Goal: Task Accomplishment & Management: Use online tool/utility

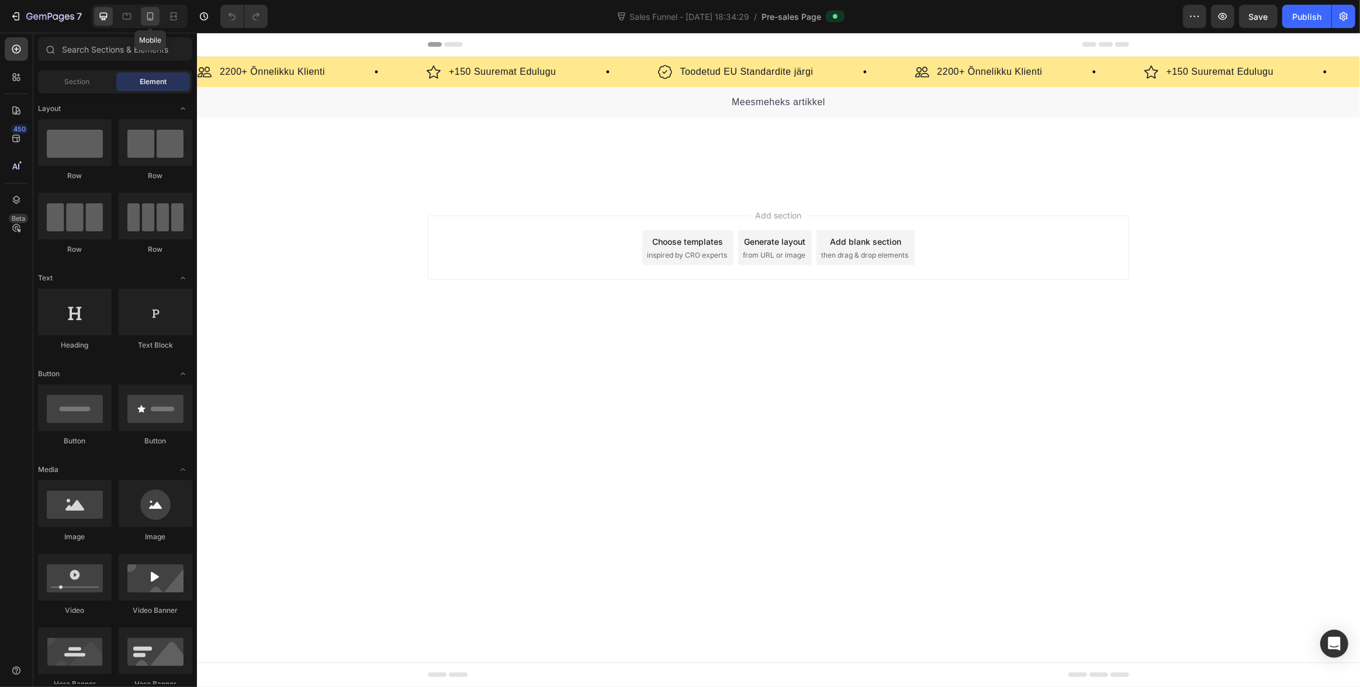
click at [154, 17] on icon at bounding box center [150, 17] width 12 height 12
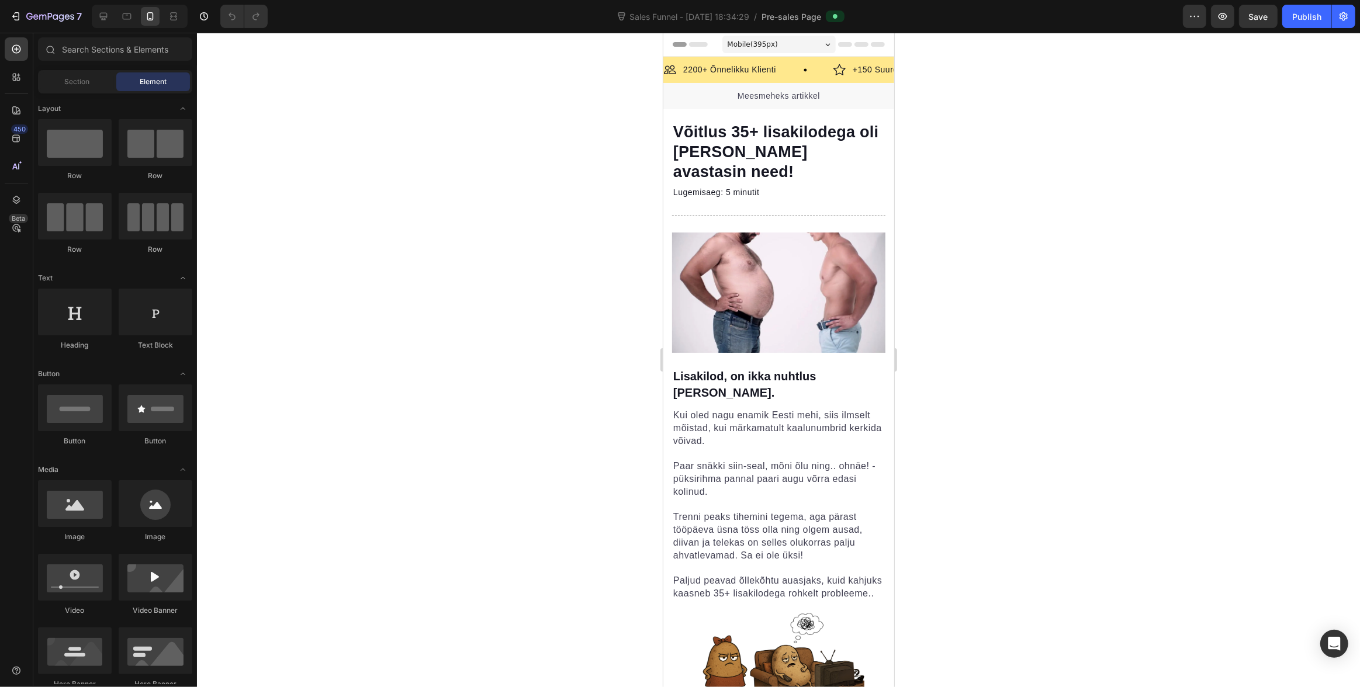
click at [961, 65] on div at bounding box center [778, 360] width 1163 height 654
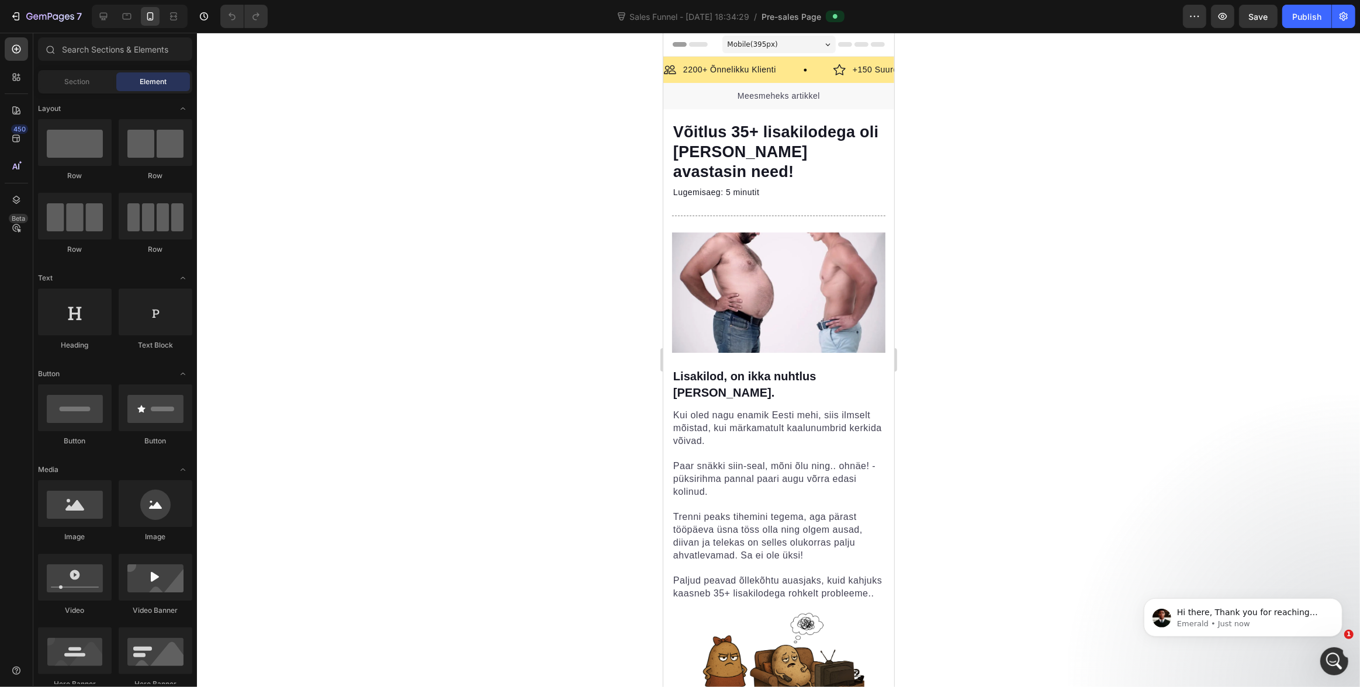
click at [975, 77] on div at bounding box center [778, 360] width 1163 height 654
click at [751, 146] on span "Võitlus 35+ lisakilodega oli [PERSON_NAME] avastasin need!" at bounding box center [775, 151] width 205 height 57
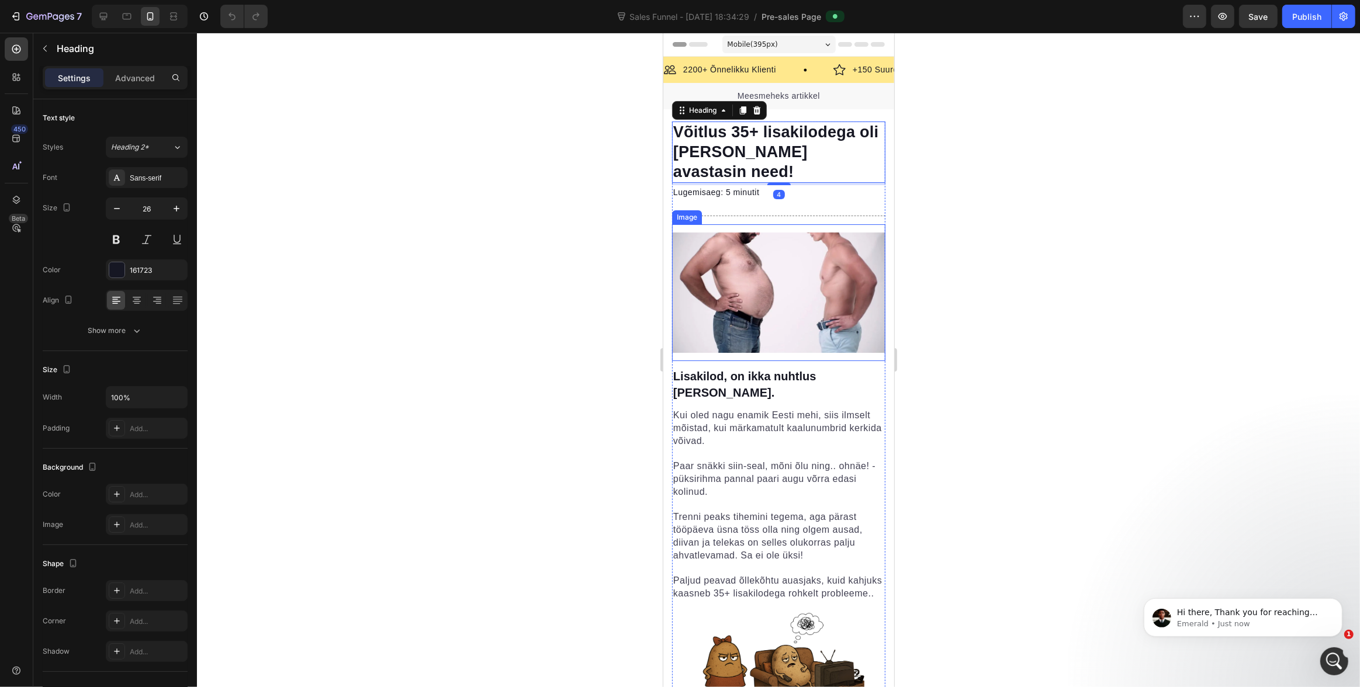
click at [777, 259] on img at bounding box center [777, 293] width 213 height 120
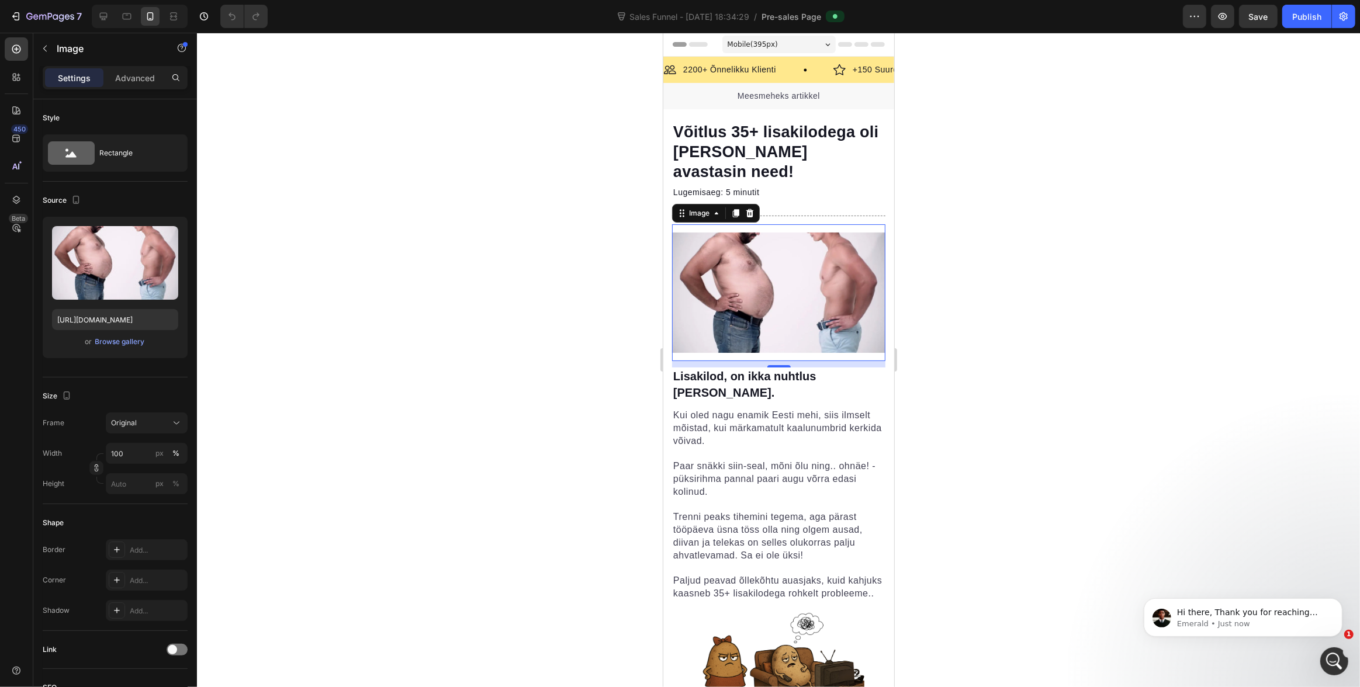
click at [978, 203] on div at bounding box center [778, 360] width 1163 height 654
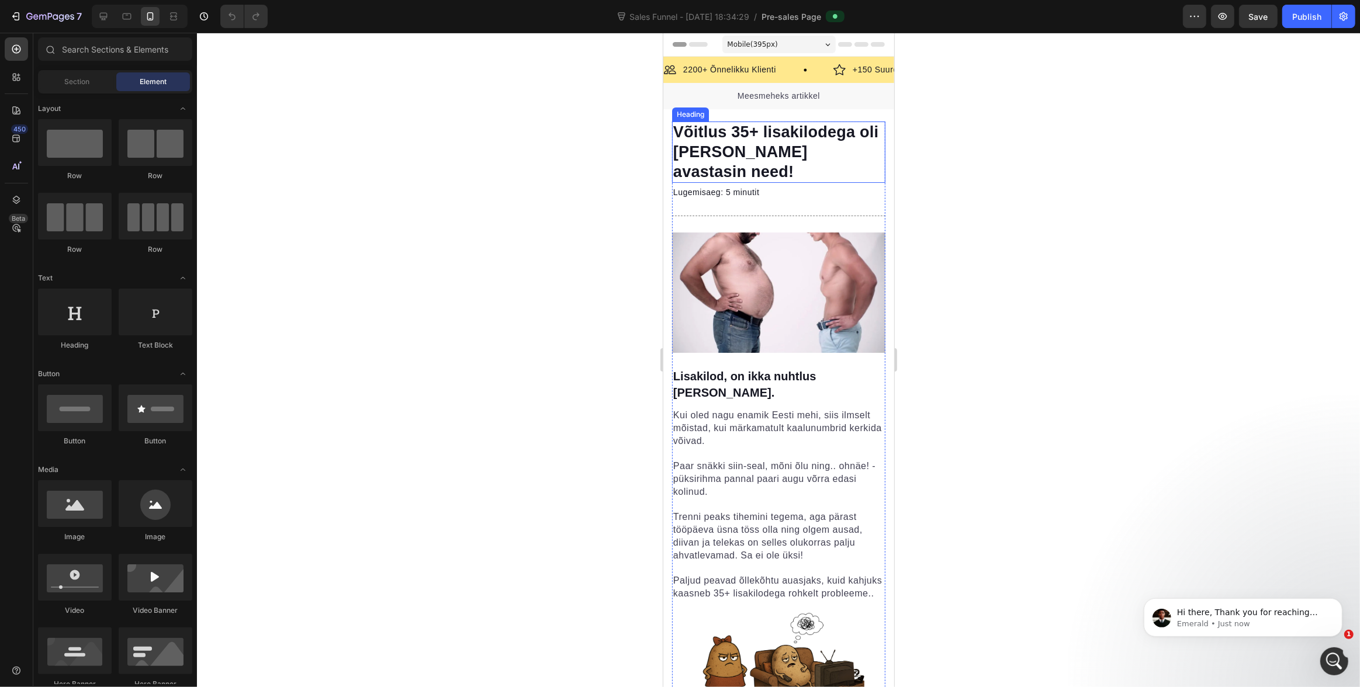
click at [794, 182] on h1 "Võitlus 35+ lisakilodega oli [PERSON_NAME] avastasin need!" at bounding box center [777, 152] width 213 height 61
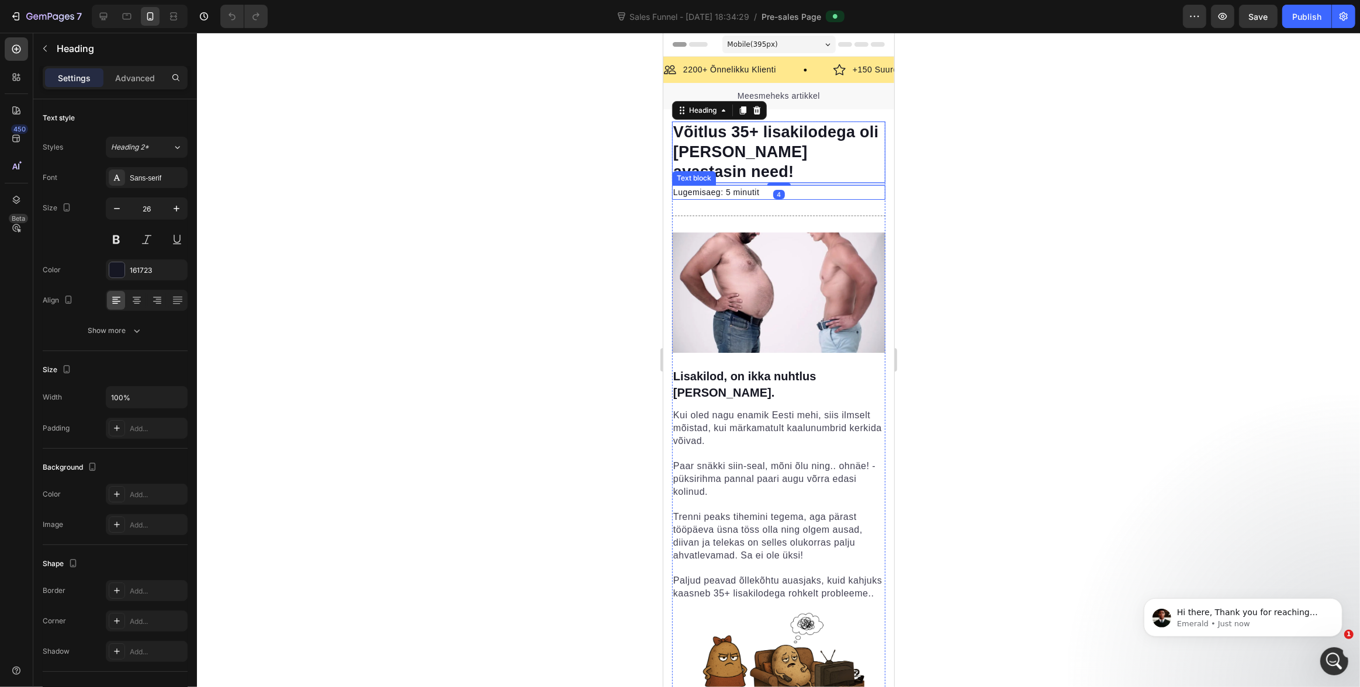
click at [803, 192] on p "Lugemisaeg: 5 minutit" at bounding box center [778, 192] width 211 height 12
click at [830, 162] on h1 "Võitlus 35+ lisakilodega oli [PERSON_NAME] avastasin need!" at bounding box center [777, 152] width 213 height 61
click at [919, 166] on div at bounding box center [778, 360] width 1163 height 654
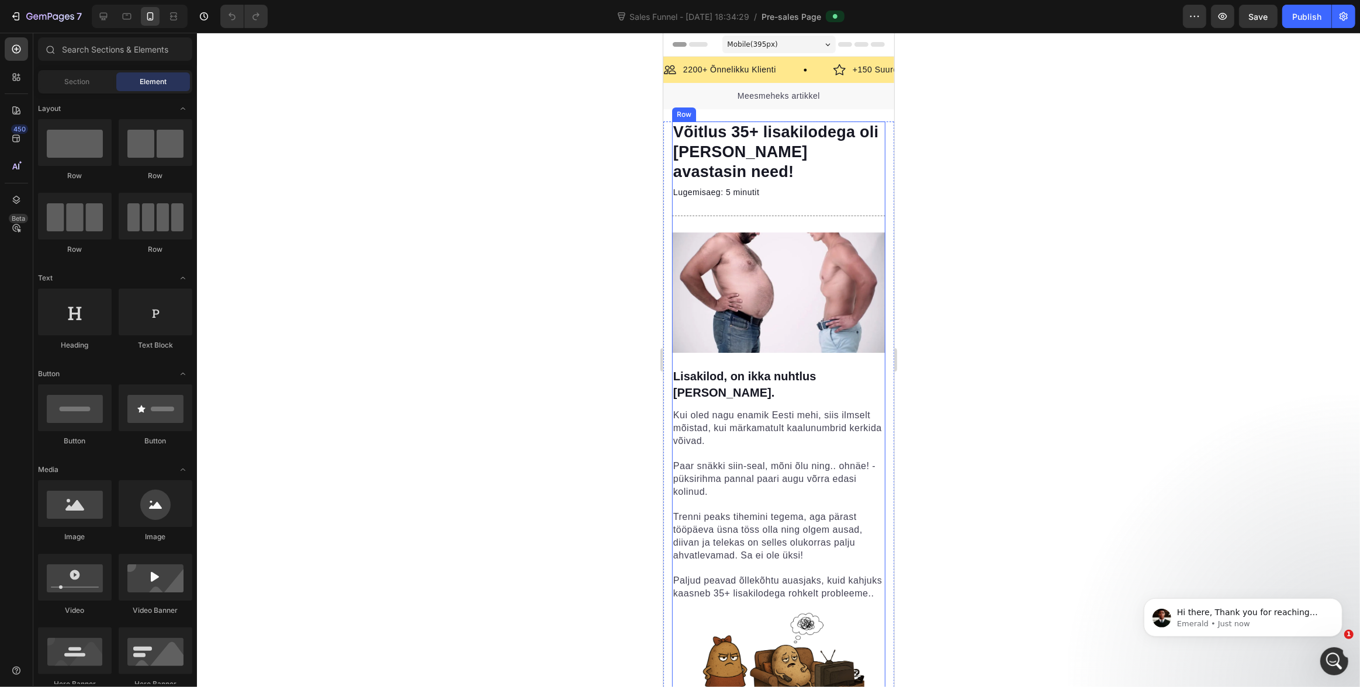
click at [805, 156] on span "Võitlus 35+ lisakilodega oli [PERSON_NAME] avastasin need!" at bounding box center [775, 151] width 205 height 57
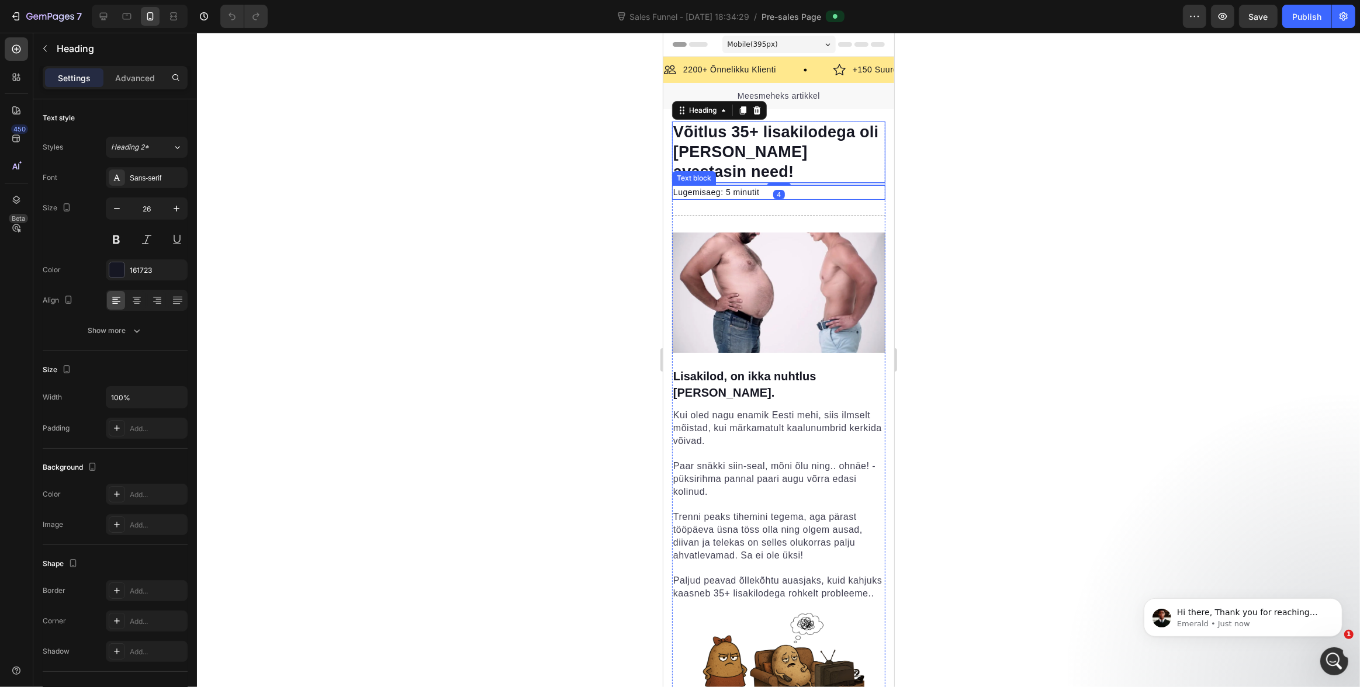
click at [806, 196] on p "Lugemisaeg: 5 minutit" at bounding box center [778, 192] width 211 height 12
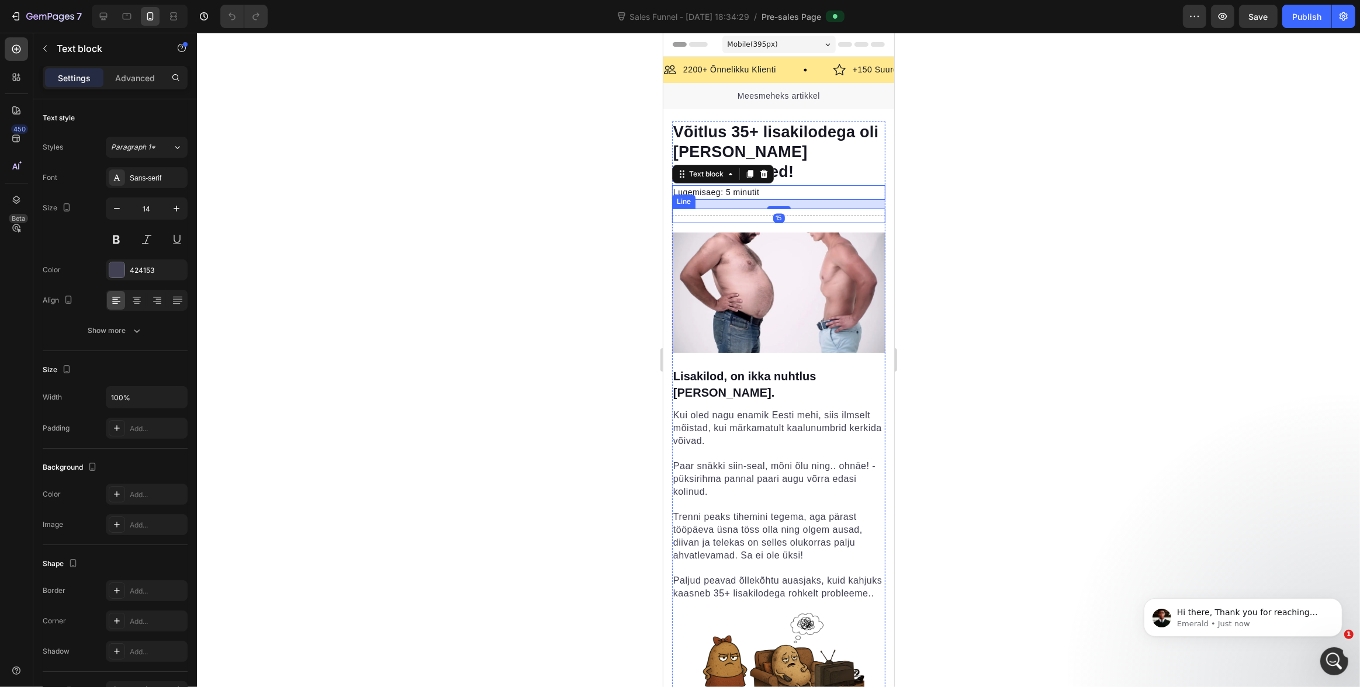
click at [803, 219] on div "Title Line" at bounding box center [777, 216] width 213 height 15
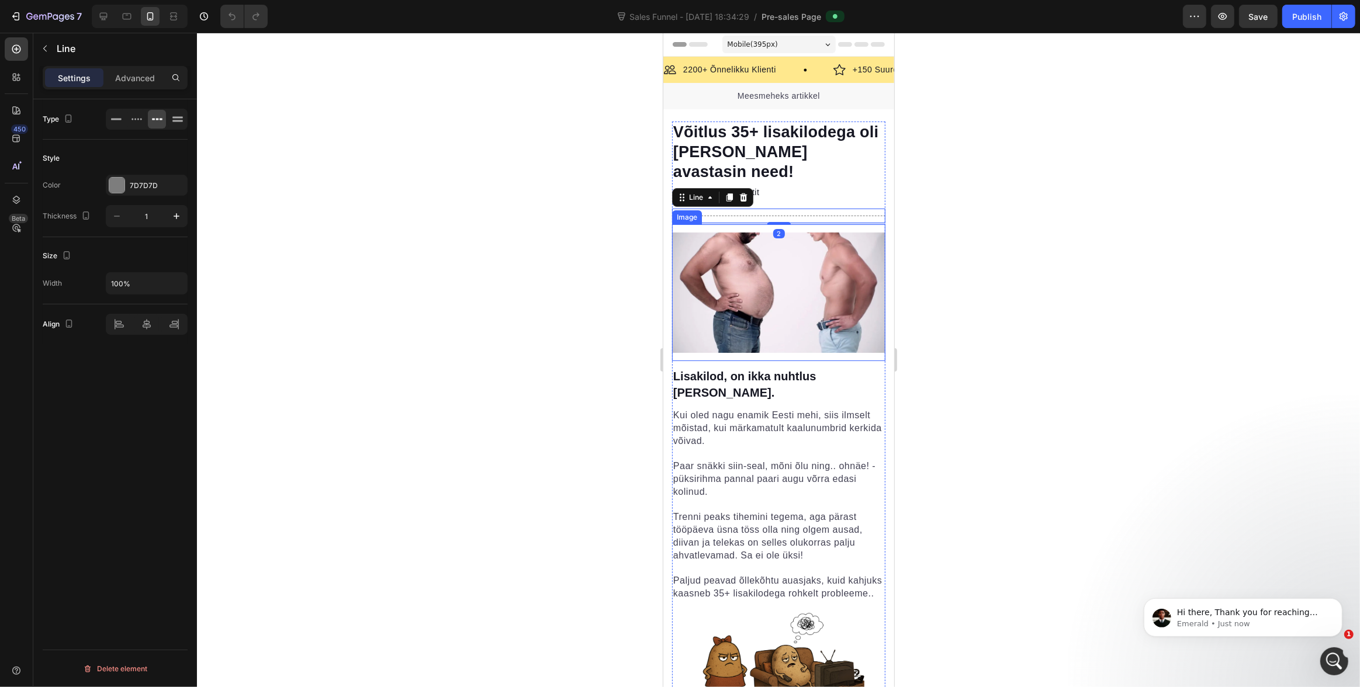
click at [827, 281] on img at bounding box center [777, 293] width 213 height 120
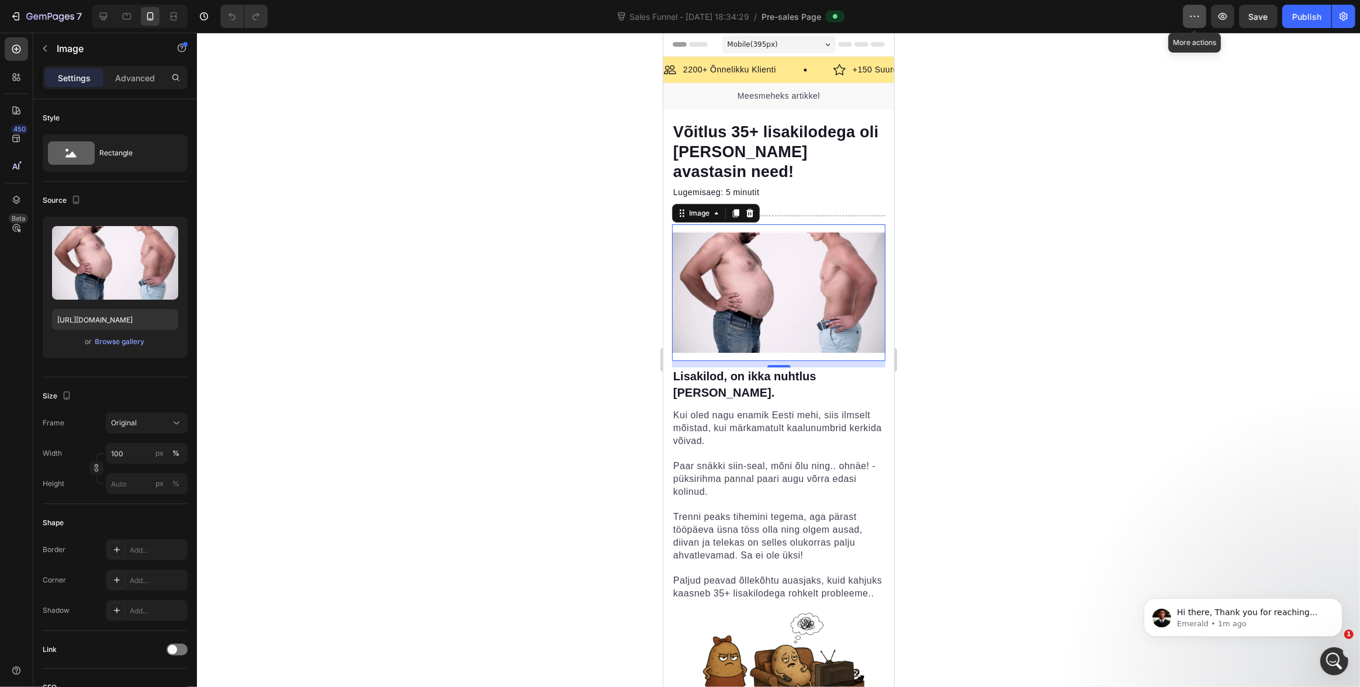
click at [1191, 20] on icon "button" at bounding box center [1195, 17] width 12 height 12
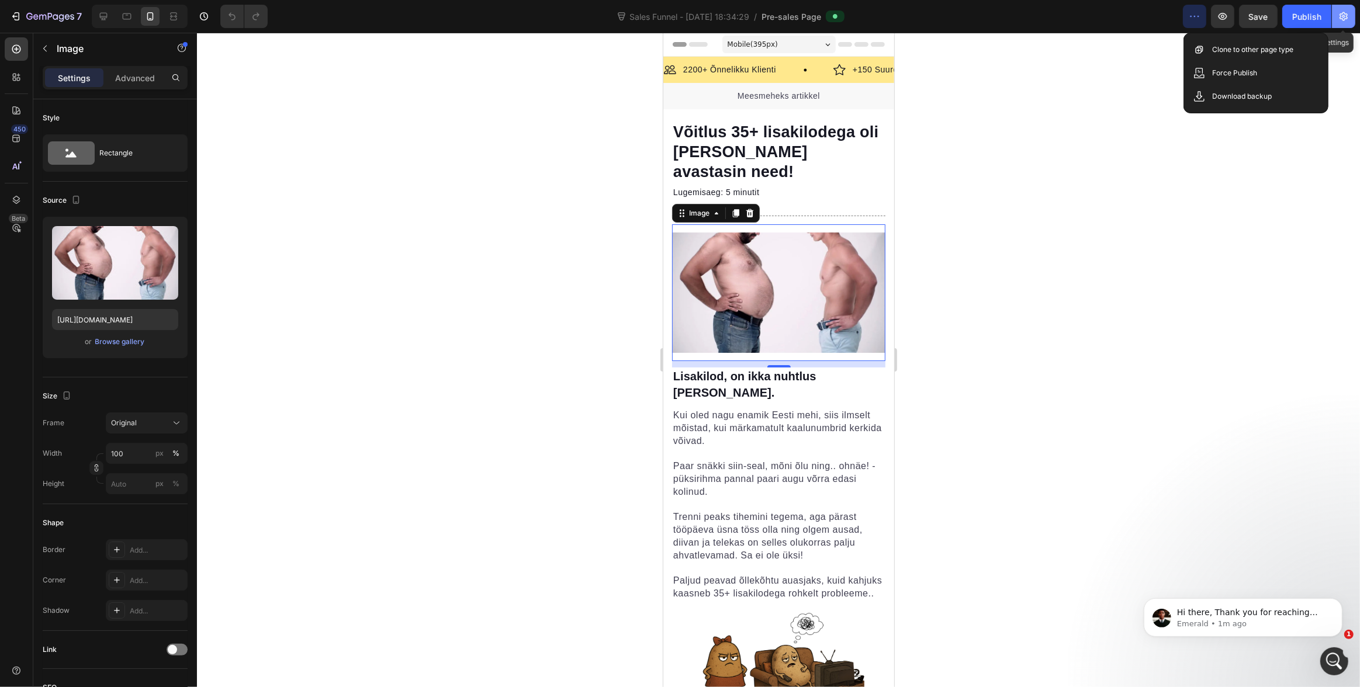
click at [1344, 17] on icon "button" at bounding box center [1343, 16] width 3 height 3
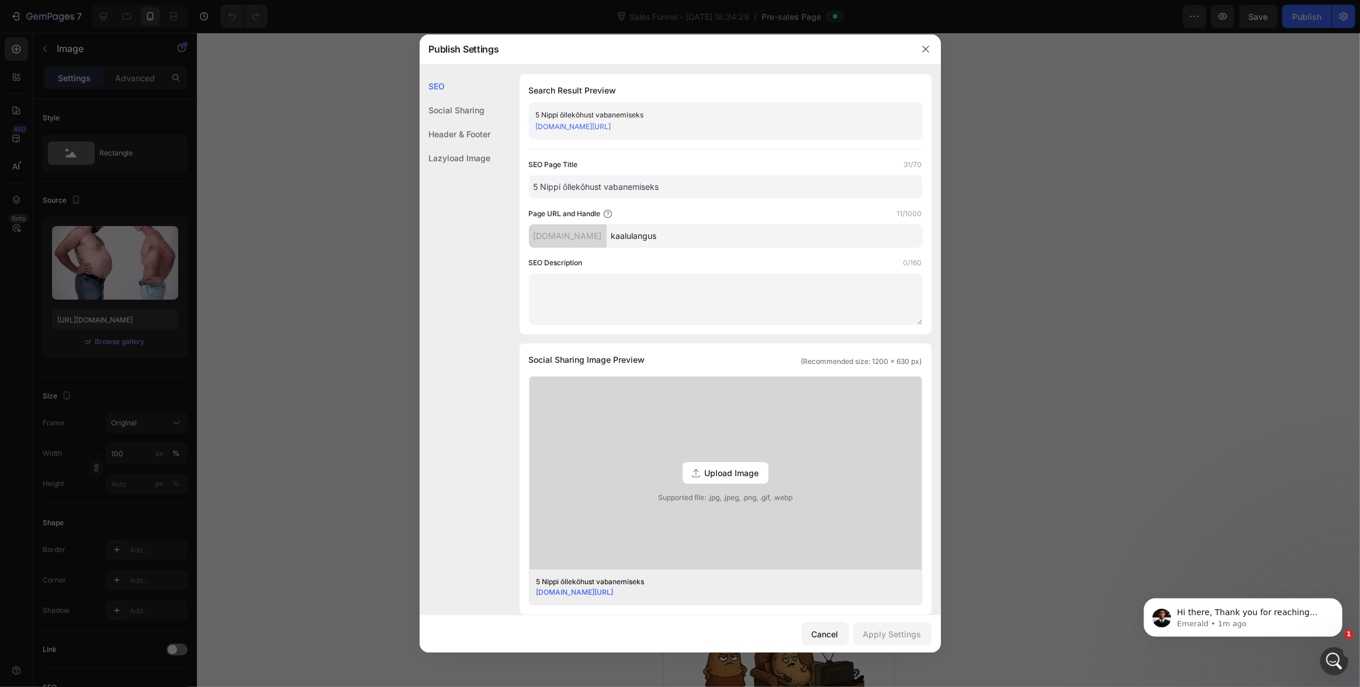
click at [366, 127] on div at bounding box center [680, 343] width 1360 height 687
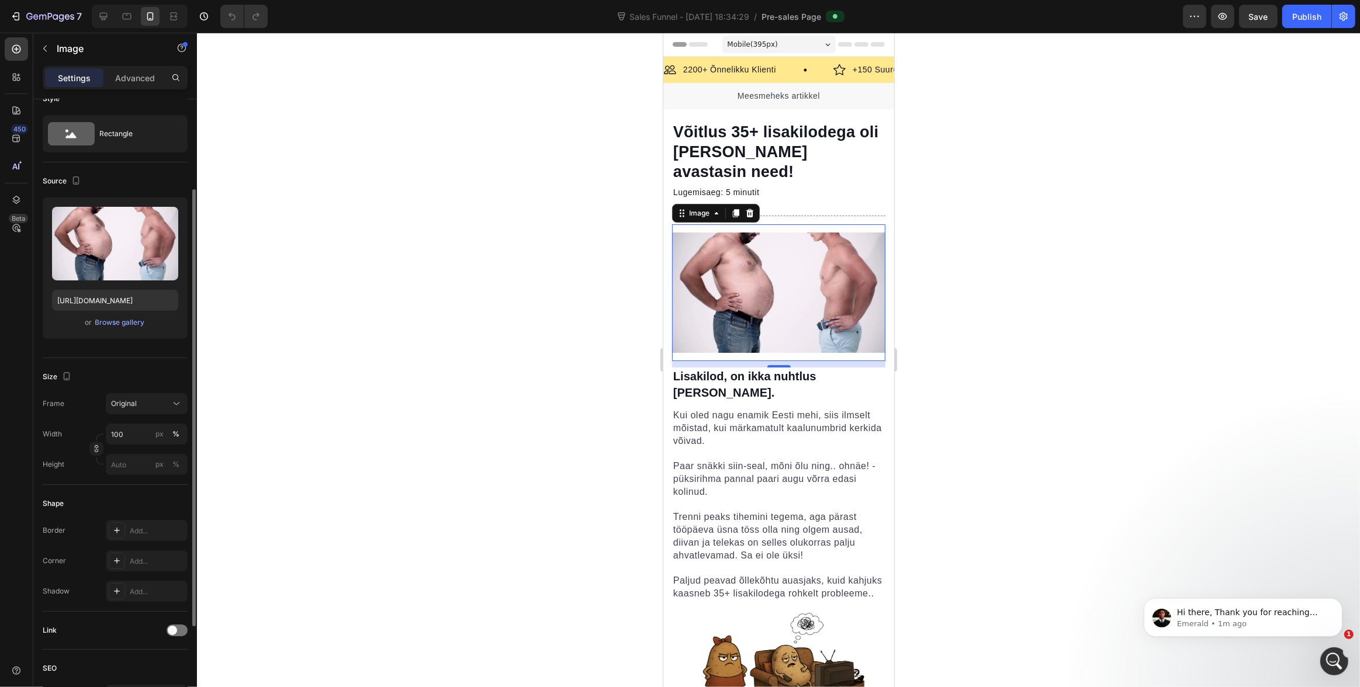
scroll to position [64, 0]
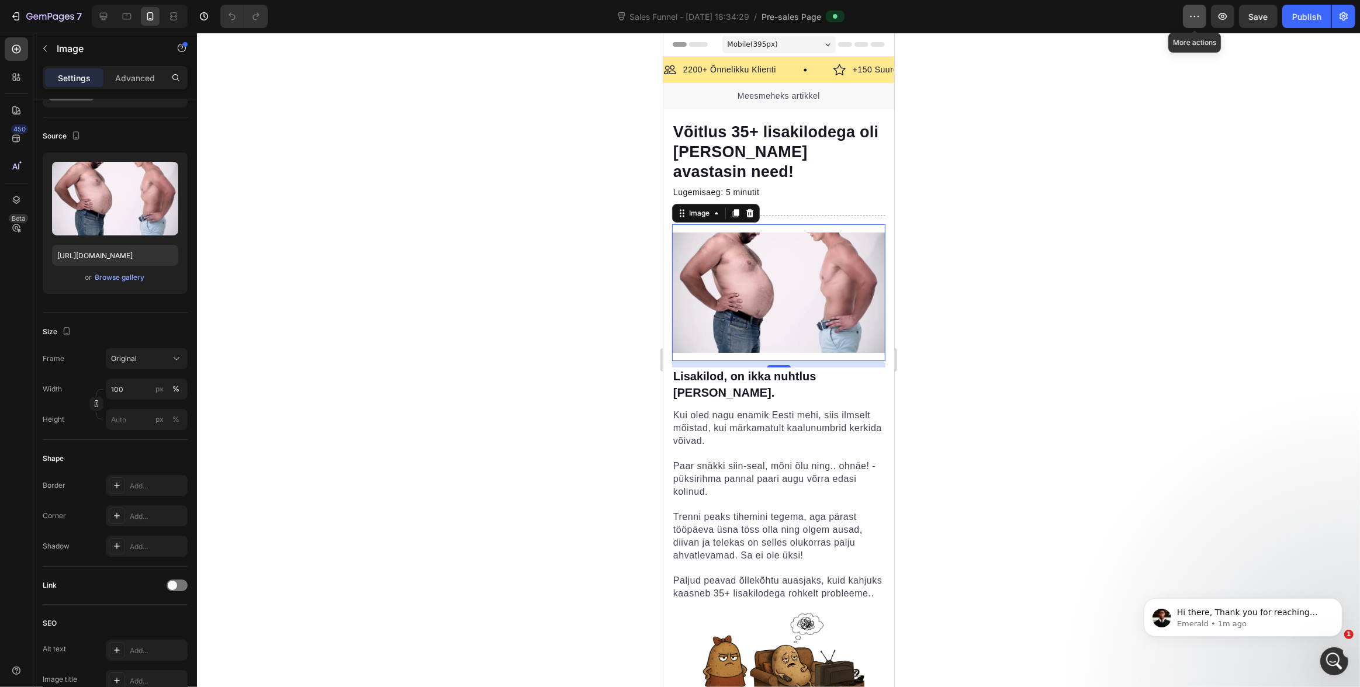
click at [1197, 19] on icon "button" at bounding box center [1195, 17] width 12 height 12
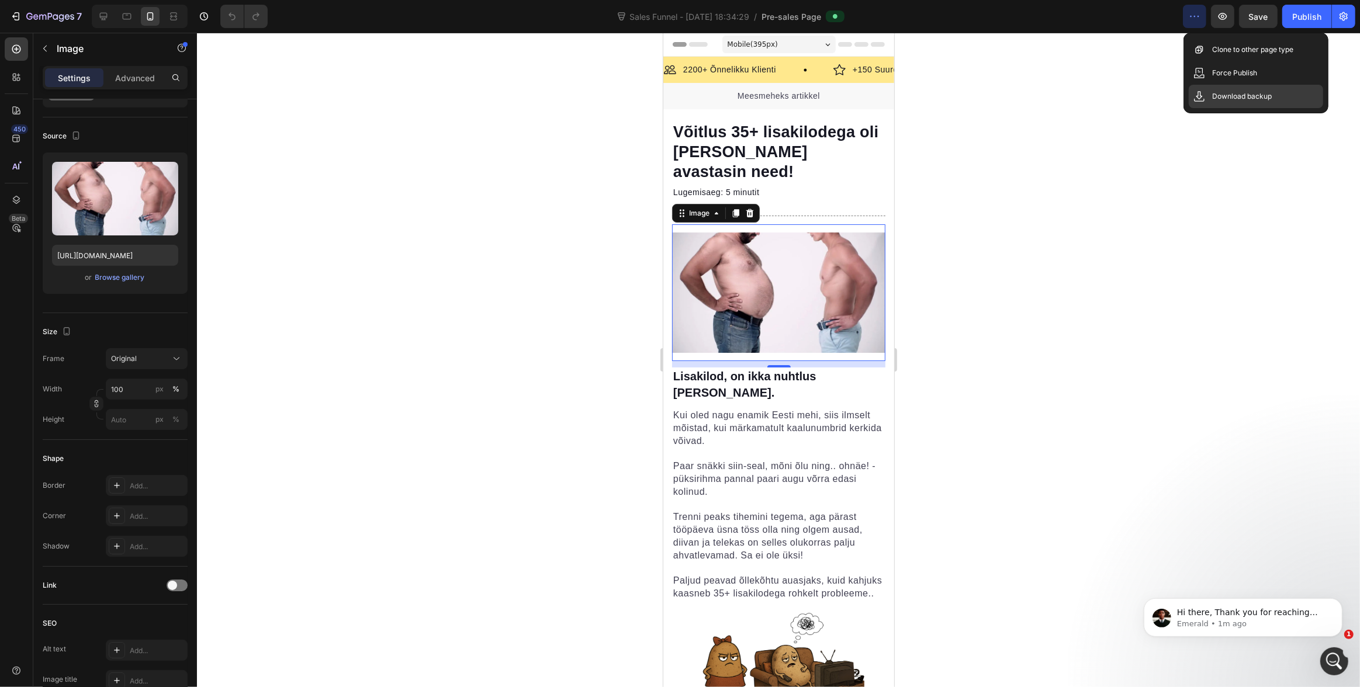
click at [1255, 98] on p "Download backup" at bounding box center [1242, 97] width 60 height 12
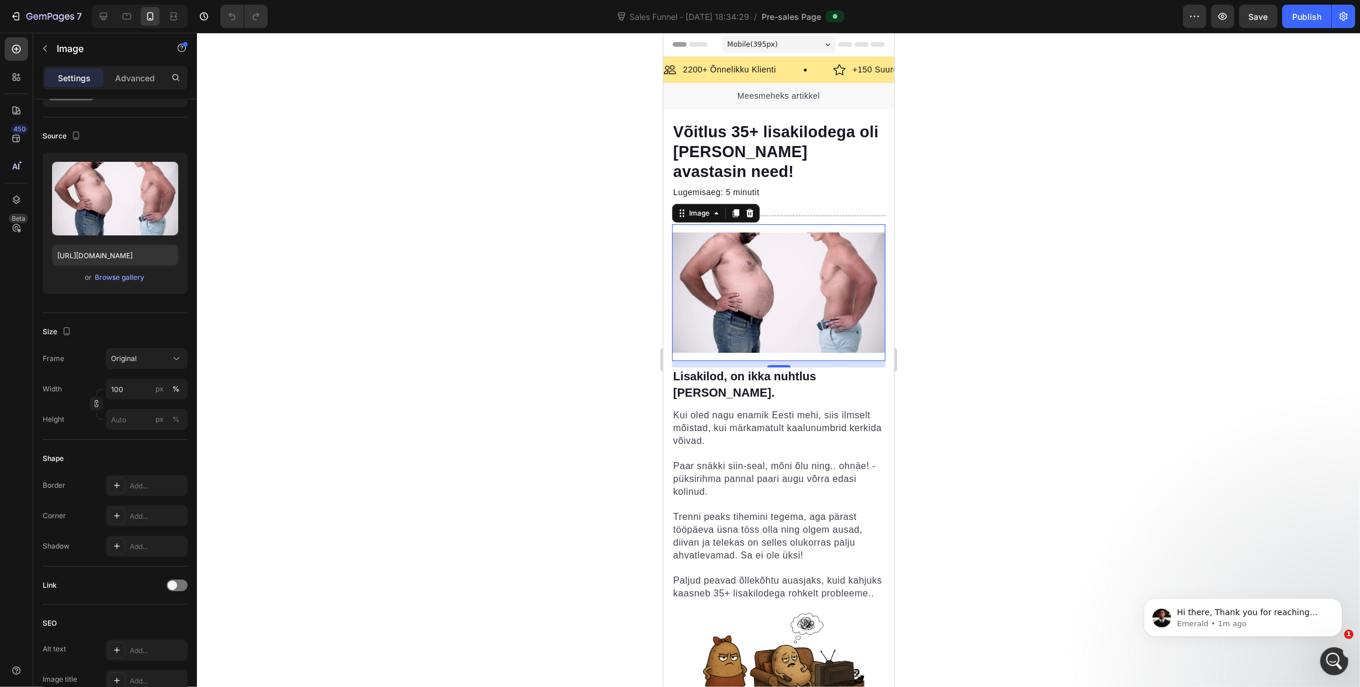
click at [1148, 88] on div at bounding box center [778, 360] width 1163 height 654
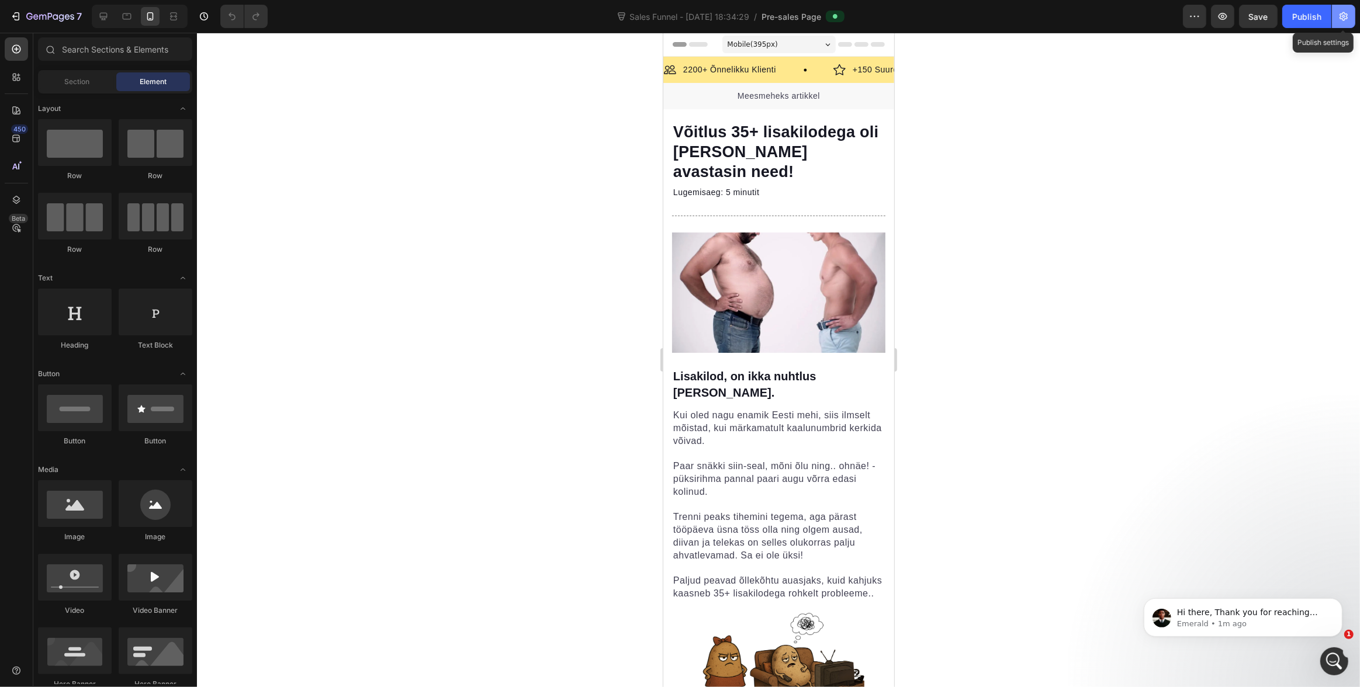
click at [1343, 15] on icon "button" at bounding box center [1343, 16] width 3 height 3
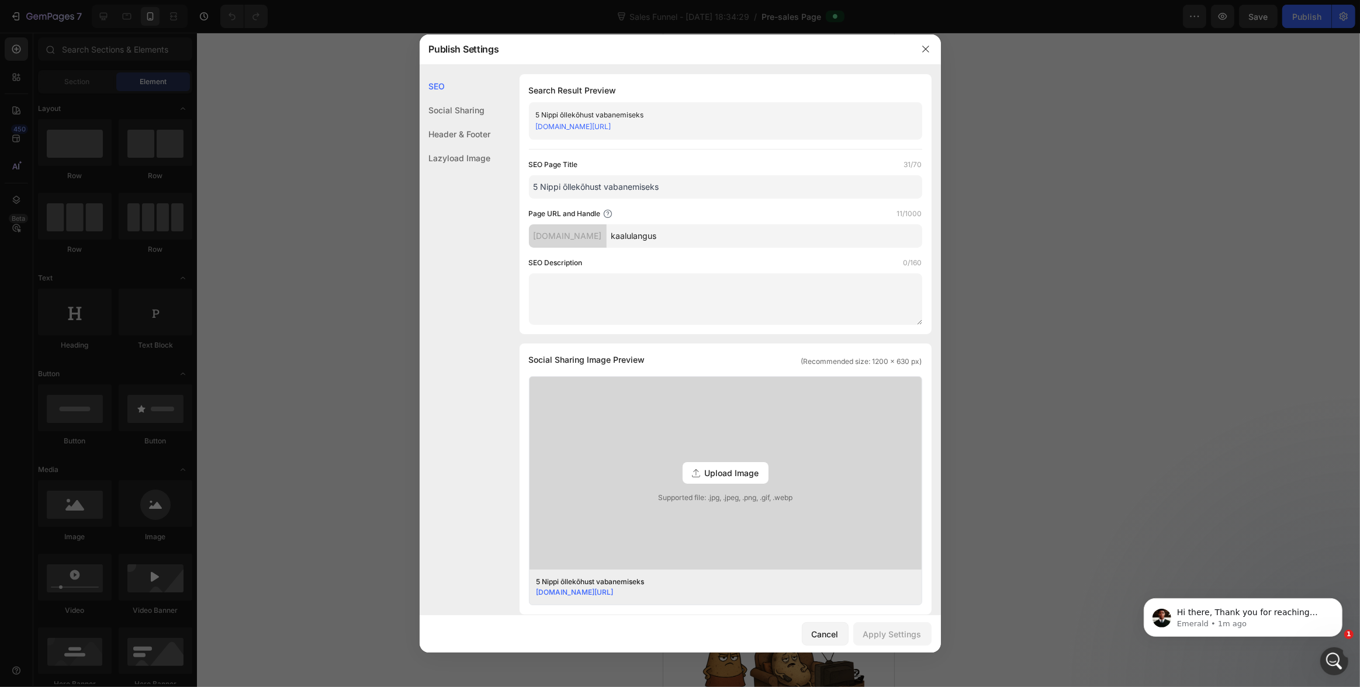
click at [472, 130] on div "Header & Footer" at bounding box center [455, 134] width 71 height 24
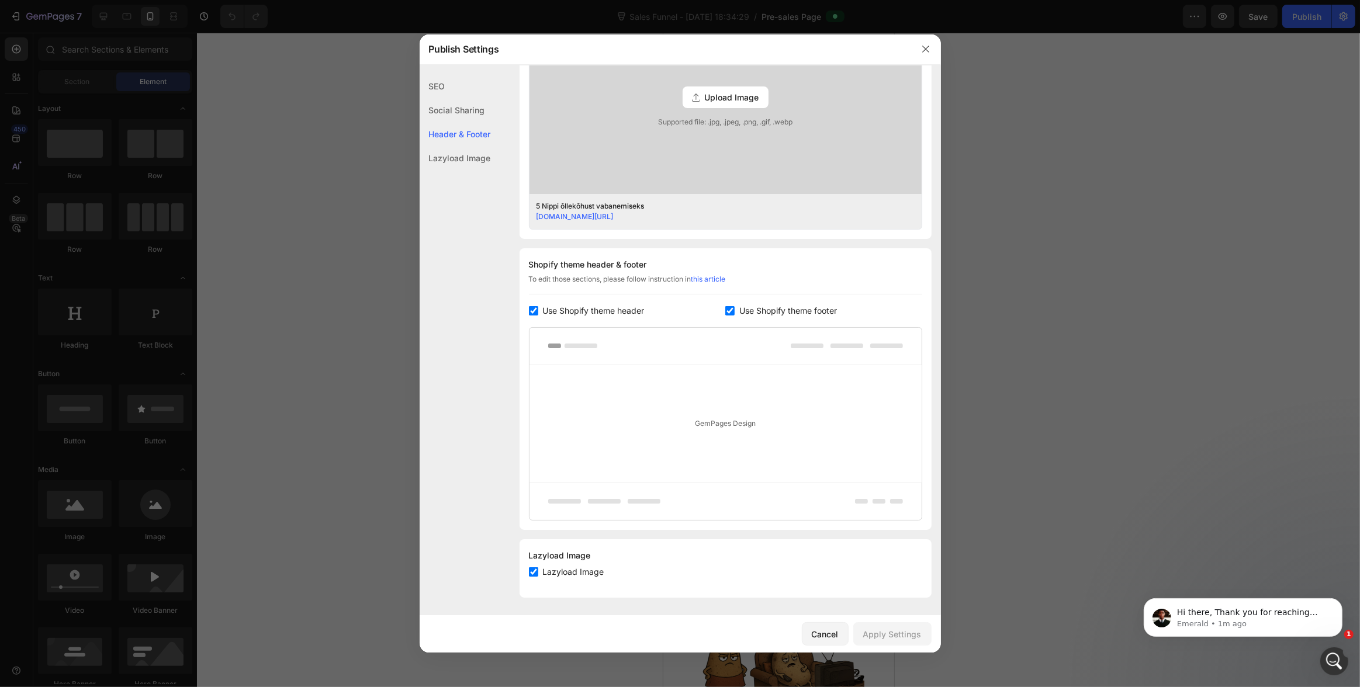
click at [479, 107] on div "Social Sharing" at bounding box center [455, 110] width 71 height 24
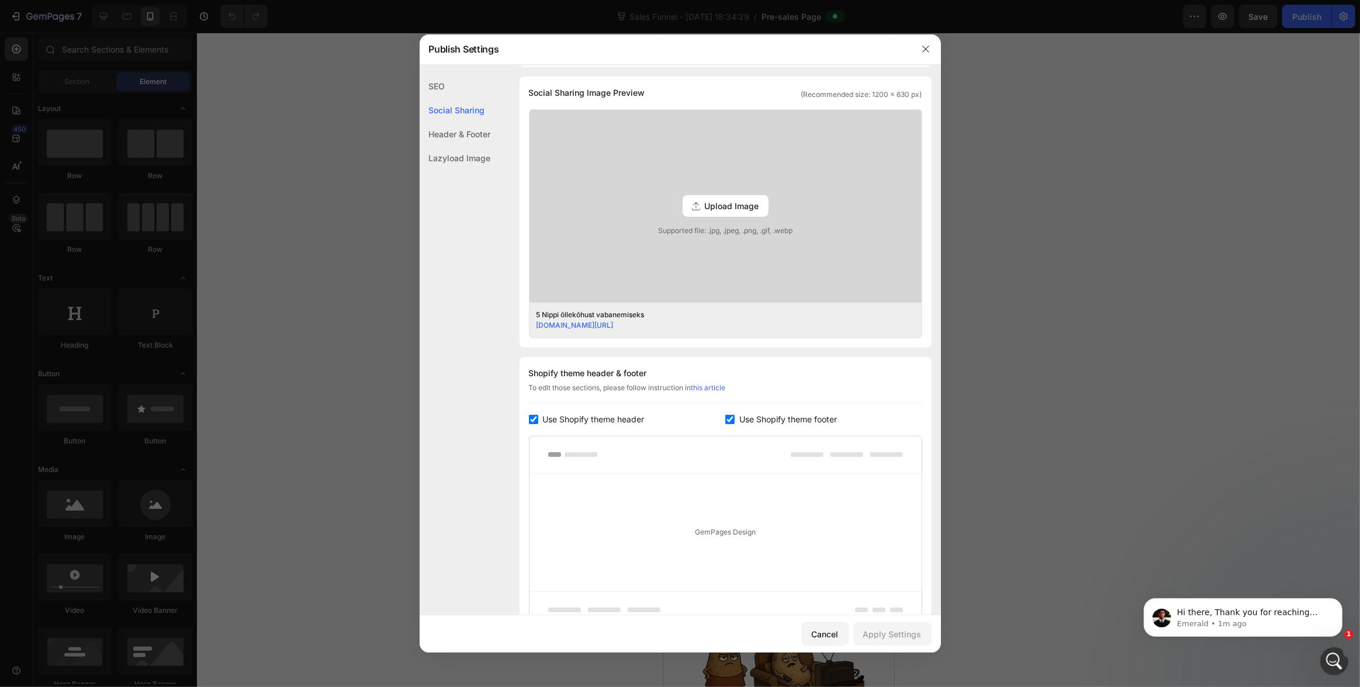
click at [471, 150] on div "Lazyload Image" at bounding box center [455, 158] width 71 height 24
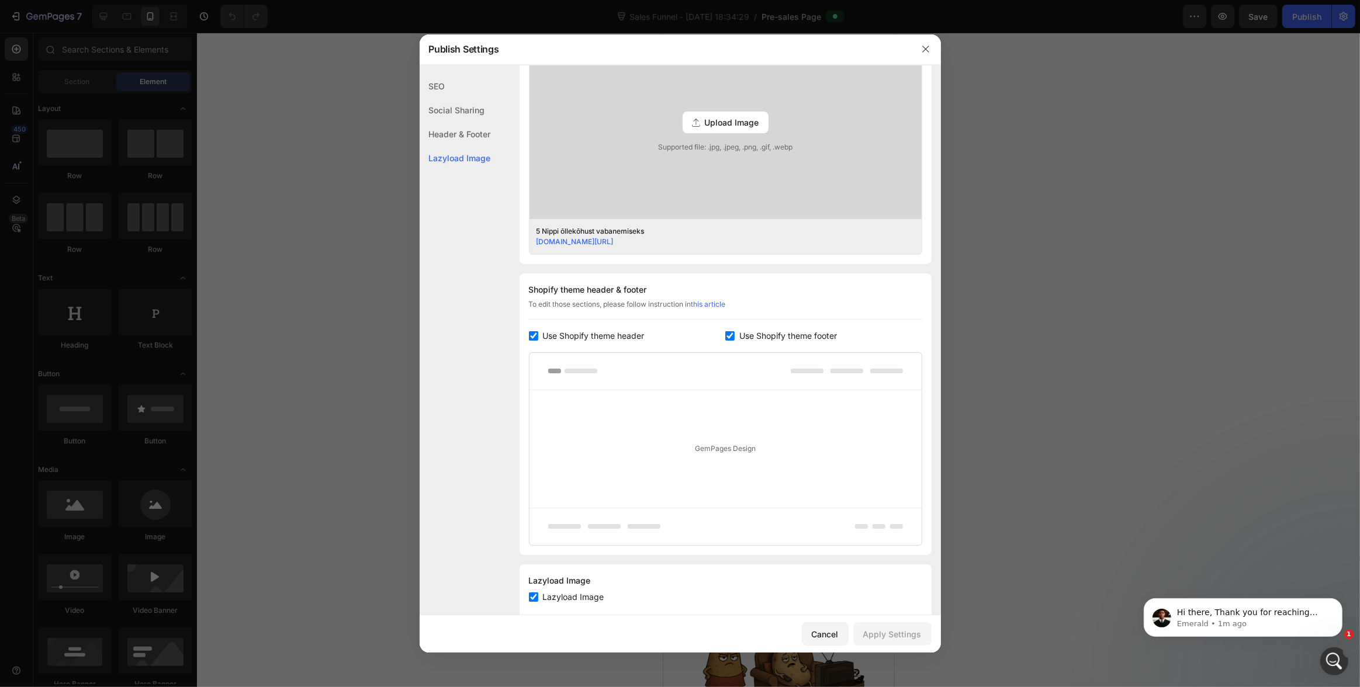
scroll to position [376, 0]
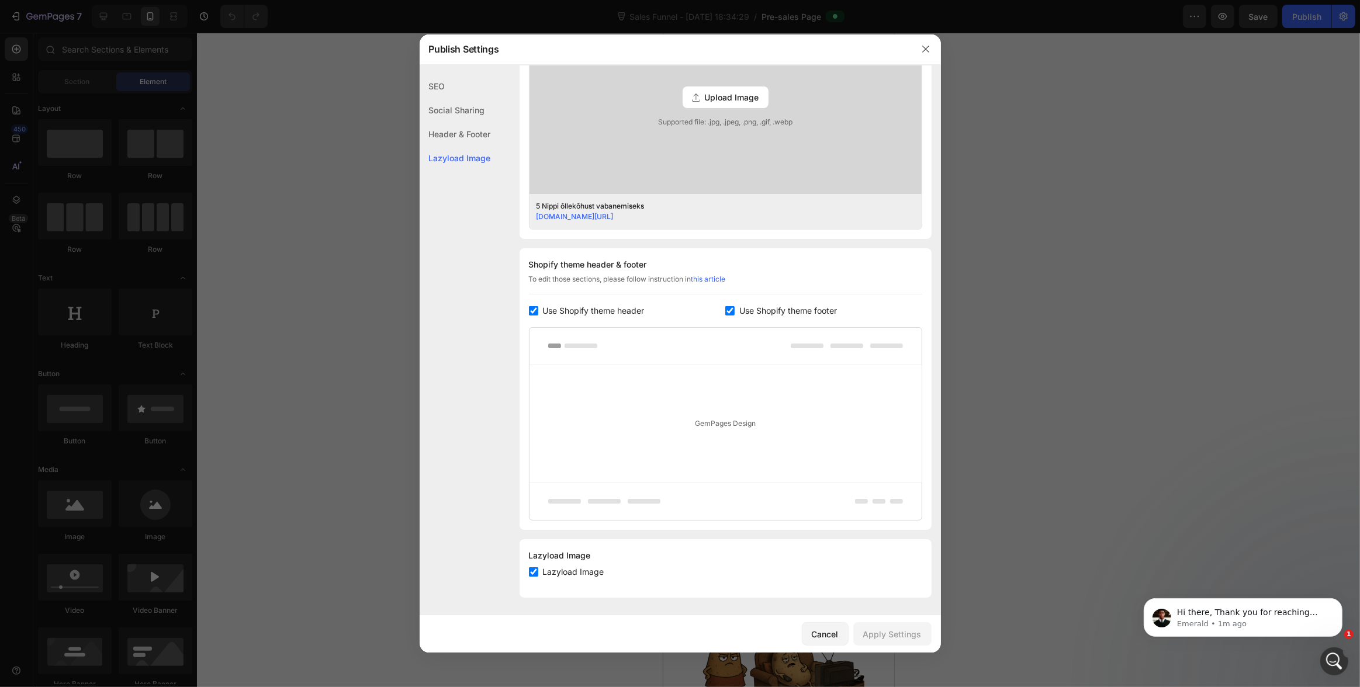
click at [923, 46] on icon "button" at bounding box center [925, 48] width 9 height 9
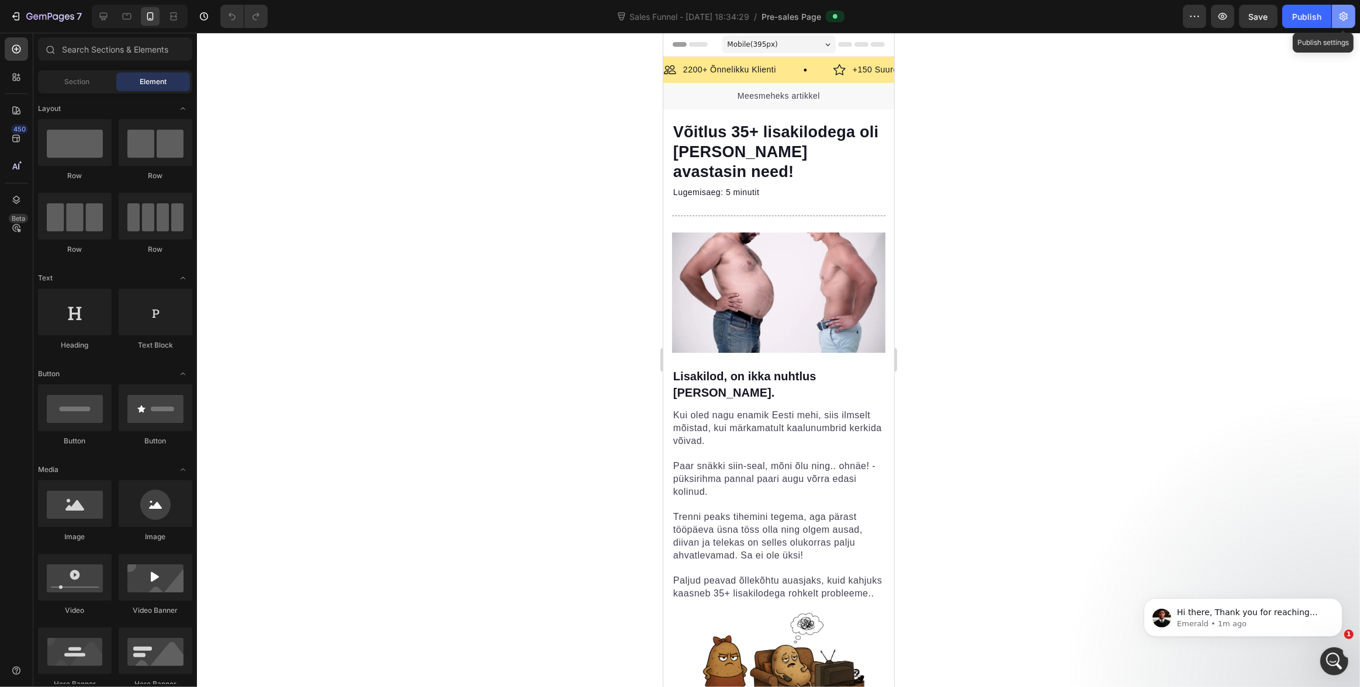
click at [1345, 18] on icon "button" at bounding box center [1343, 16] width 8 height 9
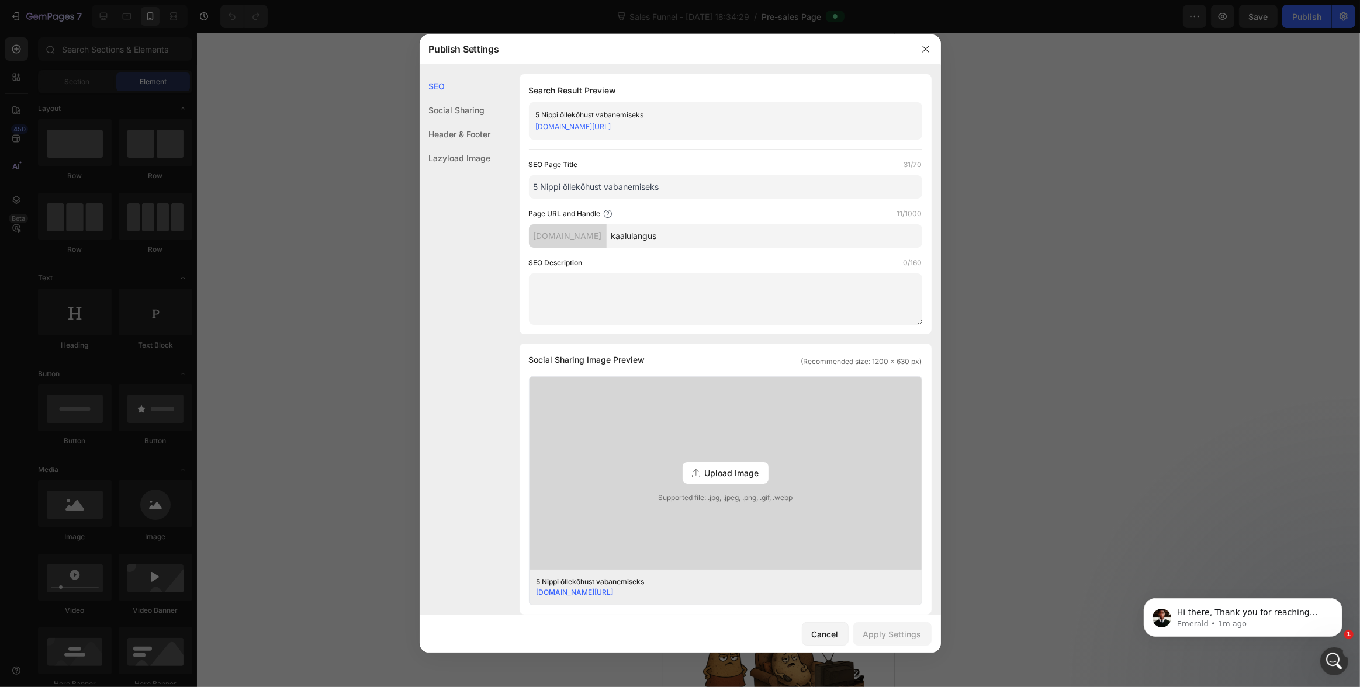
click at [1099, 111] on div at bounding box center [680, 343] width 1360 height 687
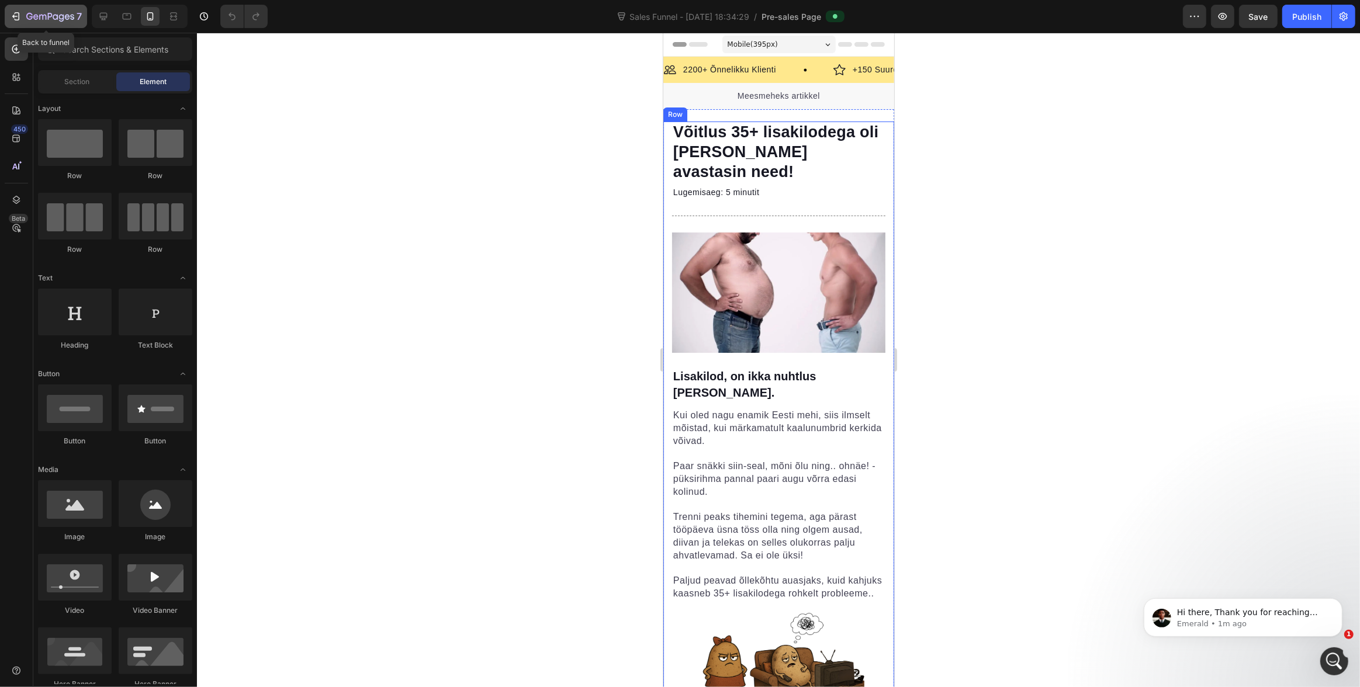
click at [59, 15] on icon "button" at bounding box center [61, 18] width 5 height 8
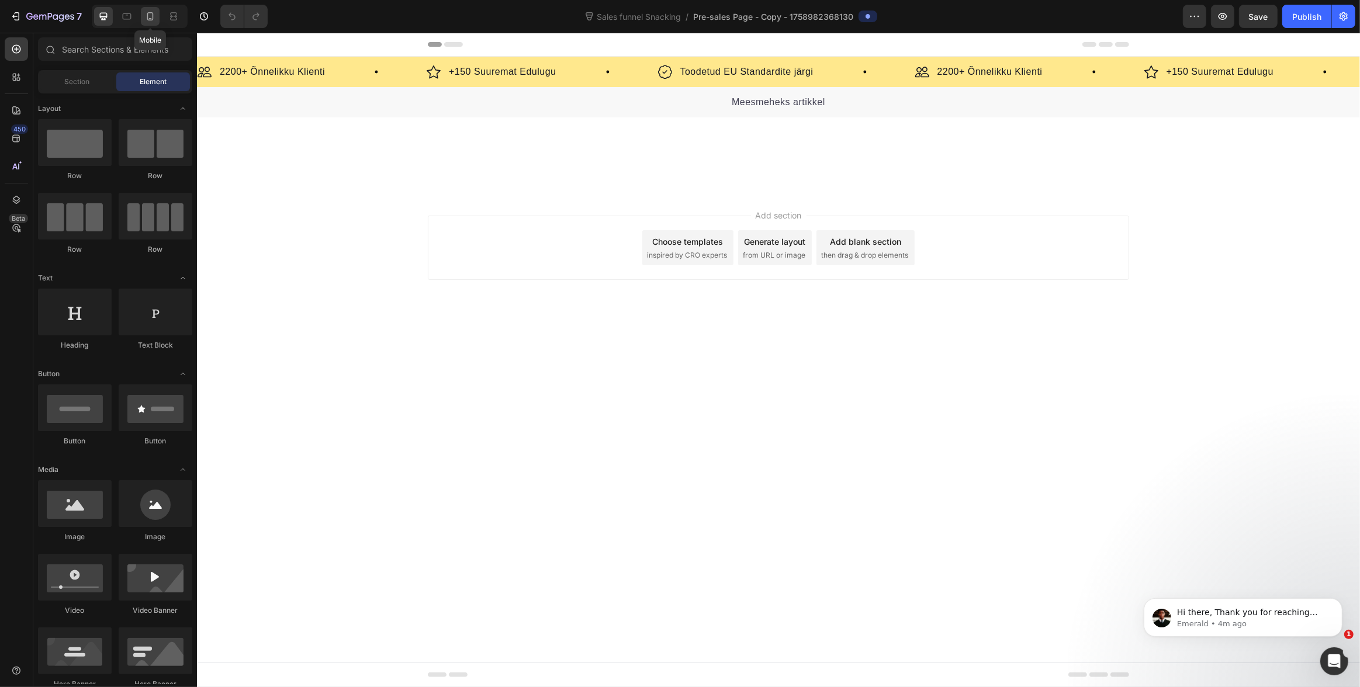
click at [151, 18] on icon at bounding box center [150, 17] width 12 height 12
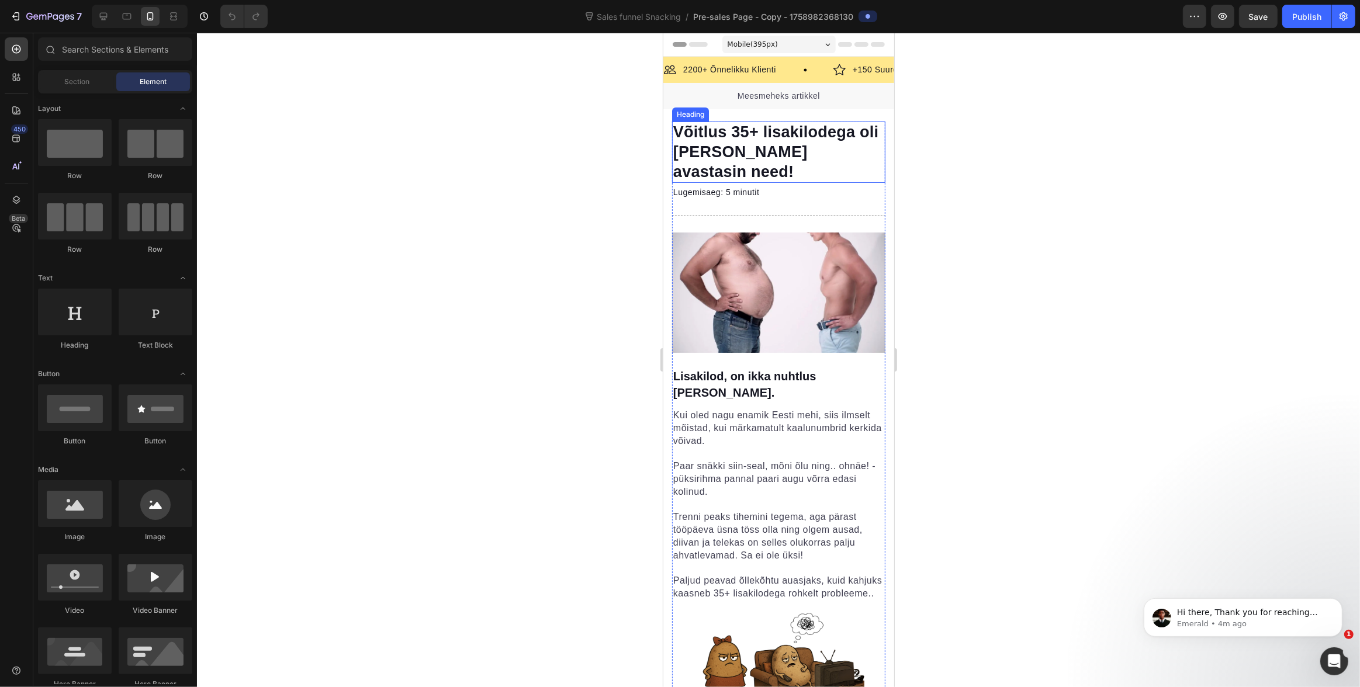
click at [755, 141] on h1 "Võitlus 35+ lisakilodega oli [PERSON_NAME] avastasin need!" at bounding box center [777, 152] width 213 height 61
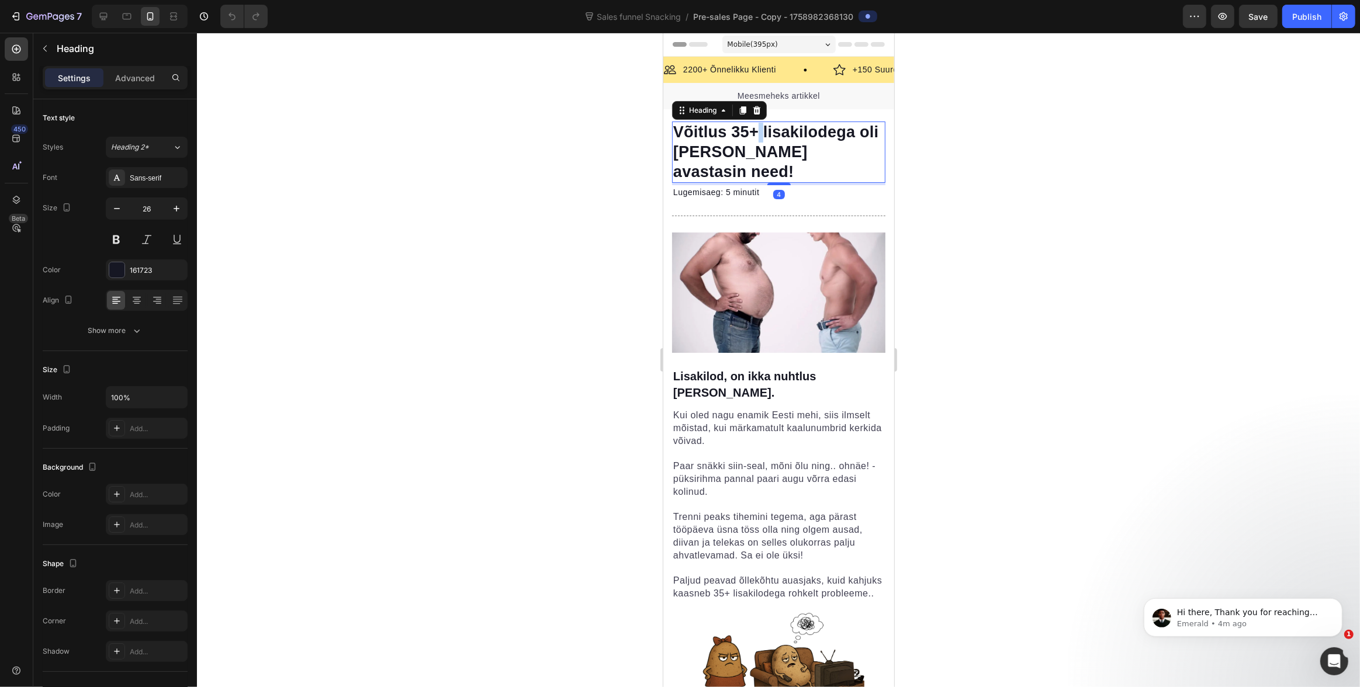
click at [755, 141] on h1 "Võitlus 35+ lisakilodega oli [PERSON_NAME] avastasin need!" at bounding box center [777, 152] width 213 height 61
click at [755, 141] on p "Võitlus 35+ lisakilodega oli [PERSON_NAME] avastasin need!" at bounding box center [778, 152] width 211 height 59
click at [971, 154] on div at bounding box center [778, 360] width 1163 height 654
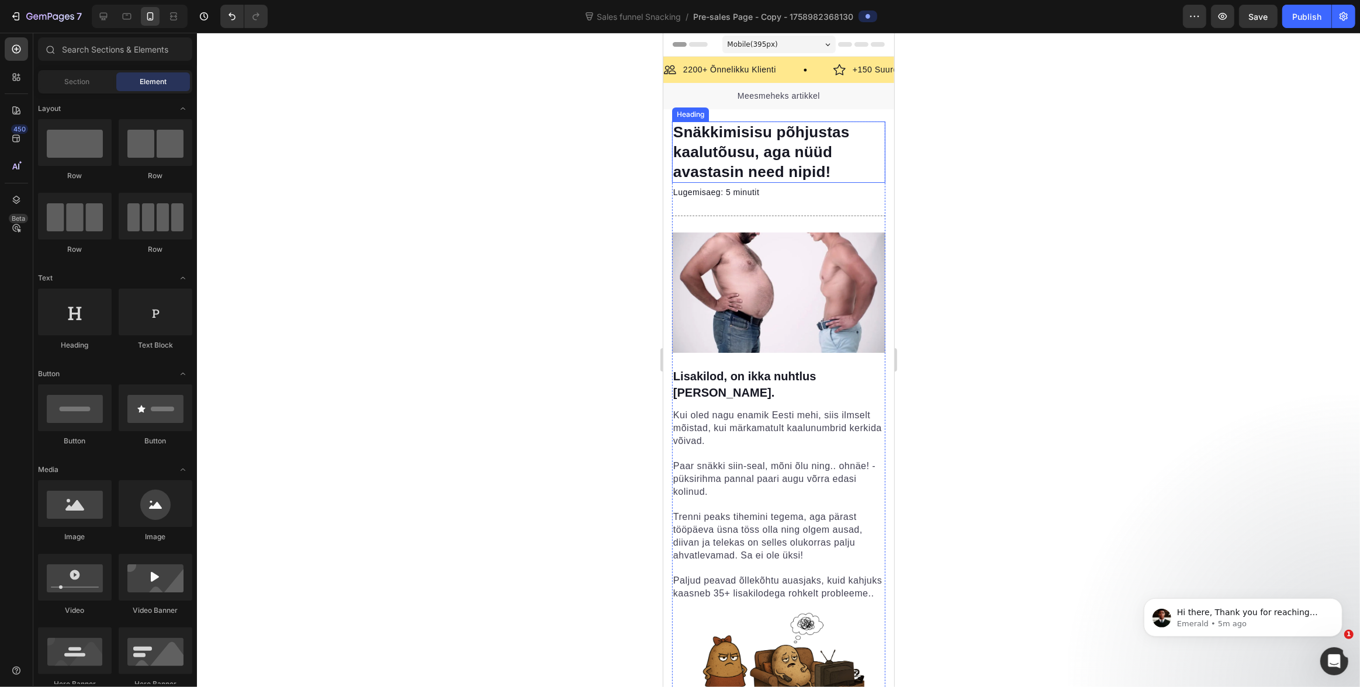
click at [834, 144] on p "Snäkkimisisu põhjustas kaalutõusu, aga nüüd avastasin need nipid!" at bounding box center [778, 152] width 211 height 59
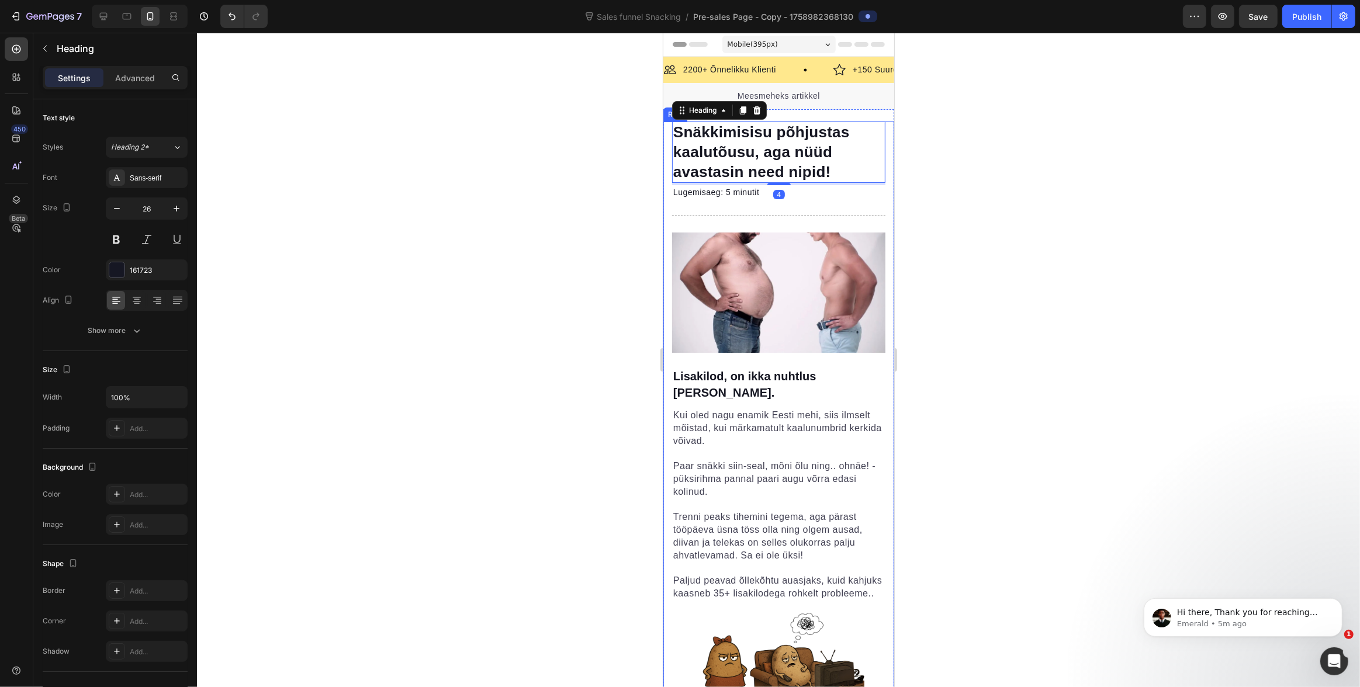
drag, startPoint x: 1045, startPoint y: 129, endPoint x: 901, endPoint y: 143, distance: 144.5
click at [1043, 129] on div at bounding box center [778, 360] width 1163 height 654
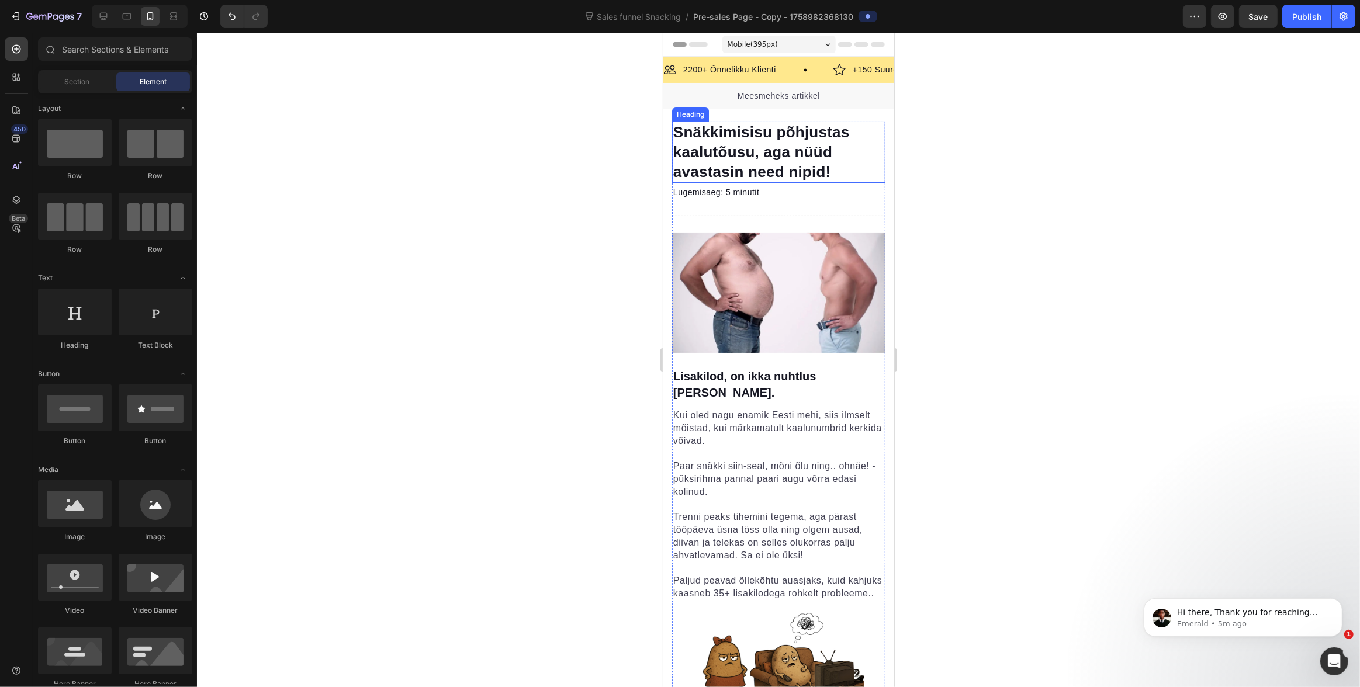
click at [860, 147] on p "Snäkkimisisu põhjustas kaalutõusu, aga nüüd avastasin need nipid!" at bounding box center [778, 152] width 211 height 59
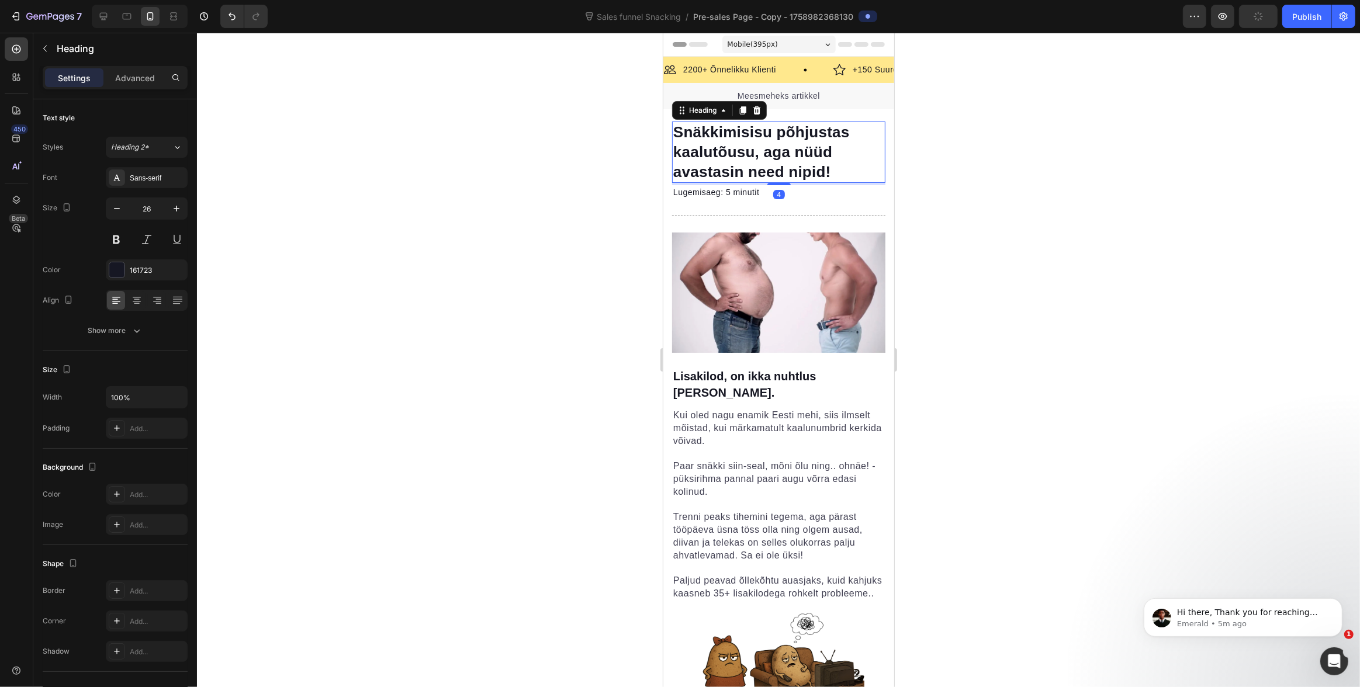
click at [1027, 148] on div at bounding box center [778, 360] width 1163 height 654
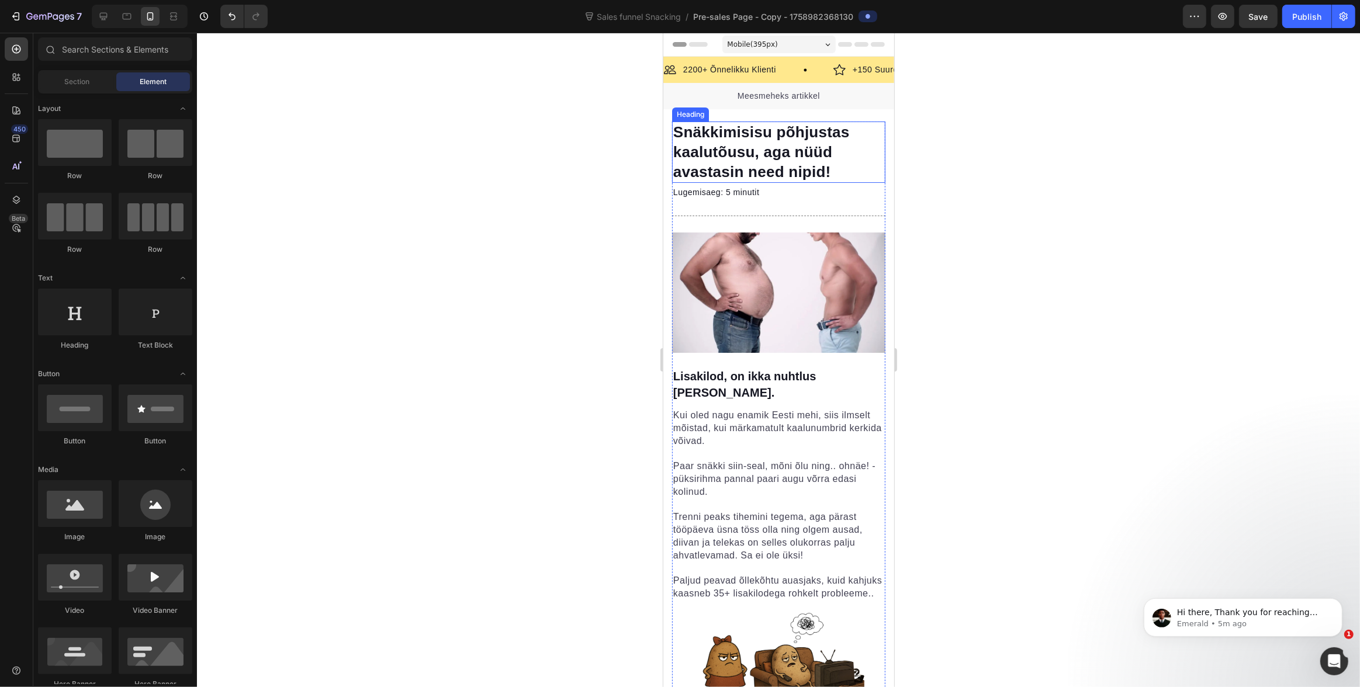
click at [834, 149] on p "Snäkkimisisu põhjustas kaalutõusu, aga nüüd avastasin need nipid!" at bounding box center [778, 152] width 211 height 59
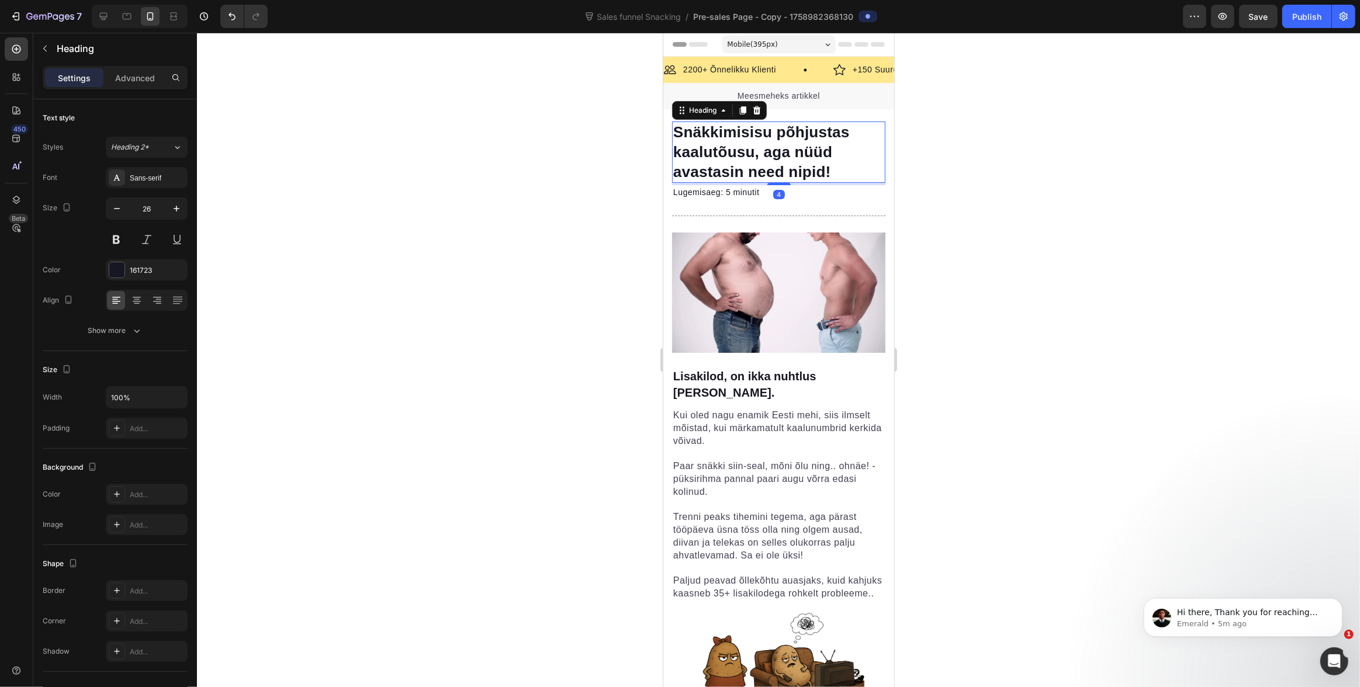
click at [950, 167] on div at bounding box center [778, 360] width 1163 height 654
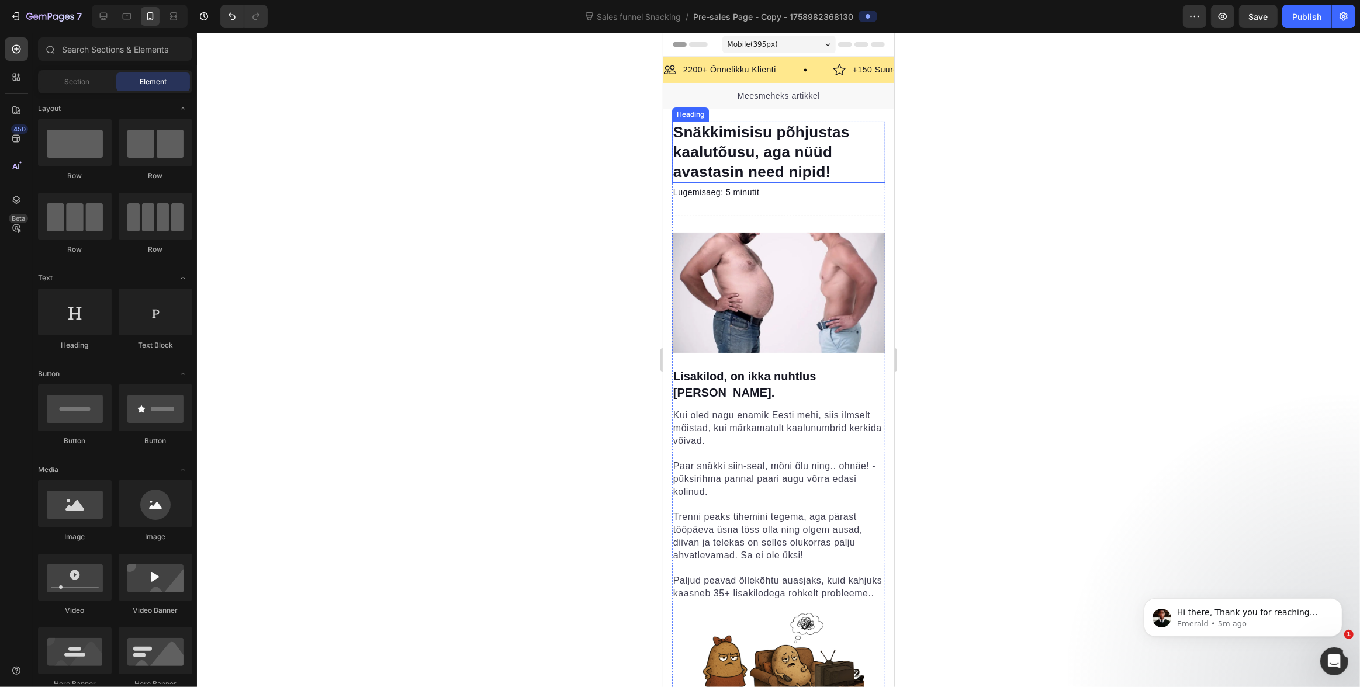
click at [749, 149] on p "Snäkkimisisu põhjustas kaalutõusu, aga nüüd avastasin need nipid!" at bounding box center [778, 152] width 211 height 59
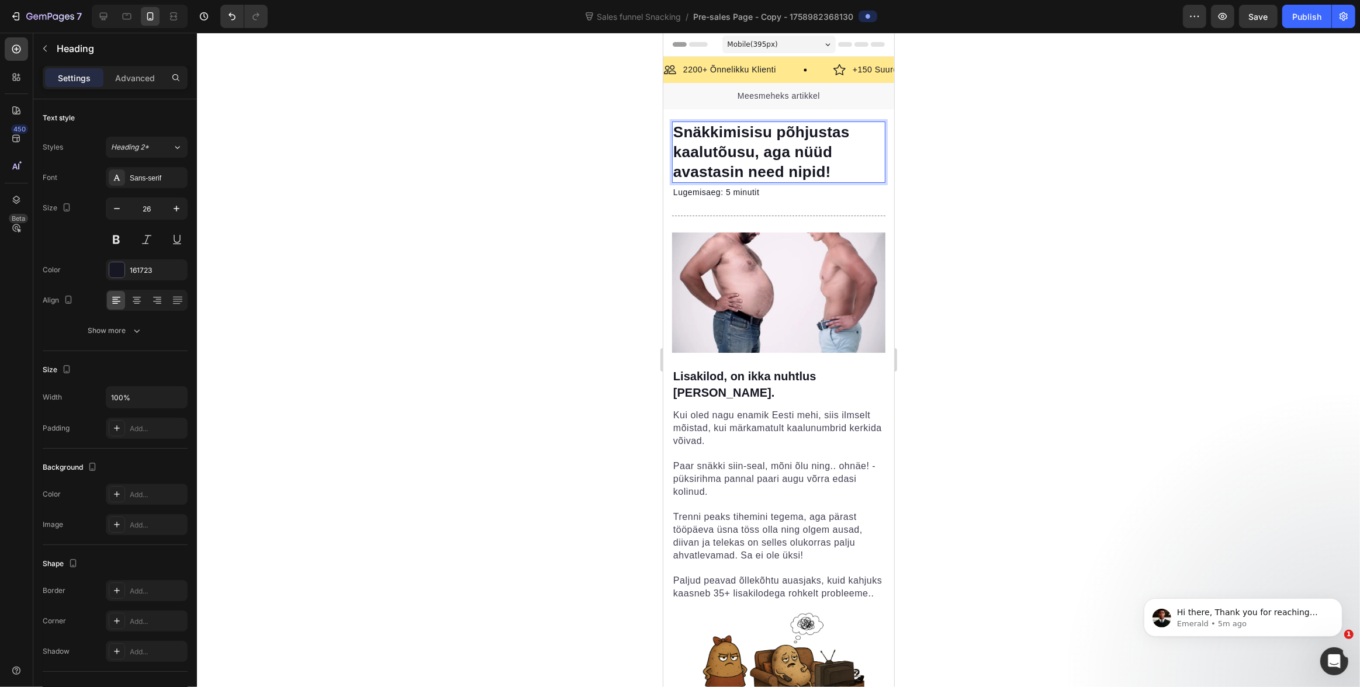
click at [719, 155] on p "Snäkkimisisu põhjustas kaalutõusu, aga nüüd avastasin need nipid!" at bounding box center [778, 152] width 211 height 59
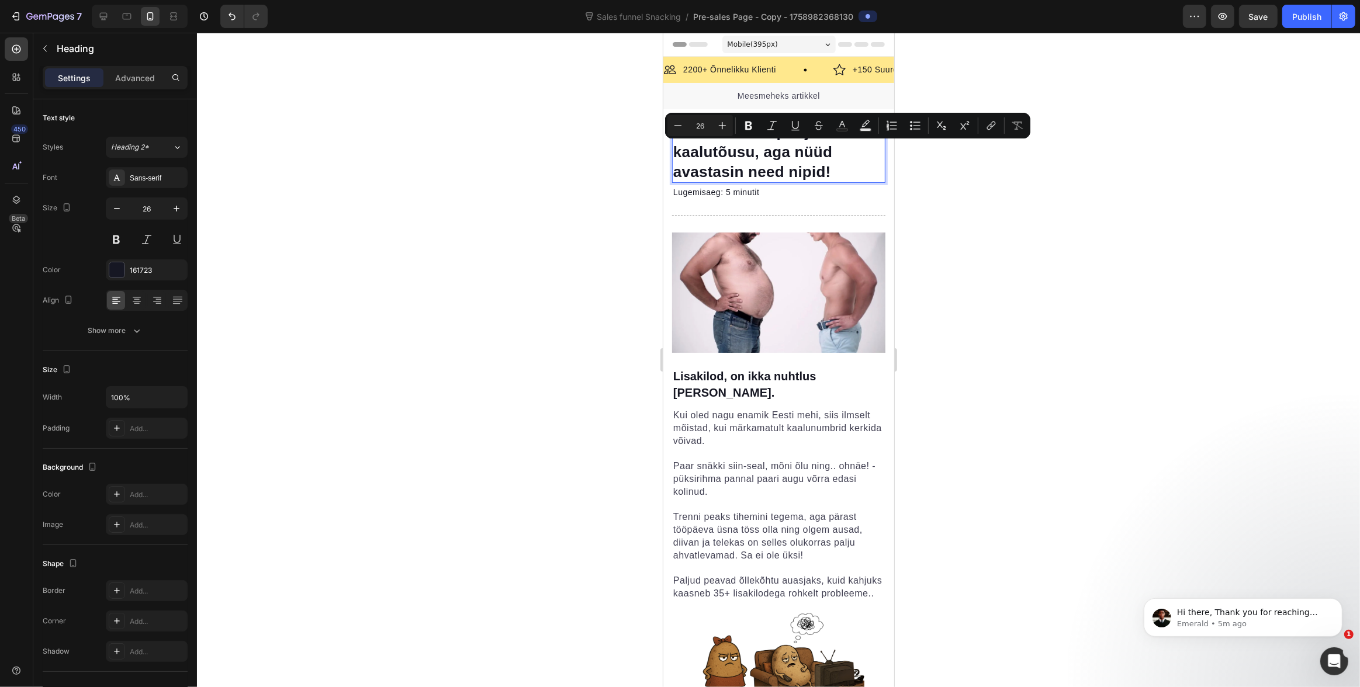
drag, startPoint x: 846, startPoint y: 161, endPoint x: 1651, endPoint y: 179, distance: 806.0
click at [846, 161] on p "Snäkkimisisu põhjustas kaalutõusu, aga nüüd avastasin need nipid!" at bounding box center [778, 152] width 211 height 59
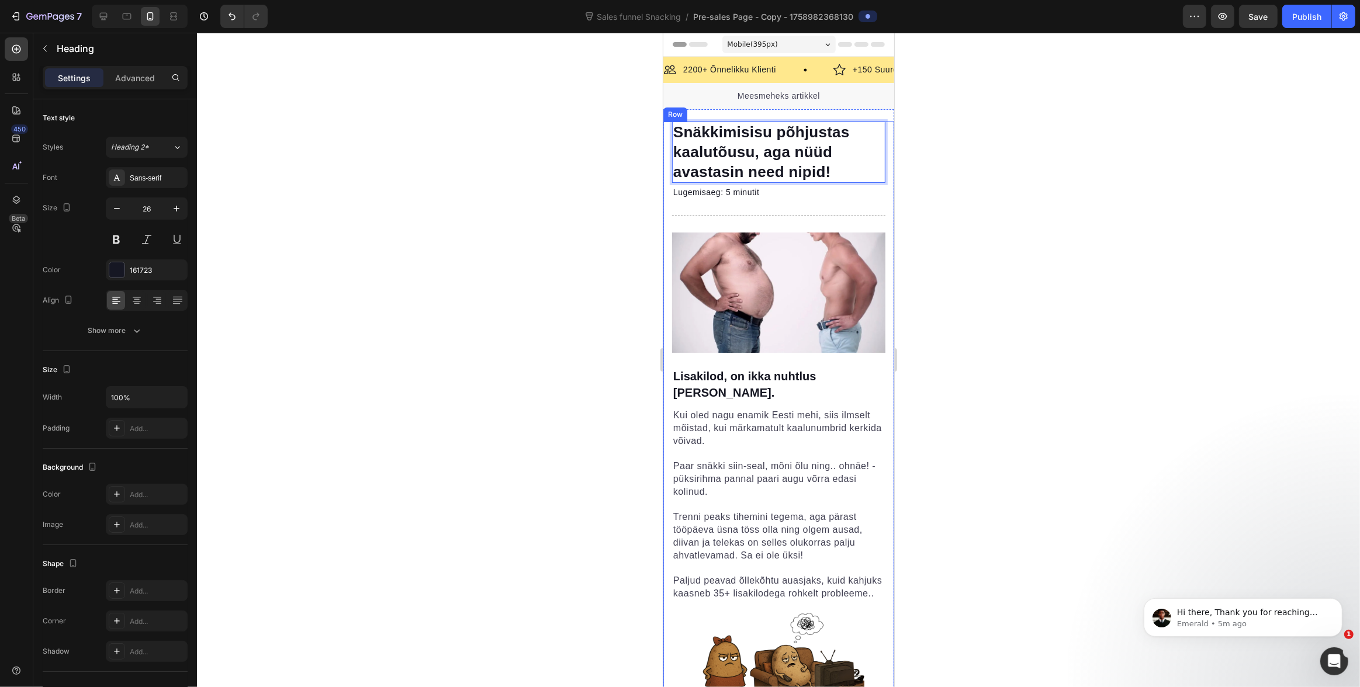
click at [995, 145] on div at bounding box center [778, 360] width 1163 height 654
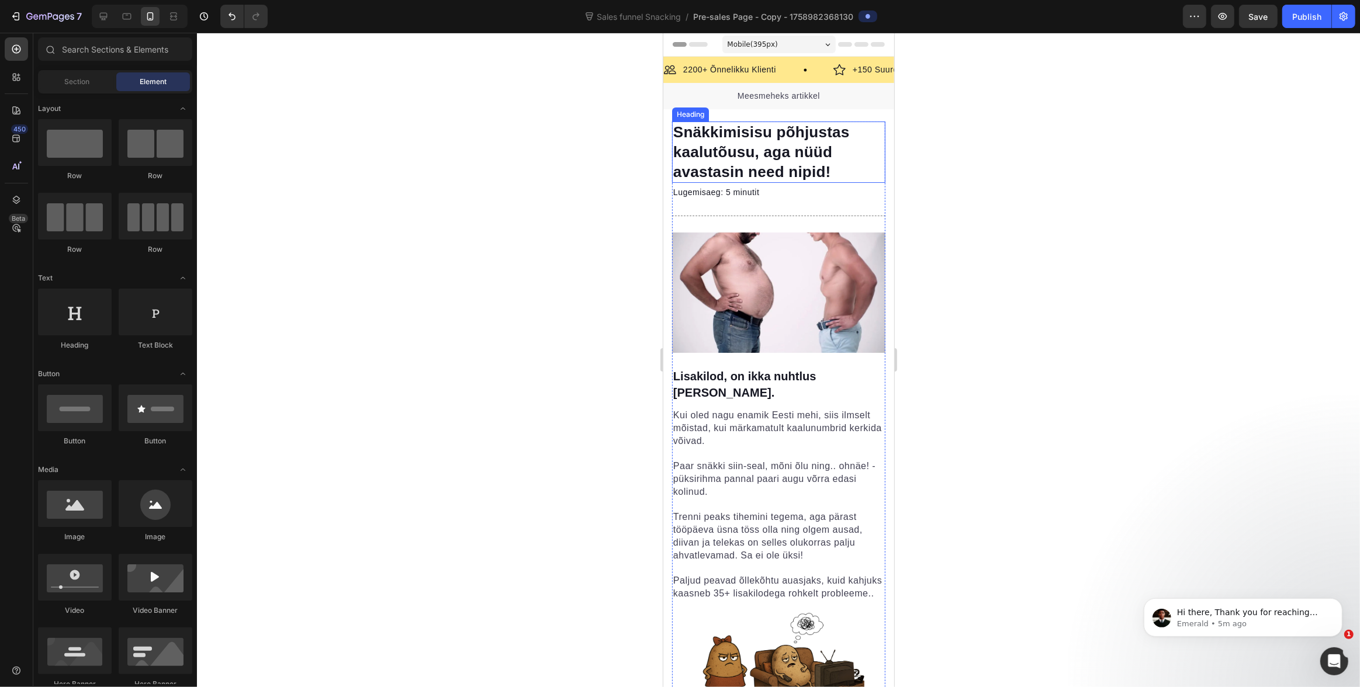
click at [811, 156] on p "Snäkkimisisu põhjustas kaalutõusu, aga nüüd avastasin need nipid!" at bounding box center [778, 152] width 211 height 59
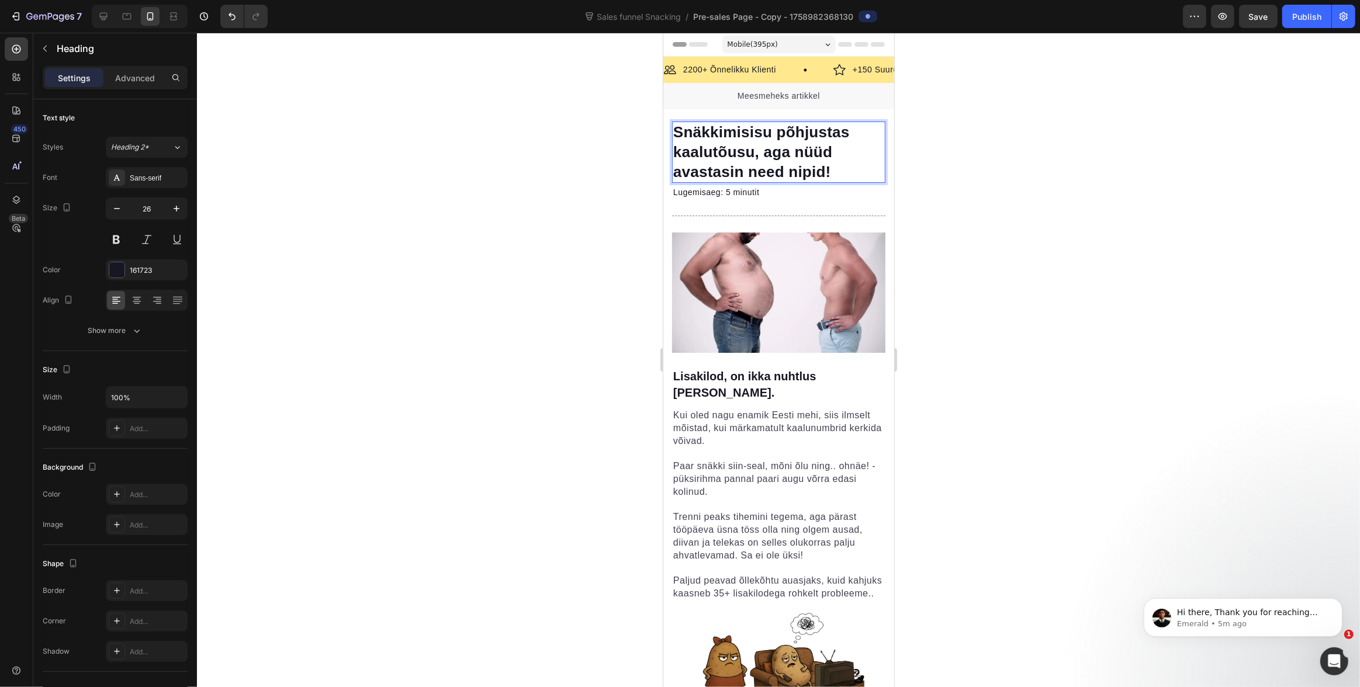
click at [776, 155] on p "Snäkkimisisu põhjustas kaalutõusu, aga nüüd avastasin need nipid!" at bounding box center [778, 152] width 211 height 59
click at [749, 155] on p "Snäkkimisisu põhjustas kaalutõusu, aga nüüd avastasin need nipid!" at bounding box center [778, 152] width 211 height 59
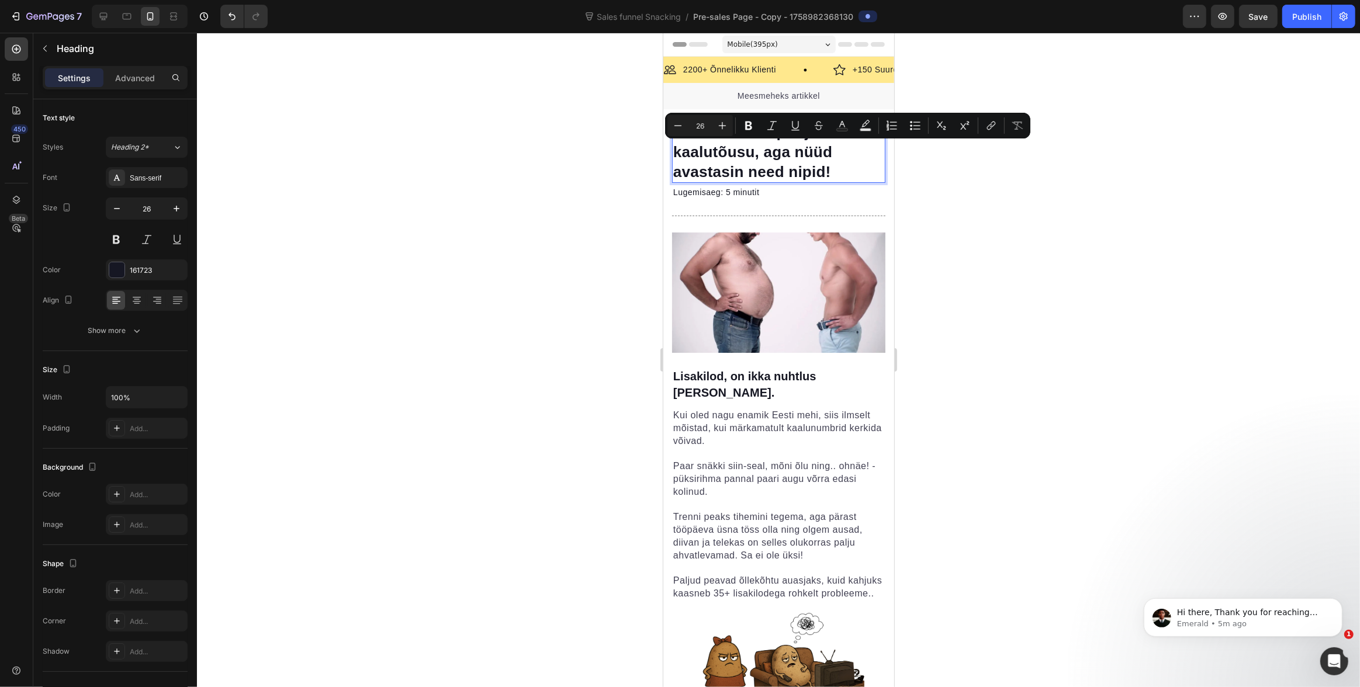
click at [819, 173] on p "Snäkkimisisu põhjustas kaalutõusu, aga nüüd avastasin need nipid!" at bounding box center [778, 152] width 211 height 59
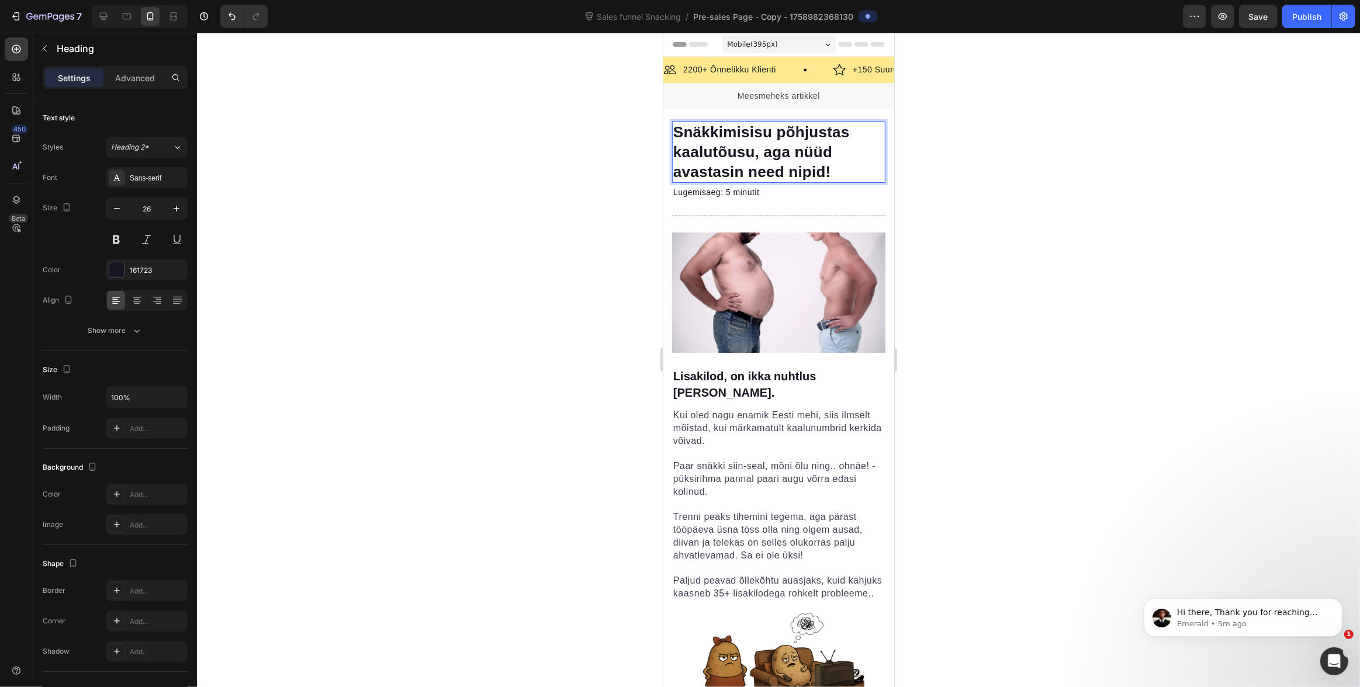
click at [800, 131] on p "Snäkkimisisu põhjustas kaalutõusu, aga nüüd avastasin need nipid!" at bounding box center [778, 152] width 211 height 59
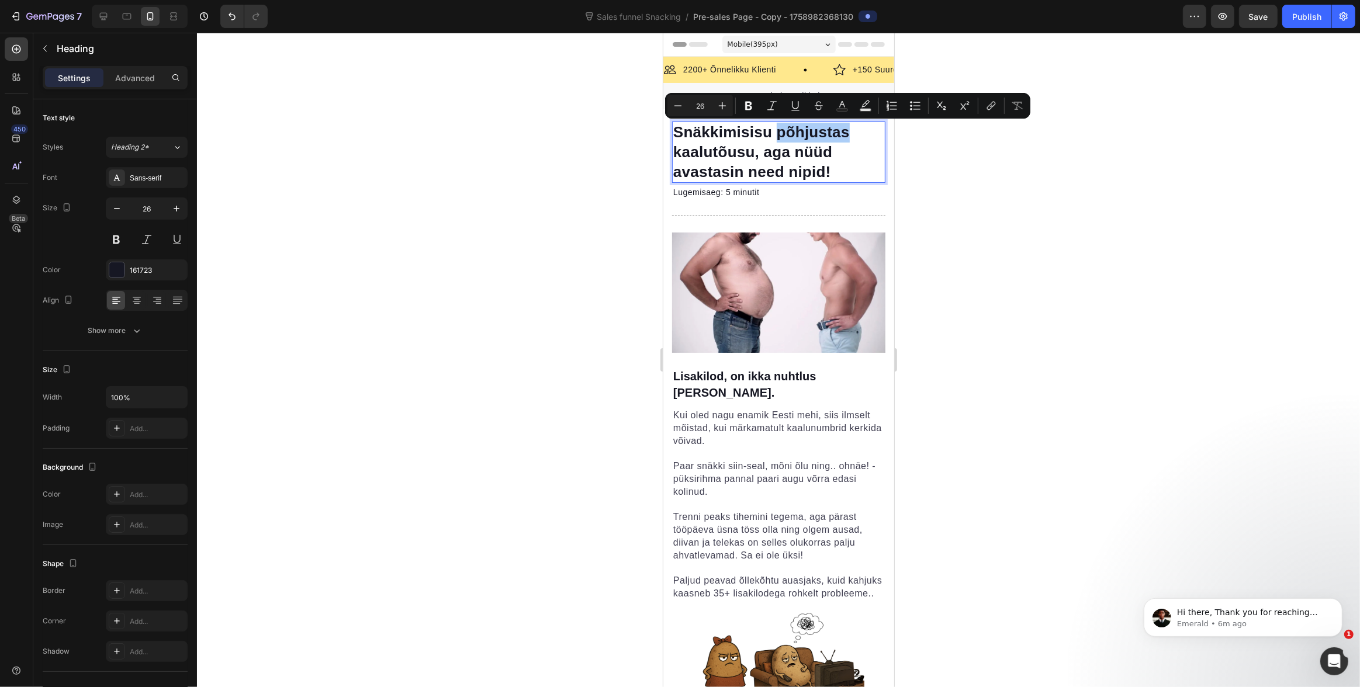
click at [1019, 158] on div at bounding box center [778, 360] width 1163 height 654
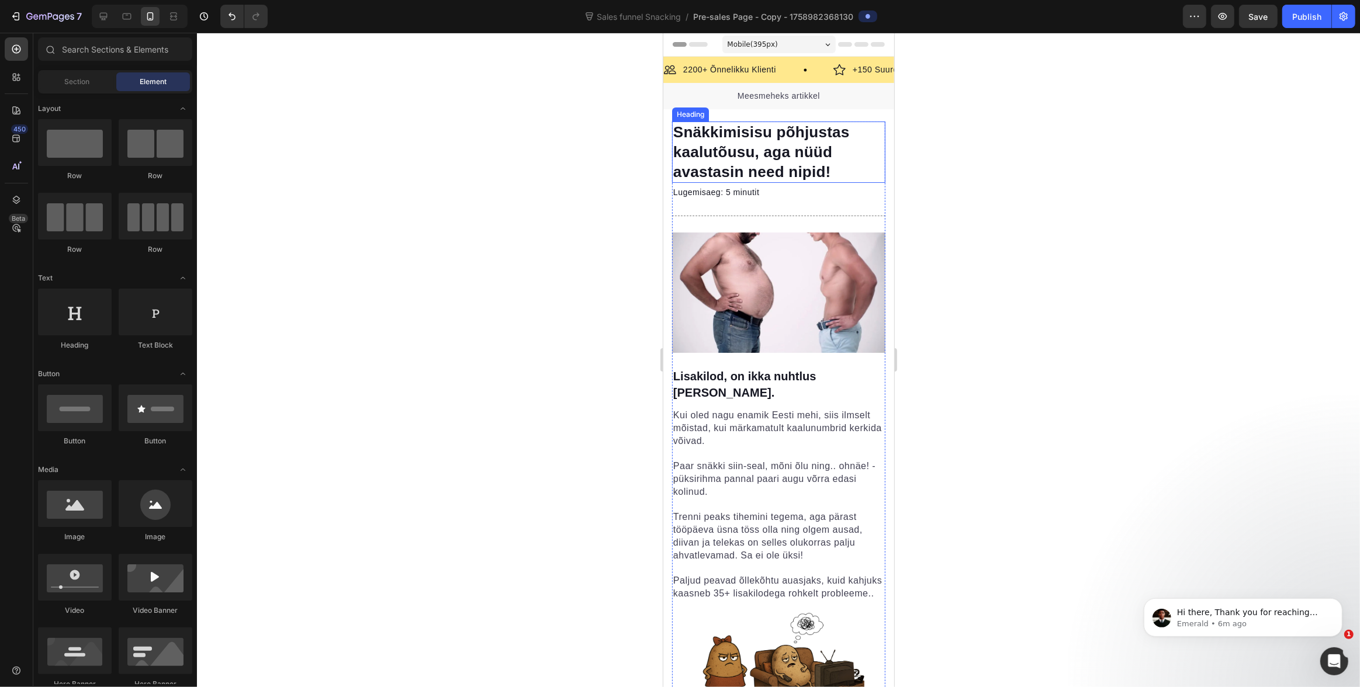
click at [839, 158] on p "Snäkkimisisu põhjustas kaalutõusu, aga nüüd avastasin need nipid!" at bounding box center [778, 152] width 211 height 59
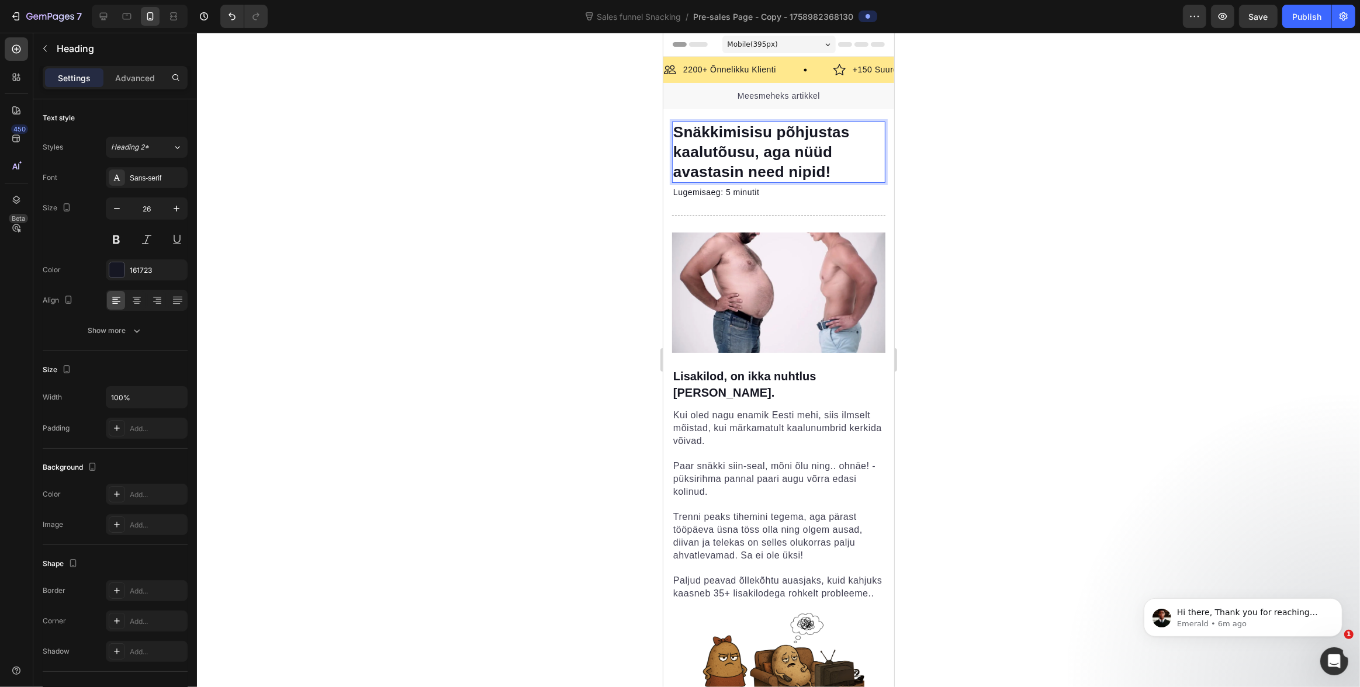
click at [829, 176] on p "Snäkkimisisu põhjustas kaalutõusu, aga nüüd avastasin need nipid!" at bounding box center [778, 152] width 211 height 59
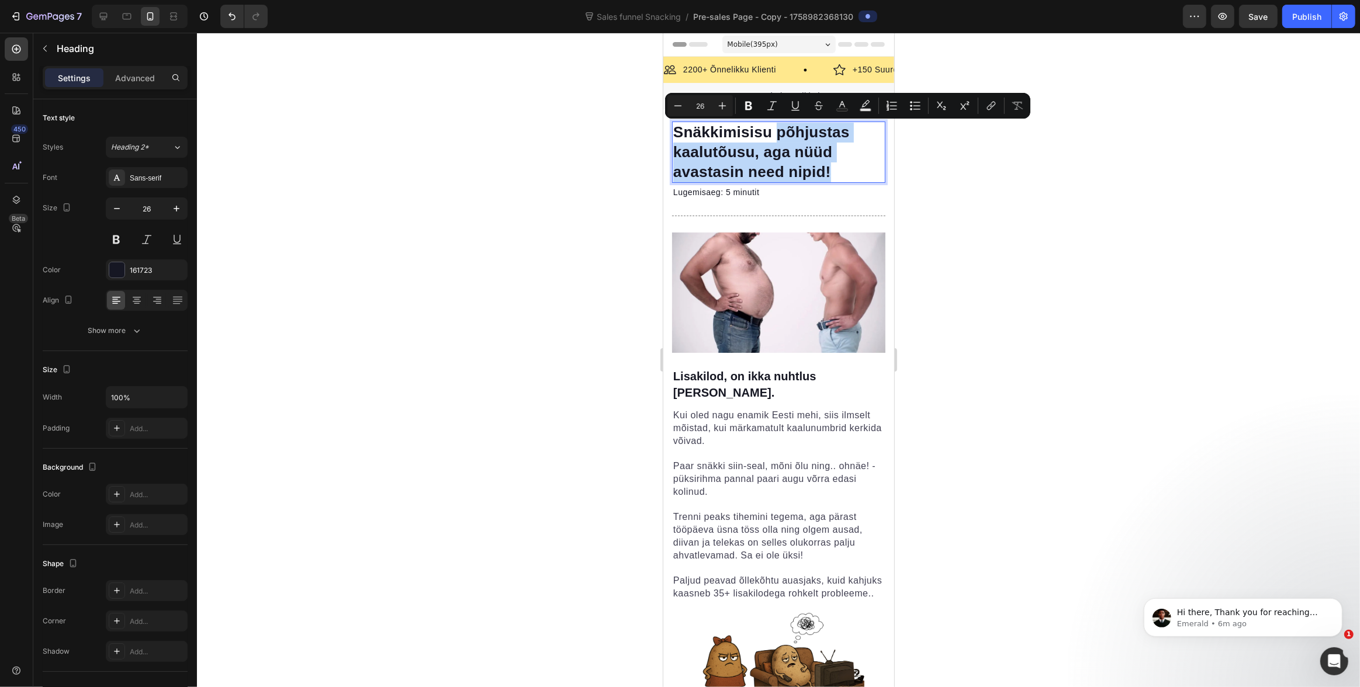
drag, startPoint x: 831, startPoint y: 172, endPoint x: 777, endPoint y: 138, distance: 64.0
click at [777, 138] on p "Snäkkimisisu põhjustas kaalutõusu, aga nüüd avastasin need nipid!" at bounding box center [778, 152] width 211 height 59
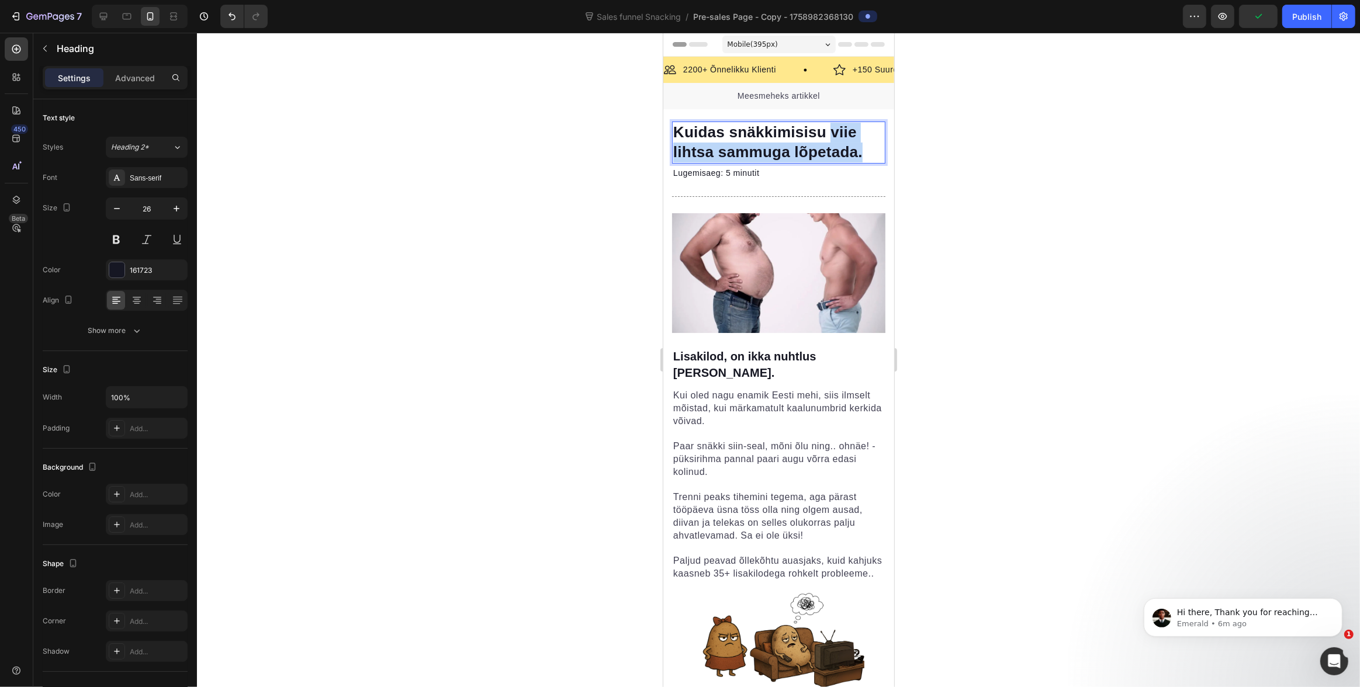
drag, startPoint x: 864, startPoint y: 155, endPoint x: 832, endPoint y: 134, distance: 38.6
click at [832, 134] on p "Kuidas snäkkimisisu viie lihtsa sammuga lõpetada." at bounding box center [778, 143] width 211 height 40
click at [830, 131] on p "Kuidas snäkkimisisu kiirelt kaotada. ()" at bounding box center [778, 143] width 211 height 40
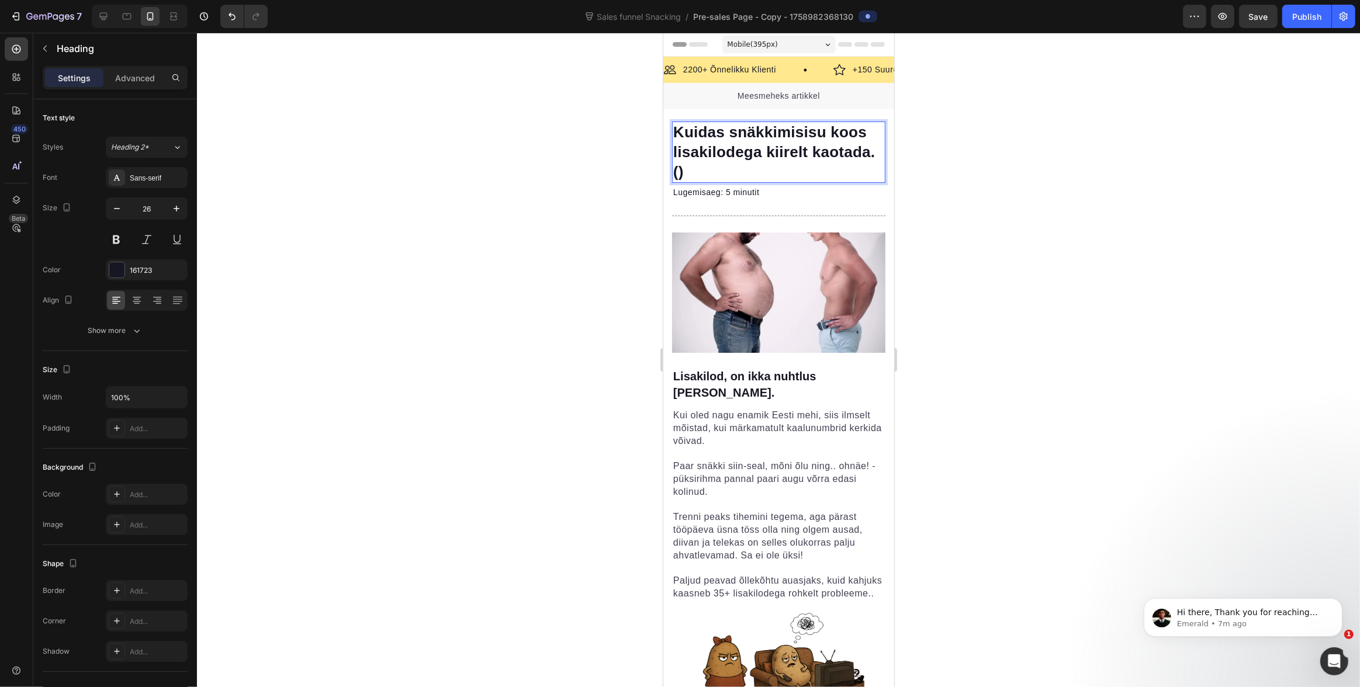
click at [761, 168] on p "Kuidas snäkkimisisu koos lisakilodega kiirelt kaotada. ()" at bounding box center [778, 152] width 211 height 59
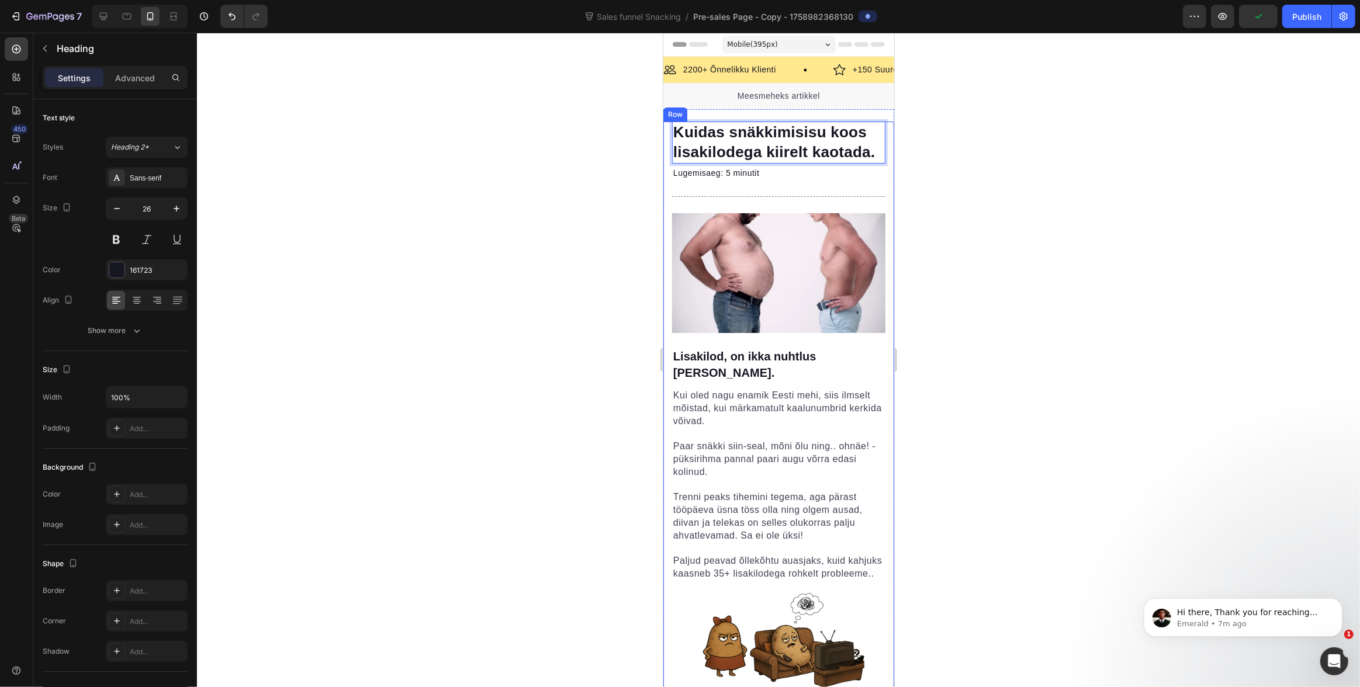
click at [732, 286] on img at bounding box center [777, 273] width 213 height 120
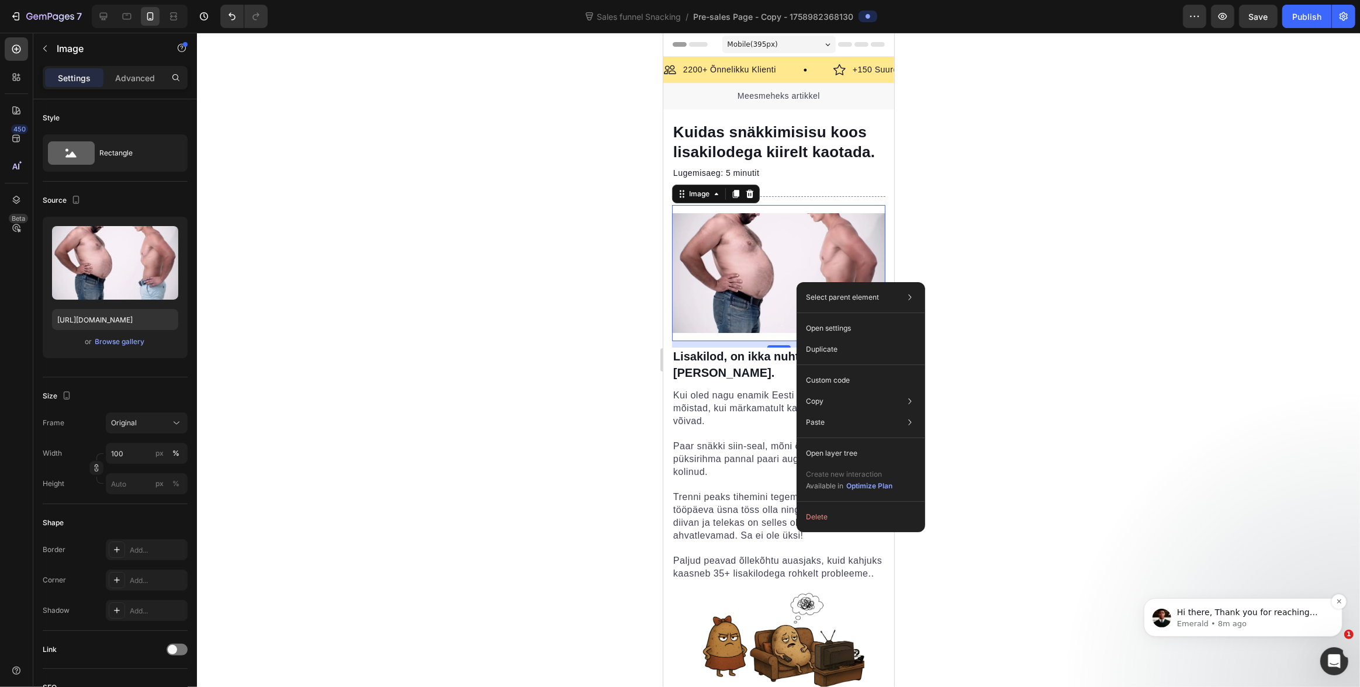
click at [1214, 619] on p "Emerald • 8m ago" at bounding box center [1251, 623] width 151 height 11
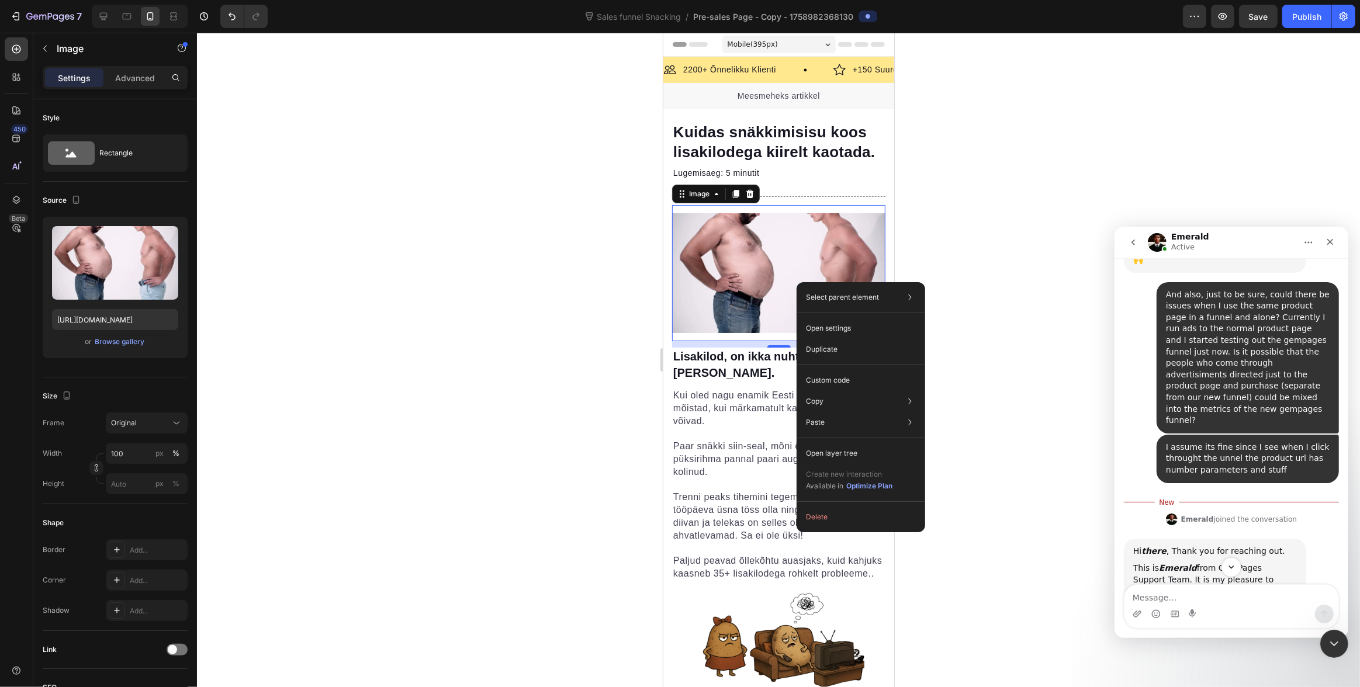
scroll to position [379, 0]
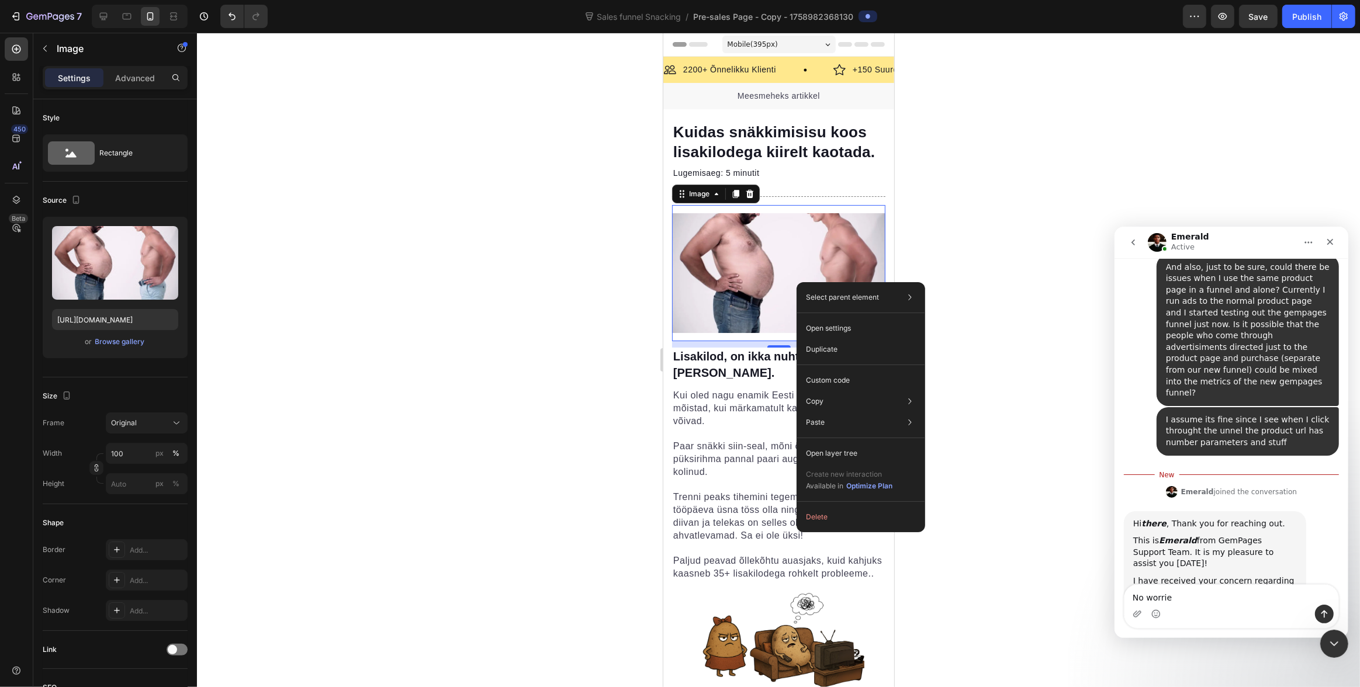
type textarea "No worries"
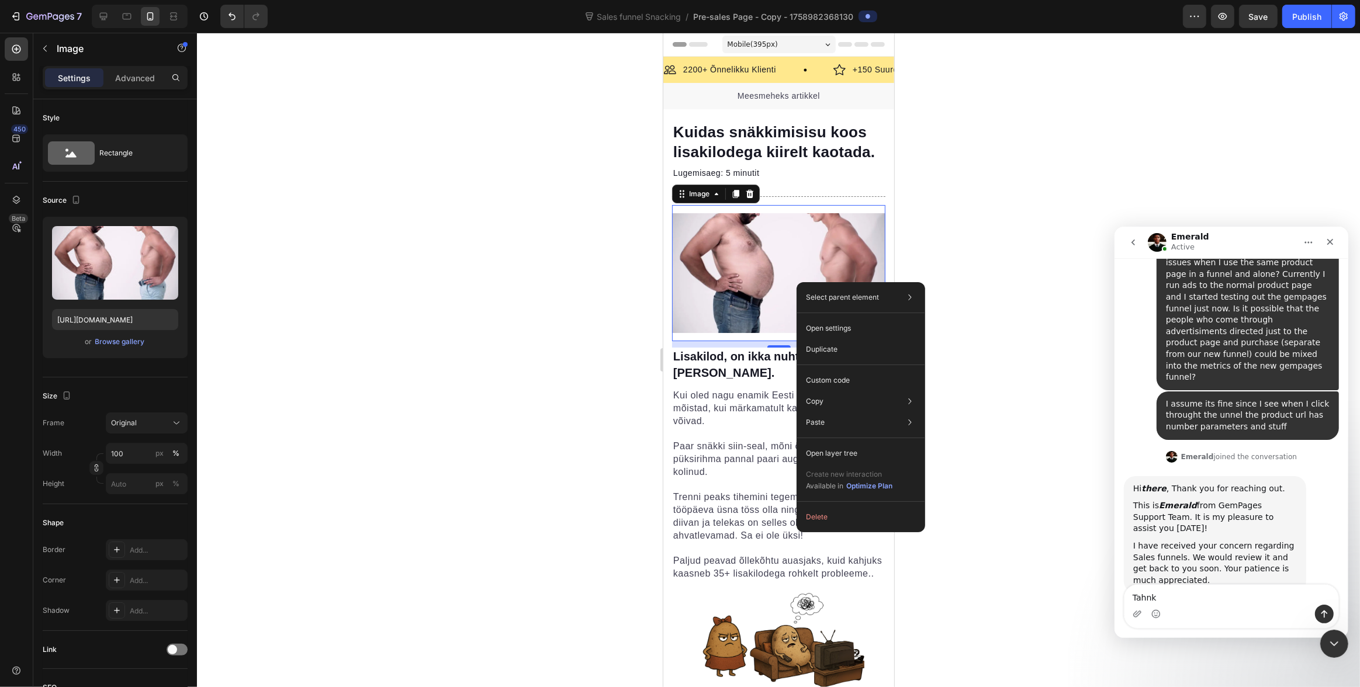
type textarea "Tahnks"
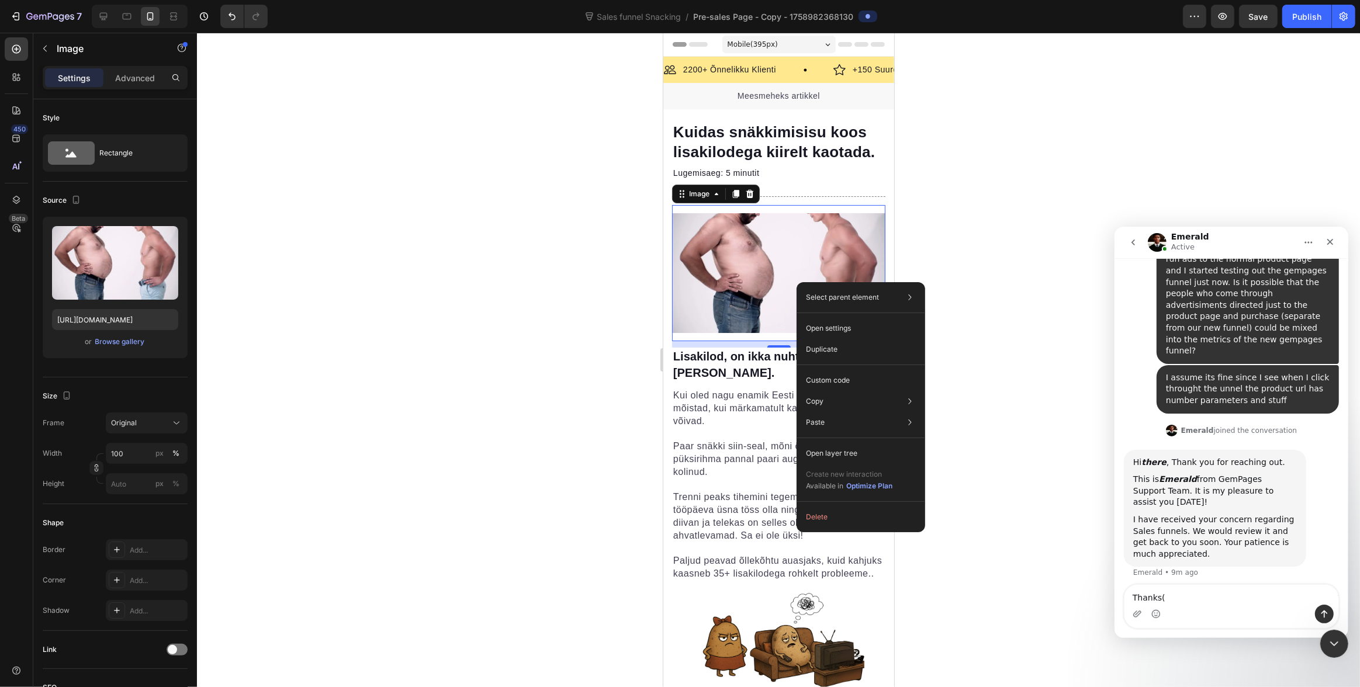
type textarea "Thanks"
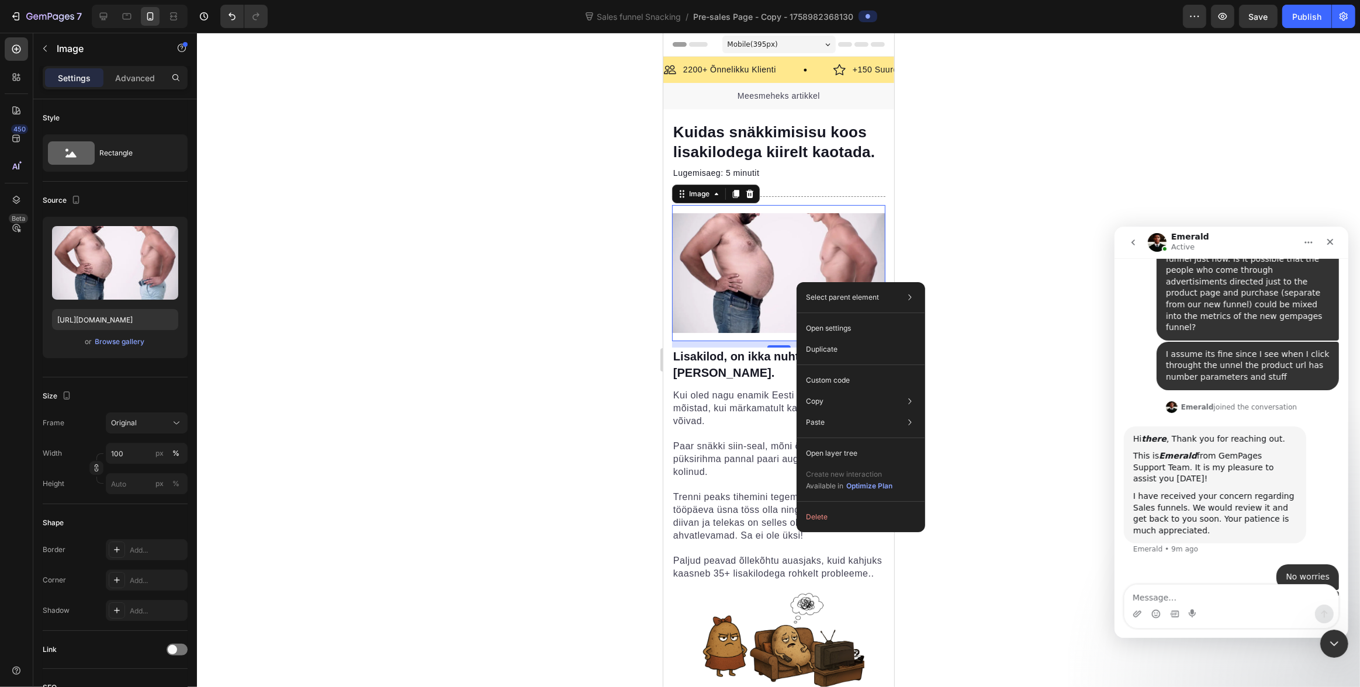
scroll to position [448, 0]
click at [1020, 180] on div at bounding box center [778, 360] width 1163 height 654
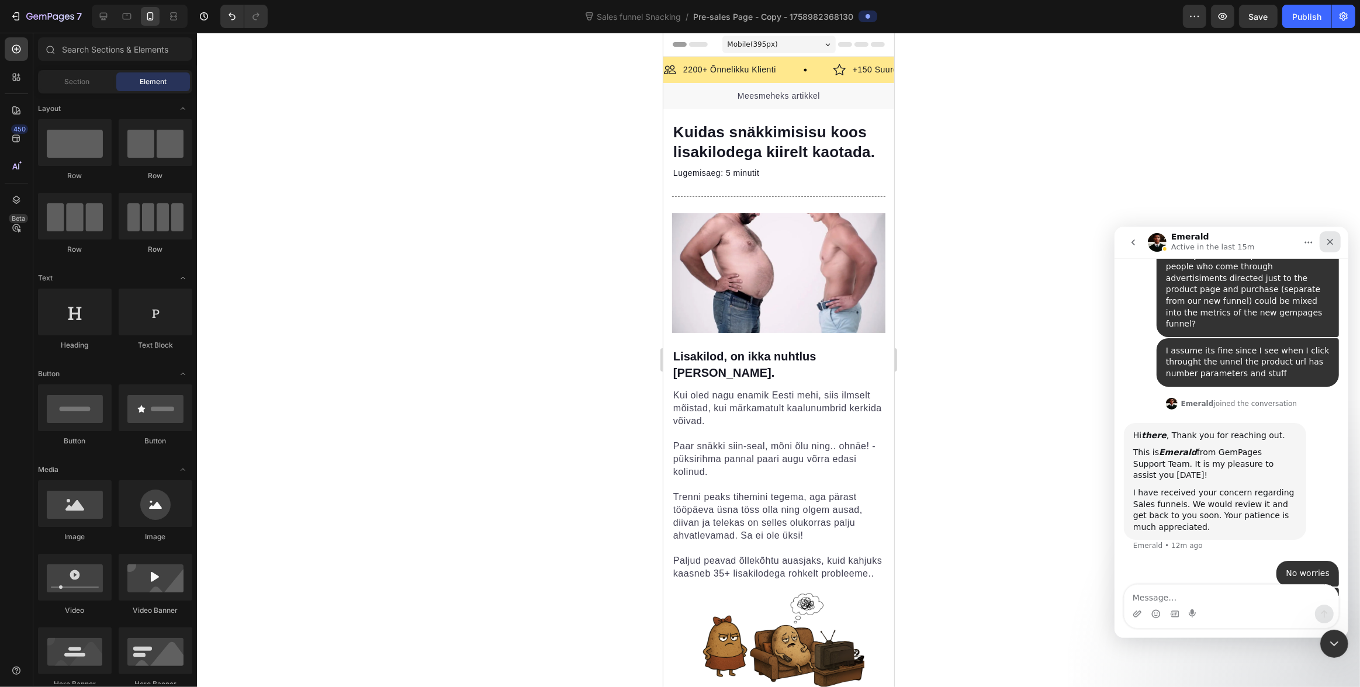
click at [1333, 242] on icon "Close" at bounding box center [1329, 241] width 9 height 9
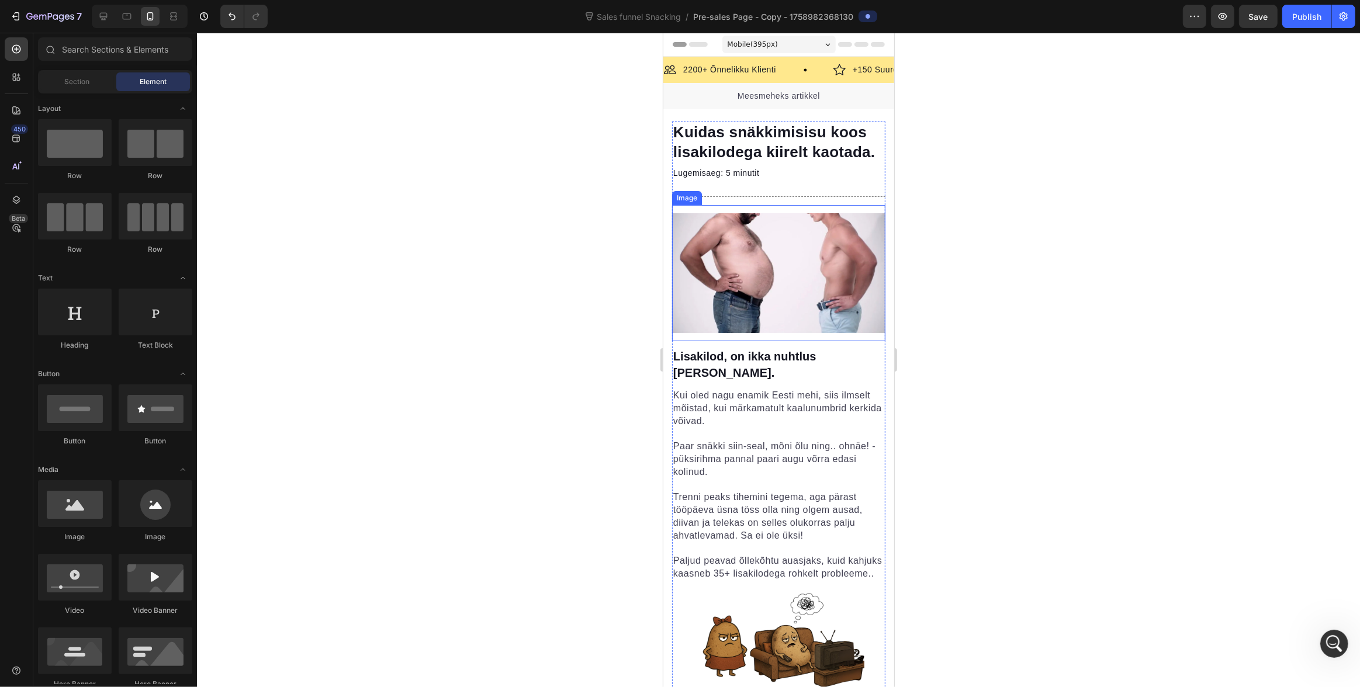
click at [787, 235] on img at bounding box center [777, 273] width 213 height 120
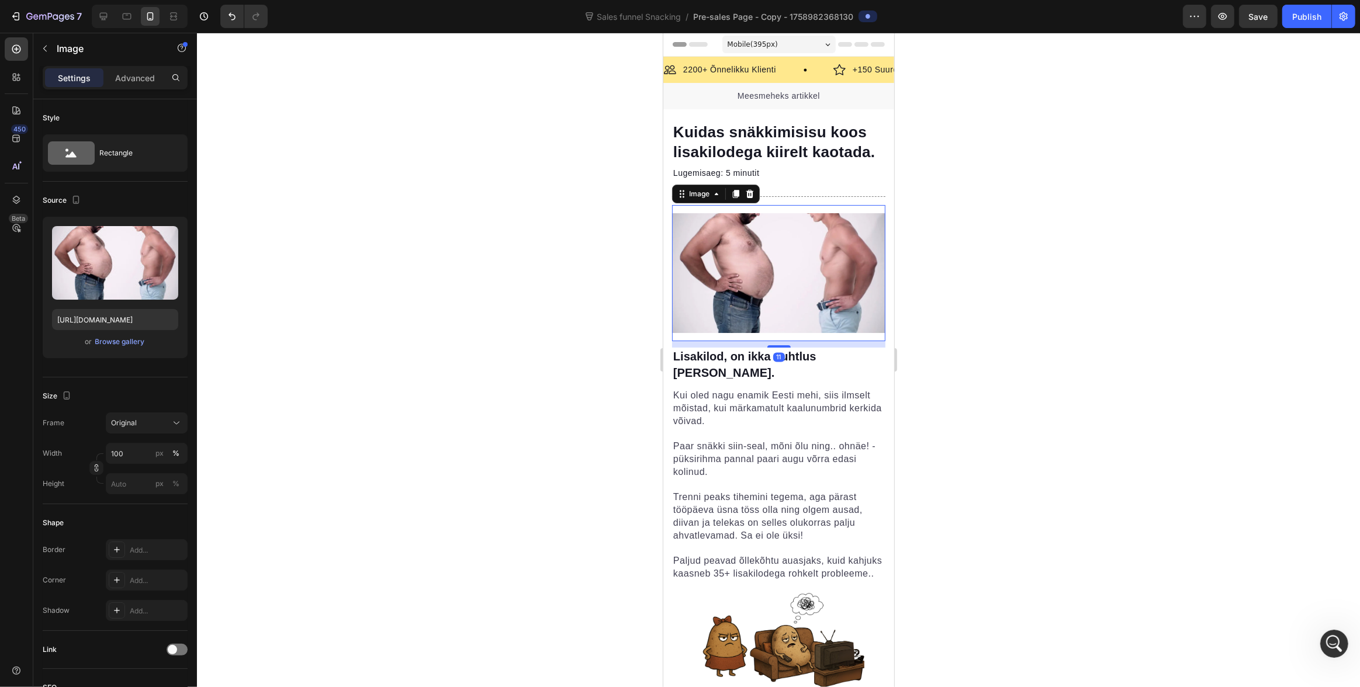
click at [951, 249] on div at bounding box center [778, 360] width 1163 height 654
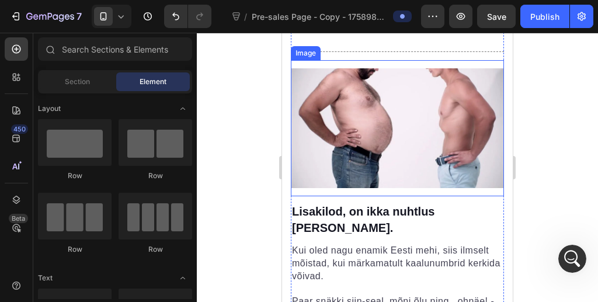
scroll to position [149, 0]
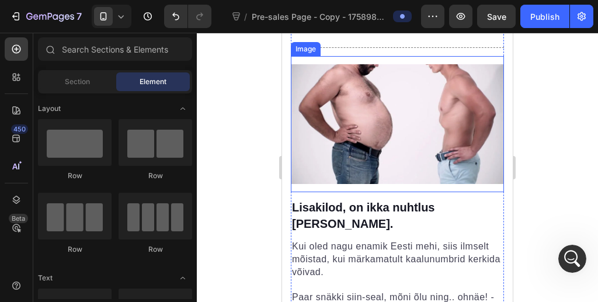
click at [424, 123] on img at bounding box center [397, 124] width 213 height 120
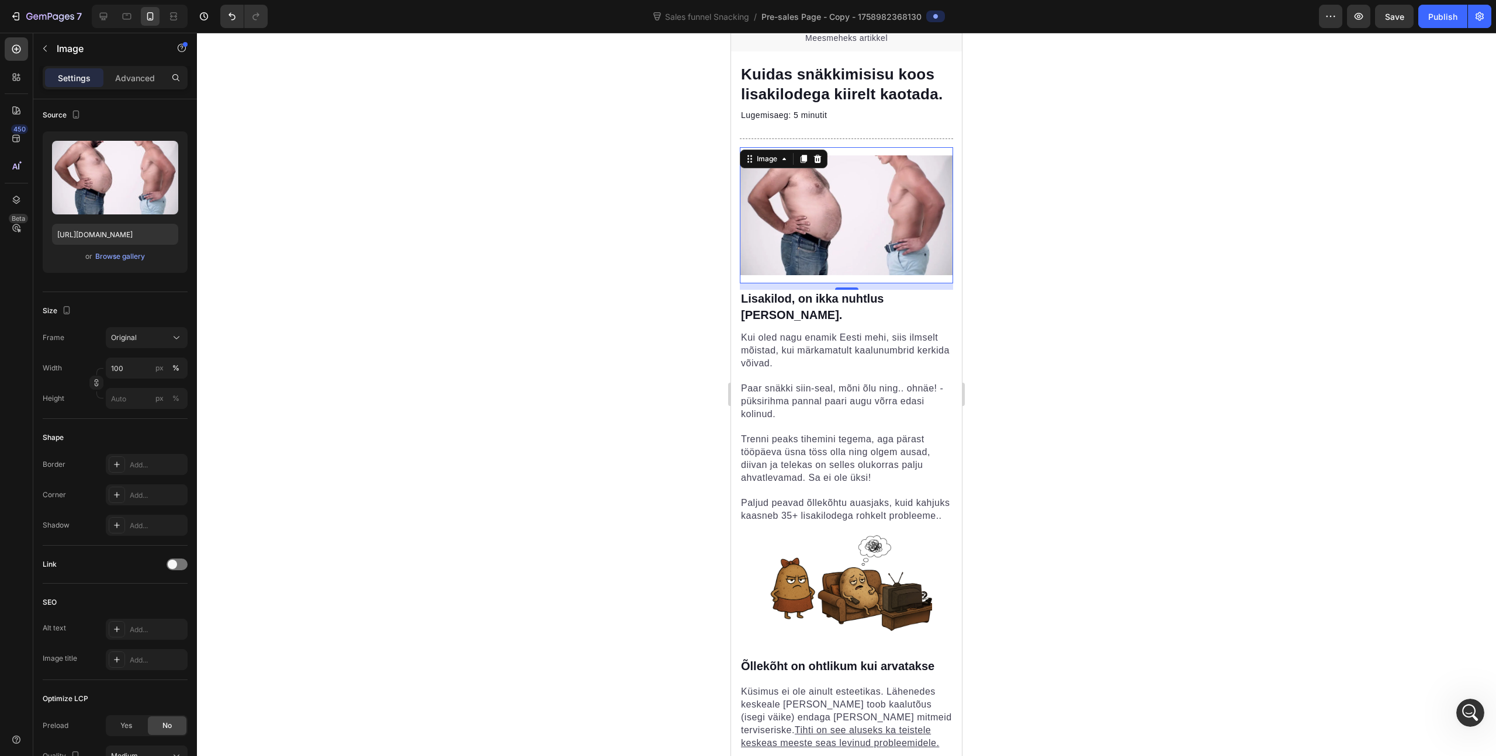
scroll to position [0, 0]
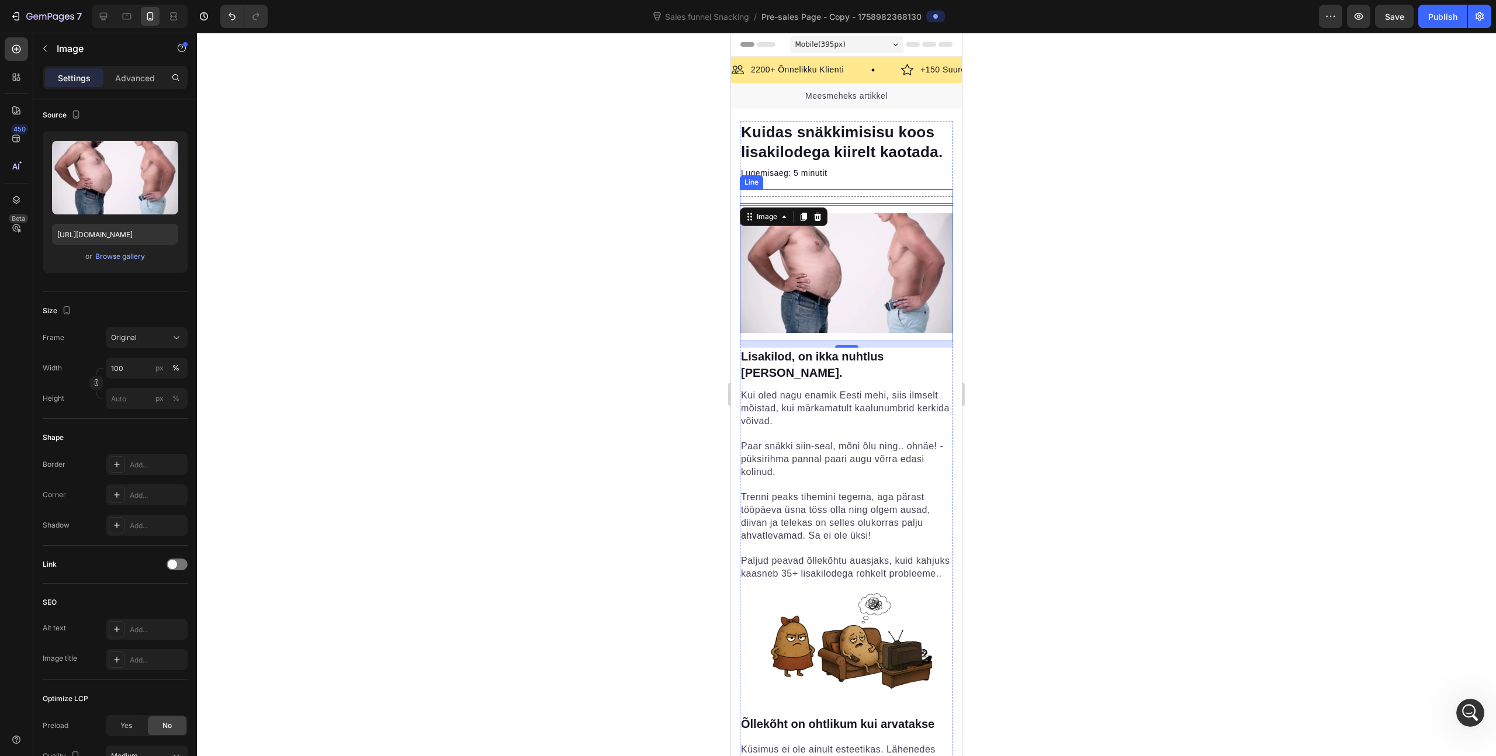
click at [850, 189] on div "Title Line" at bounding box center [846, 196] width 213 height 15
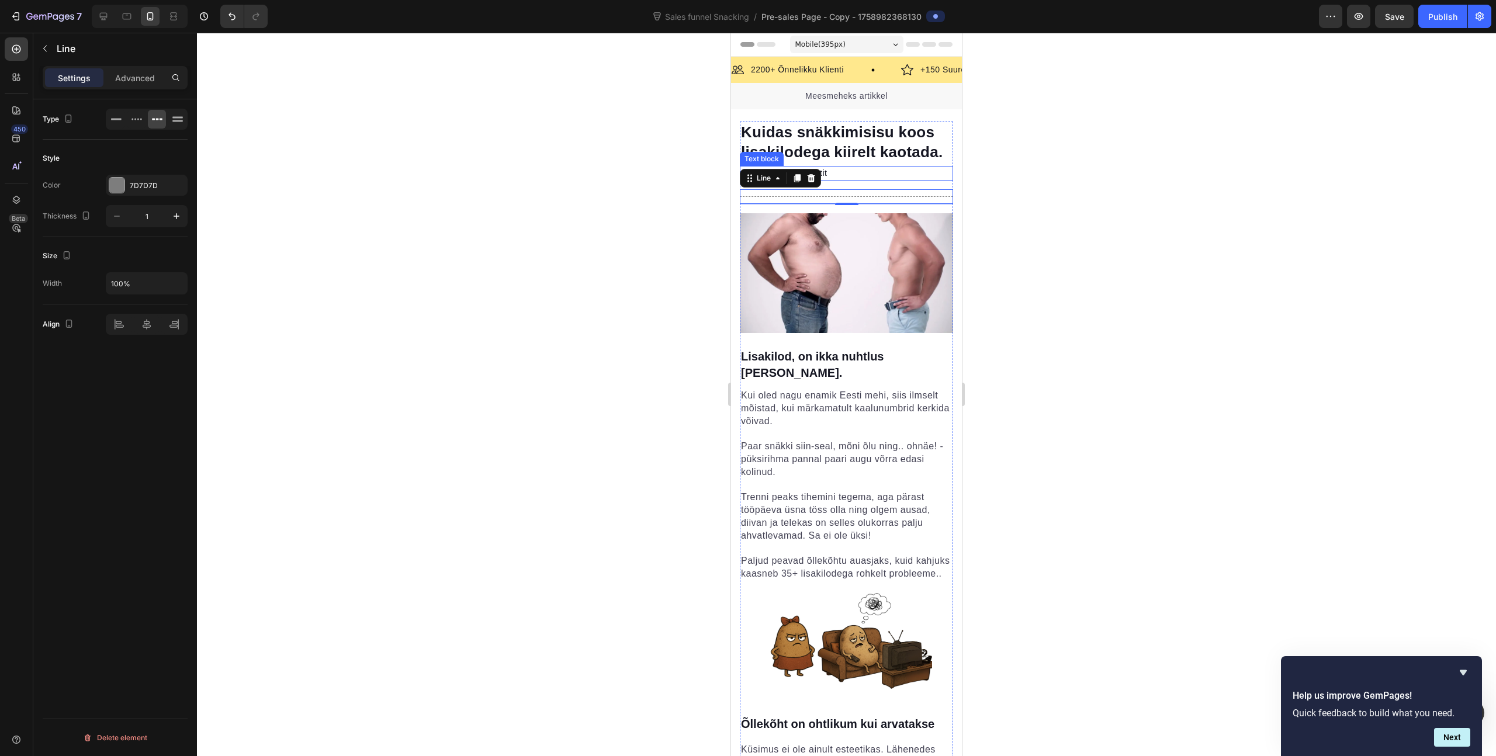
click at [900, 153] on p "Kuidas snäkkimisisu koos lisakilodega kiirelt kaotada." at bounding box center [846, 143] width 211 height 40
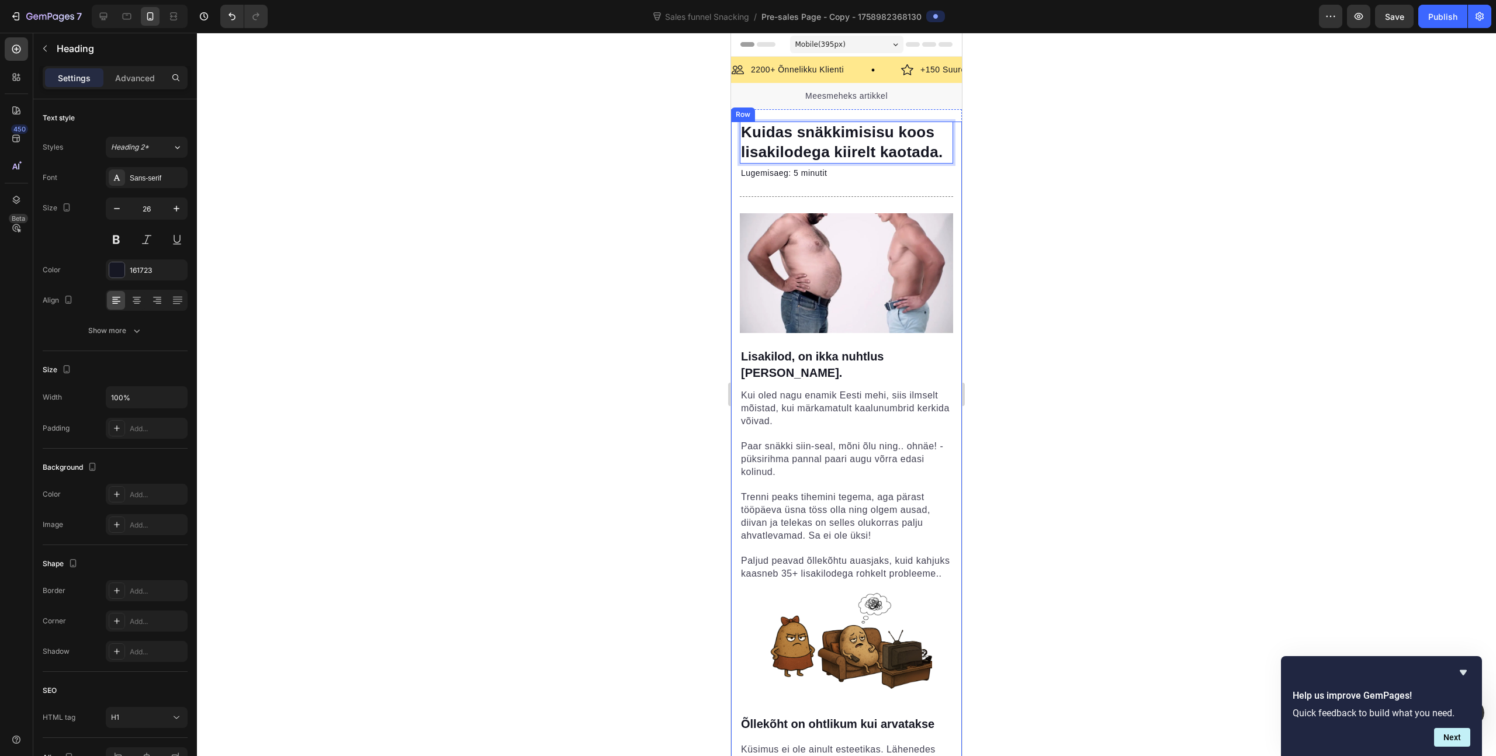
click at [1062, 147] on div at bounding box center [846, 394] width 1299 height 723
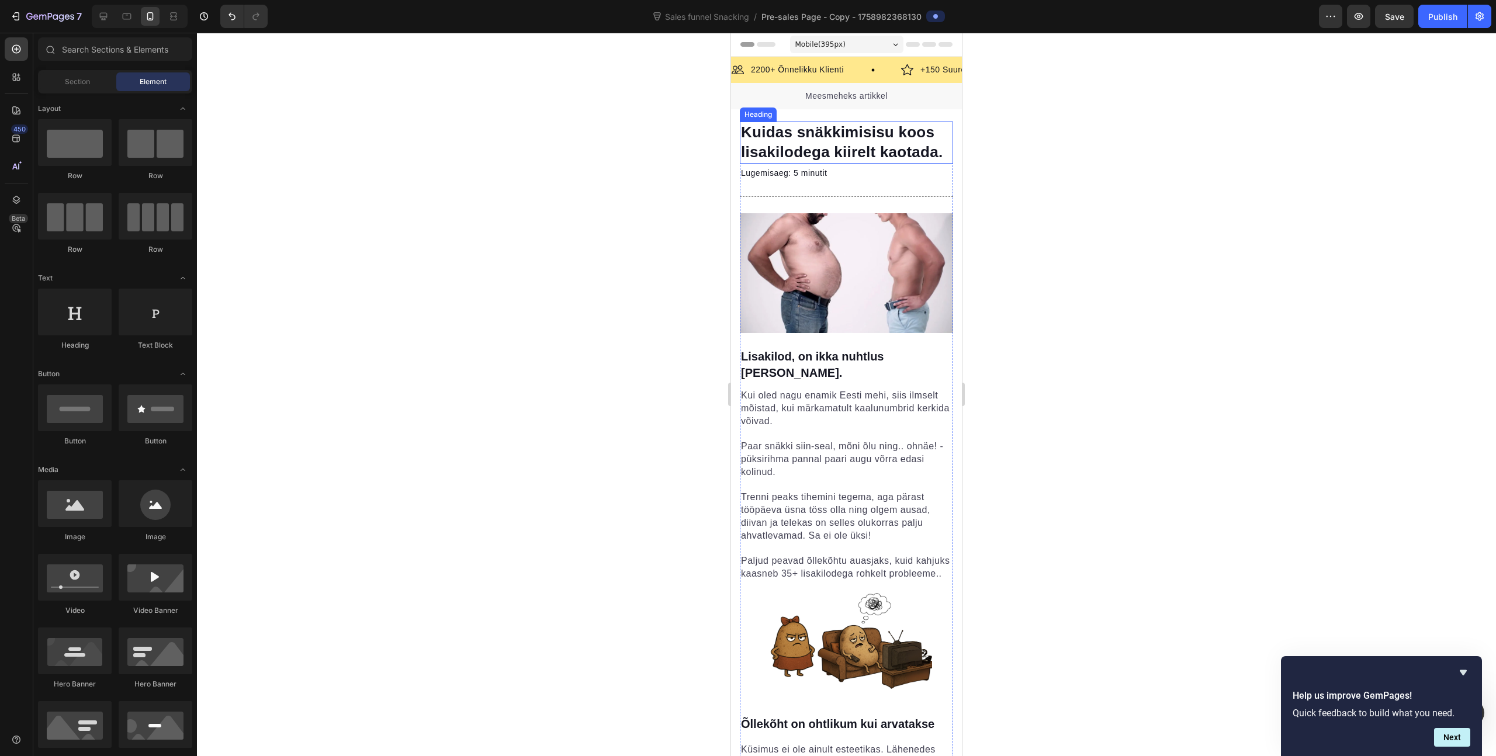
click at [861, 148] on p "Kuidas snäkkimisisu koos lisakilodega kiirelt kaotada." at bounding box center [846, 143] width 211 height 40
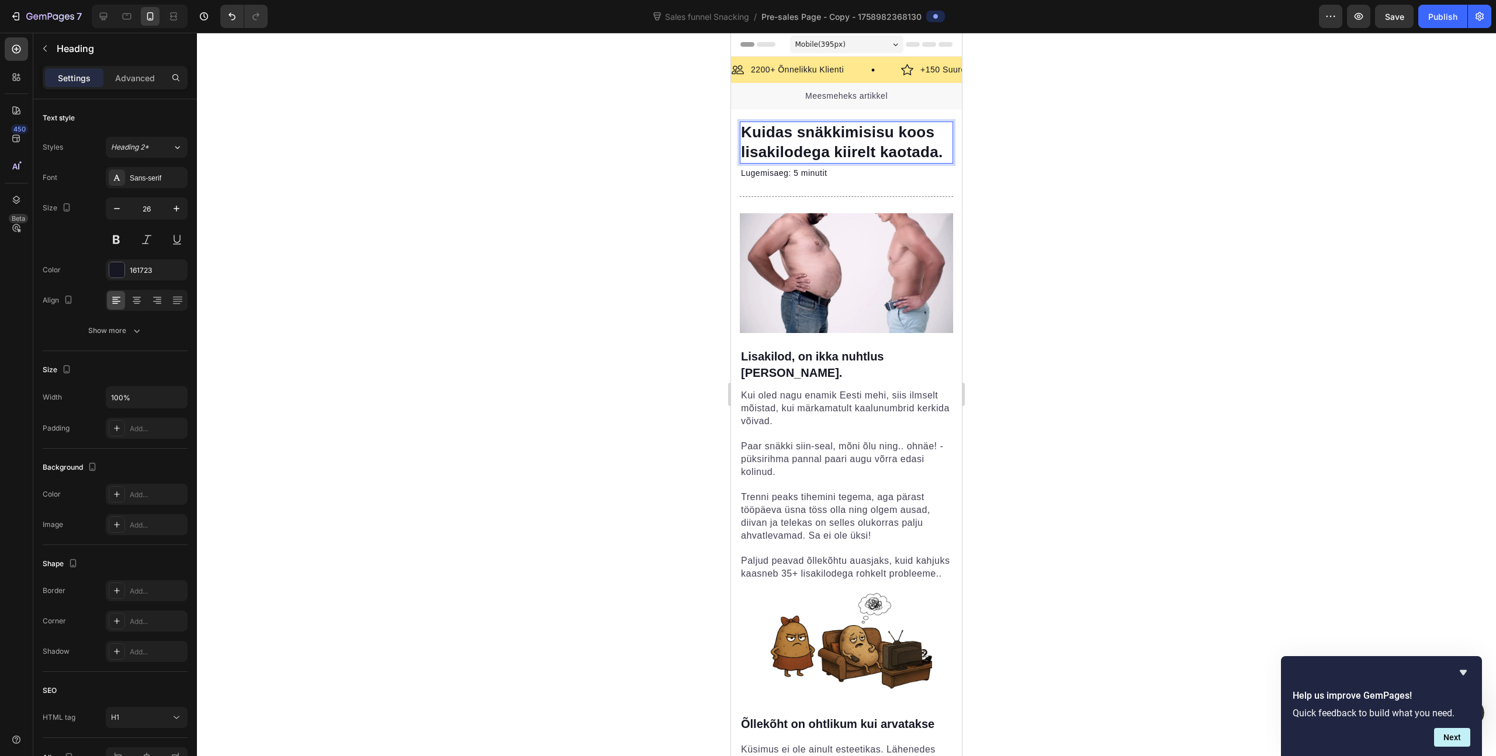
click at [827, 158] on p "Kuidas snäkkimisisu koos lisakilodega kiirelt kaotada." at bounding box center [846, 143] width 211 height 40
click at [848, 156] on p "Kuidas snäkkimisisu koos lisakilodega kiirelt kaotada." at bounding box center [846, 143] width 211 height 40
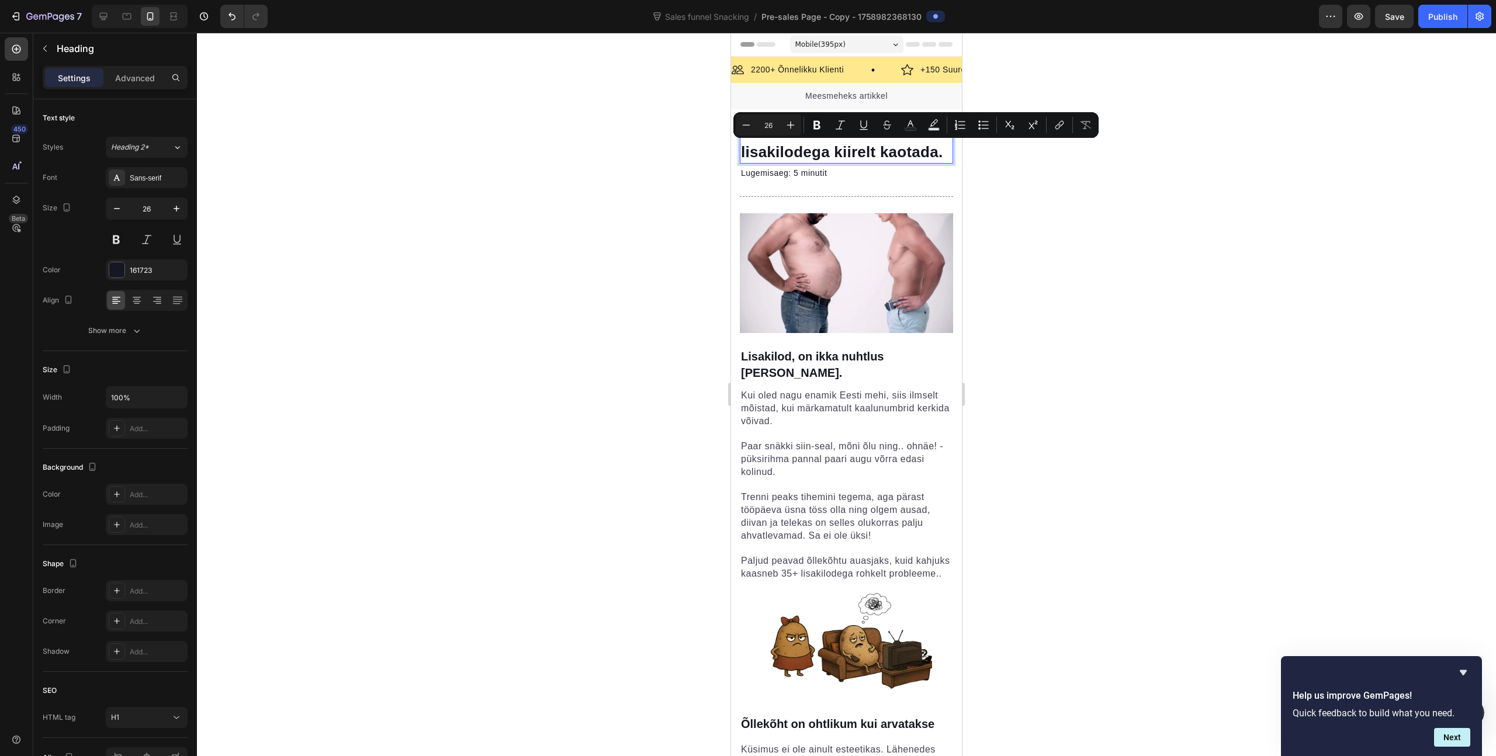
click at [889, 150] on p "Kuidas snäkkimisisu koos lisakilodega kiirelt kaotada." at bounding box center [846, 143] width 211 height 40
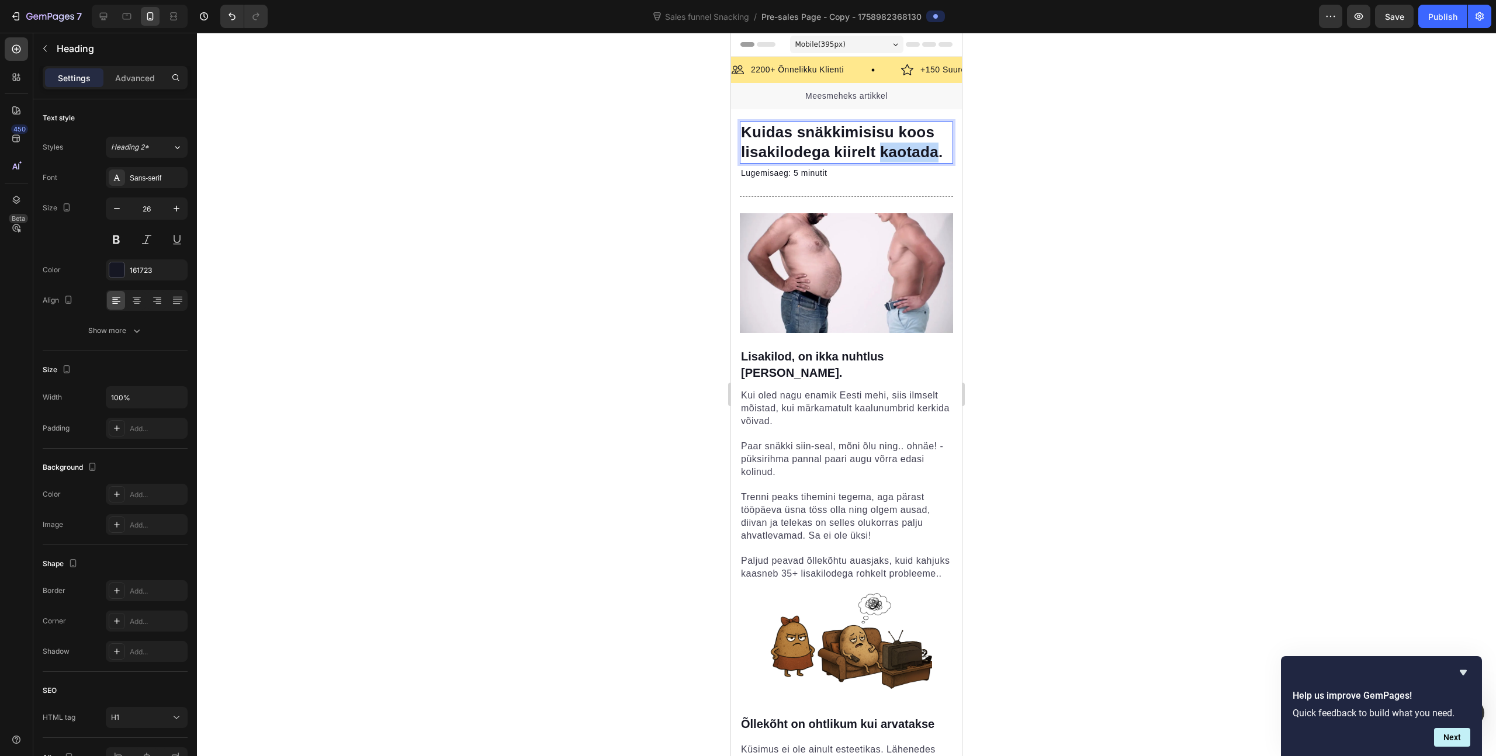
click at [889, 150] on p "Kuidas snäkkimisisu koos lisakilodega kiirelt kaotada." at bounding box center [846, 143] width 211 height 40
click at [782, 133] on p "Kuidas snäkkimisisu koos lisakilodega kadus." at bounding box center [846, 143] width 211 height 40
drag, startPoint x: 799, startPoint y: 136, endPoint x: 746, endPoint y: 138, distance: 52.6
click at [746, 138] on p "Kuidas snäkkimisisu koos lisakilodega kadus." at bounding box center [846, 143] width 211 height 40
click at [888, 148] on p "Snäkkimisisu koos lisakilodega kadus." at bounding box center [846, 143] width 211 height 40
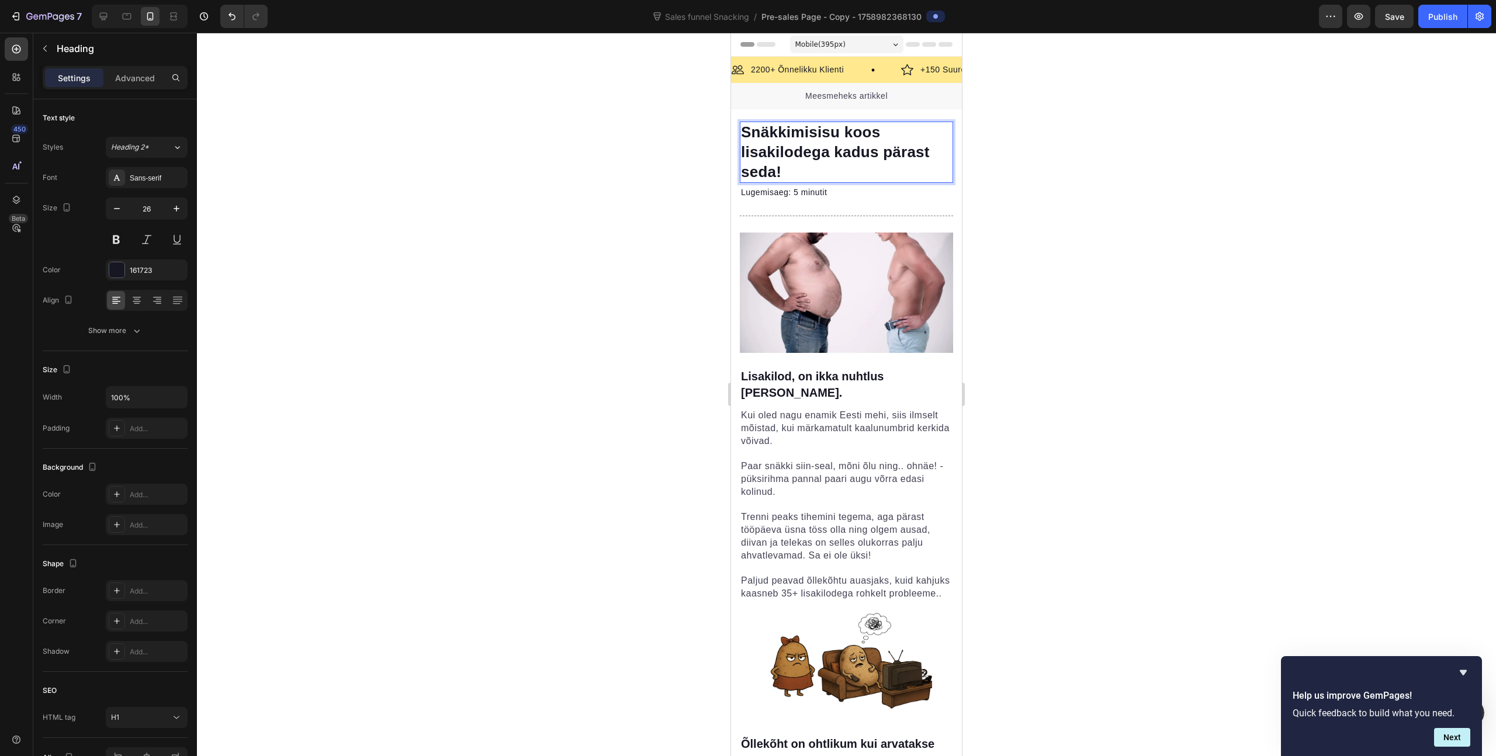
click at [998, 145] on div at bounding box center [846, 394] width 1299 height 723
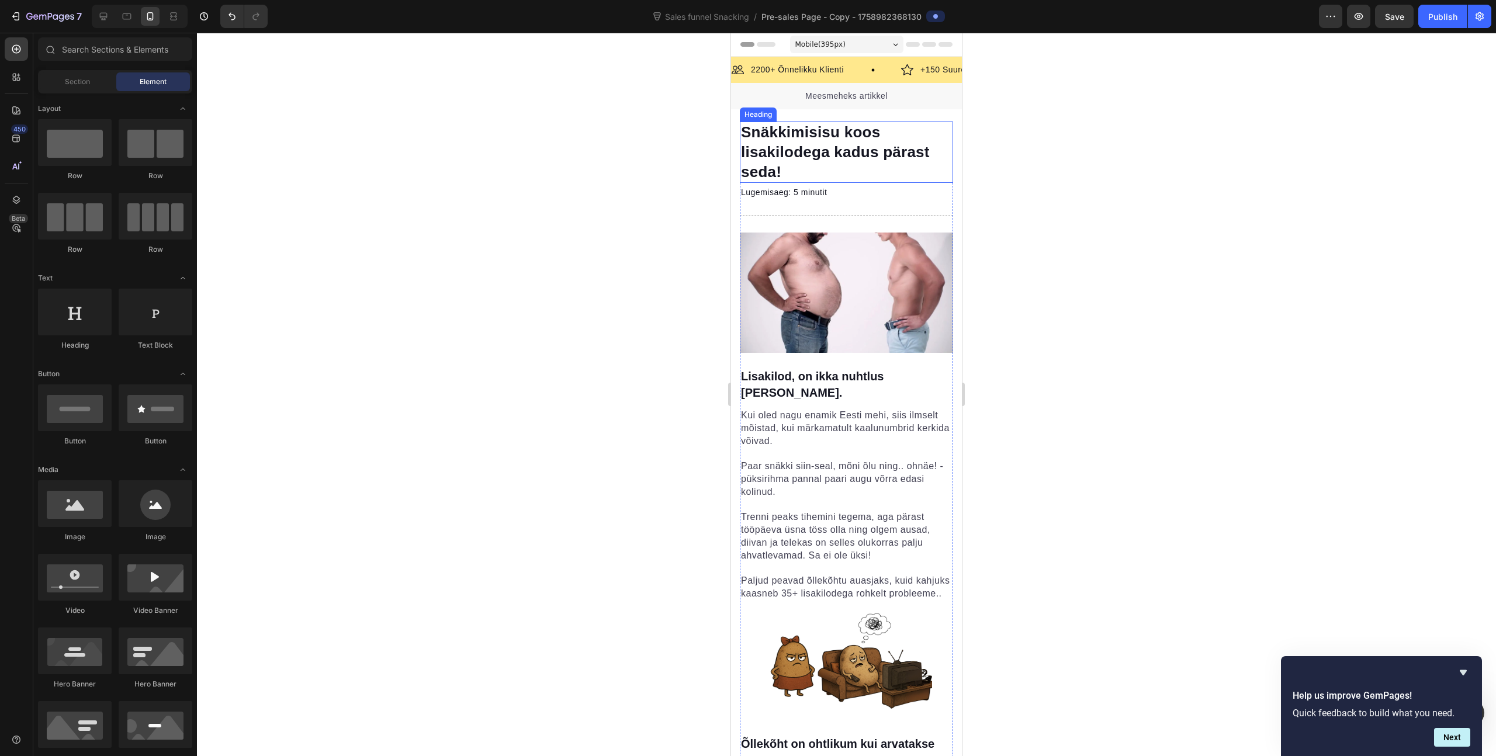
click at [919, 151] on p "Snäkkimisisu koos lisakilodega kadus pärast seda!" at bounding box center [846, 152] width 211 height 59
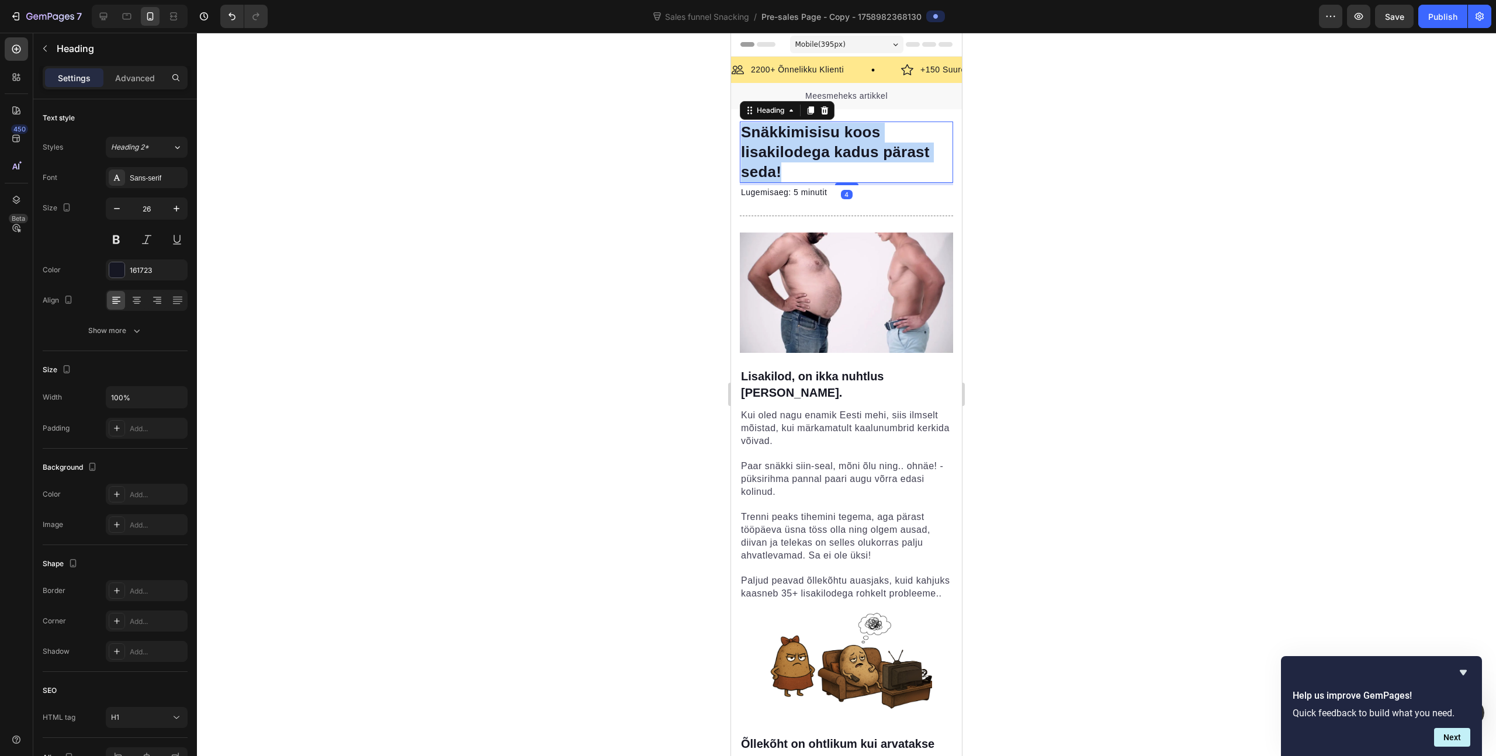
click at [919, 151] on p "Snäkkimisisu koos lisakilodega kadus pärast seda!" at bounding box center [846, 152] width 211 height 59
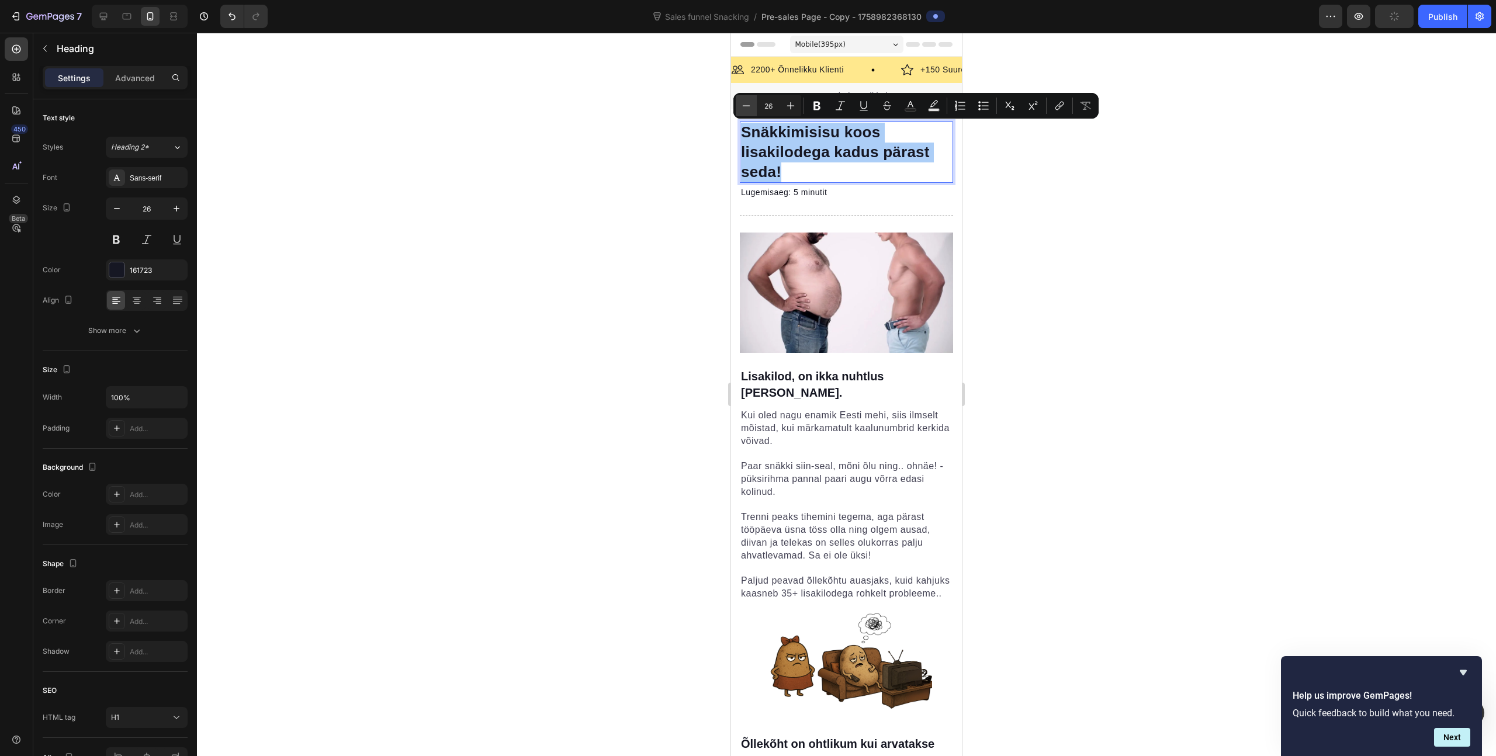
click at [742, 109] on icon "Editor contextual toolbar" at bounding box center [746, 106] width 12 height 12
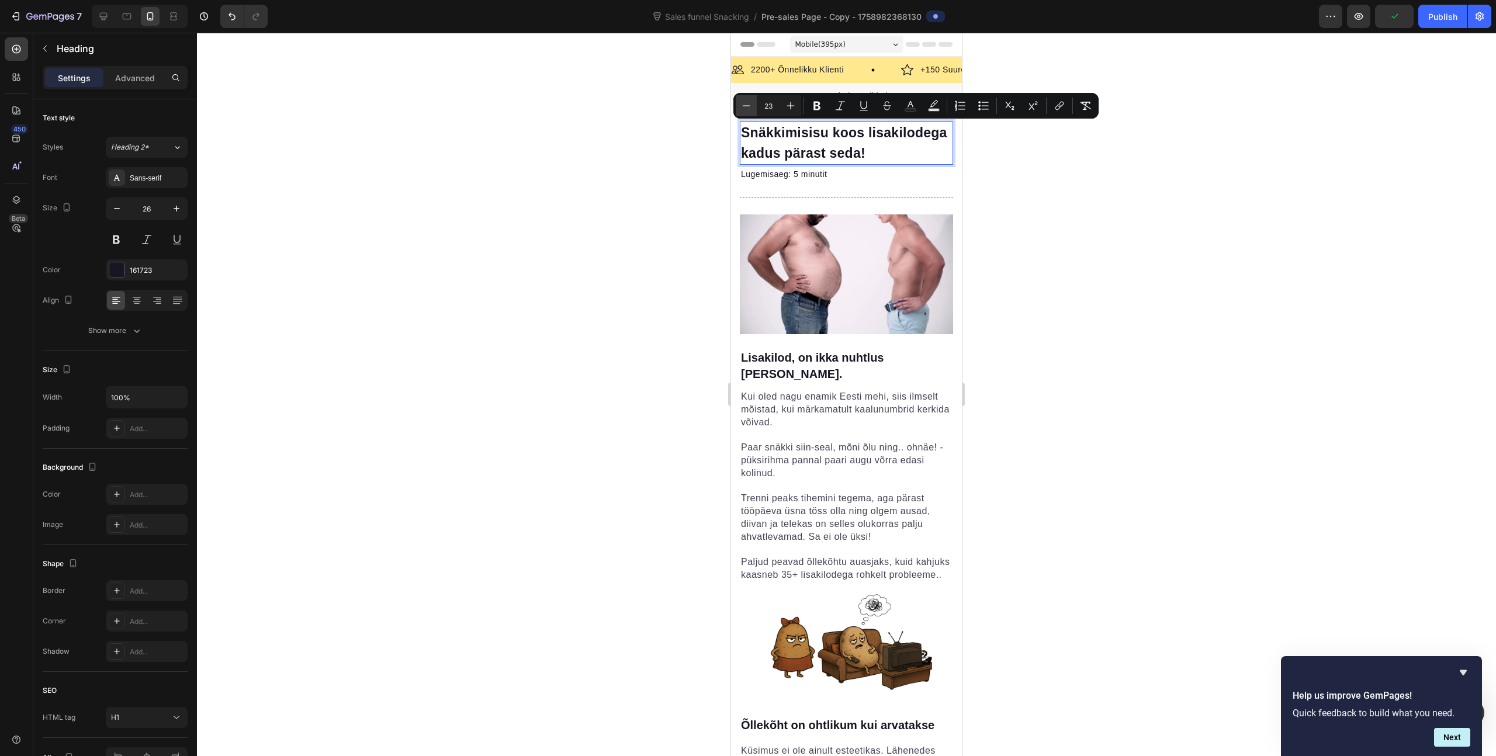
click at [742, 109] on icon "Editor contextual toolbar" at bounding box center [746, 106] width 12 height 12
type input "22"
click at [1119, 189] on div at bounding box center [846, 394] width 1299 height 723
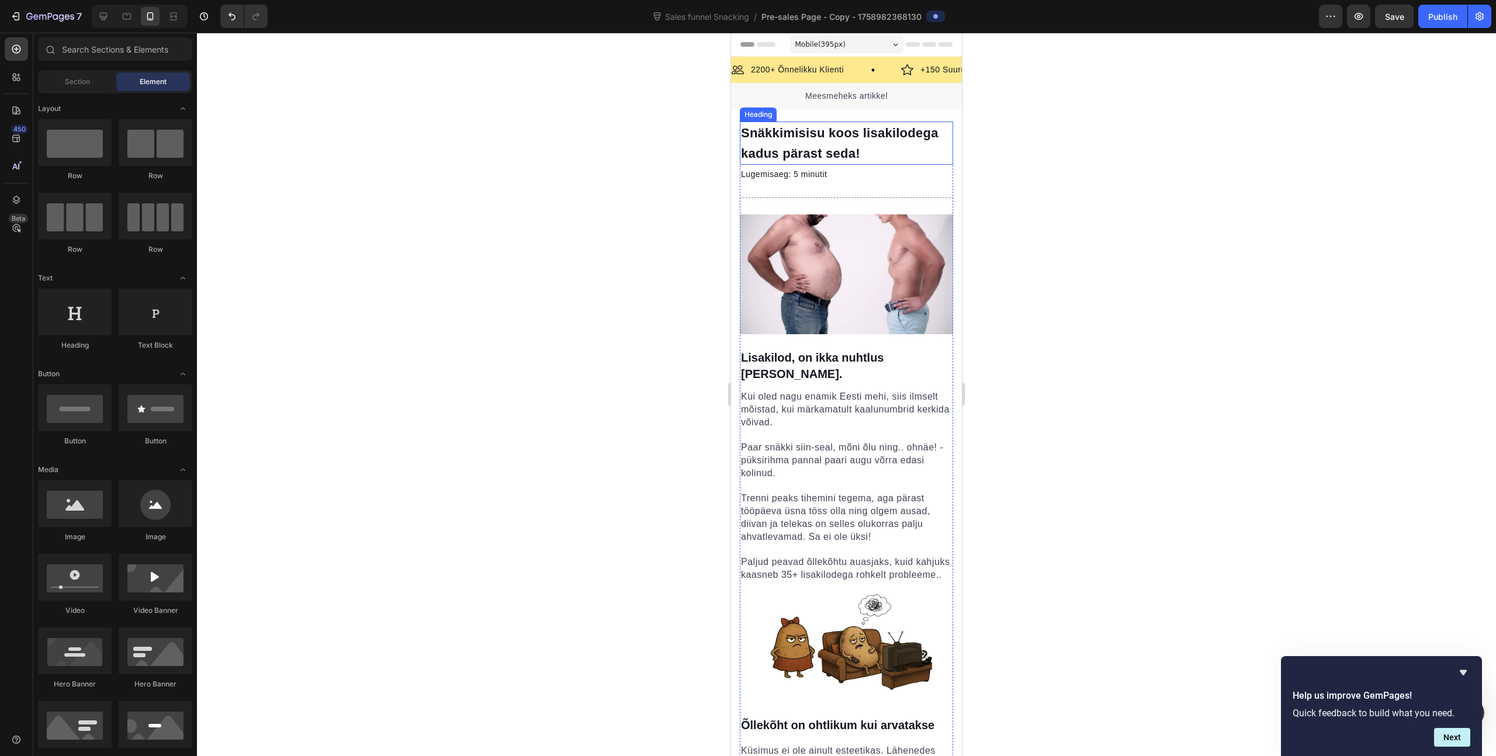
click at [901, 156] on p "⁠⁠⁠⁠⁠⁠⁠ Snäkkimisisu koos lisakilodega kadus pärast seda!" at bounding box center [846, 143] width 211 height 41
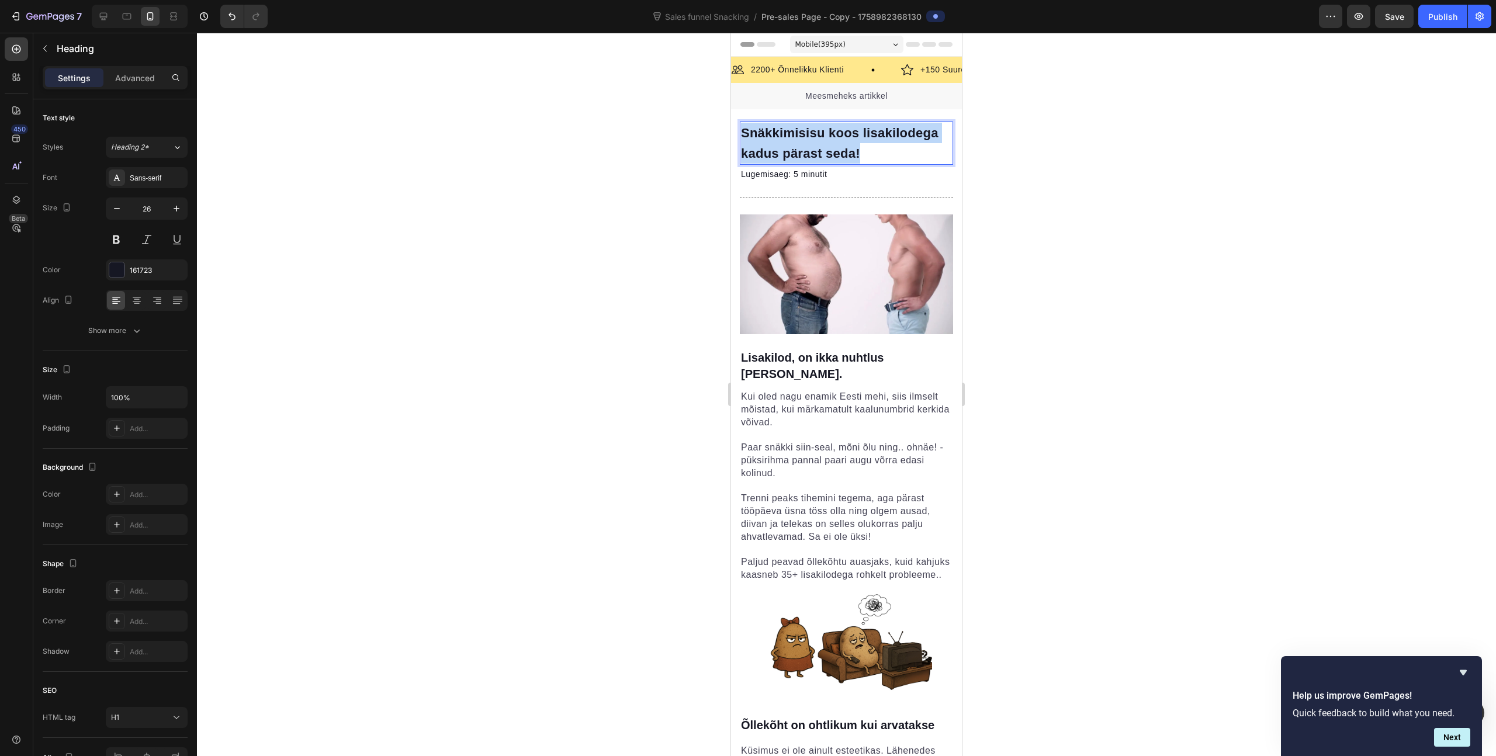
click at [901, 156] on p "Snäkkimisisu koos lisakilodega kadus pärast seda!" at bounding box center [846, 143] width 211 height 41
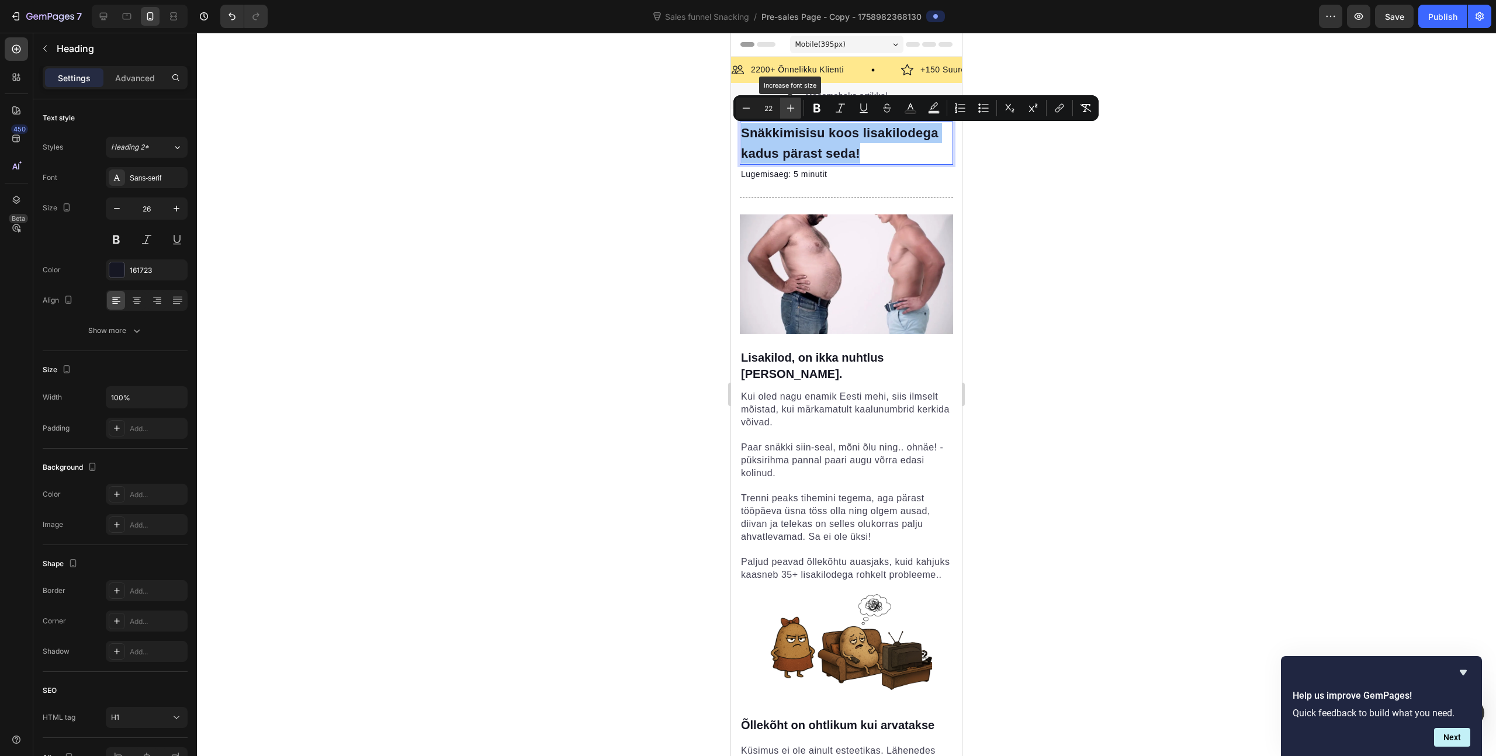
click at [795, 109] on icon "Editor contextual toolbar" at bounding box center [791, 108] width 12 height 12
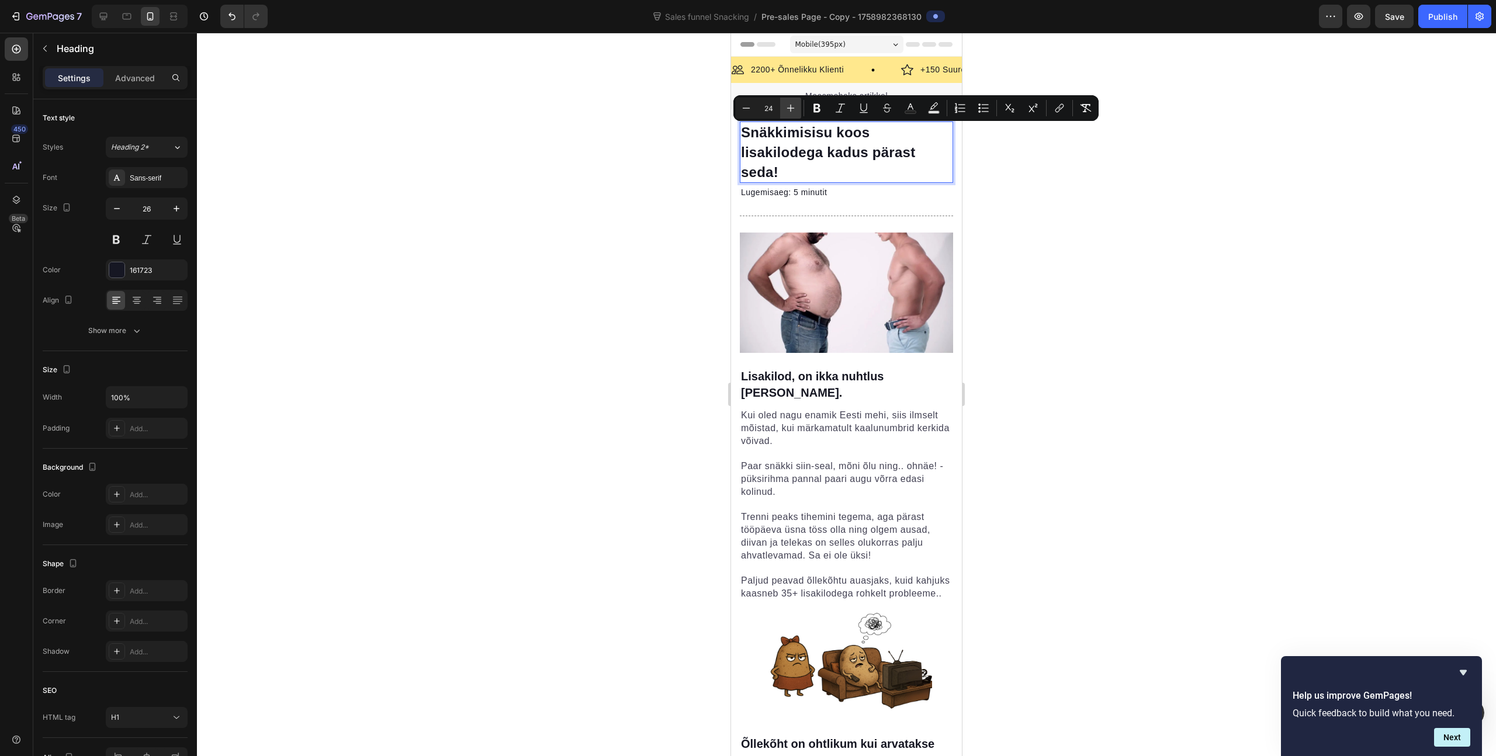
click at [795, 109] on icon "Editor contextual toolbar" at bounding box center [791, 108] width 12 height 12
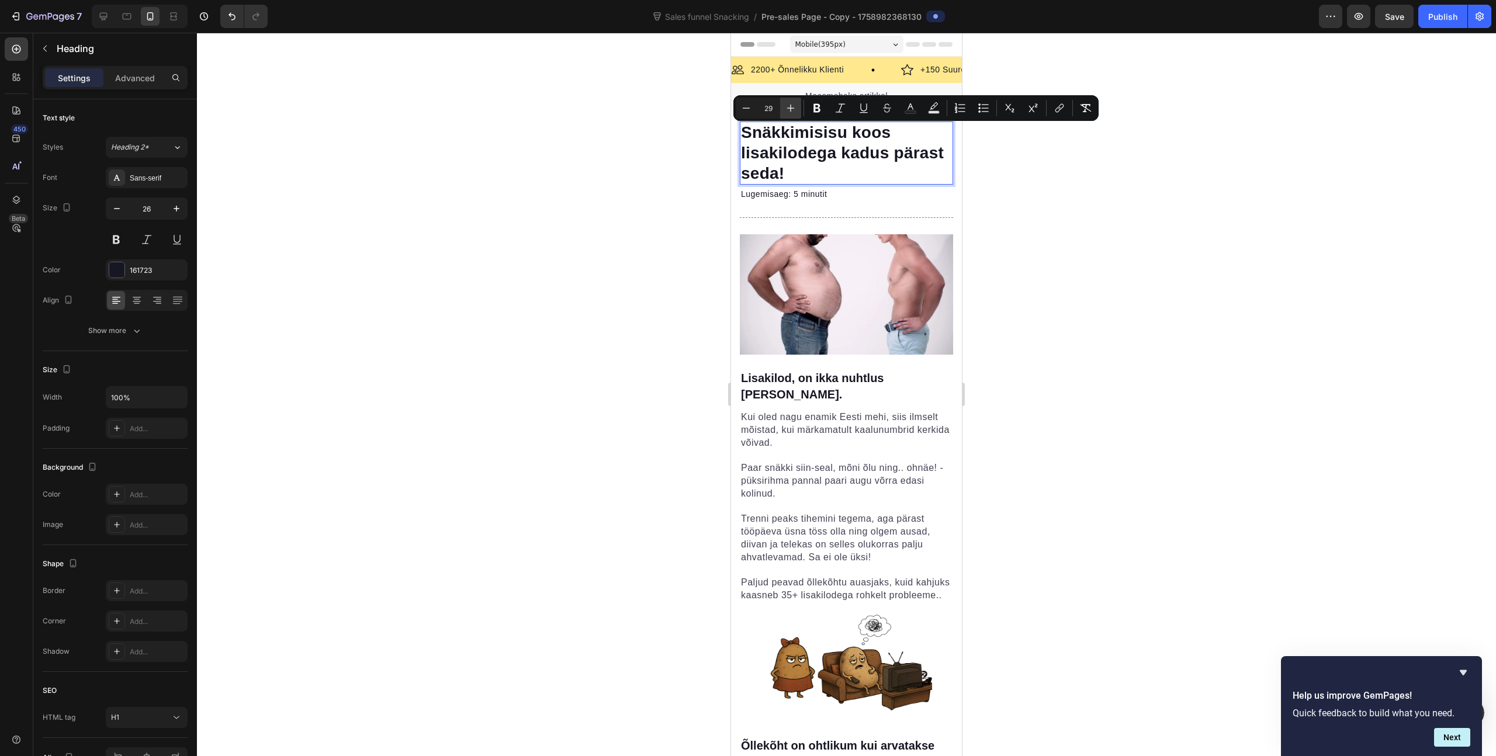
click at [795, 109] on icon "Editor contextual toolbar" at bounding box center [791, 108] width 12 height 12
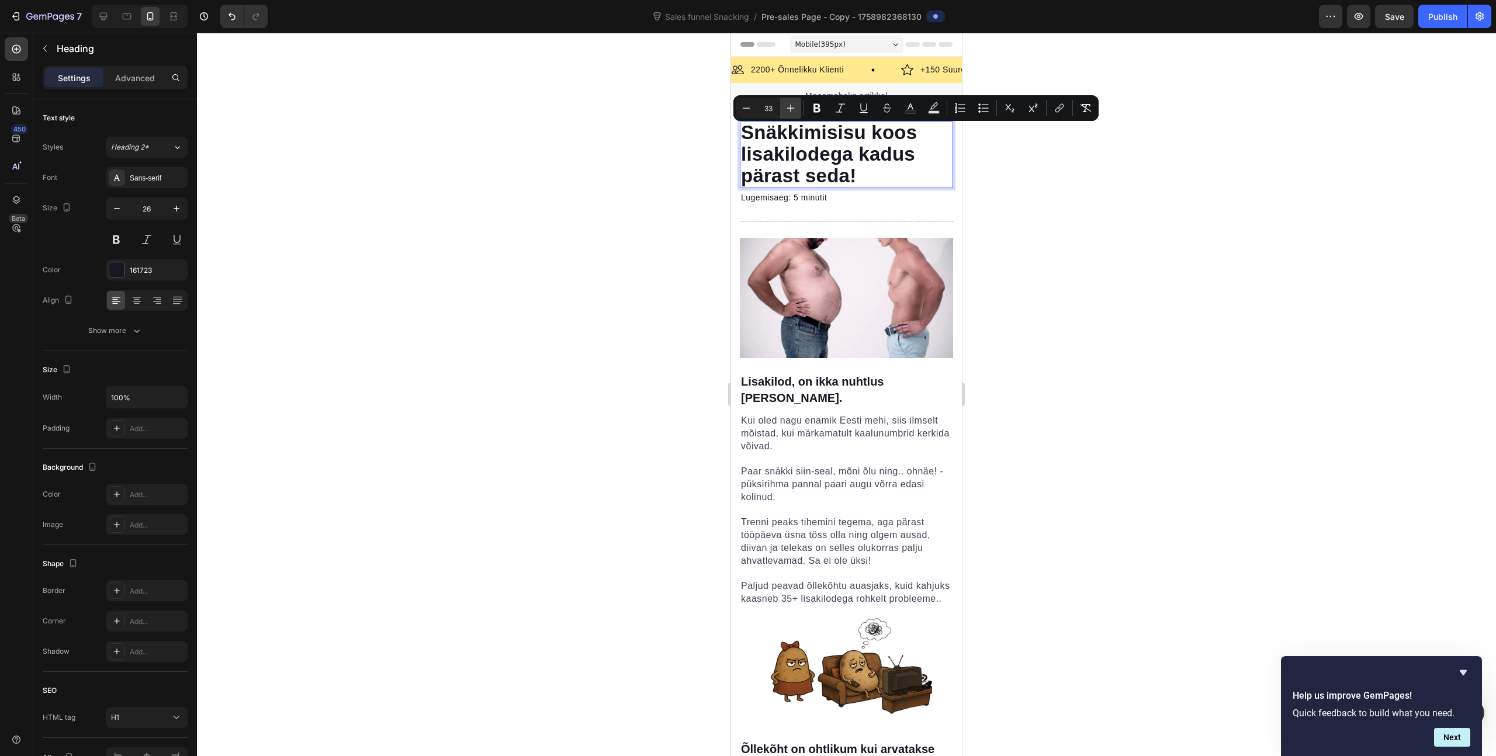
click at [795, 109] on icon "Editor contextual toolbar" at bounding box center [791, 108] width 12 height 12
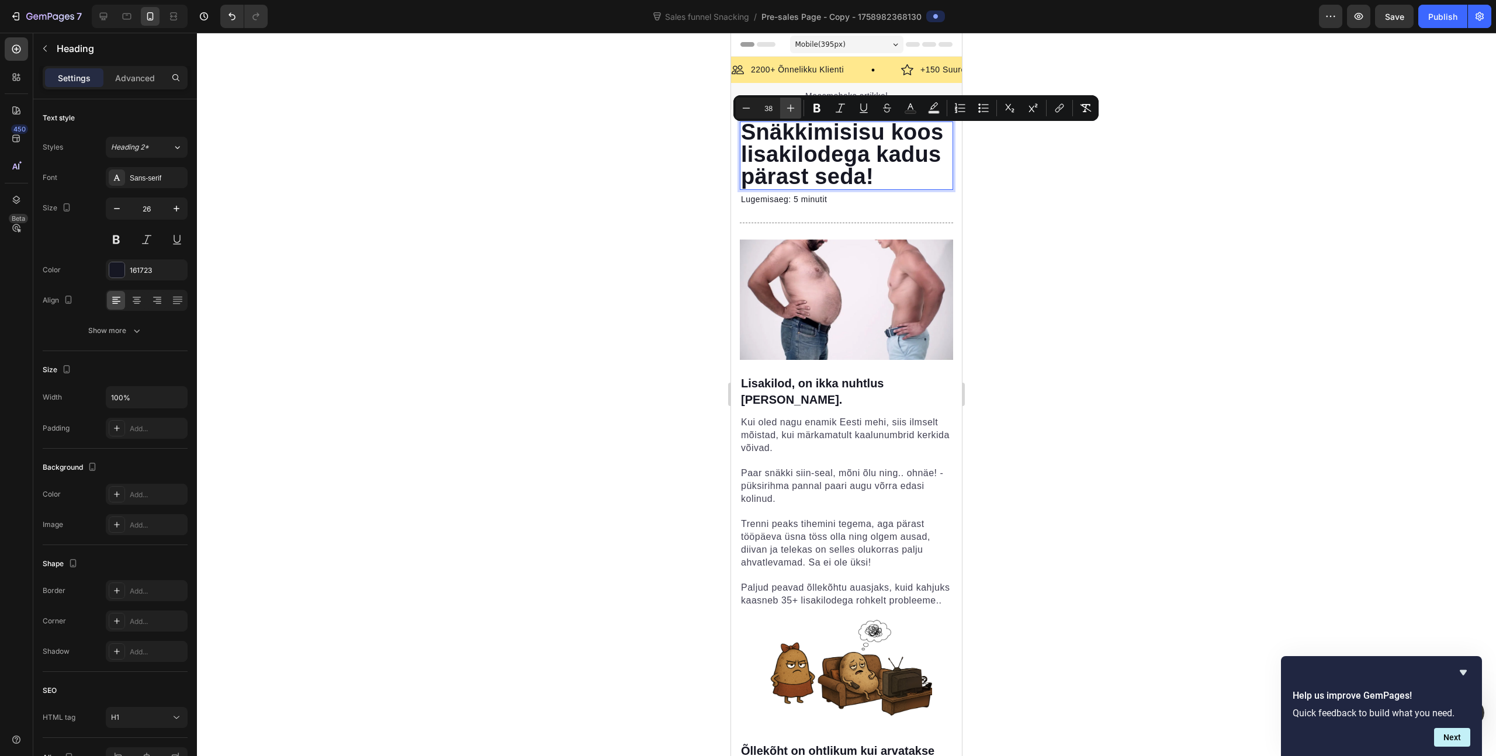
click at [795, 109] on icon "Editor contextual toolbar" at bounding box center [791, 108] width 12 height 12
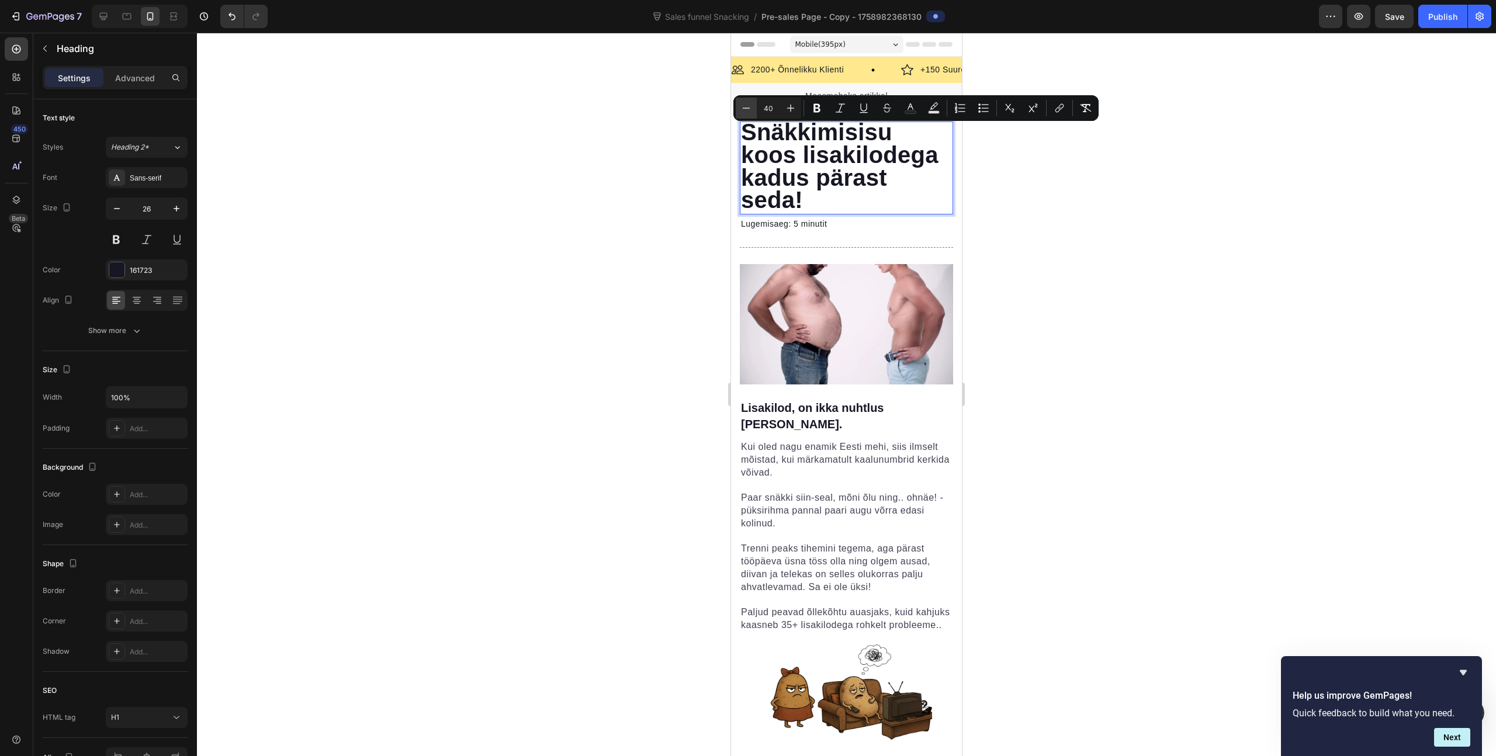
click at [750, 110] on icon "Editor contextual toolbar" at bounding box center [746, 108] width 12 height 12
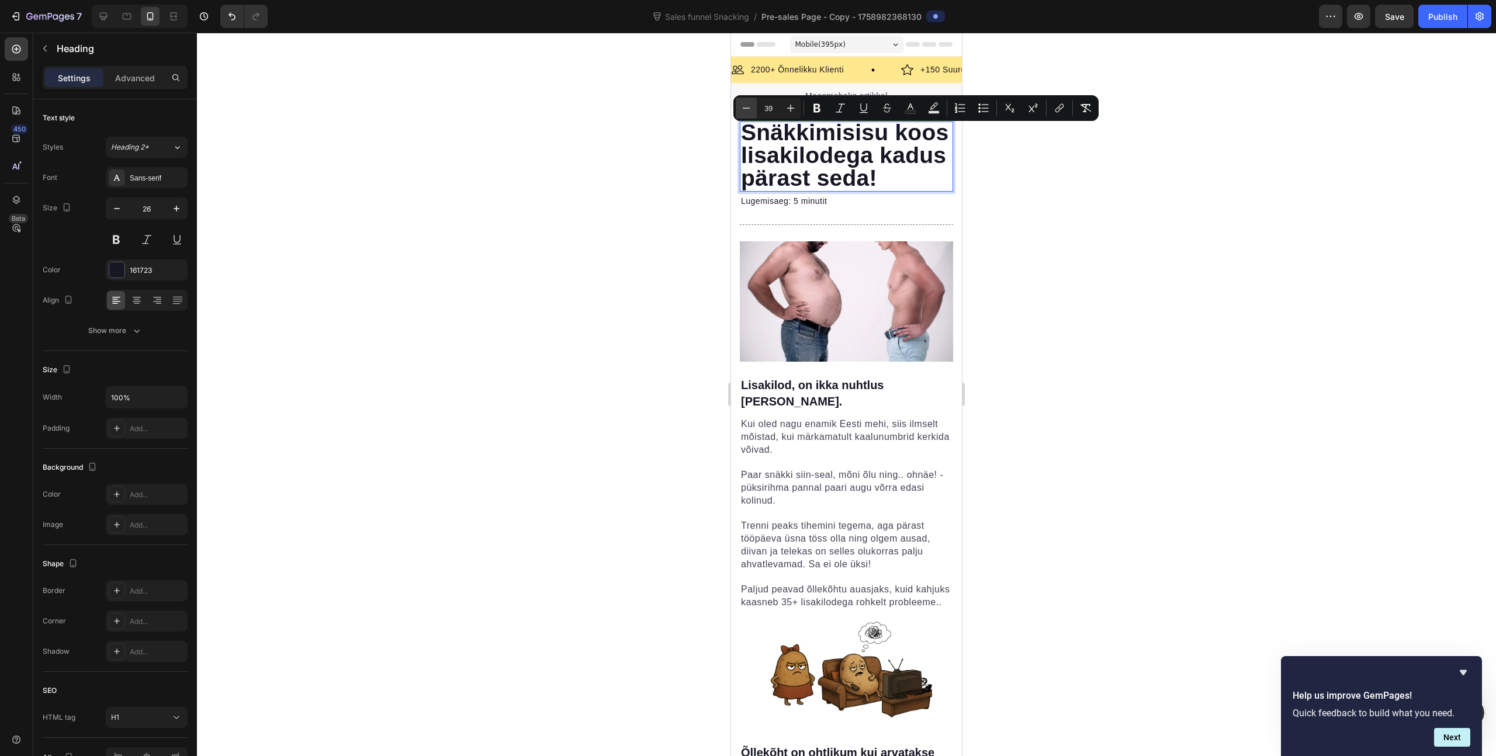
scroll to position [494, 0]
click at [750, 110] on icon "Editor contextual toolbar" at bounding box center [746, 108] width 12 height 12
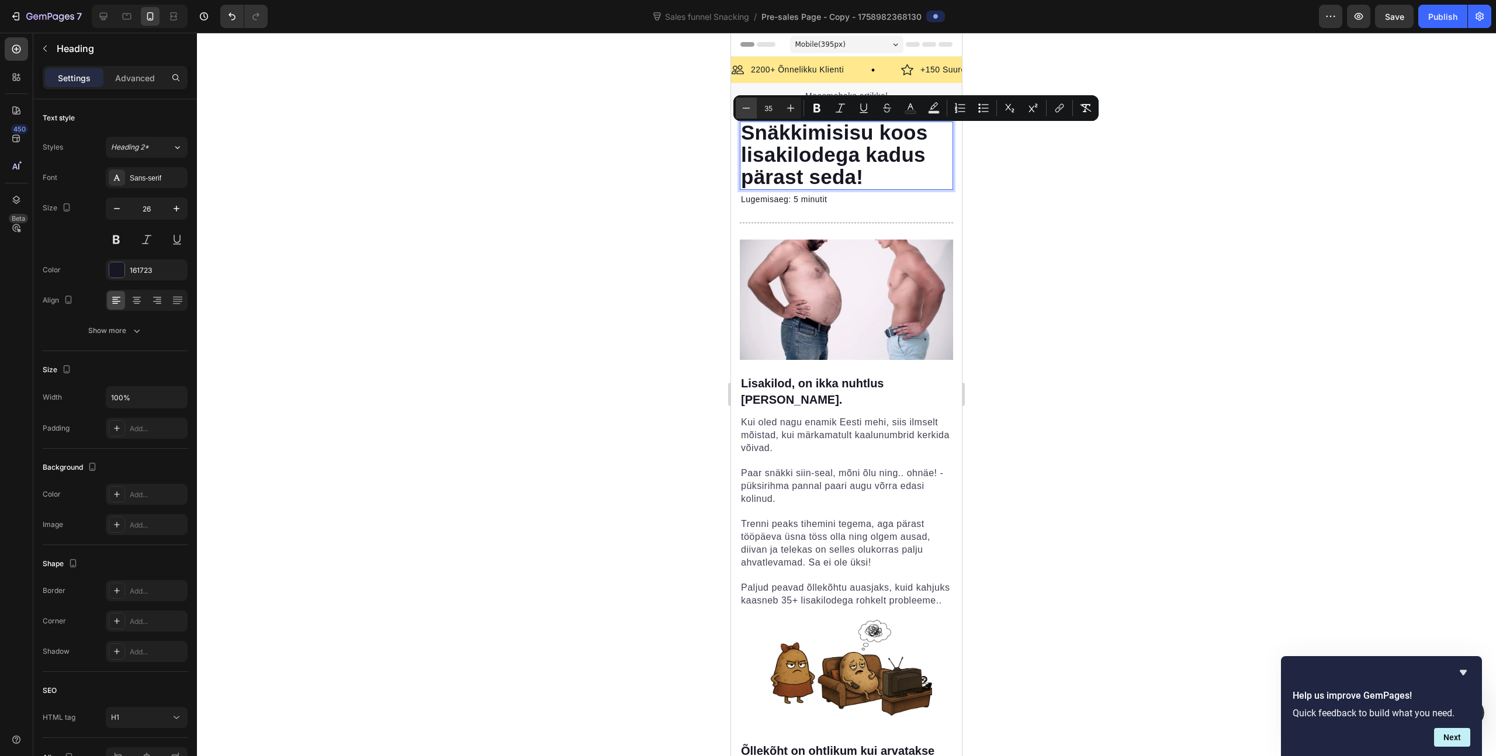
click at [750, 110] on icon "Editor contextual toolbar" at bounding box center [746, 108] width 12 height 12
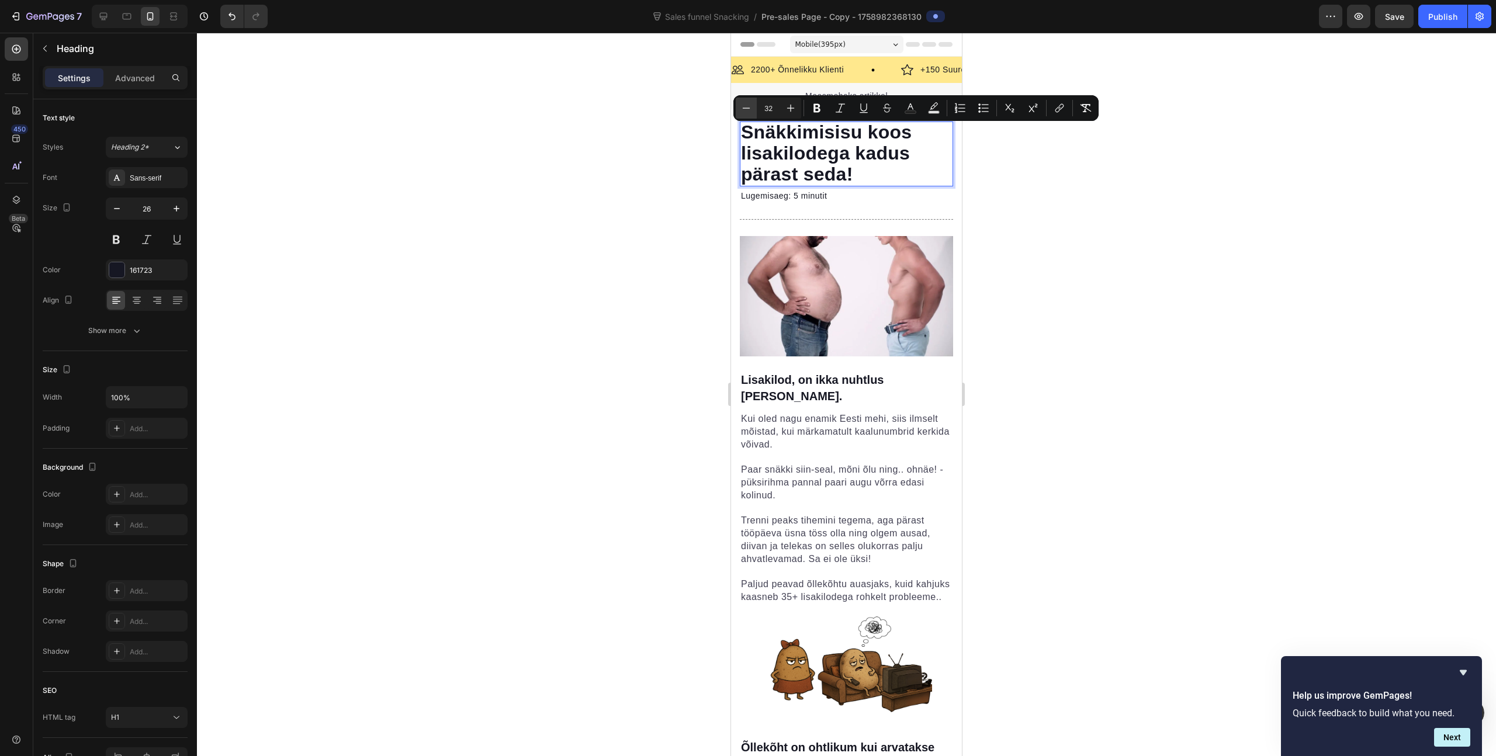
click at [750, 110] on icon "Editor contextual toolbar" at bounding box center [746, 108] width 12 height 12
type input "30"
click at [1087, 165] on div at bounding box center [846, 394] width 1299 height 723
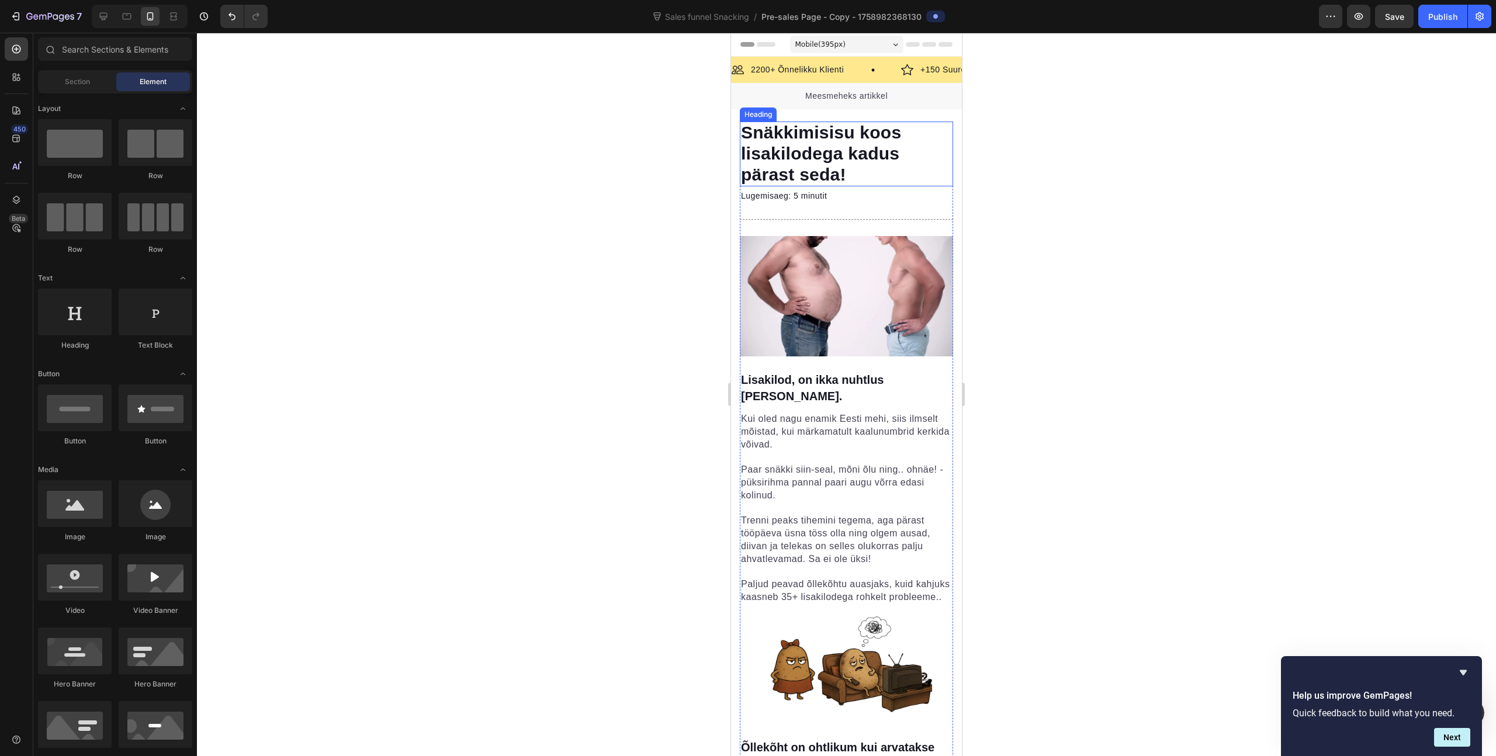
click at [922, 162] on p "⁠⁠⁠⁠⁠⁠⁠ Snäkkimisisu koos lisakilodega kadus pärast seda!" at bounding box center [846, 154] width 211 height 63
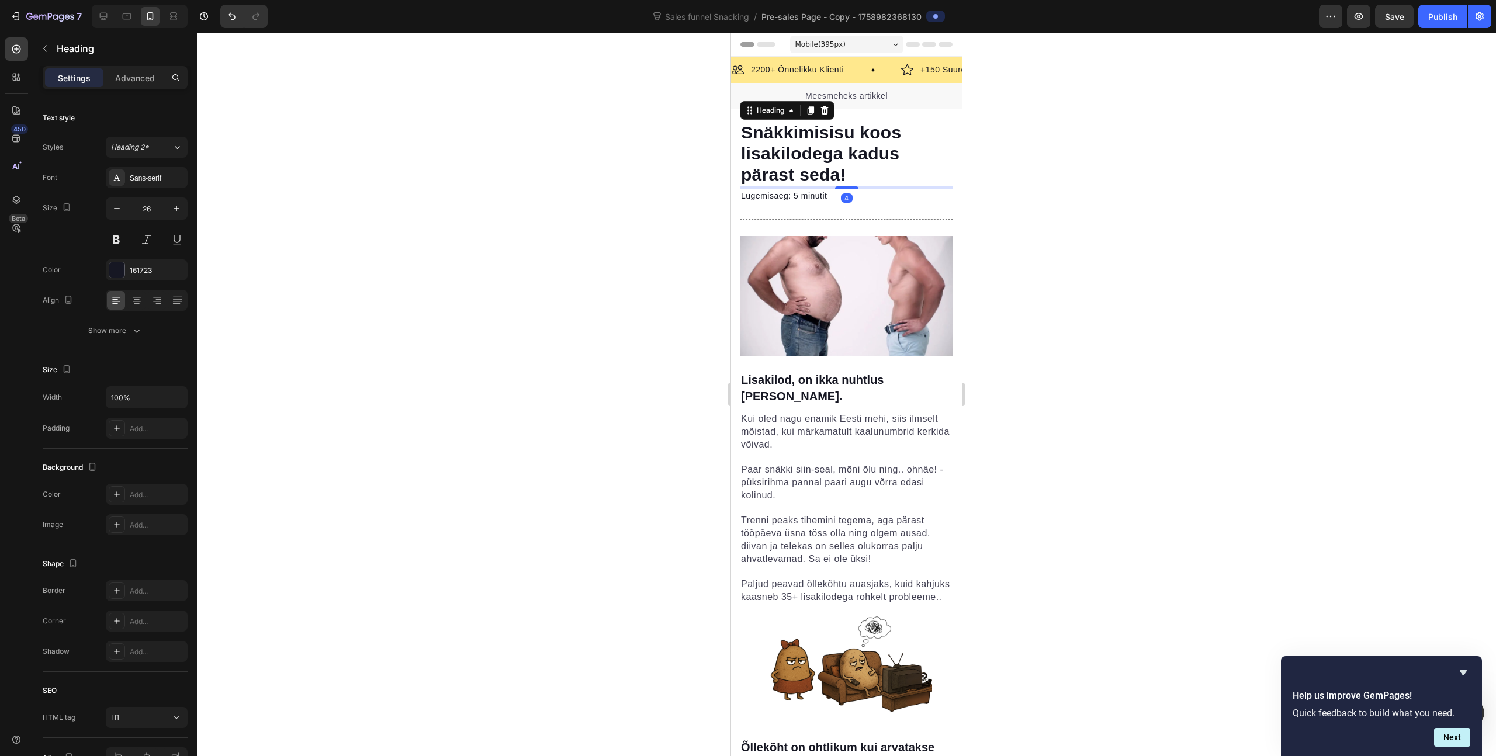
click at [1014, 168] on div at bounding box center [846, 394] width 1299 height 723
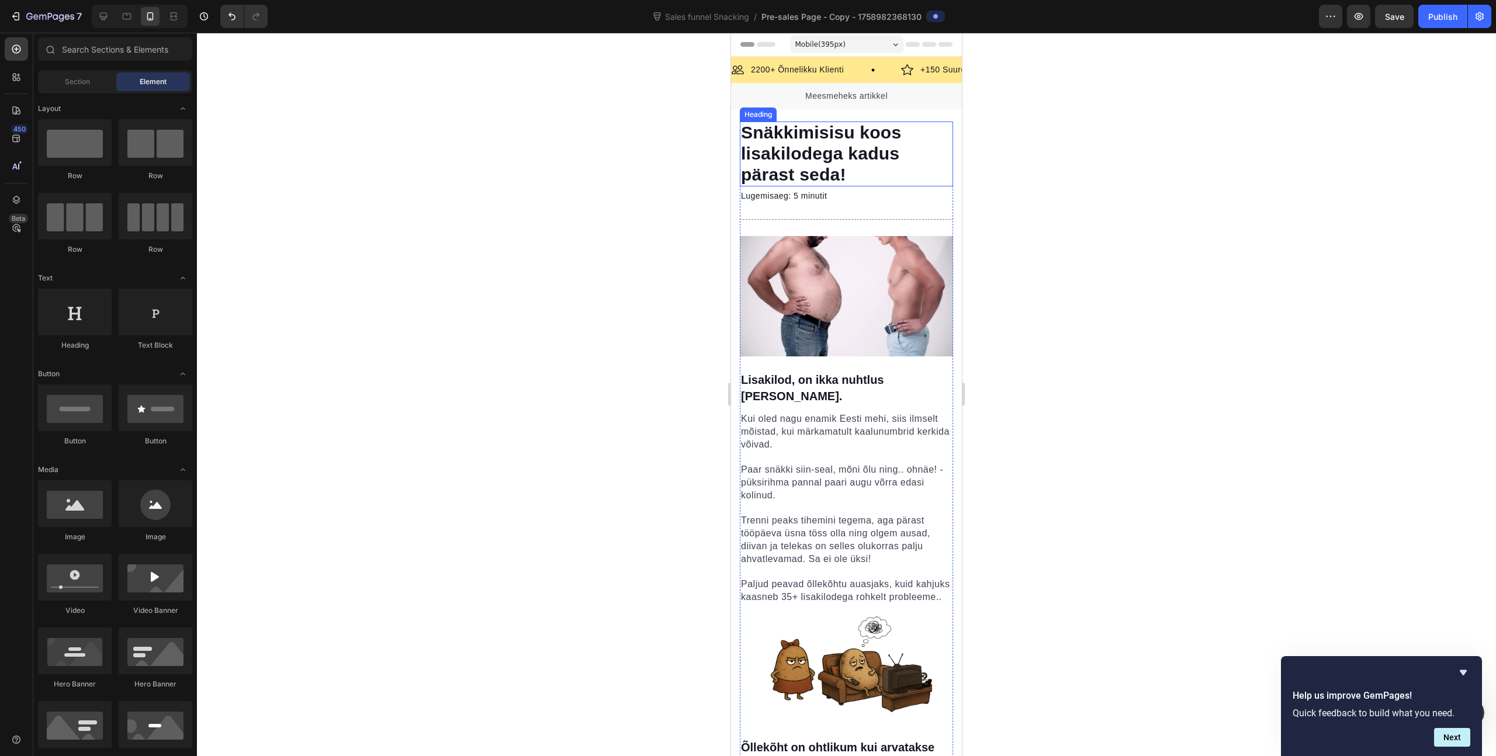
click at [878, 159] on span "Snäkkimisisu koos lisakilodega kadus pärast seda!" at bounding box center [821, 153] width 160 height 61
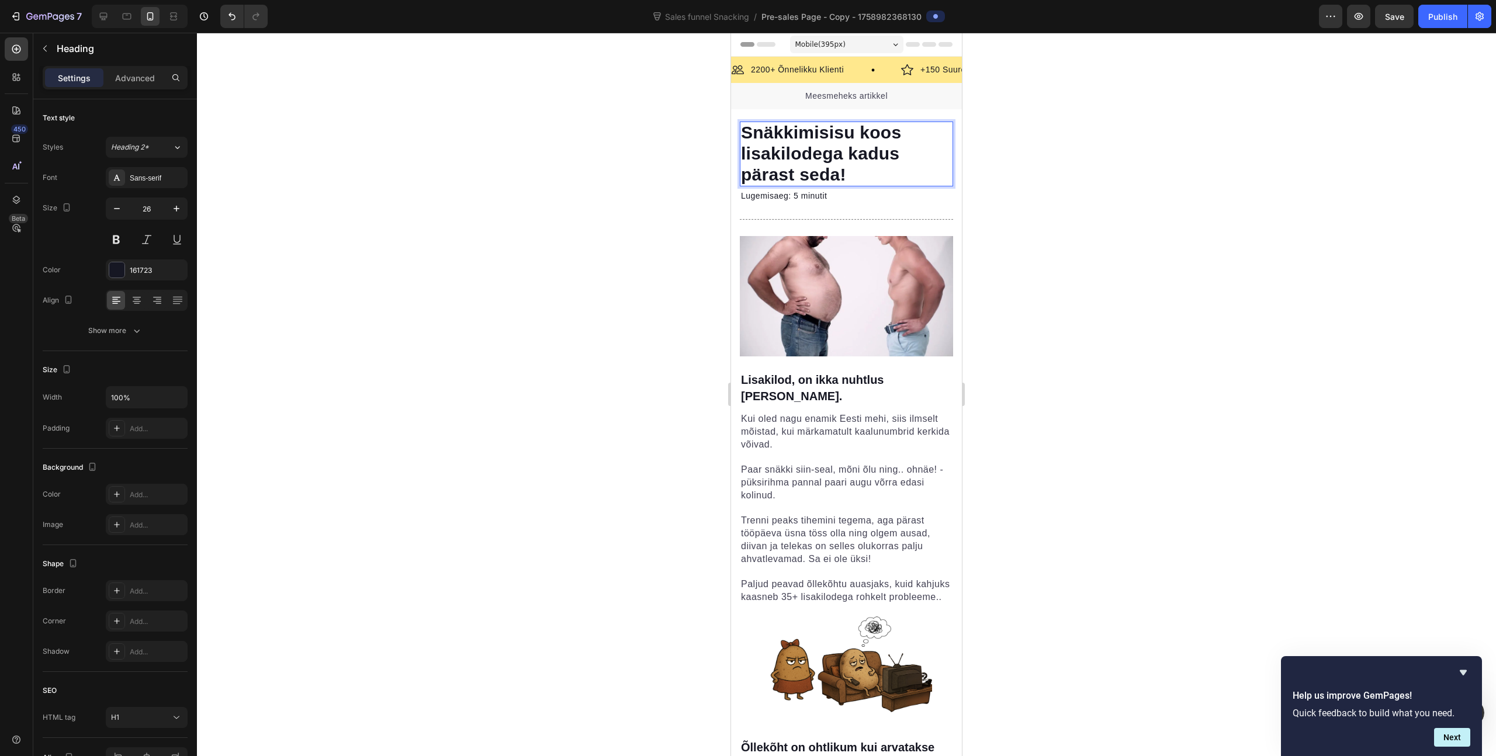
click at [880, 157] on span "Snäkkimisisu koos lisakilodega kadus pärast seda!" at bounding box center [821, 153] width 160 height 61
click at [867, 158] on span "Snäkkimisisu koos lisakilodega kadus pärast seda!" at bounding box center [821, 153] width 160 height 61
click at [1127, 179] on div at bounding box center [846, 394] width 1299 height 723
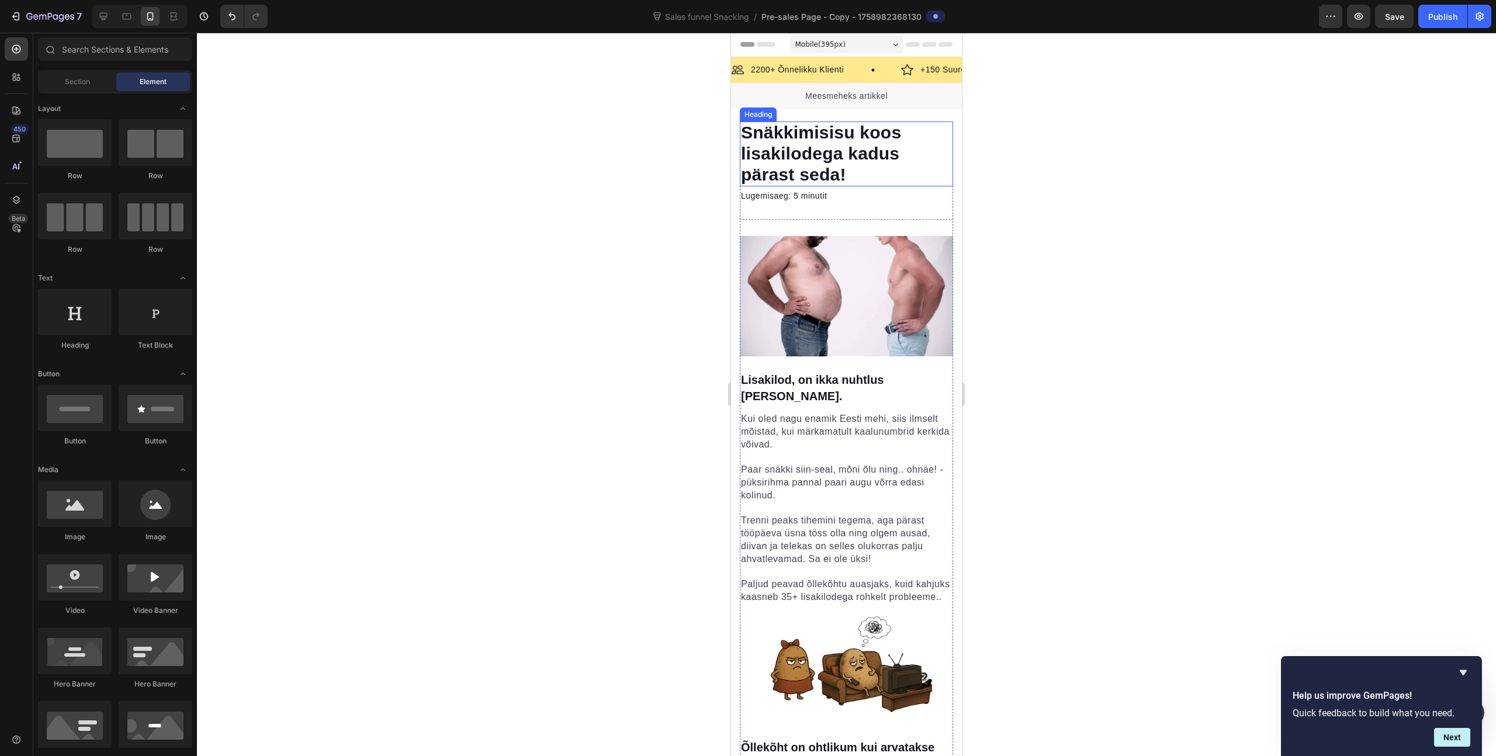
click at [822, 134] on span "Snäkkimisisu koos lisakilodega kadus pärast seda!" at bounding box center [821, 153] width 160 height 61
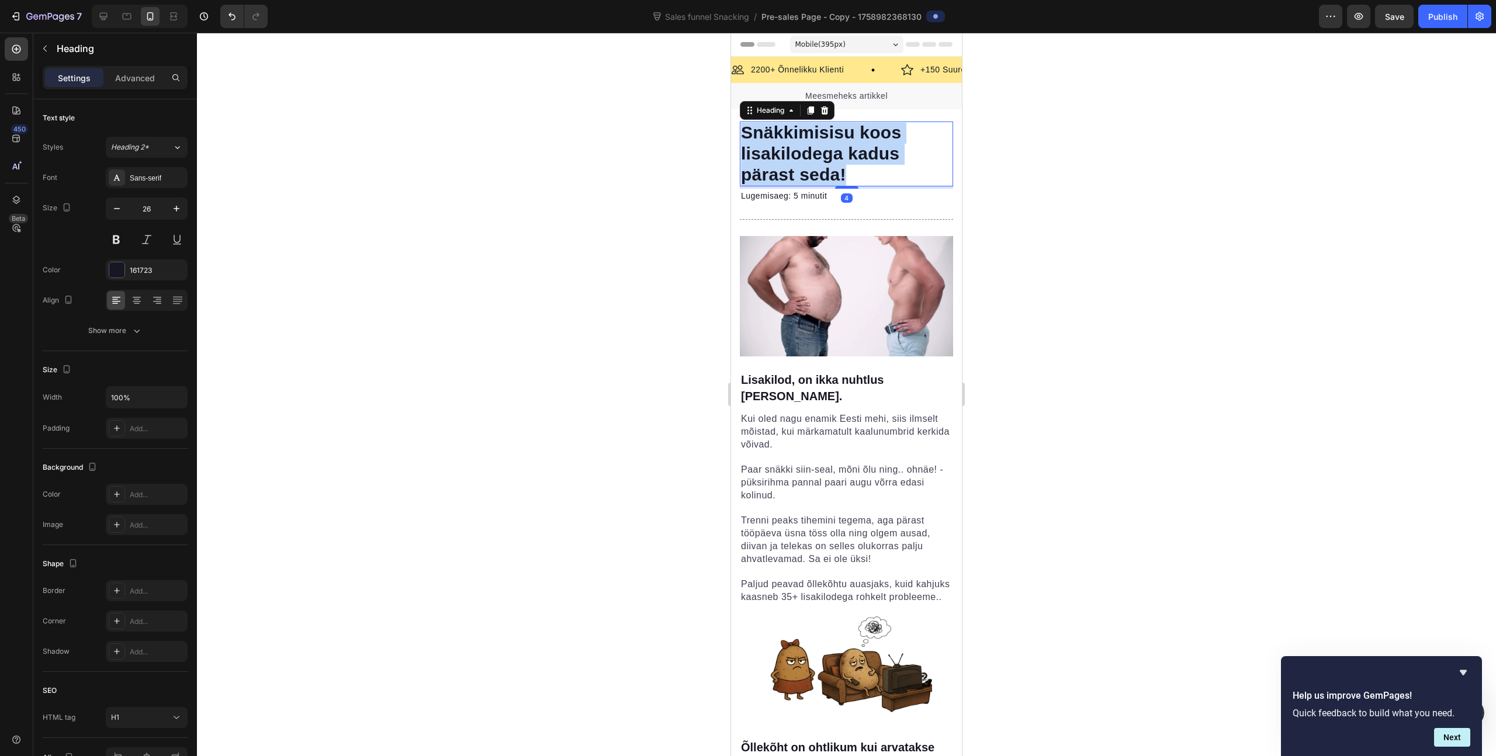
click at [822, 134] on span "Snäkkimisisu koos lisakilodega kadus pärast seda!" at bounding box center [821, 153] width 160 height 61
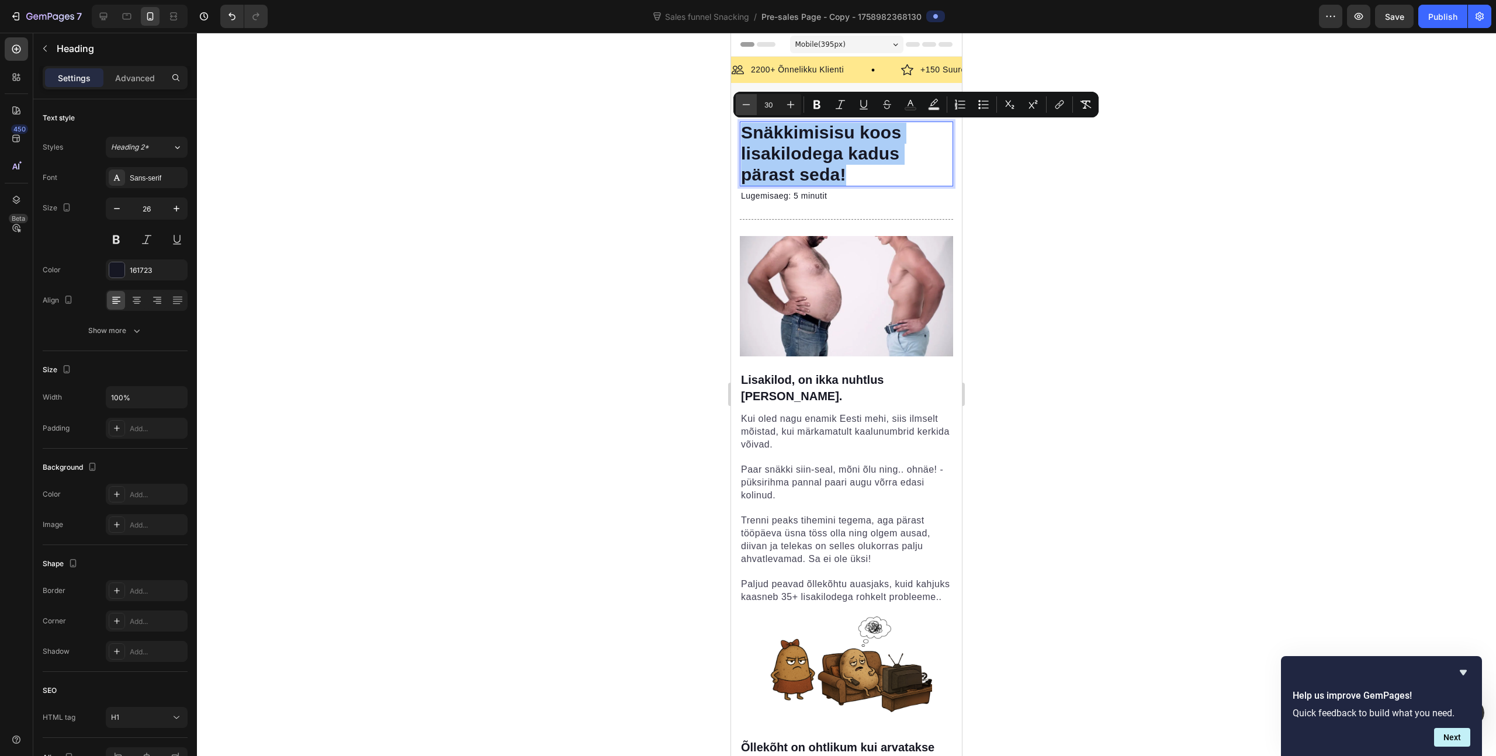
click at [744, 109] on icon "Editor contextual toolbar" at bounding box center [746, 105] width 12 height 12
type input "29"
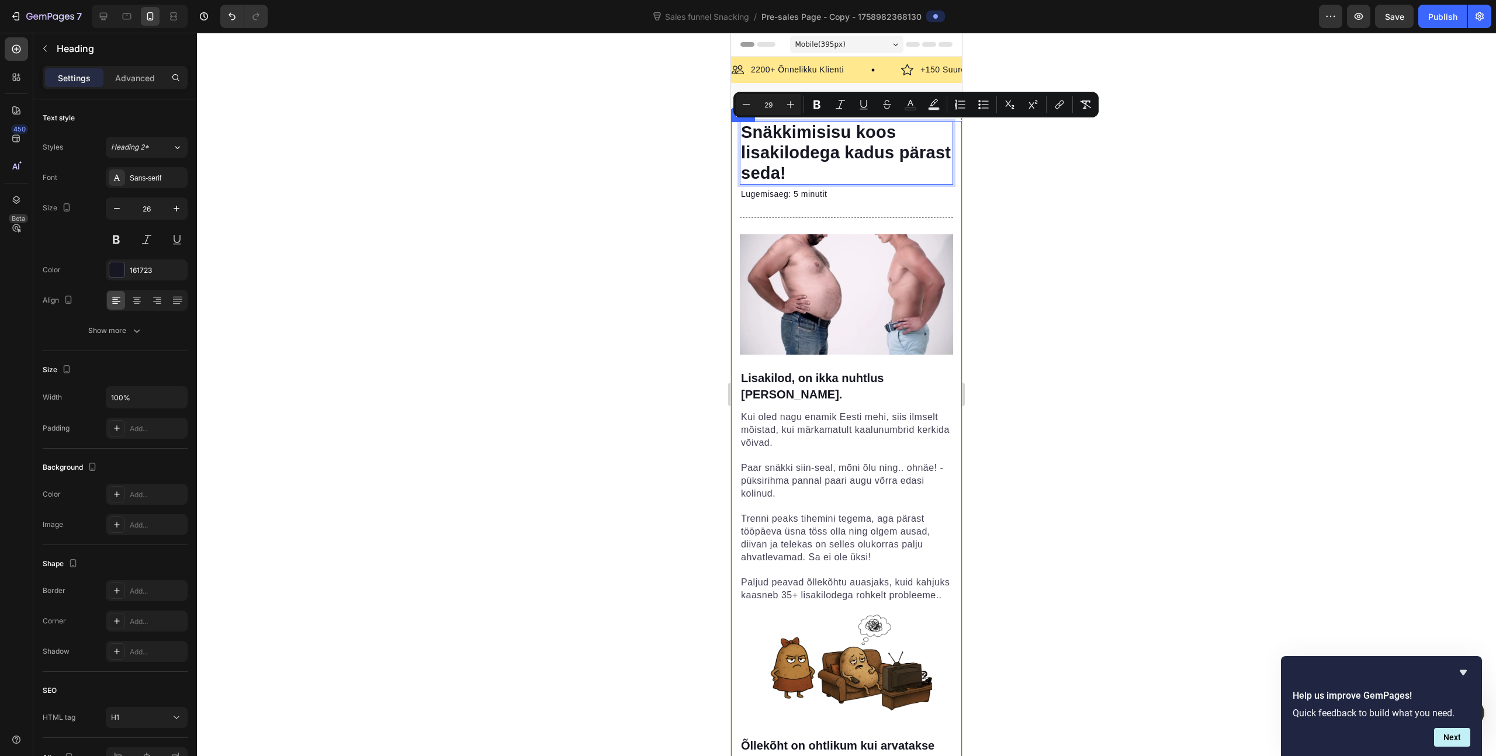
click at [1041, 176] on div at bounding box center [846, 394] width 1299 height 723
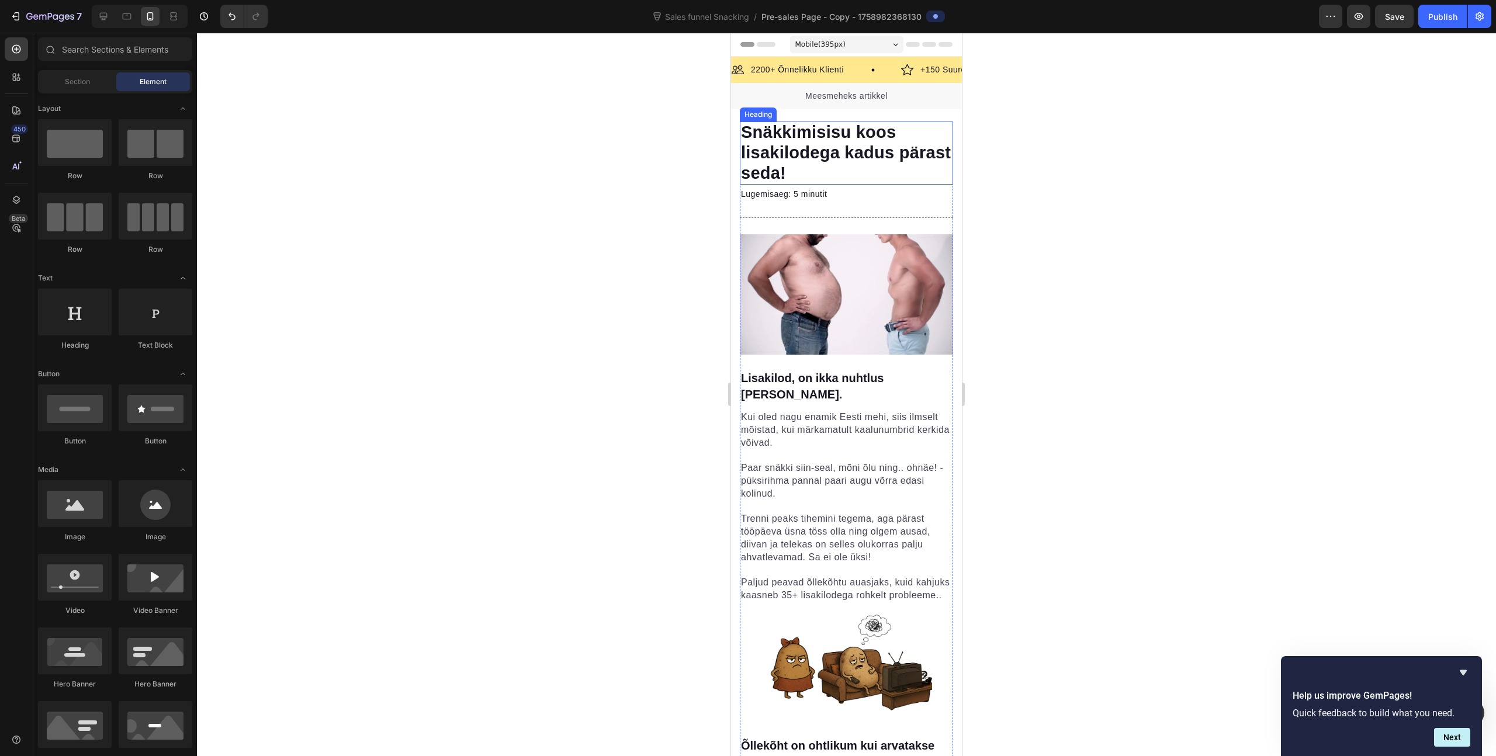
click at [886, 136] on span "Snäkkimisisu koos lisakilodega kadus pärast seda!" at bounding box center [846, 153] width 210 height 60
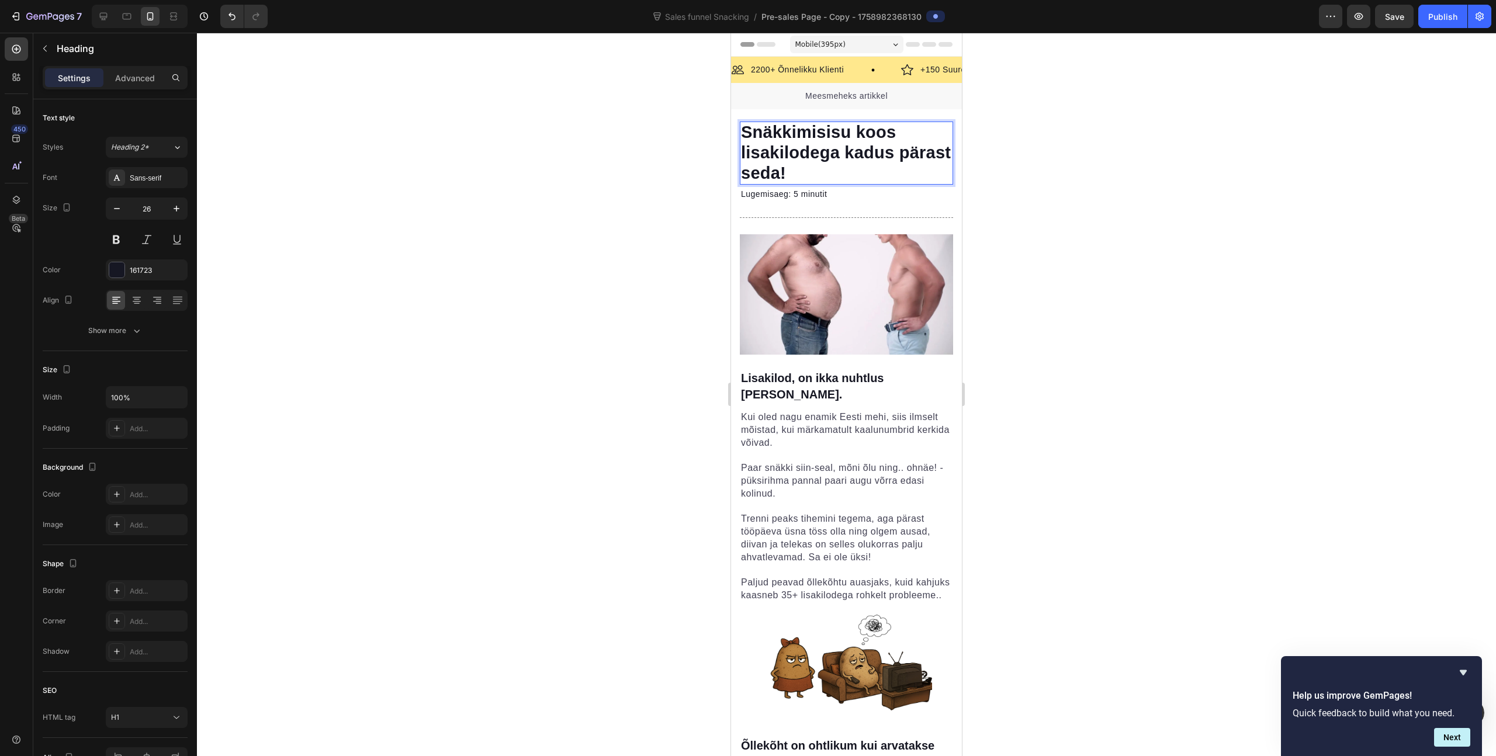
click at [872, 132] on span "Snäkkimisisu koos lisakilodega kadus pärast seda!" at bounding box center [846, 153] width 210 height 60
click at [835, 155] on span "Snäkkimisisu ja lisakilodega kadus pärast seda!" at bounding box center [846, 153] width 210 height 60
click at [837, 155] on span "Snäkkimisisu ja lisakilodega kadus pärast seda!" at bounding box center [846, 153] width 210 height 60
click at [840, 155] on span "Snäkkimisisu ja lisakilodega kadus pärast seda!" at bounding box center [846, 153] width 210 height 60
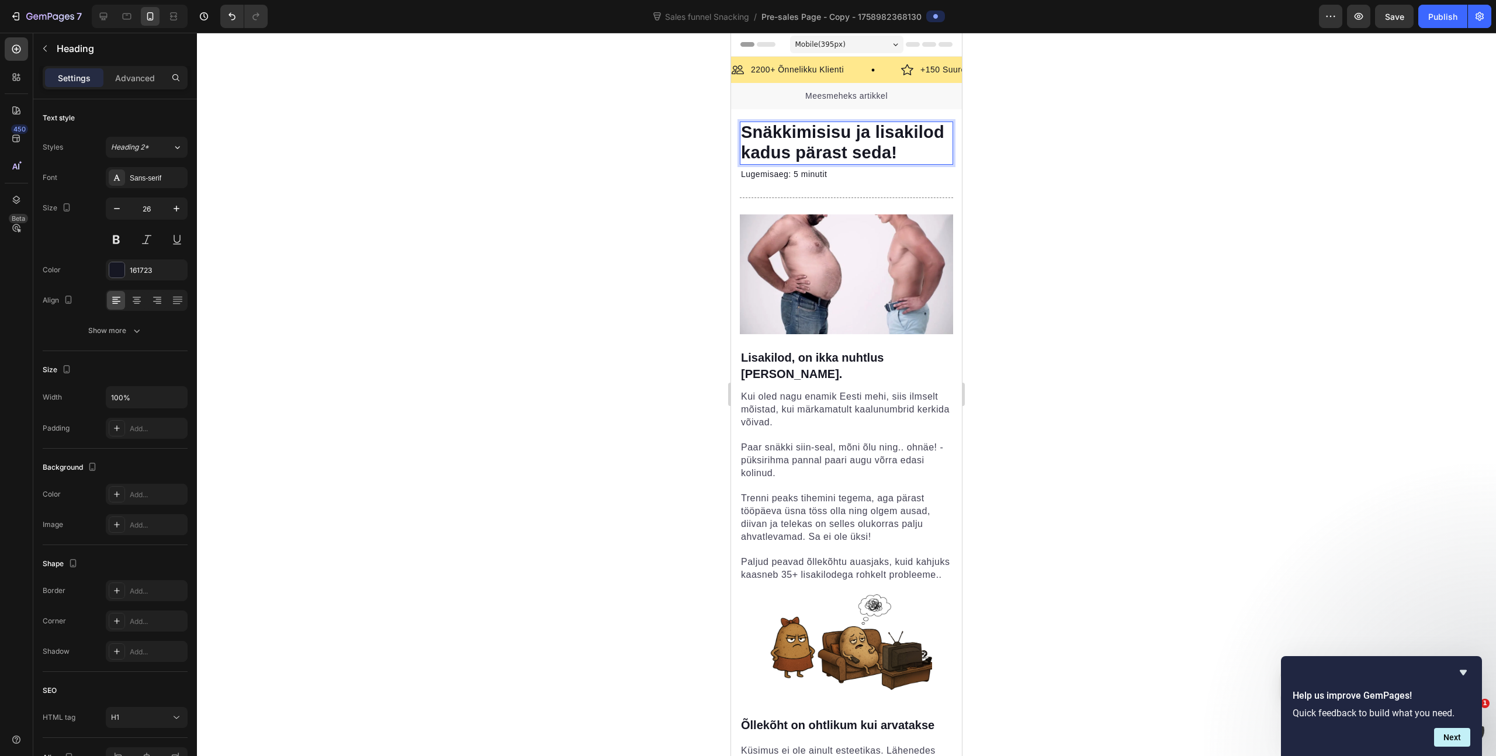
scroll to position [718, 0]
click at [862, 155] on span "Snäkkimisisu ja lisakilod kadus pärast seda!" at bounding box center [842, 142] width 203 height 39
click at [1263, 213] on div at bounding box center [846, 394] width 1299 height 723
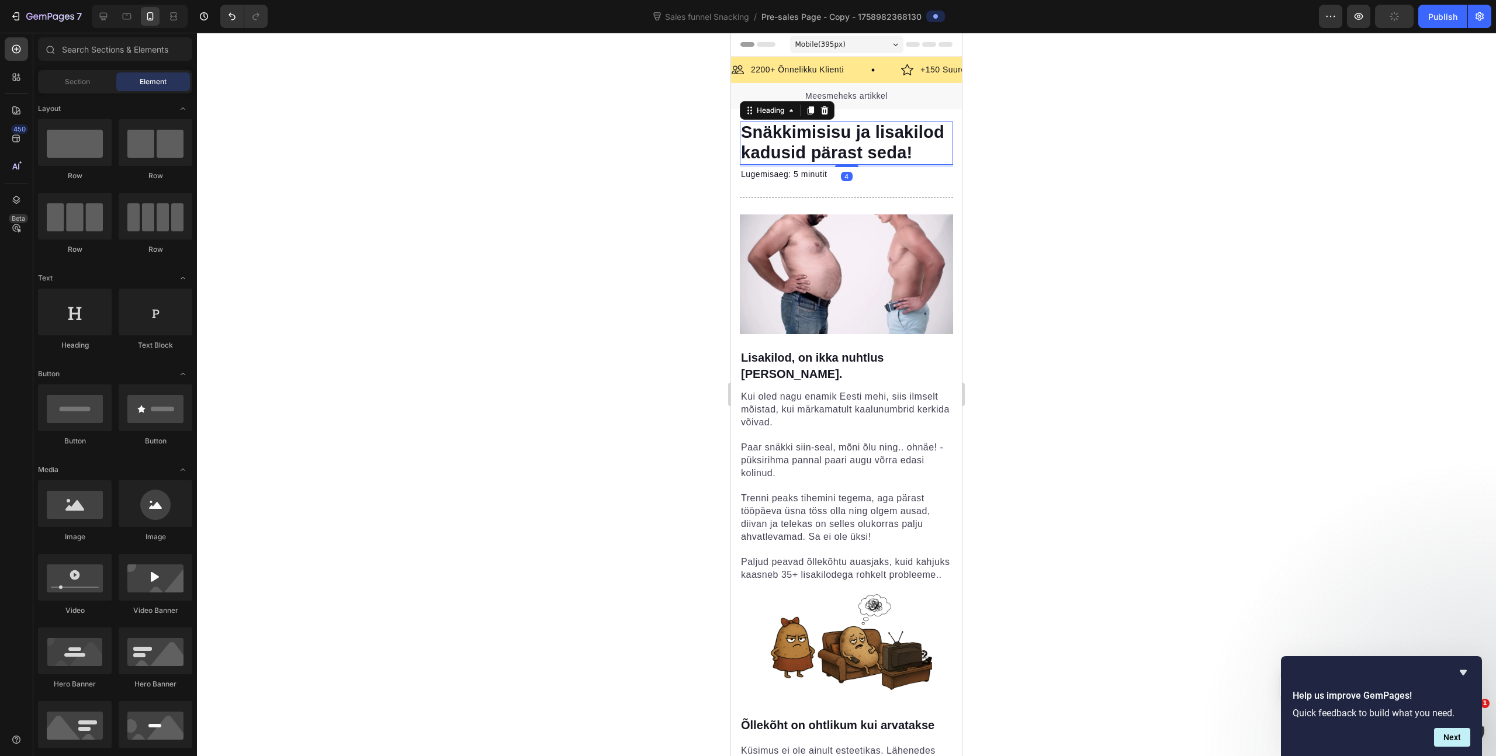
click at [919, 163] on p "⁠⁠⁠⁠⁠⁠⁠ Snäkkimisisu ja lisakilod kadusid pärast seda!" at bounding box center [846, 143] width 211 height 41
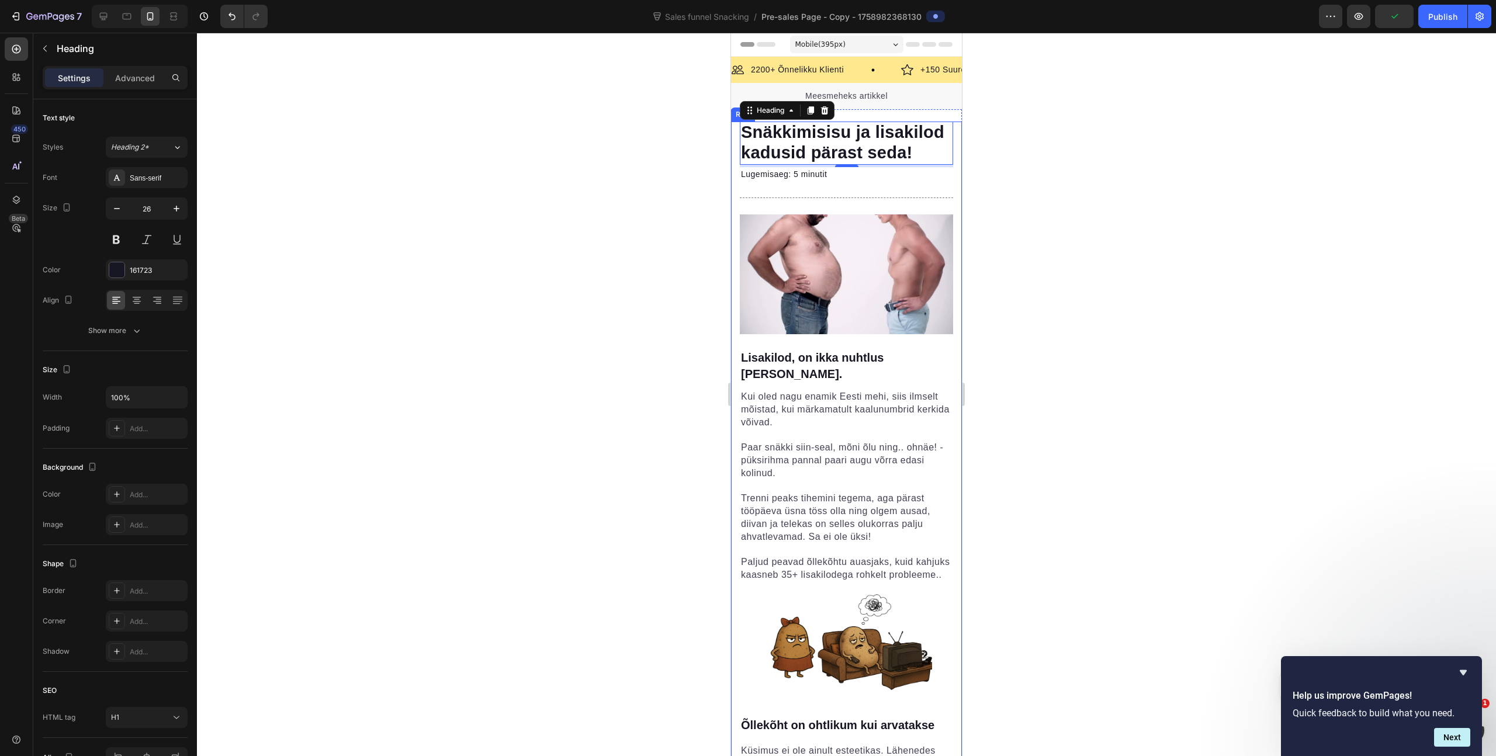
click at [1002, 151] on div at bounding box center [846, 394] width 1299 height 723
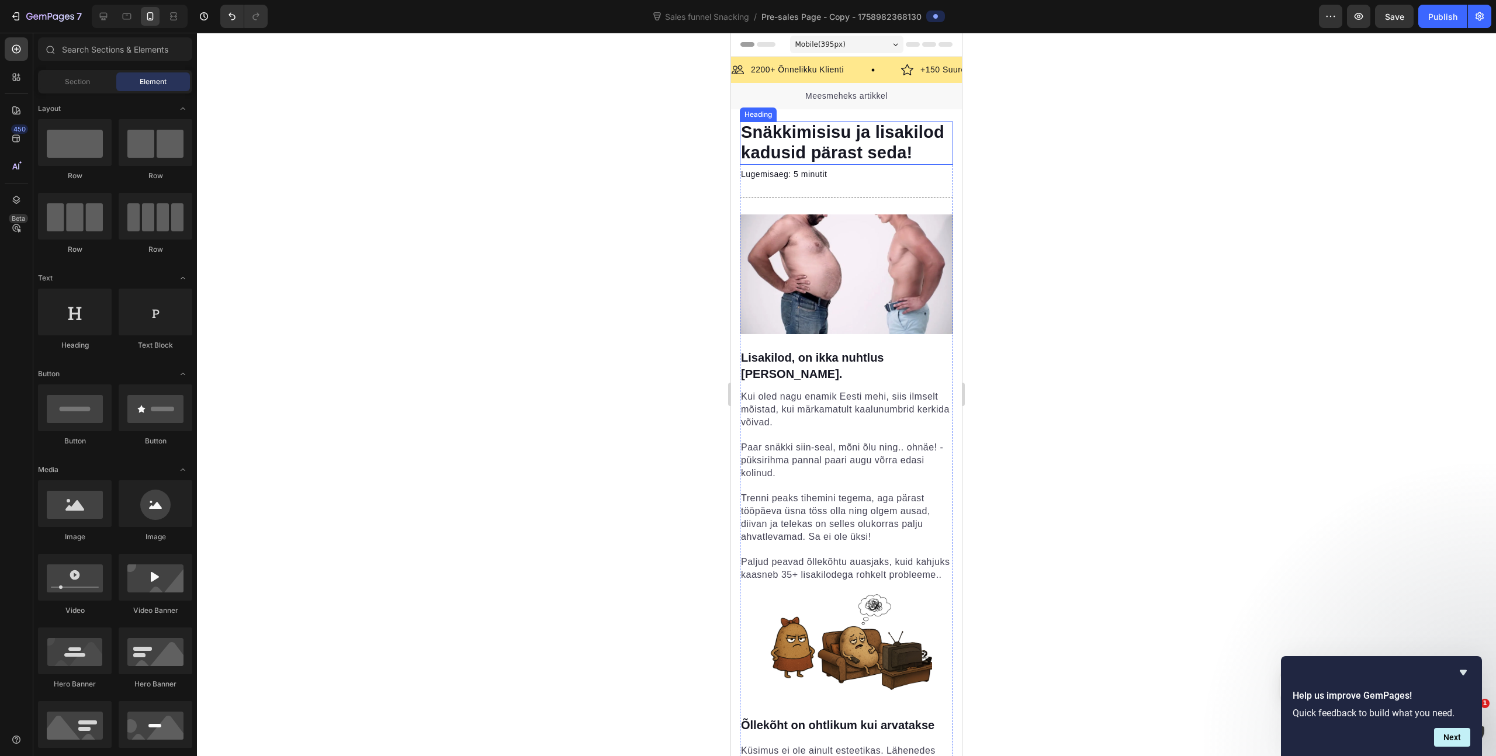
click at [844, 164] on p "⁠⁠⁠⁠⁠⁠⁠ Snäkkimisisu ja lisakilod kadusid pärast seda!" at bounding box center [846, 143] width 211 height 41
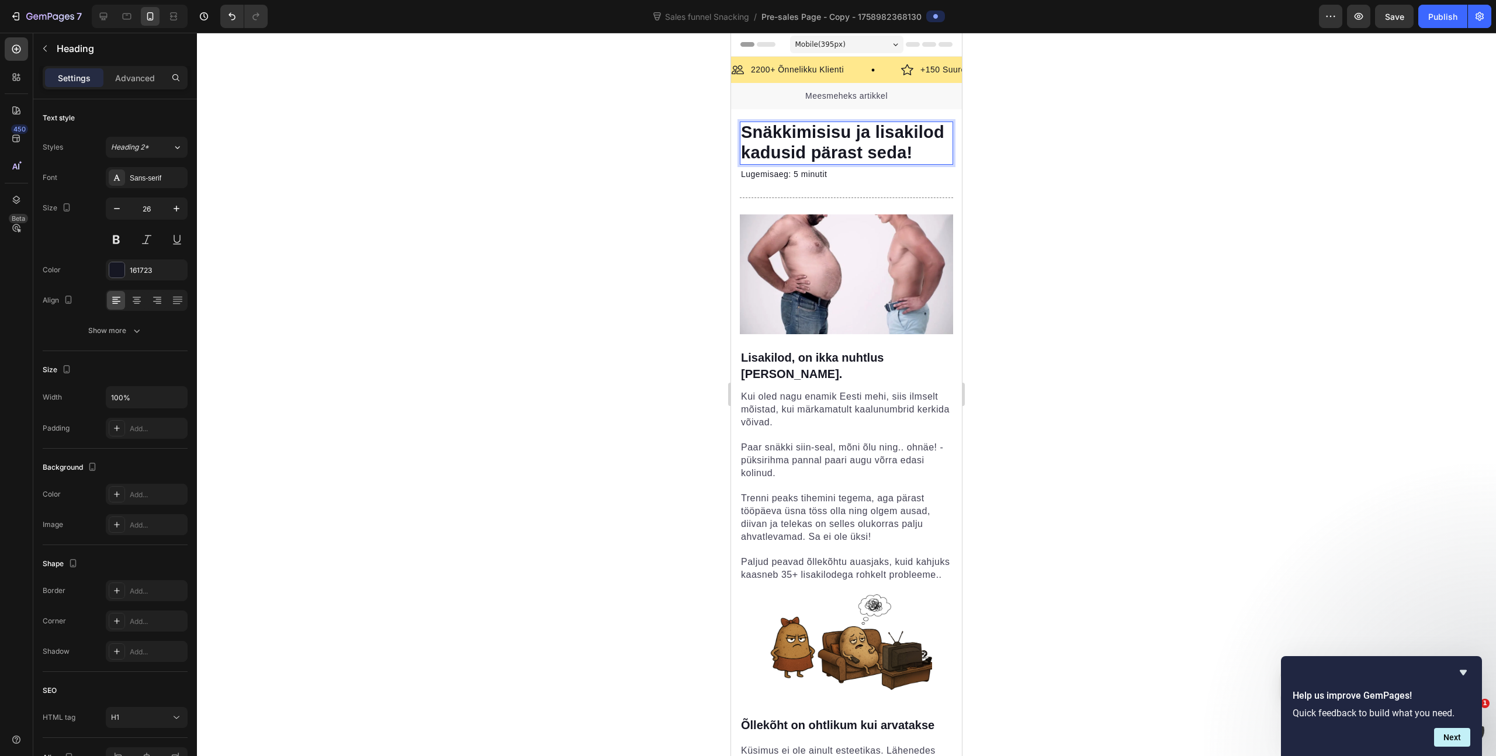
click at [905, 155] on span "Snäkkimisisu ja lisakilod kadusid pärast seda!" at bounding box center [842, 142] width 203 height 39
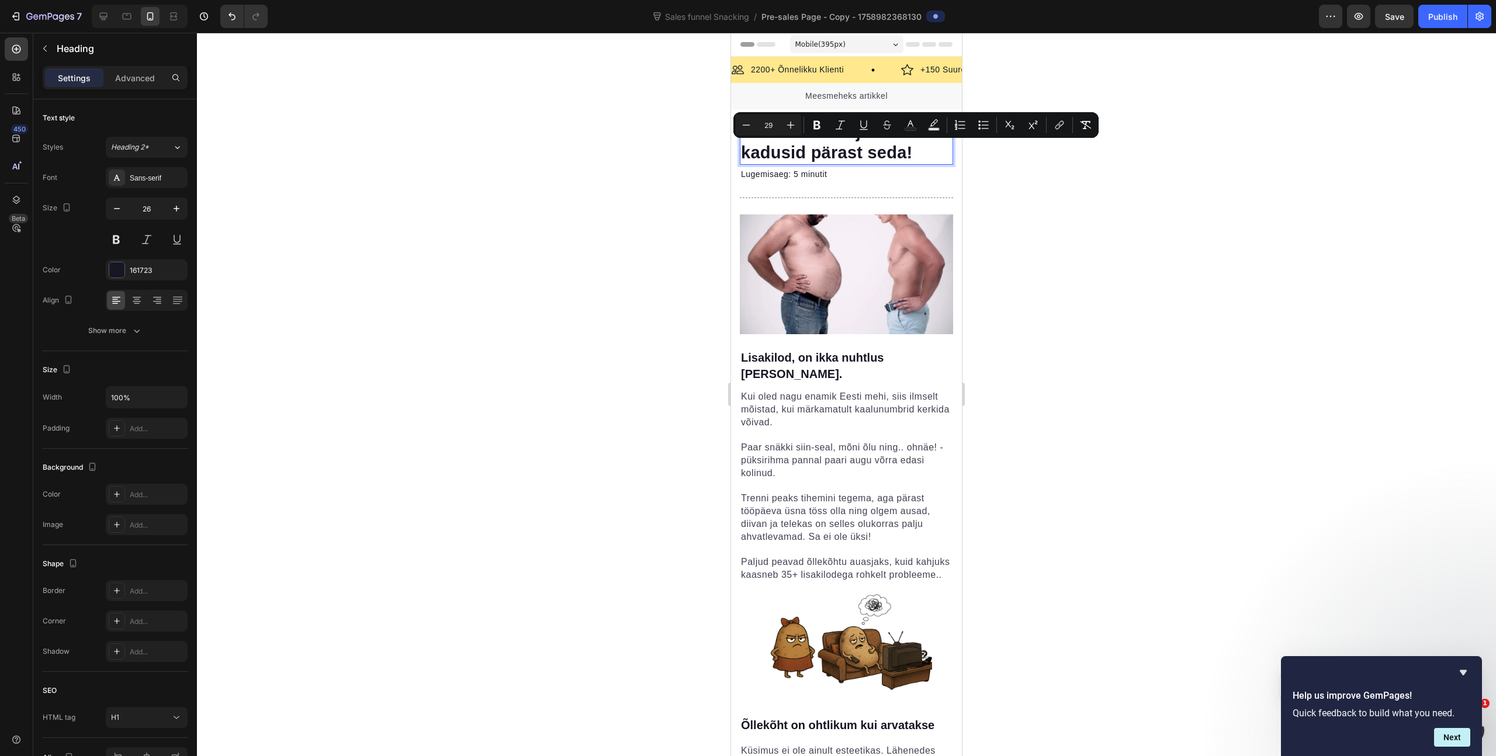
click at [761, 162] on span "Snäkkimisisu ja lisakilod kadusid pärast seda!" at bounding box center [842, 142] width 203 height 39
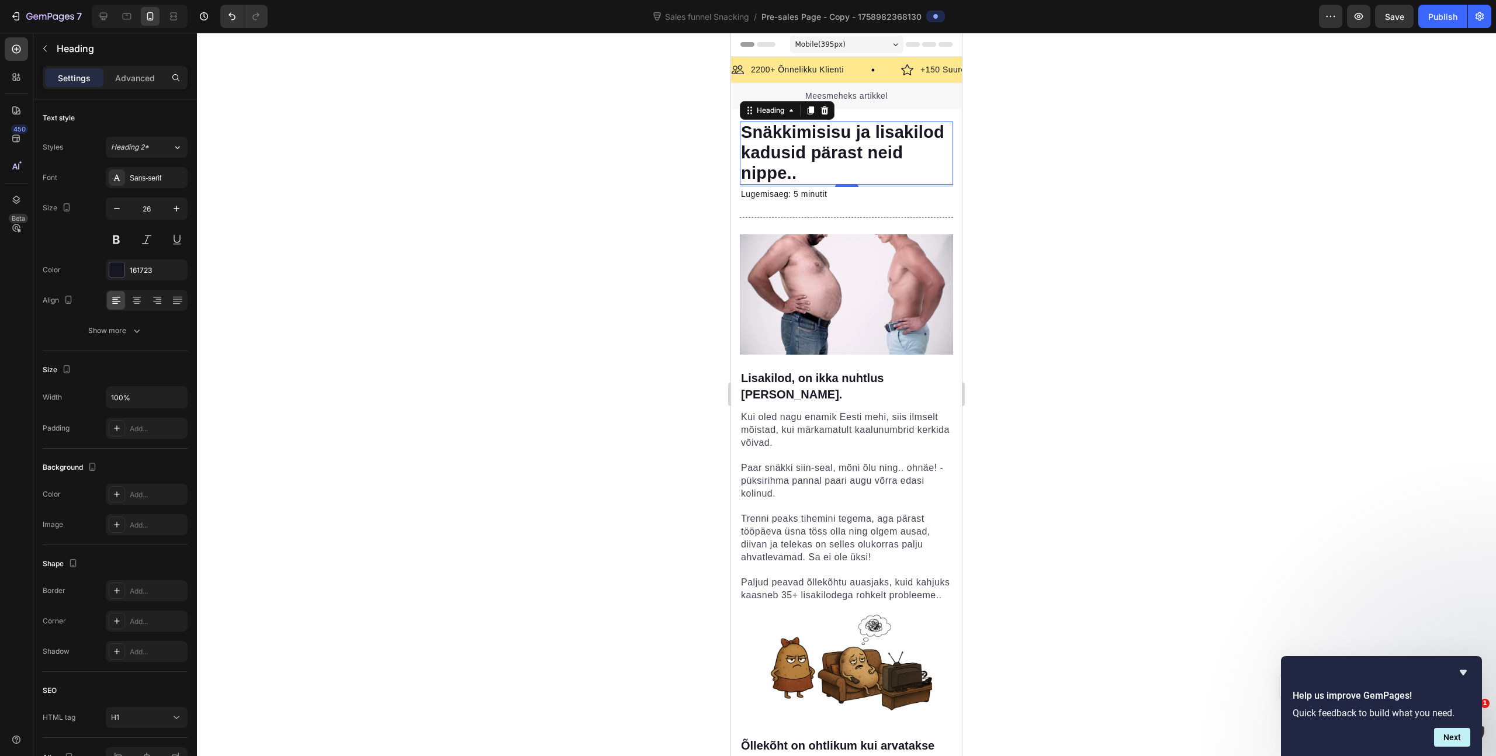
click at [1100, 113] on div at bounding box center [846, 394] width 1299 height 723
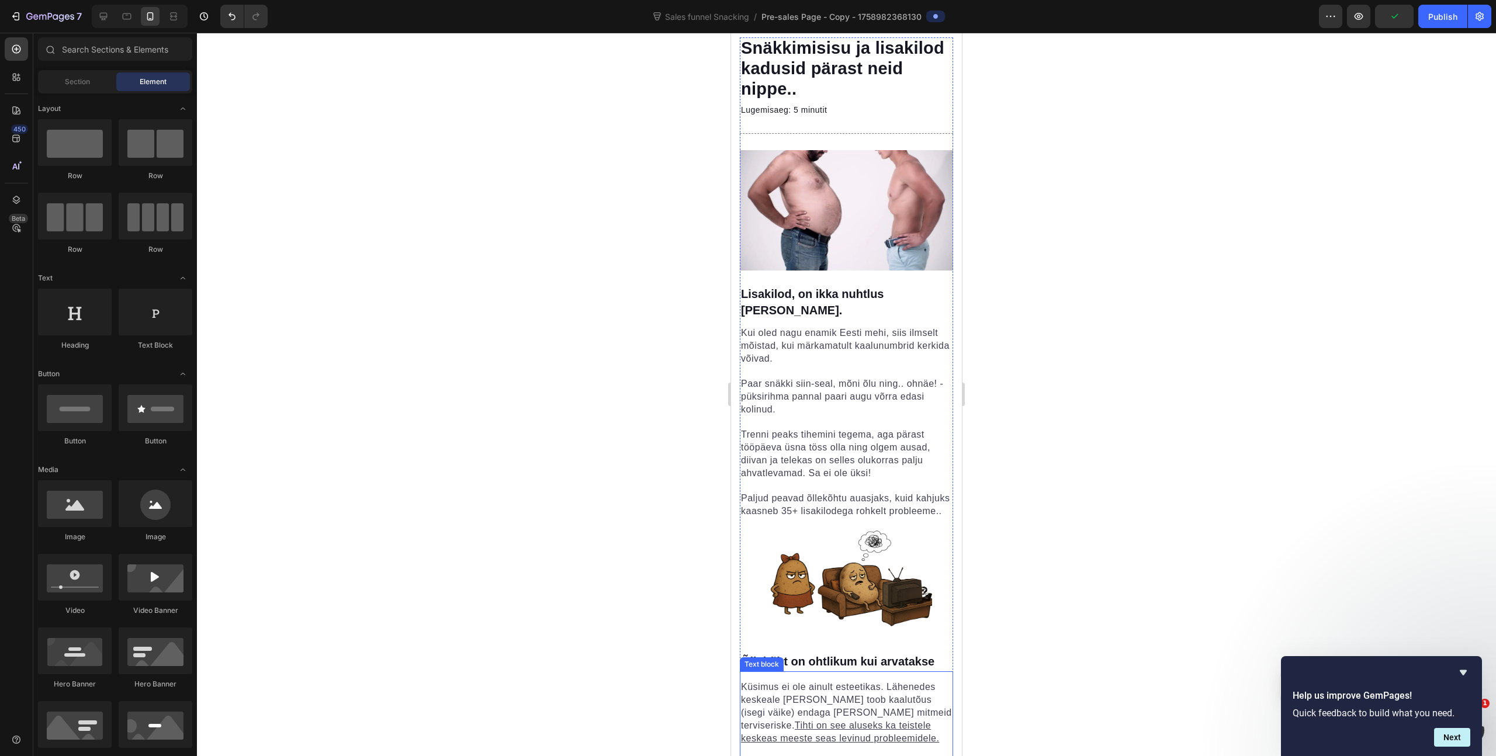
scroll to position [0, 0]
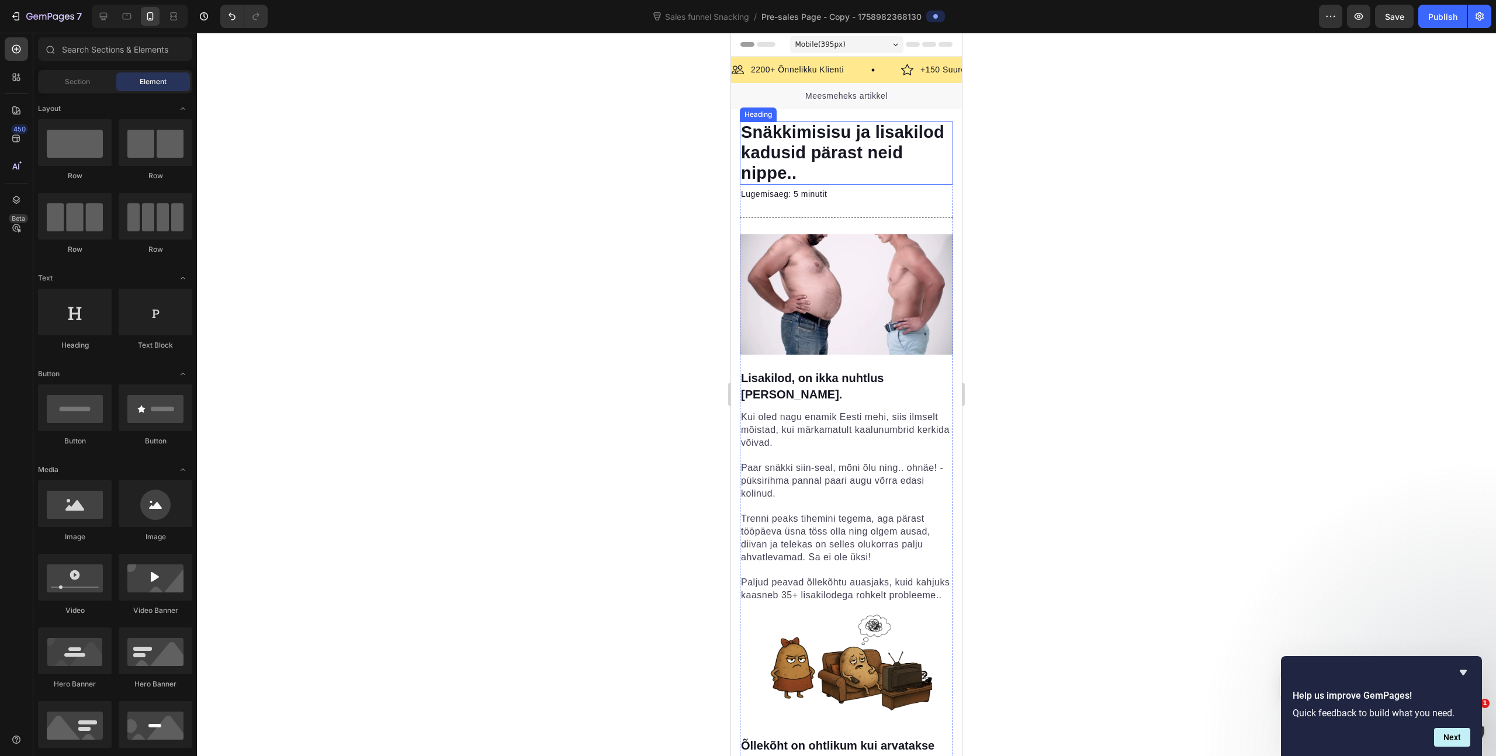
click at [844, 147] on span "Snäkkimisisu ja lisakilod kadusid pärast neid nippe.." at bounding box center [842, 153] width 203 height 60
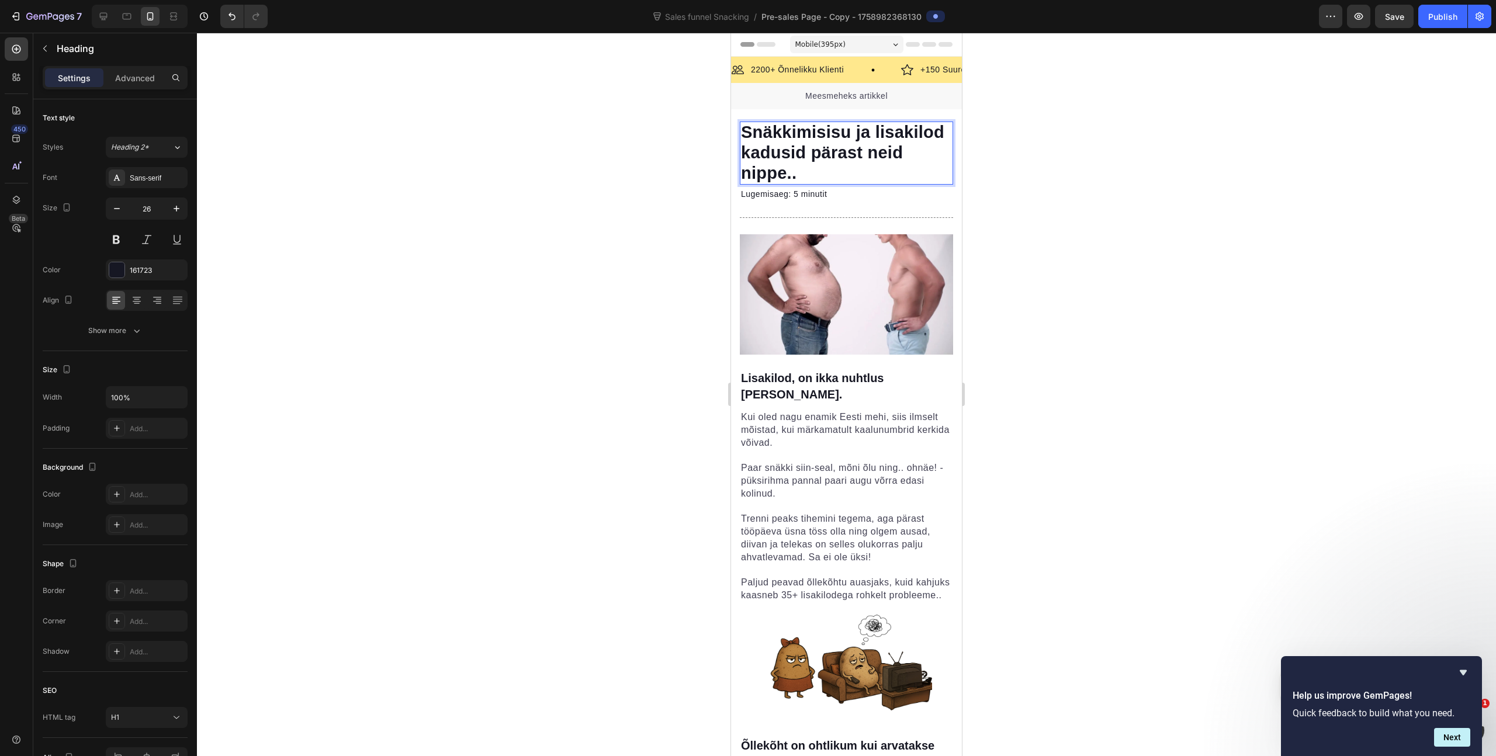
click at [887, 132] on p "Snäkkimisisu ja lisakilod kadusid pärast neid nippe.." at bounding box center [846, 153] width 211 height 61
click at [885, 132] on p "Snäkkimisisu ja lisakilod kadusid pärast neid nippe.." at bounding box center [846, 153] width 211 height 61
click at [806, 158] on span "Snäkkimisisu koos lisakilod kadusid pärast neid nippe.." at bounding box center [839, 153] width 196 height 60
click at [1038, 156] on div at bounding box center [846, 394] width 1299 height 723
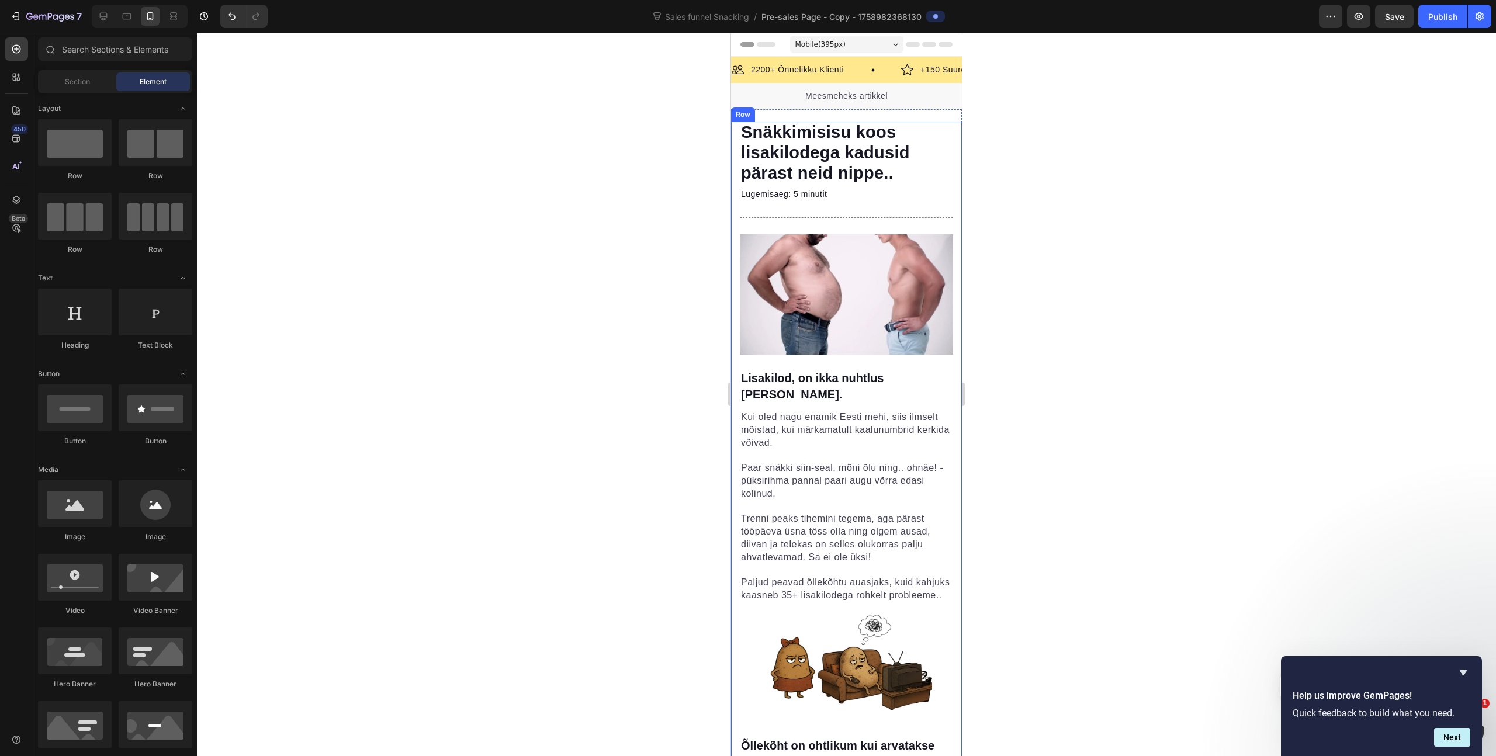
click at [1045, 153] on div at bounding box center [846, 394] width 1299 height 723
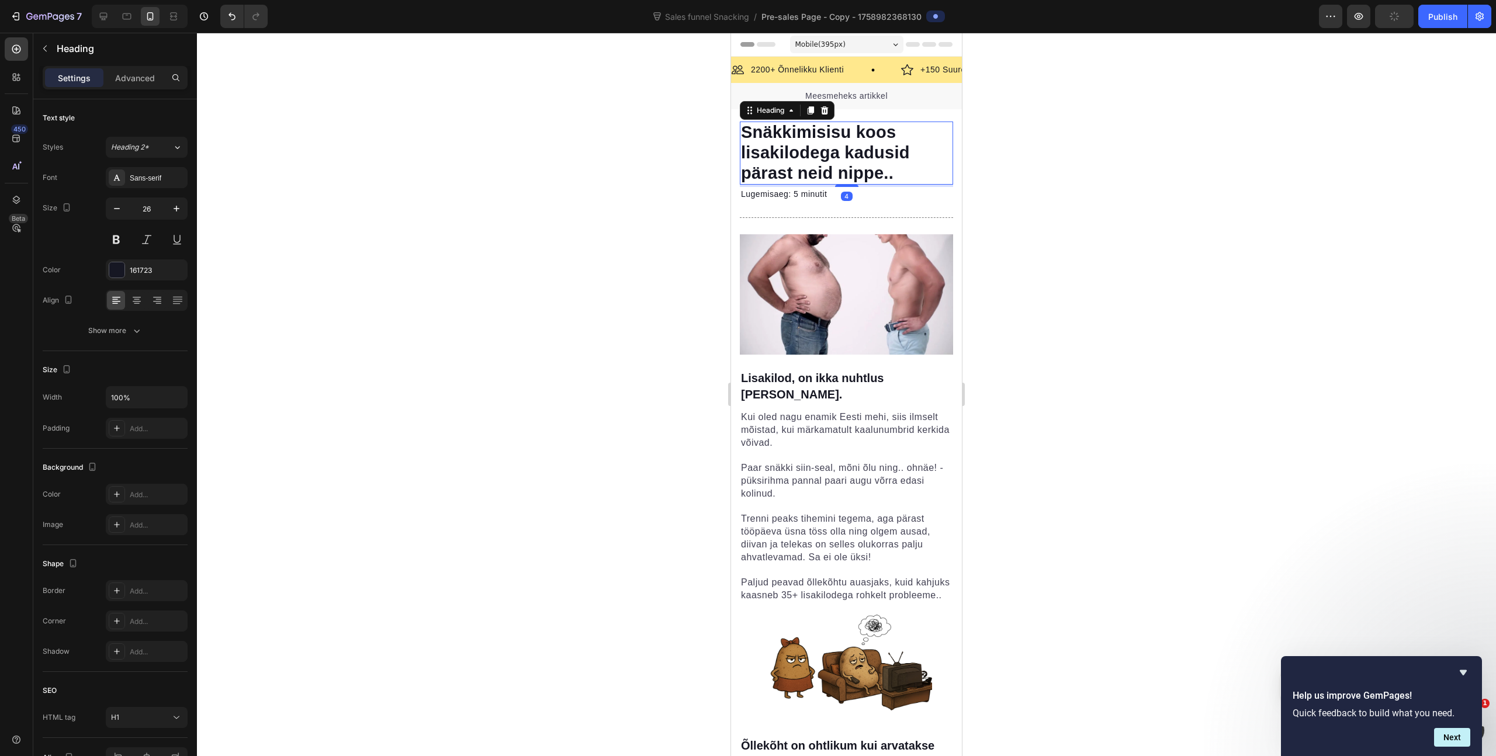
click at [825, 134] on span "Snäkkimisisu koos lisakilodega kadusid pärast neid nippe.." at bounding box center [825, 153] width 169 height 60
click at [1046, 141] on div at bounding box center [846, 394] width 1299 height 723
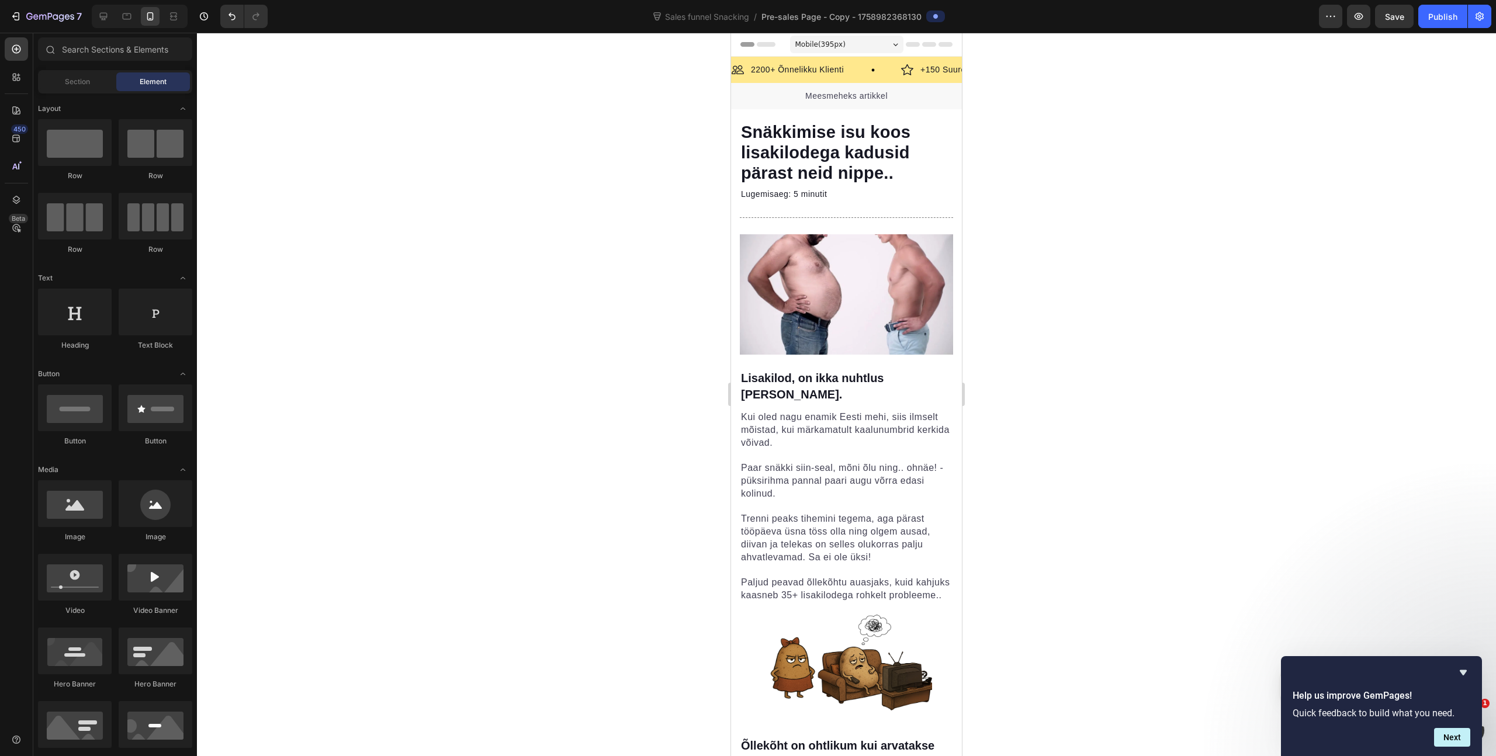
click at [1109, 153] on div at bounding box center [846, 394] width 1299 height 723
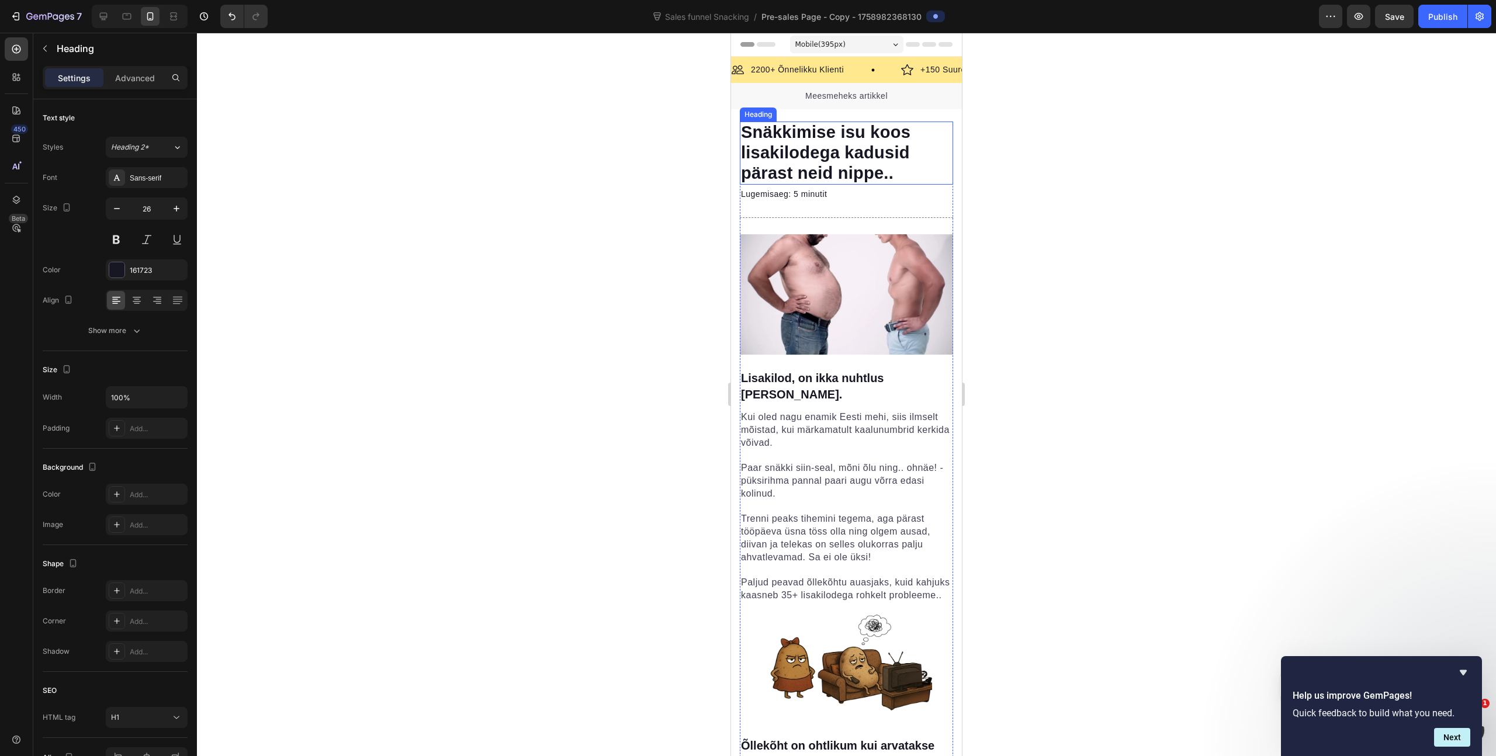
click at [904, 137] on span "Snäkkimise isu koos lisakilodega kadusid pärast neid nippe.." at bounding box center [825, 153] width 169 height 60
click at [1051, 340] on div at bounding box center [846, 394] width 1299 height 723
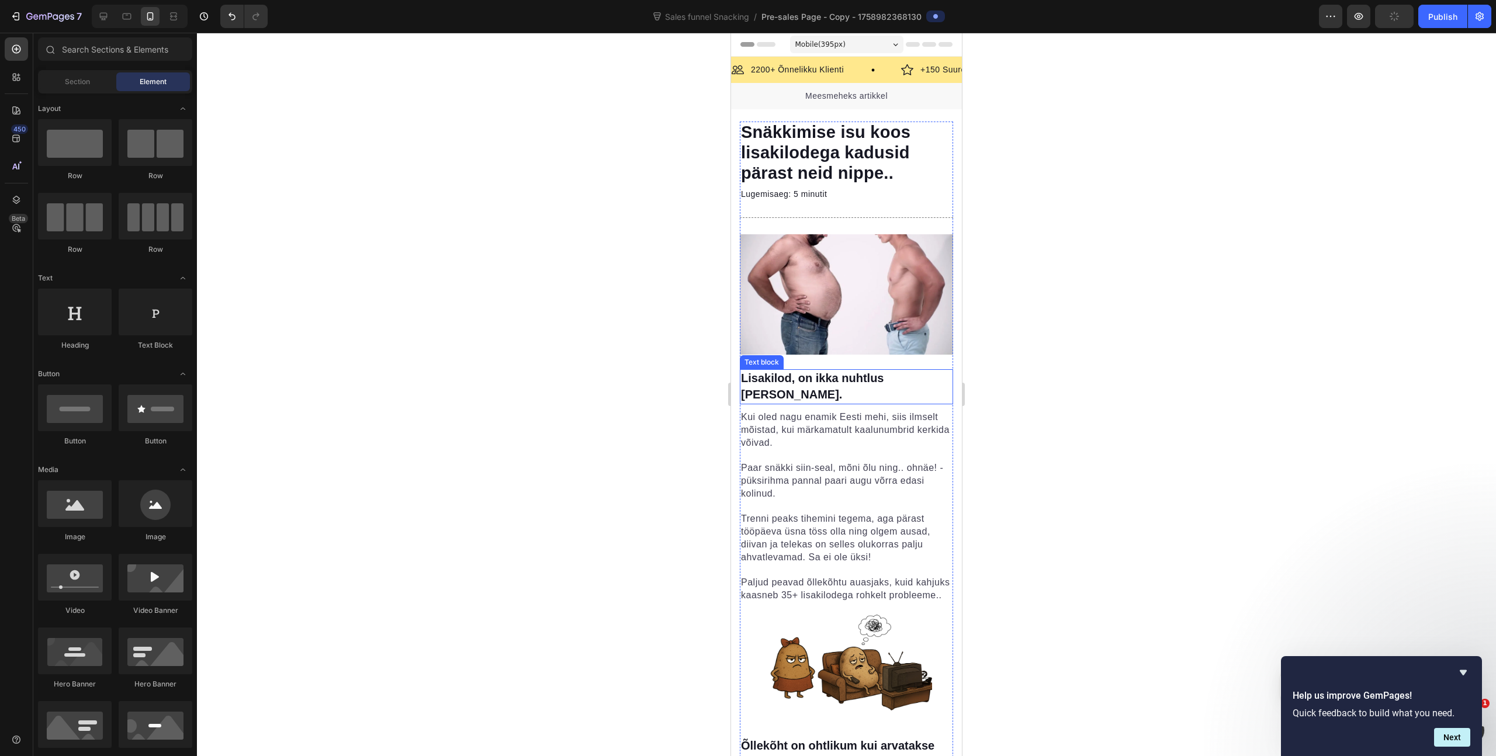
click at [778, 372] on strong "Lisakilod, on ikka nuhtlus [PERSON_NAME]." at bounding box center [812, 386] width 143 height 29
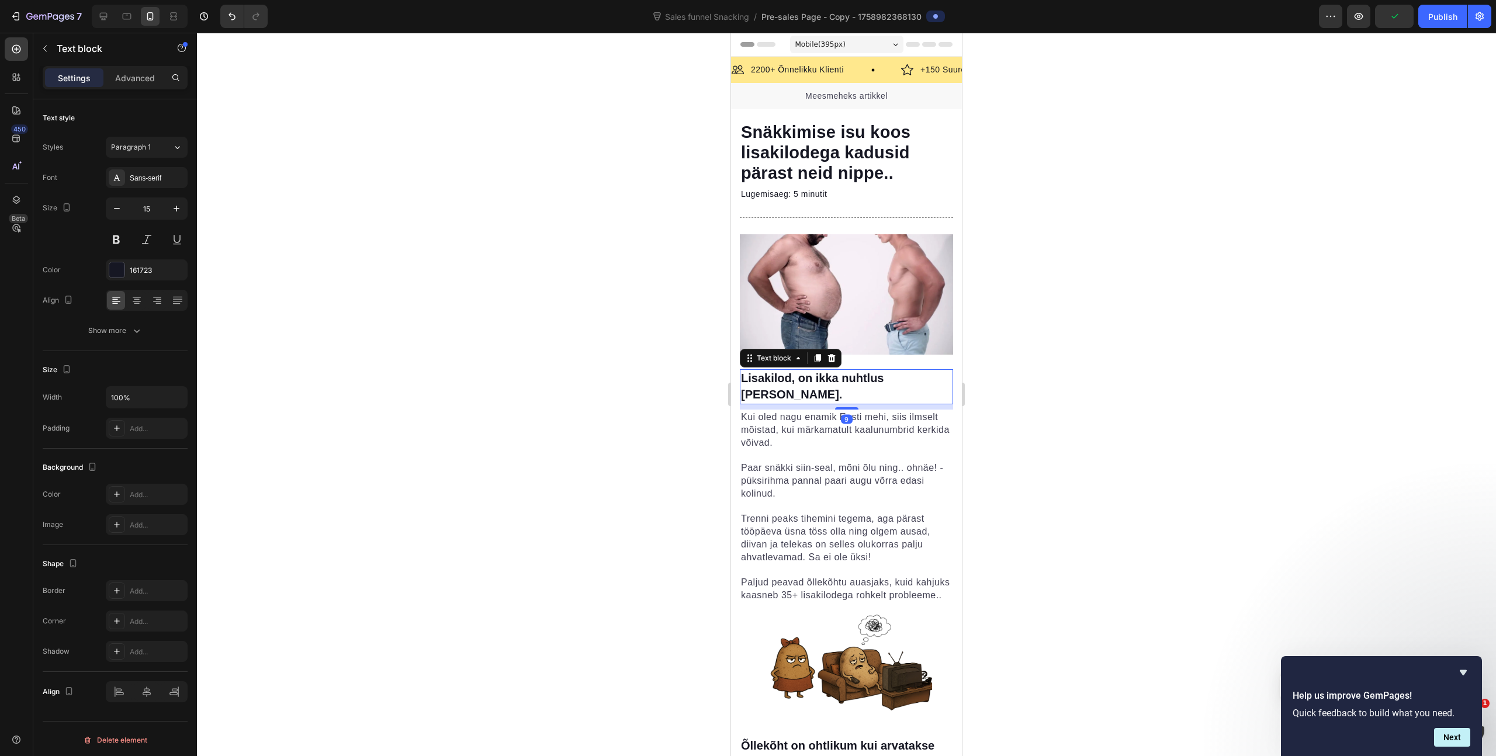
click at [778, 372] on strong "Lisakilod, on ikka nuhtlus [PERSON_NAME]." at bounding box center [812, 386] width 143 height 29
click at [775, 375] on strong "Lisakilod, on ikka nuhtlus [PERSON_NAME]." at bounding box center [812, 386] width 143 height 29
click at [775, 376] on strong "Lisakilod, on ikka nuhtlus [PERSON_NAME]." at bounding box center [812, 386] width 143 height 29
click at [799, 412] on span "Kui oled nagu enamik Eesti mehi, siis ilmselt mõistad, kui märkamatult kaalunum…" at bounding box center [845, 430] width 209 height 36
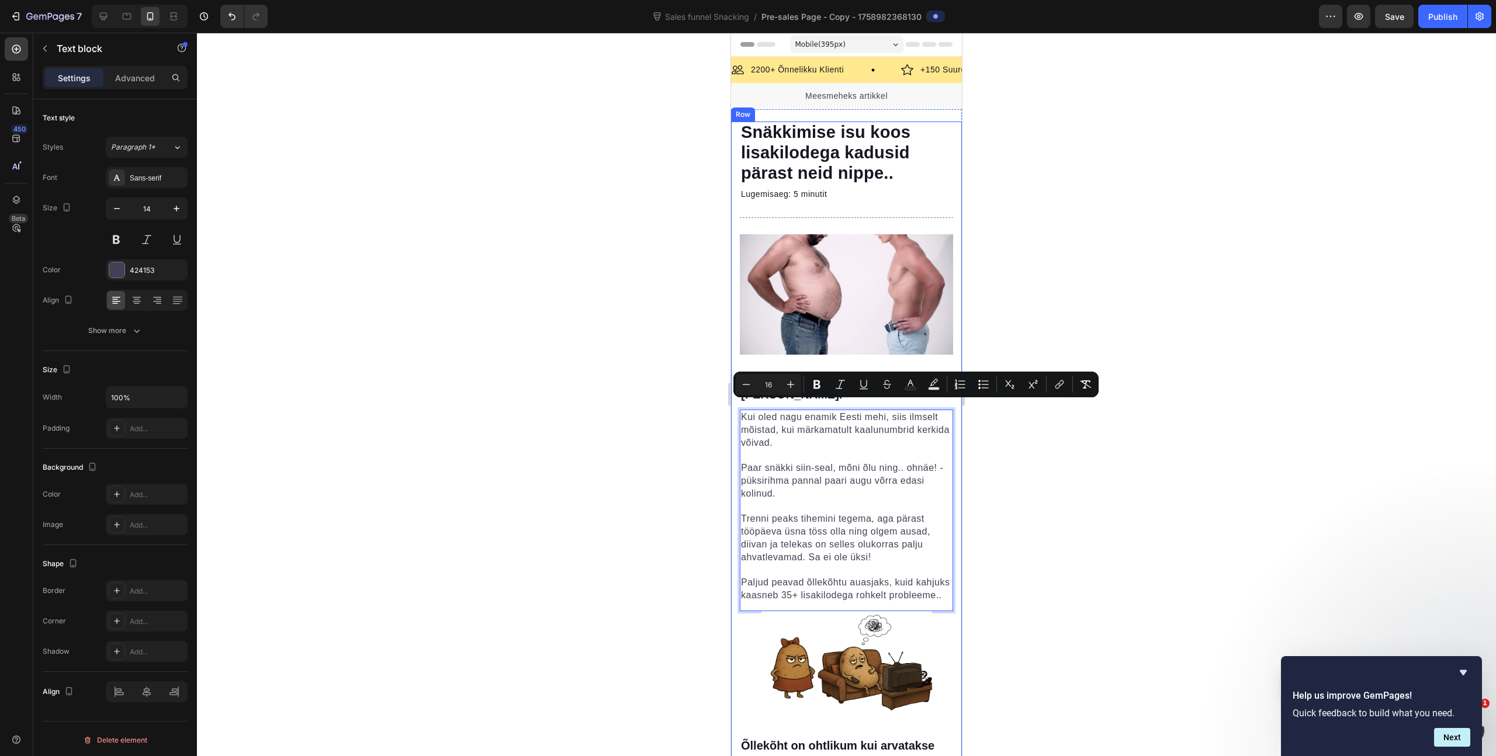
click at [923, 424] on p "Kui oled nagu enamik Eesti mehi, siis ilmselt mõistad, kui märkamatult kaalunum…" at bounding box center [846, 430] width 211 height 39
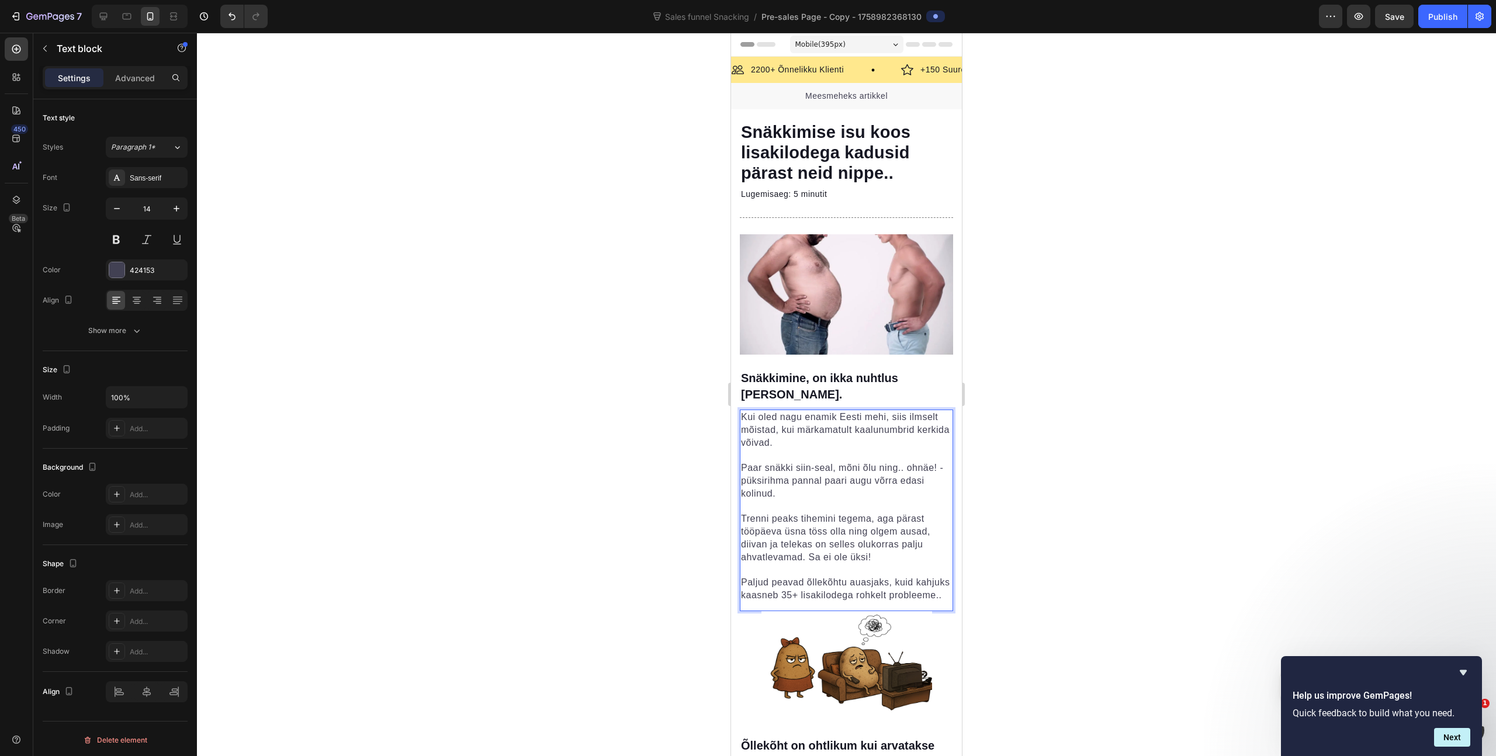
click at [850, 462] on p "Paar snäkki siin-seal, mõni õlu ning.. ohnäe! - püksirihma pannal paari augu võ…" at bounding box center [846, 481] width 211 height 39
click at [1034, 424] on div at bounding box center [846, 394] width 1299 height 723
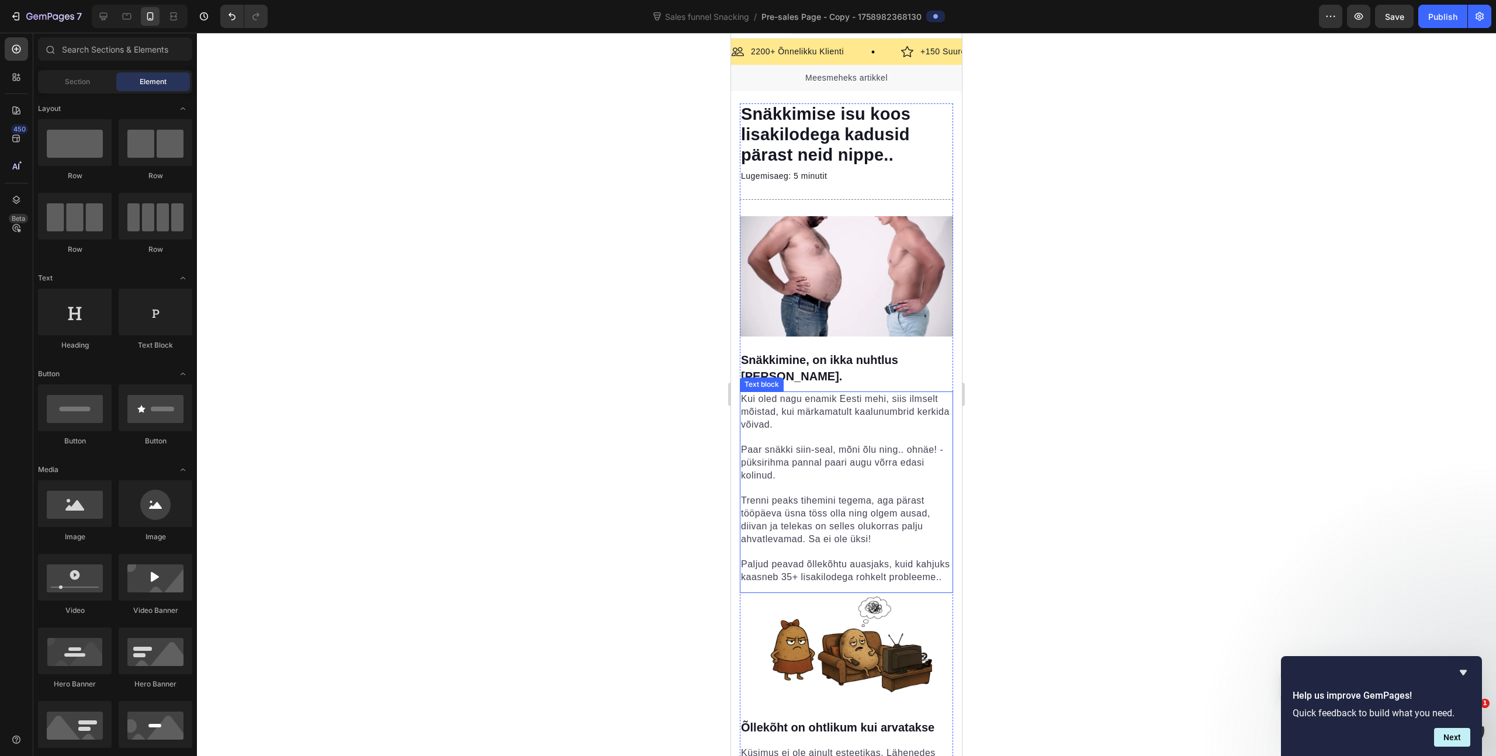
scroll to position [20, 0]
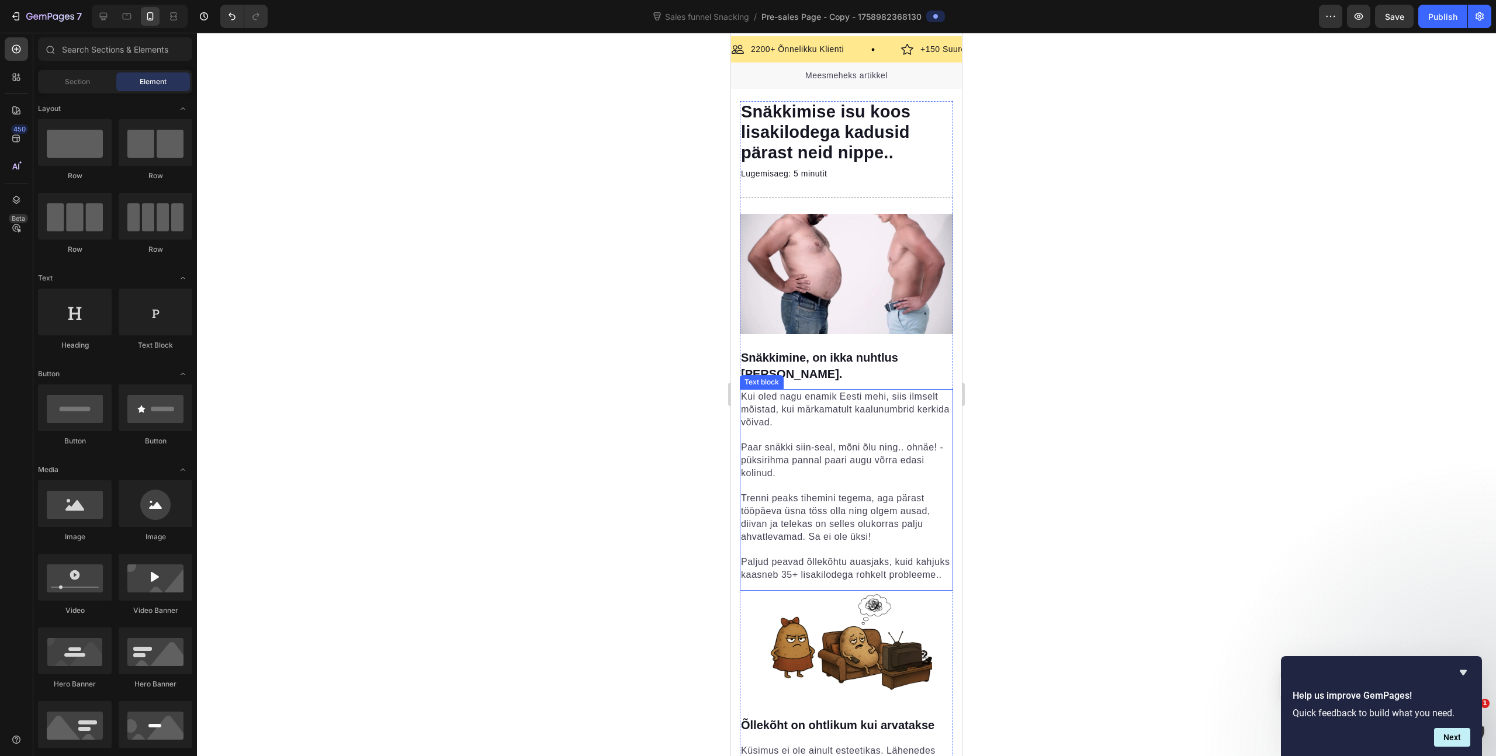
click at [836, 493] on span "Trenni peaks tihemini tegema, aga pärast tööpäeva üsna töss olla ning olgem aus…" at bounding box center [835, 517] width 189 height 49
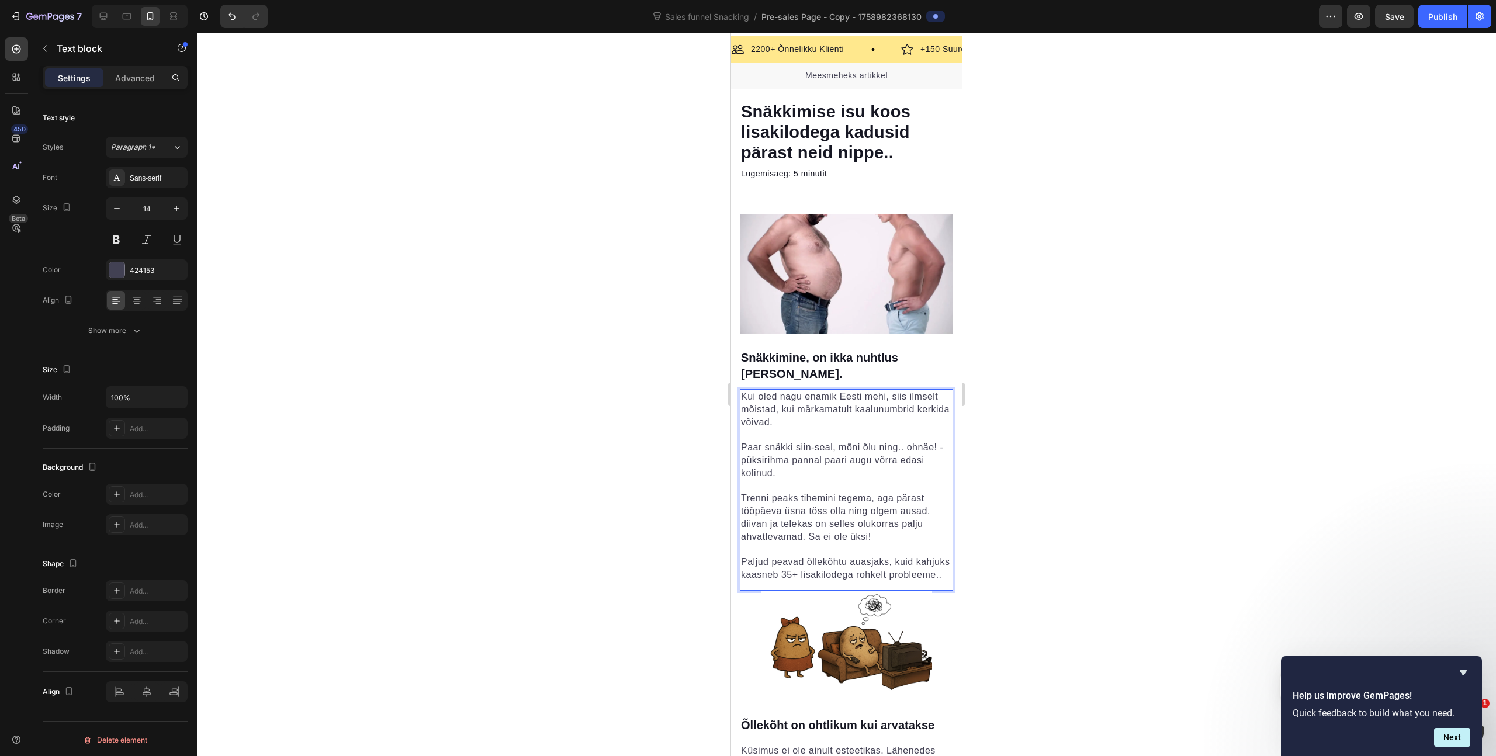
click at [840, 493] on span "Trenni peaks tihemini tegema, aga pärast tööpäeva üsna töss olla ning olgem aus…" at bounding box center [835, 517] width 189 height 49
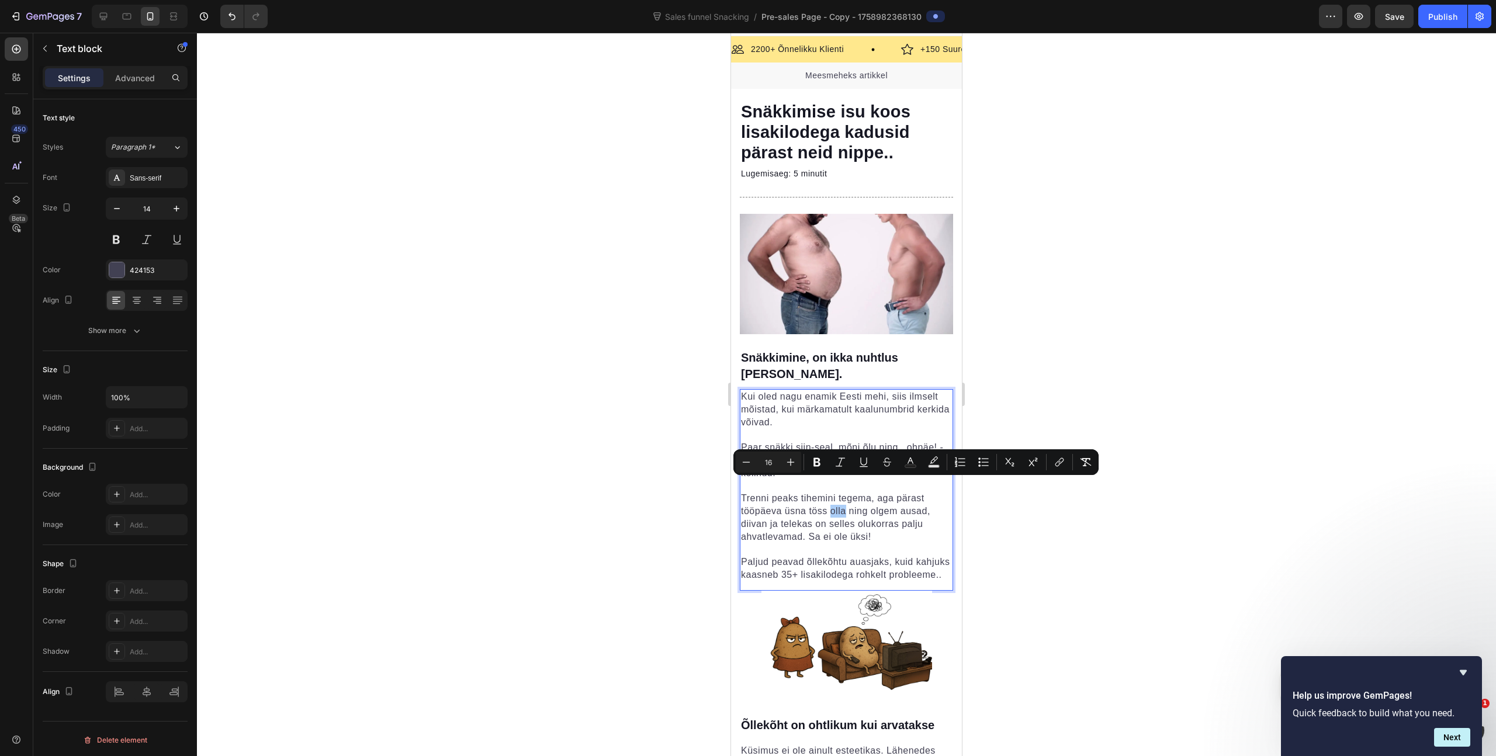
click at [1049, 477] on div at bounding box center [846, 394] width 1299 height 723
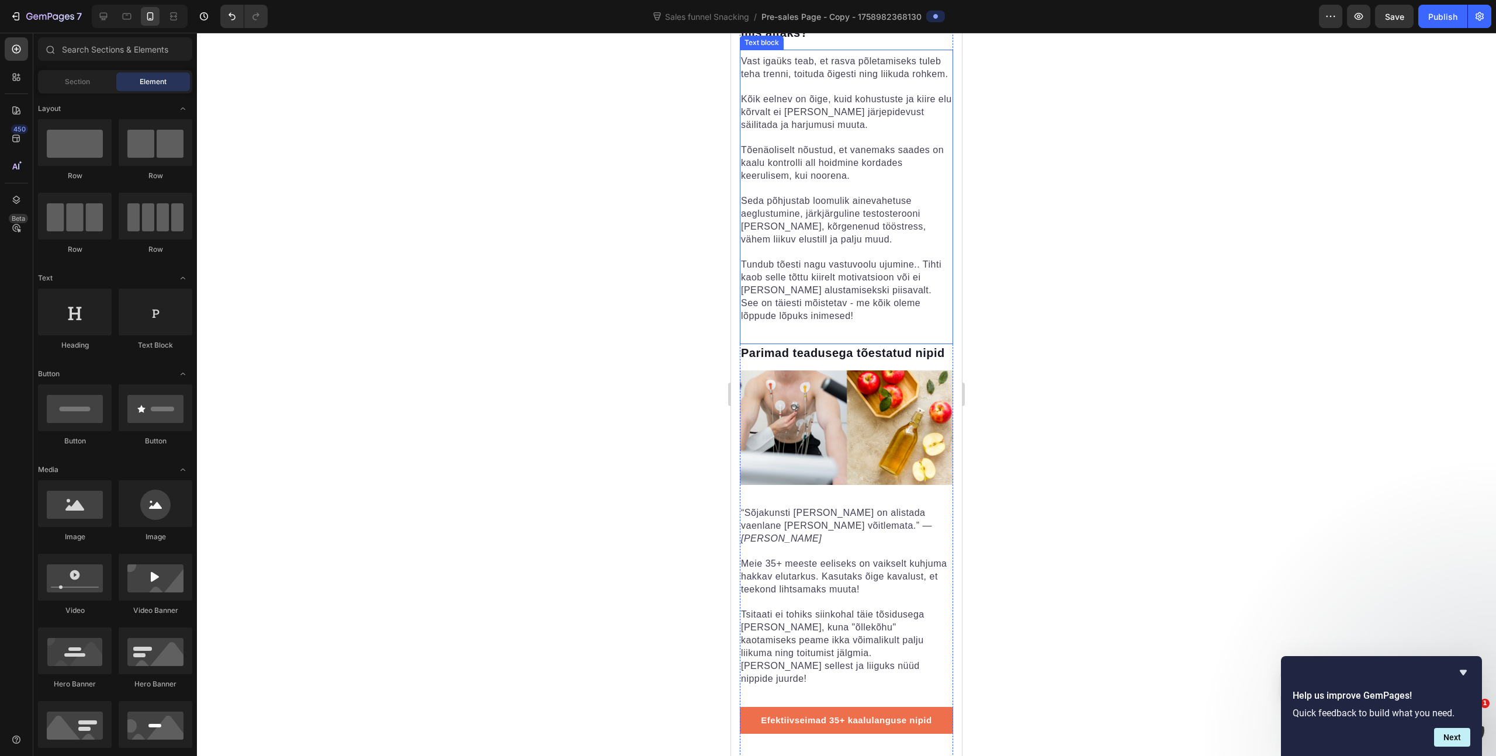
scroll to position [1100, 0]
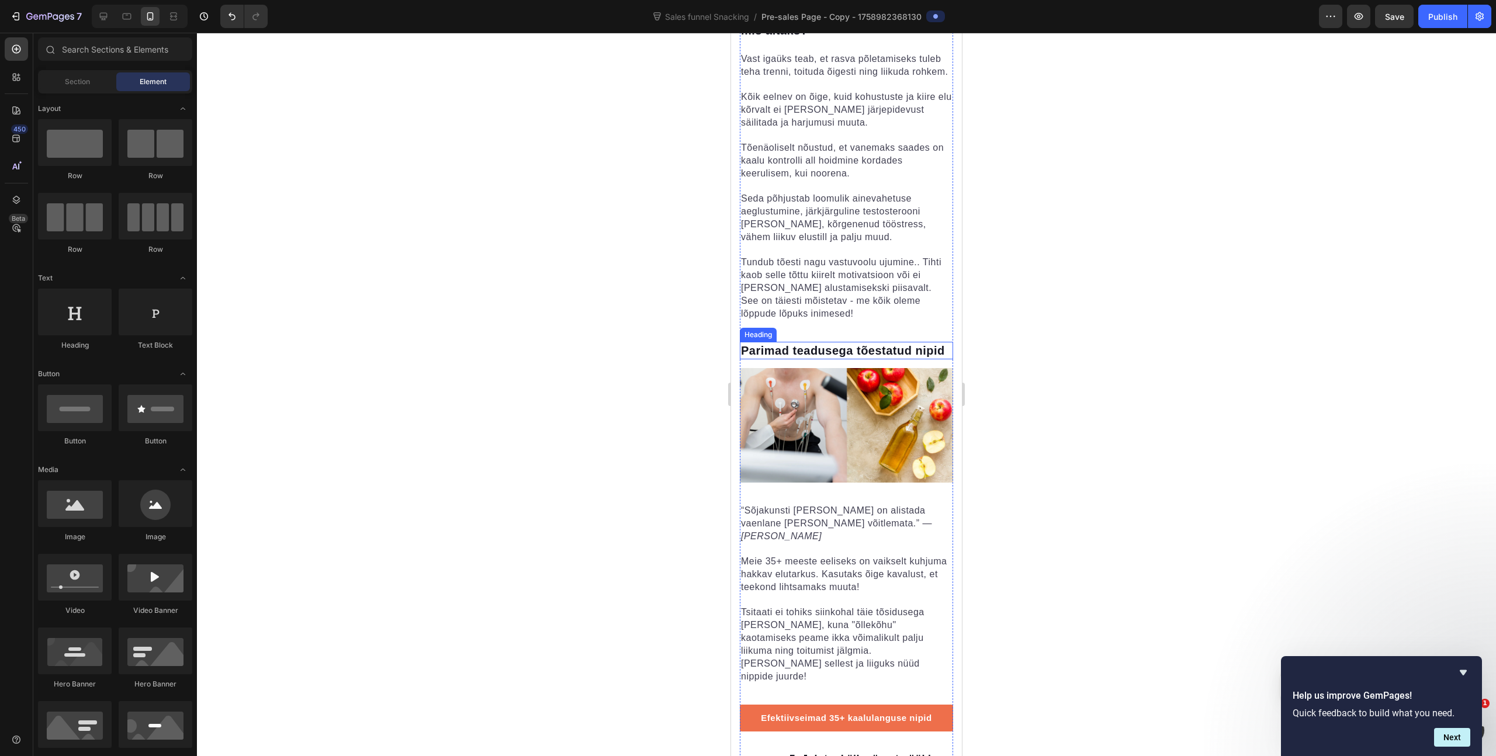
click at [810, 359] on h2 "Parimad teadusega tõestatud nipid" at bounding box center [846, 351] width 213 height 18
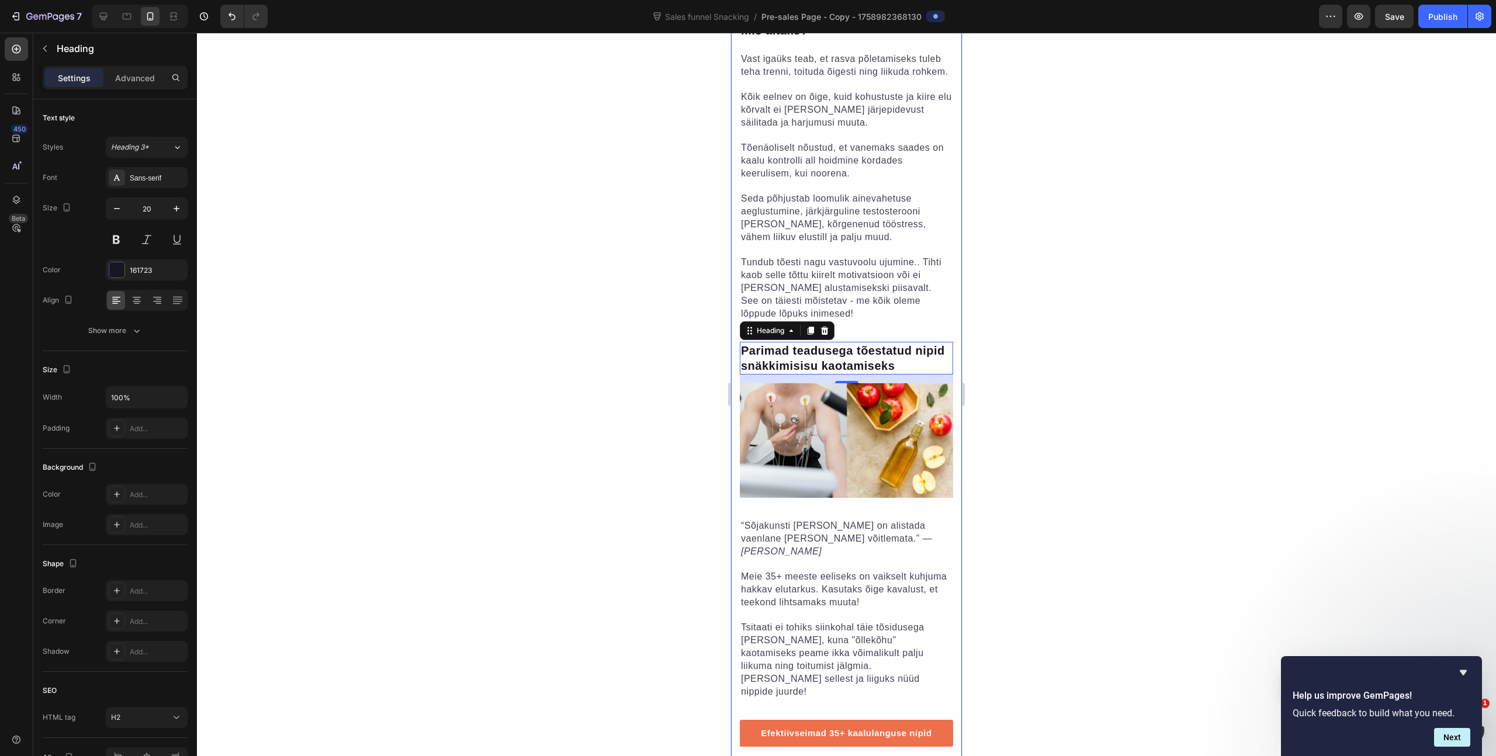
click at [992, 488] on div at bounding box center [846, 394] width 1299 height 723
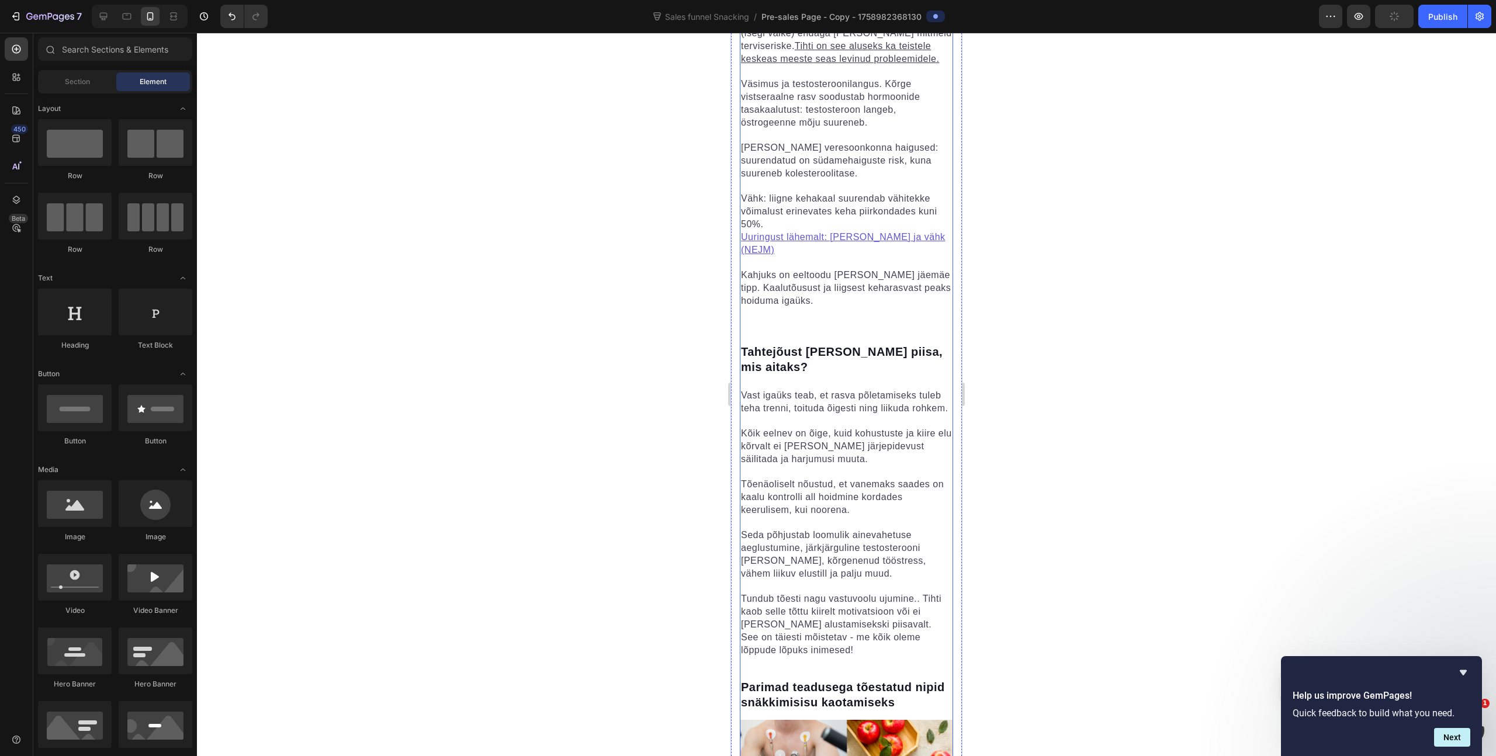
scroll to position [761, 0]
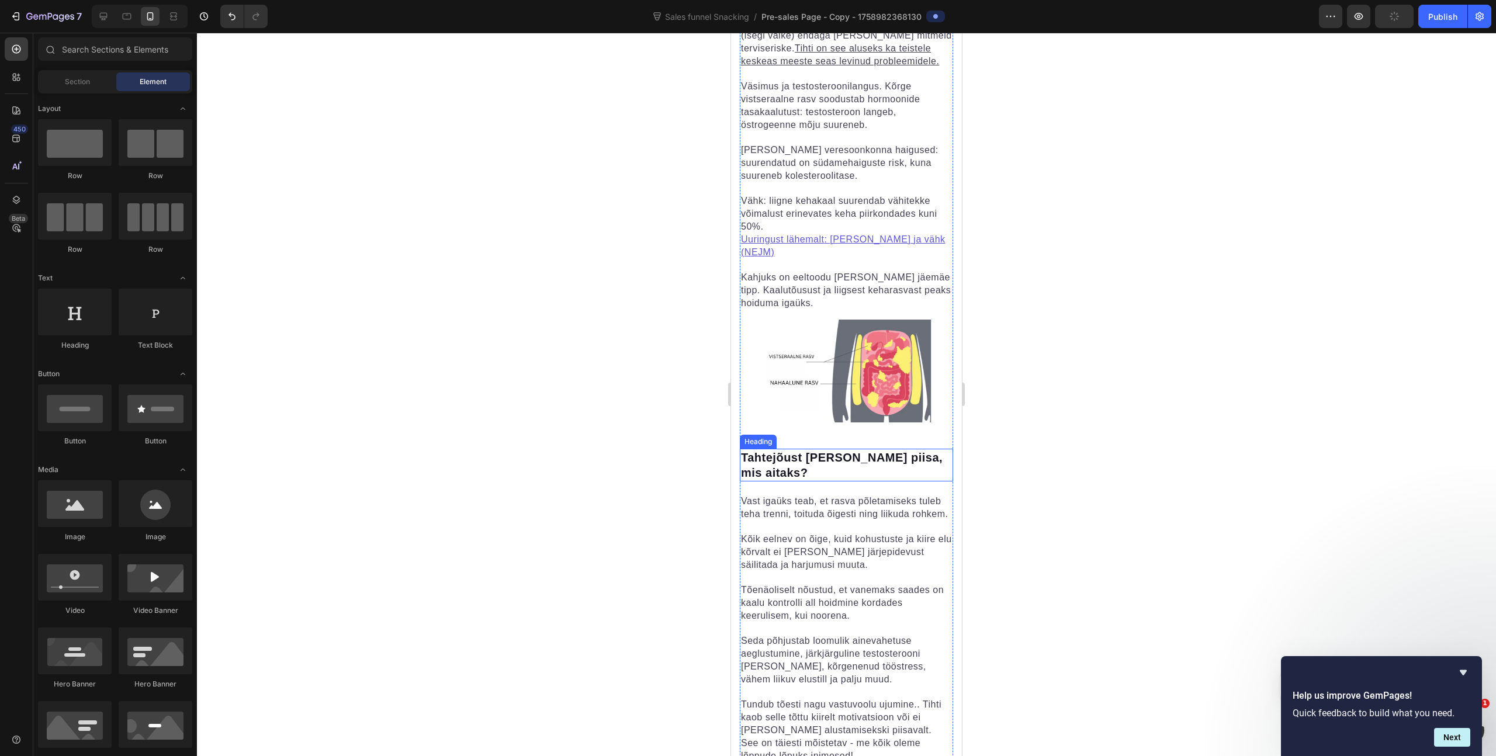
click at [813, 449] on h2 "Tahtejõust [PERSON_NAME] piisa, mis aitaks?" at bounding box center [846, 465] width 213 height 33
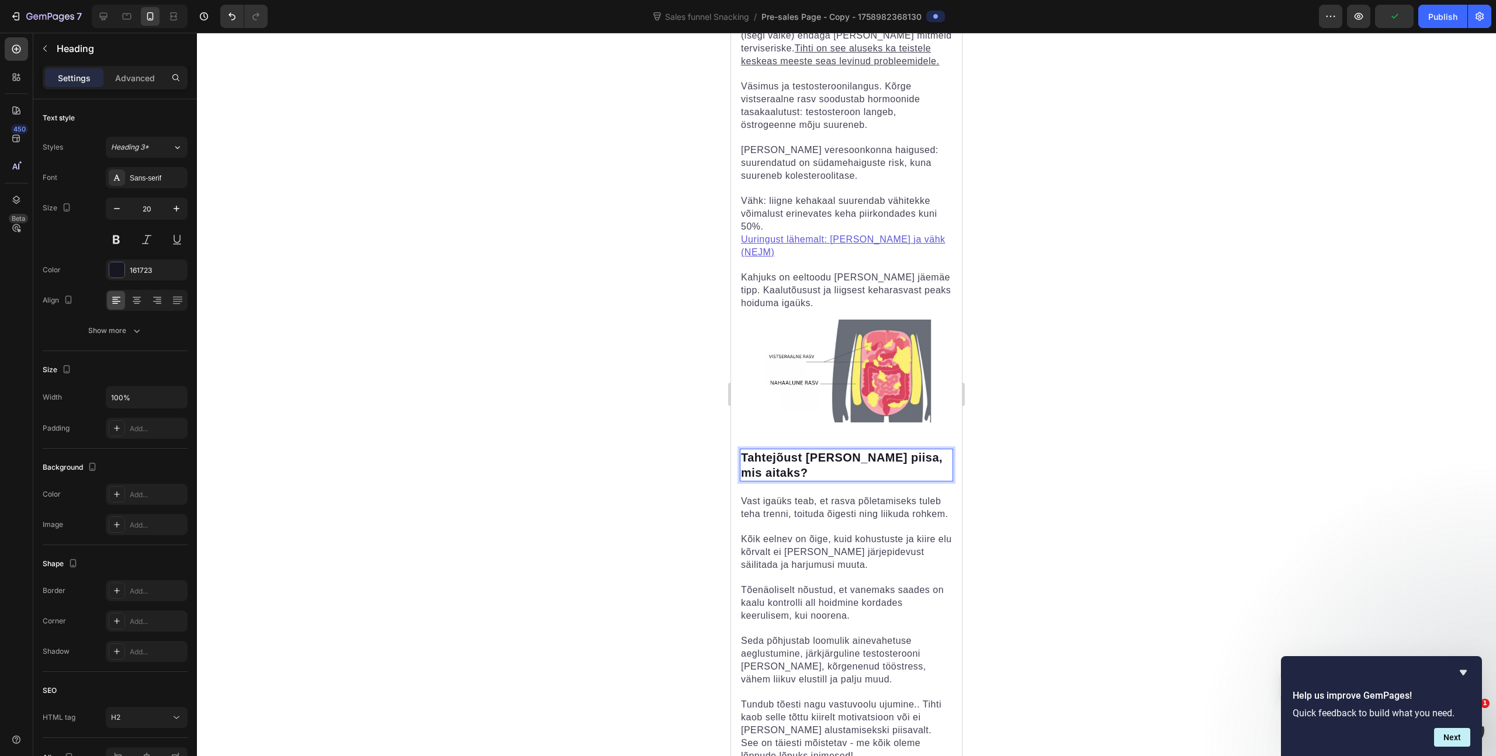
click at [813, 449] on h2 "Tahtejõust [PERSON_NAME] piisa, mis aitaks?" at bounding box center [846, 465] width 213 height 33
click at [891, 450] on p "Snäkkimise jätmiseks tahtejõust [PERSON_NAME] piisa, mis aitaks?" at bounding box center [846, 465] width 211 height 30
drag, startPoint x: 1042, startPoint y: 381, endPoint x: 224, endPoint y: 373, distance: 818.1
click at [1042, 381] on div at bounding box center [846, 394] width 1299 height 723
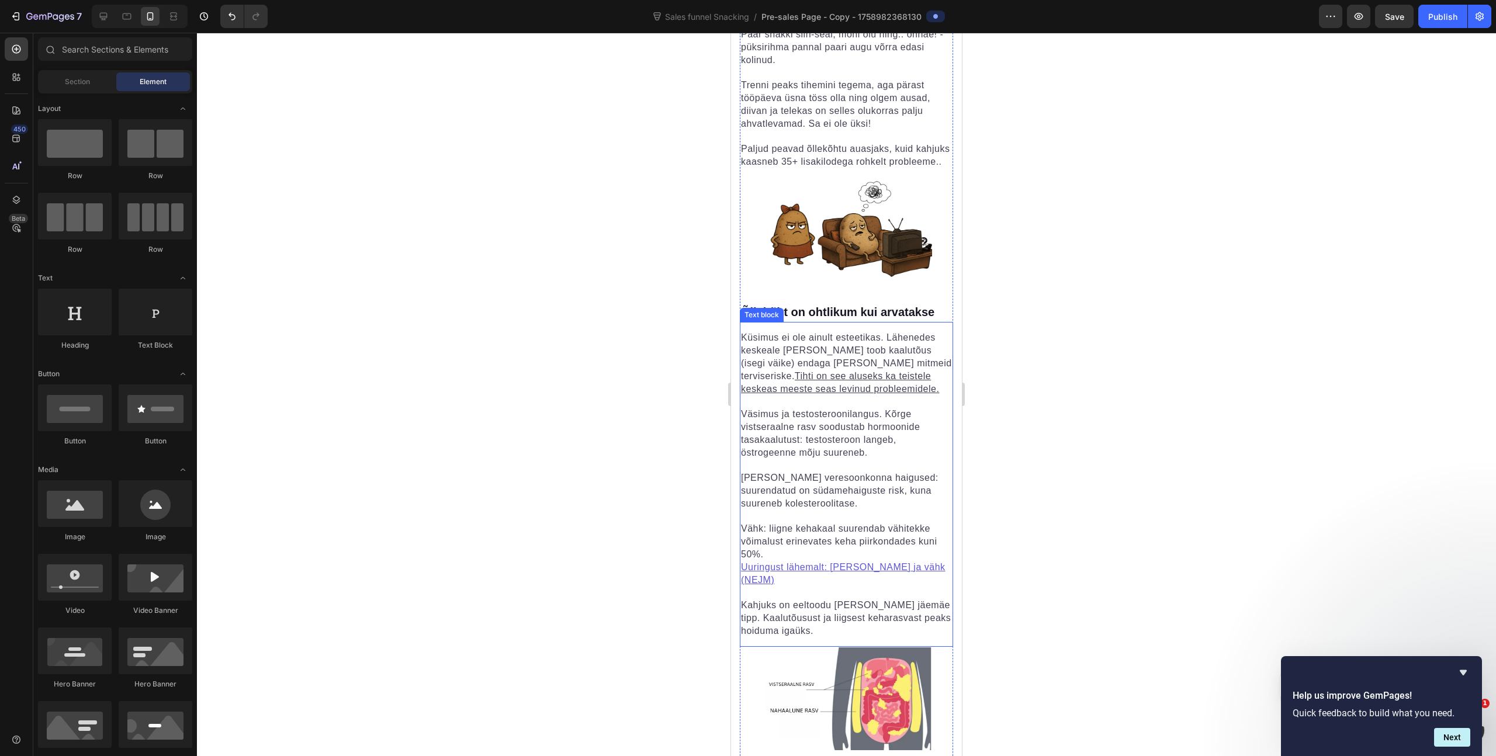
scroll to position [683, 0]
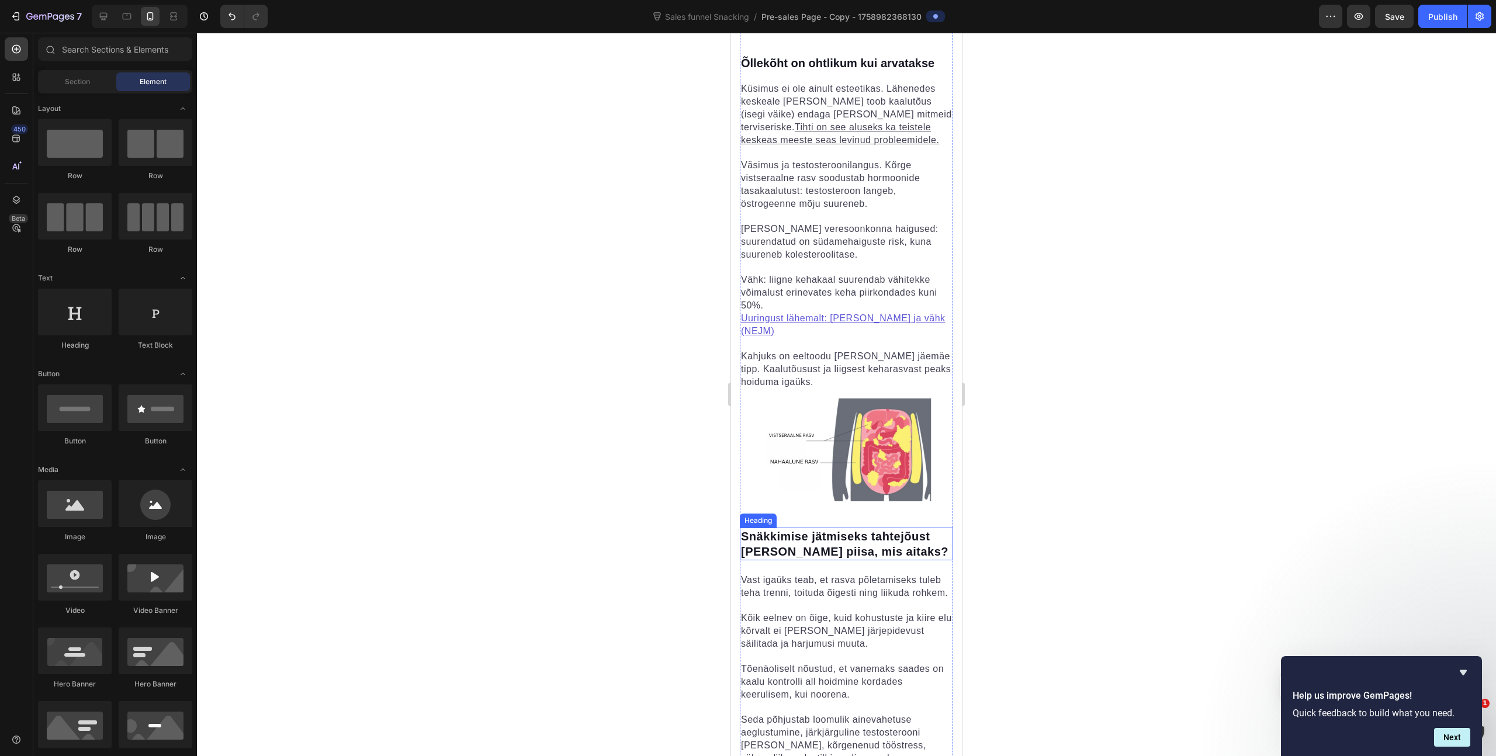
click at [841, 530] on span "Snäkkimise jätmiseks tahtejõust [PERSON_NAME] piisa, mis aitaks?" at bounding box center [844, 544] width 207 height 28
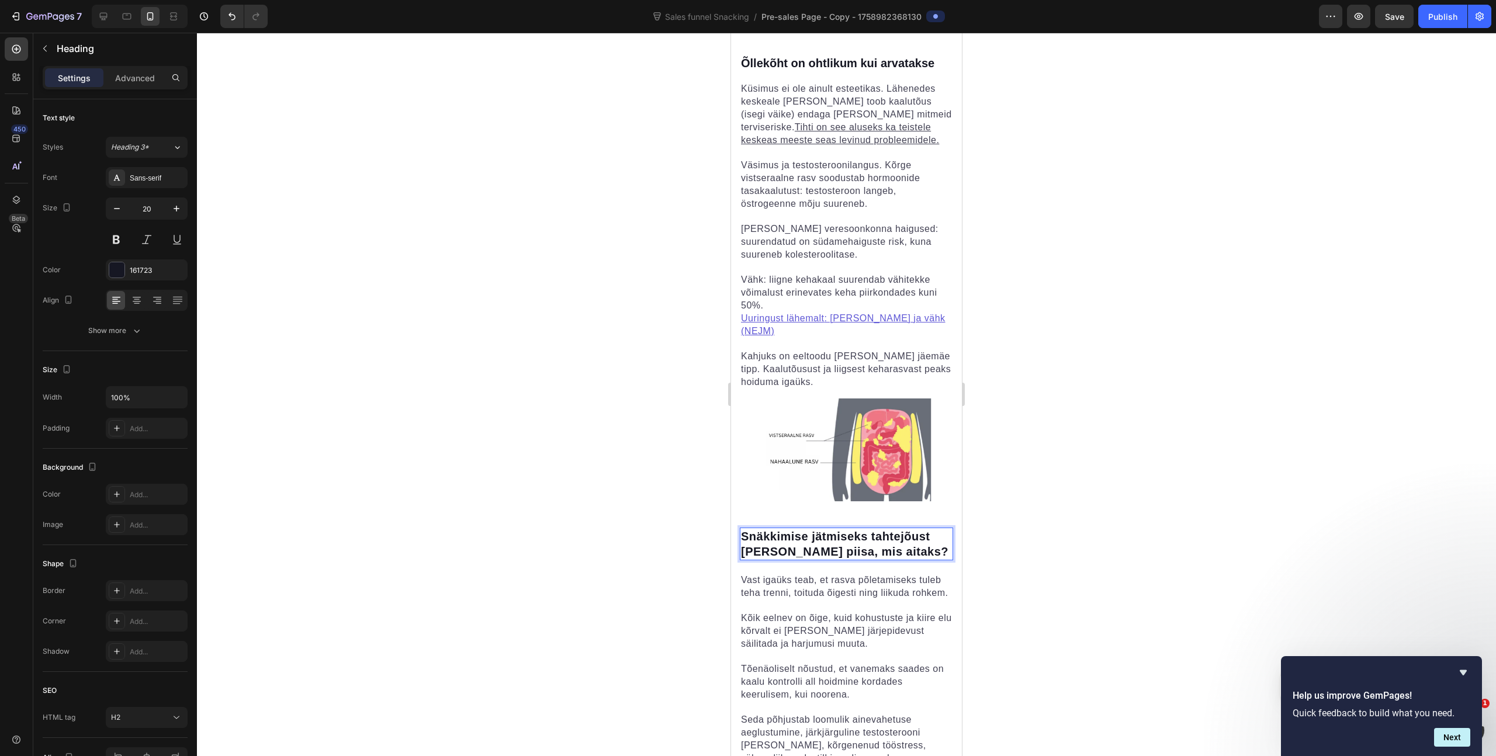
click at [840, 530] on span "Snäkkimise jätmiseks tahtejõust [PERSON_NAME] piisa, mis aitaks?" at bounding box center [844, 544] width 207 height 28
click at [1021, 376] on div at bounding box center [846, 394] width 1299 height 723
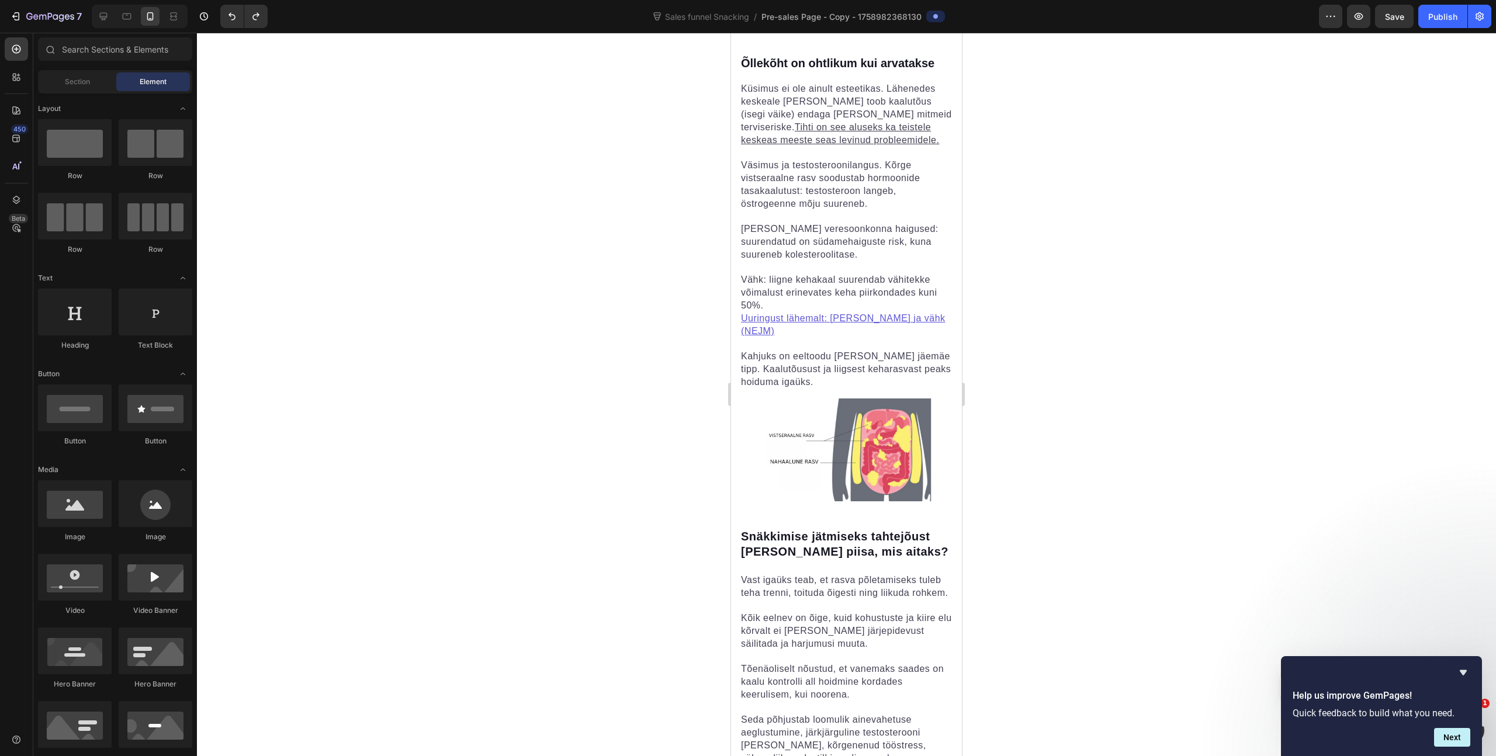
click at [981, 453] on div at bounding box center [846, 394] width 1299 height 723
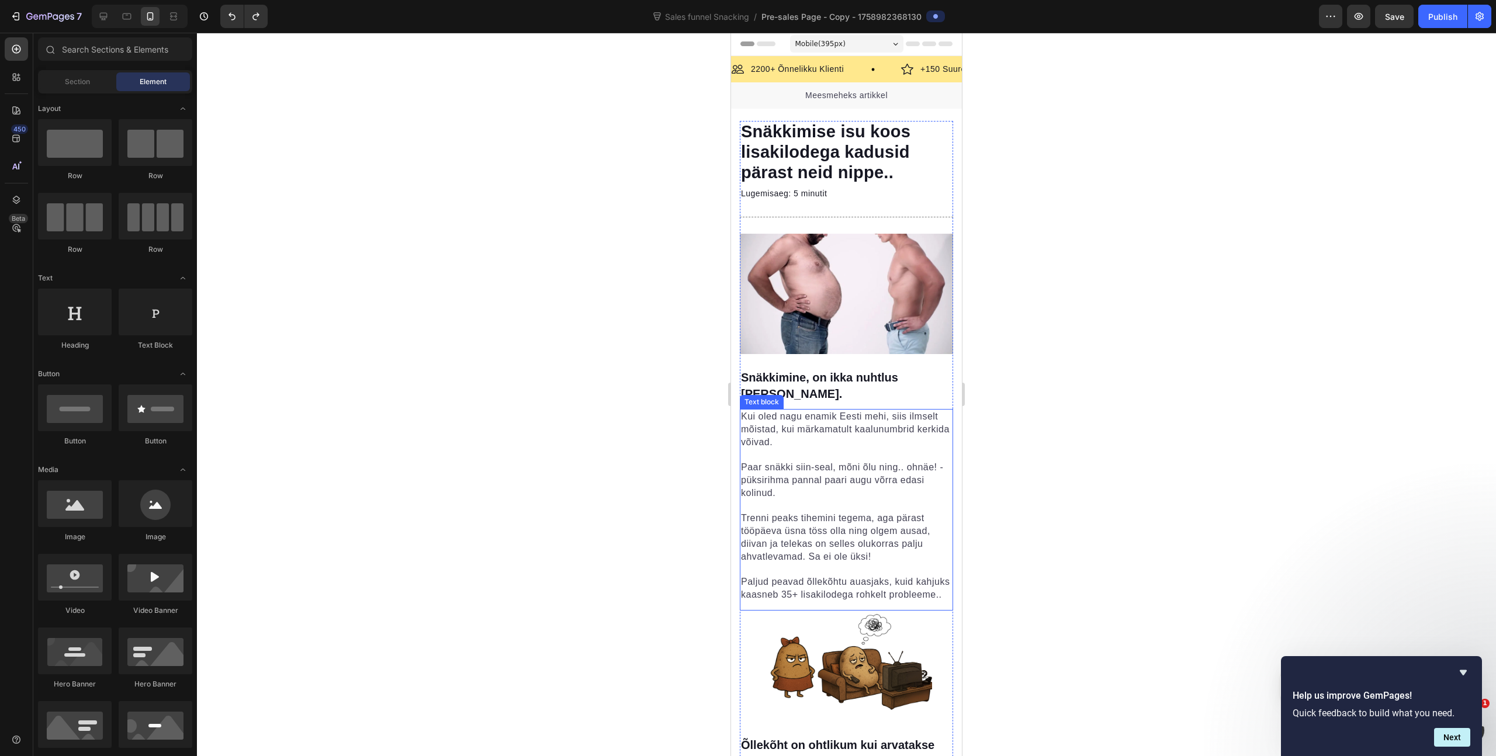
scroll to position [0, 0]
click at [819, 373] on strong "Snäkkimine, on ikka nuhtlus [PERSON_NAME]." at bounding box center [819, 386] width 157 height 29
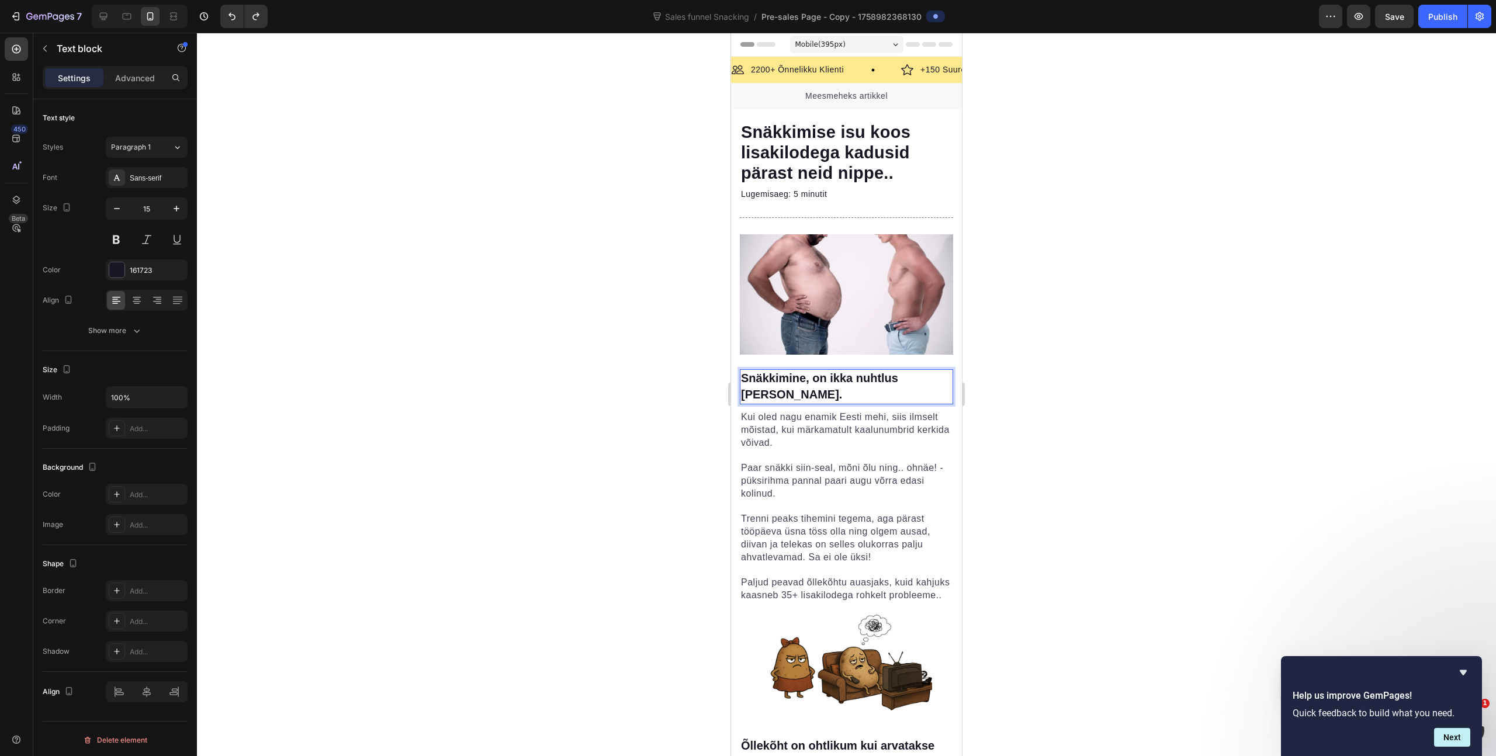
click at [813, 376] on strong "Snäkkimine, on ikka nuhtlus [PERSON_NAME]." at bounding box center [819, 386] width 157 height 29
drag, startPoint x: 813, startPoint y: 377, endPoint x: 930, endPoint y: 376, distance: 116.9
click at [930, 376] on p "Snäkkimine, on ikka nuhtlus [PERSON_NAME]." at bounding box center [846, 386] width 211 height 33
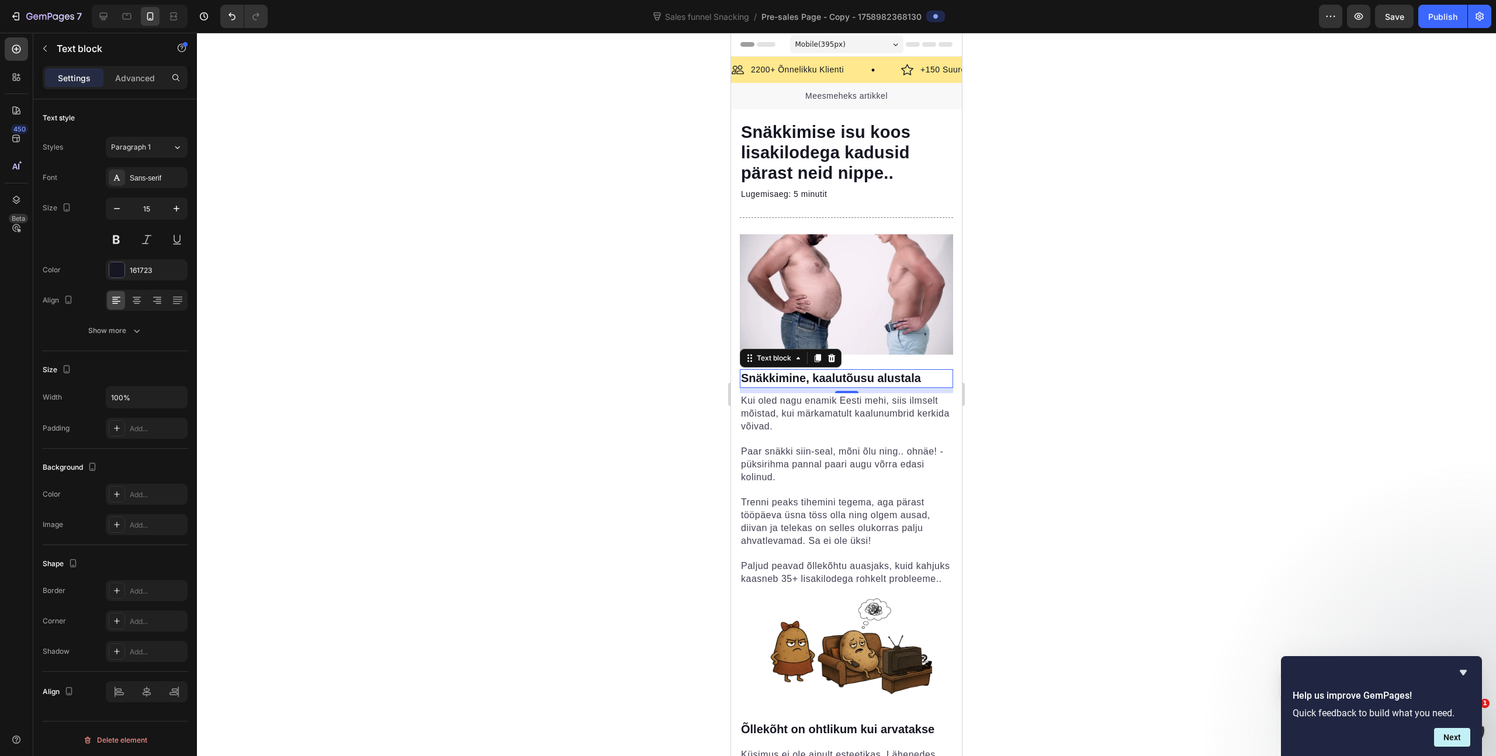
click at [1216, 373] on div at bounding box center [846, 394] width 1299 height 723
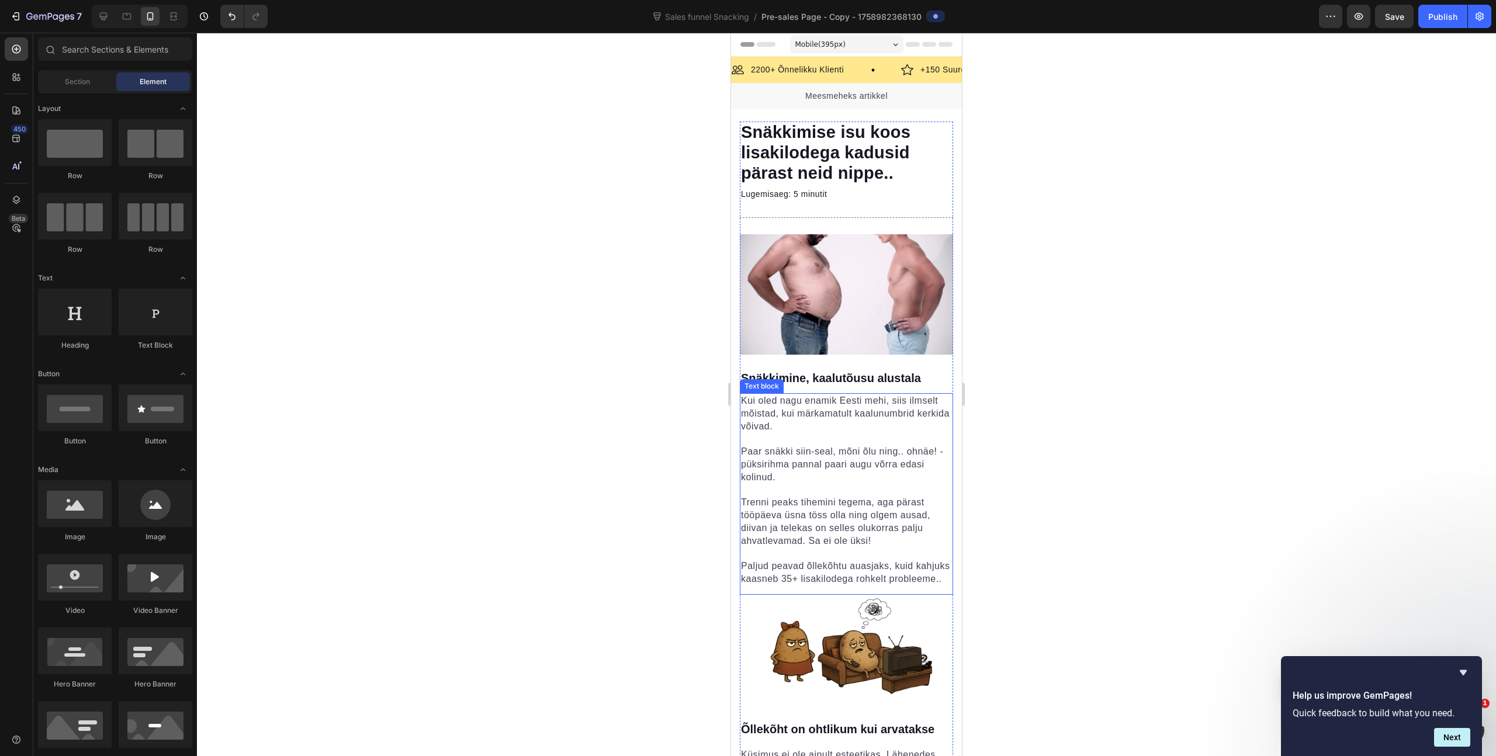
click at [873, 416] on p "Kui oled nagu enamik Eesti mehi, siis ilmselt mõistad, kui märkamatult kaalunum…" at bounding box center [846, 413] width 211 height 39
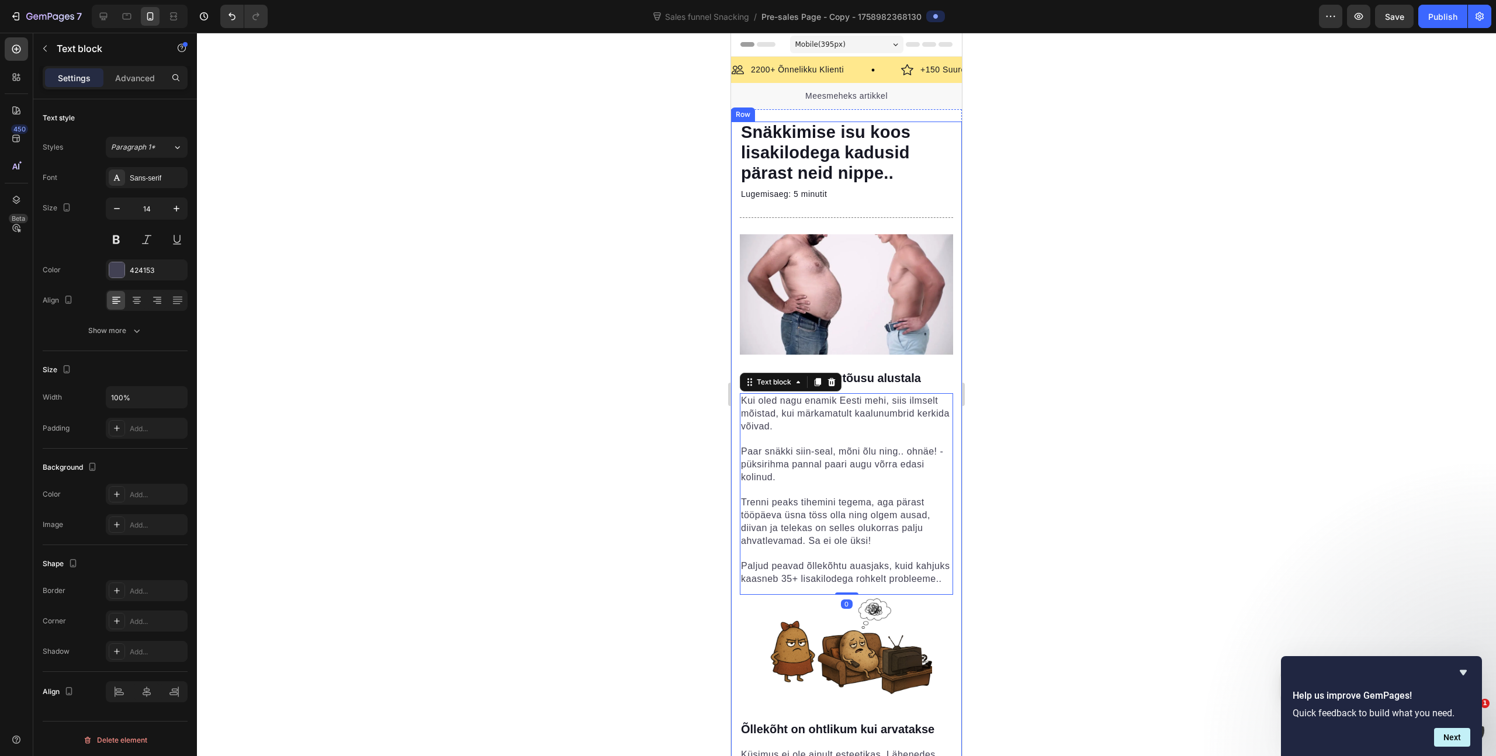
click at [1078, 349] on div at bounding box center [846, 394] width 1299 height 723
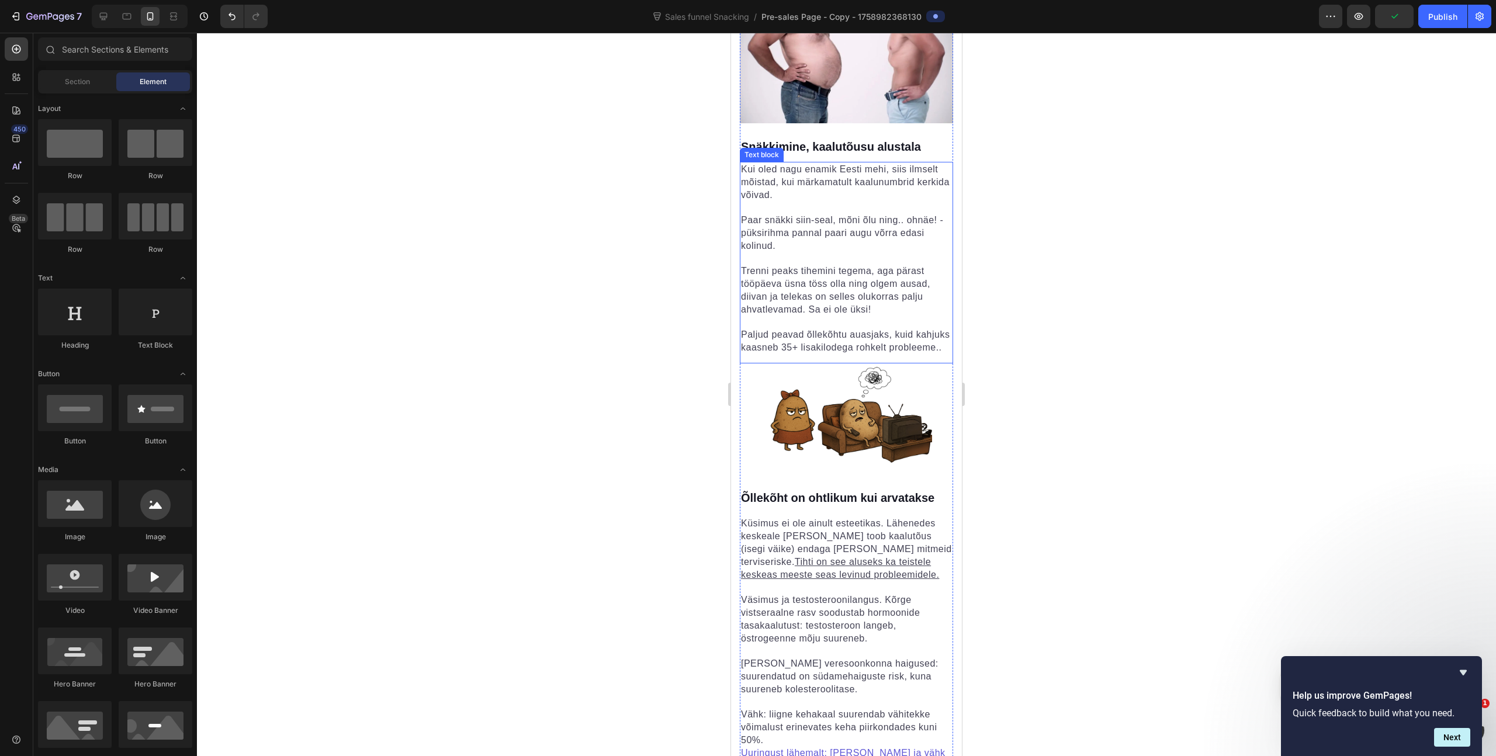
click at [1082, 255] on div at bounding box center [846, 394] width 1299 height 723
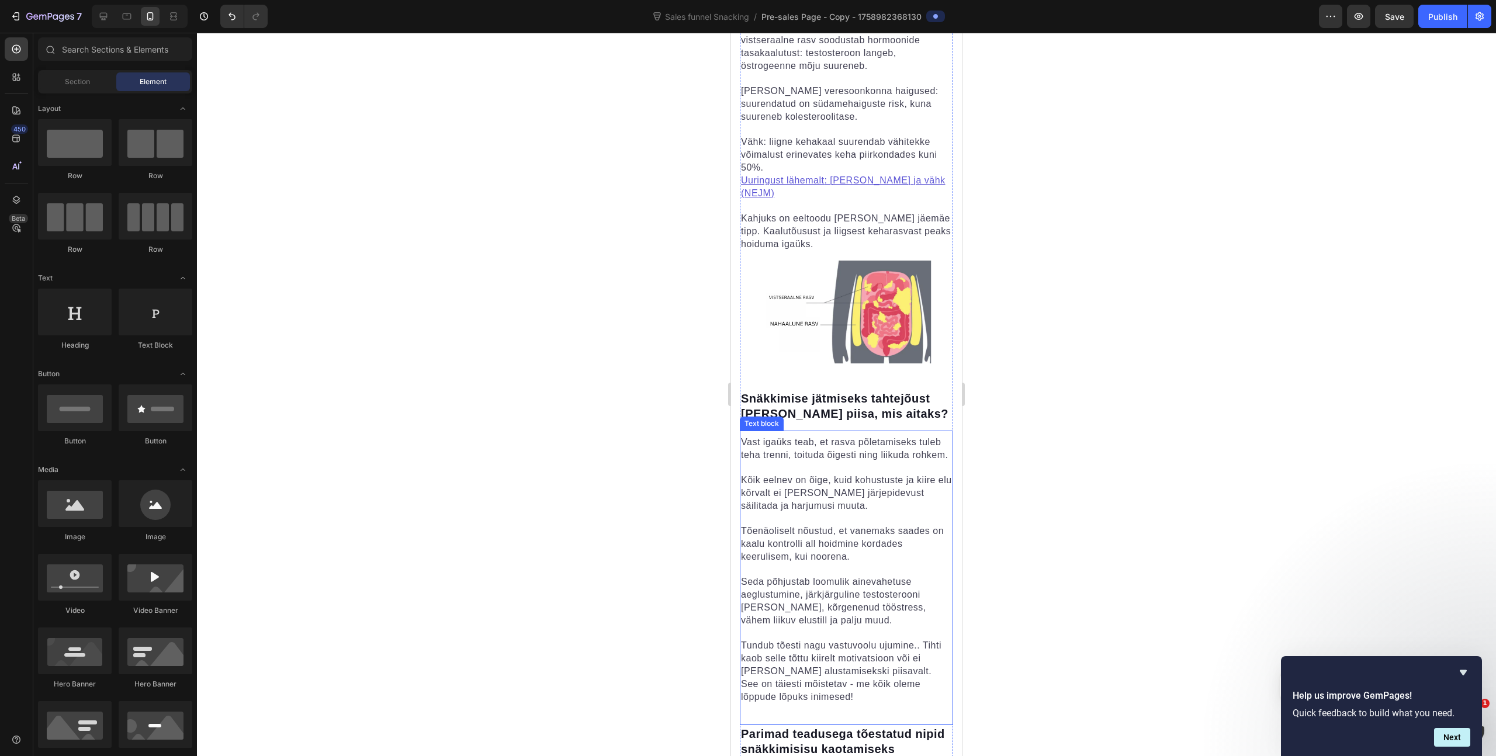
scroll to position [688, 0]
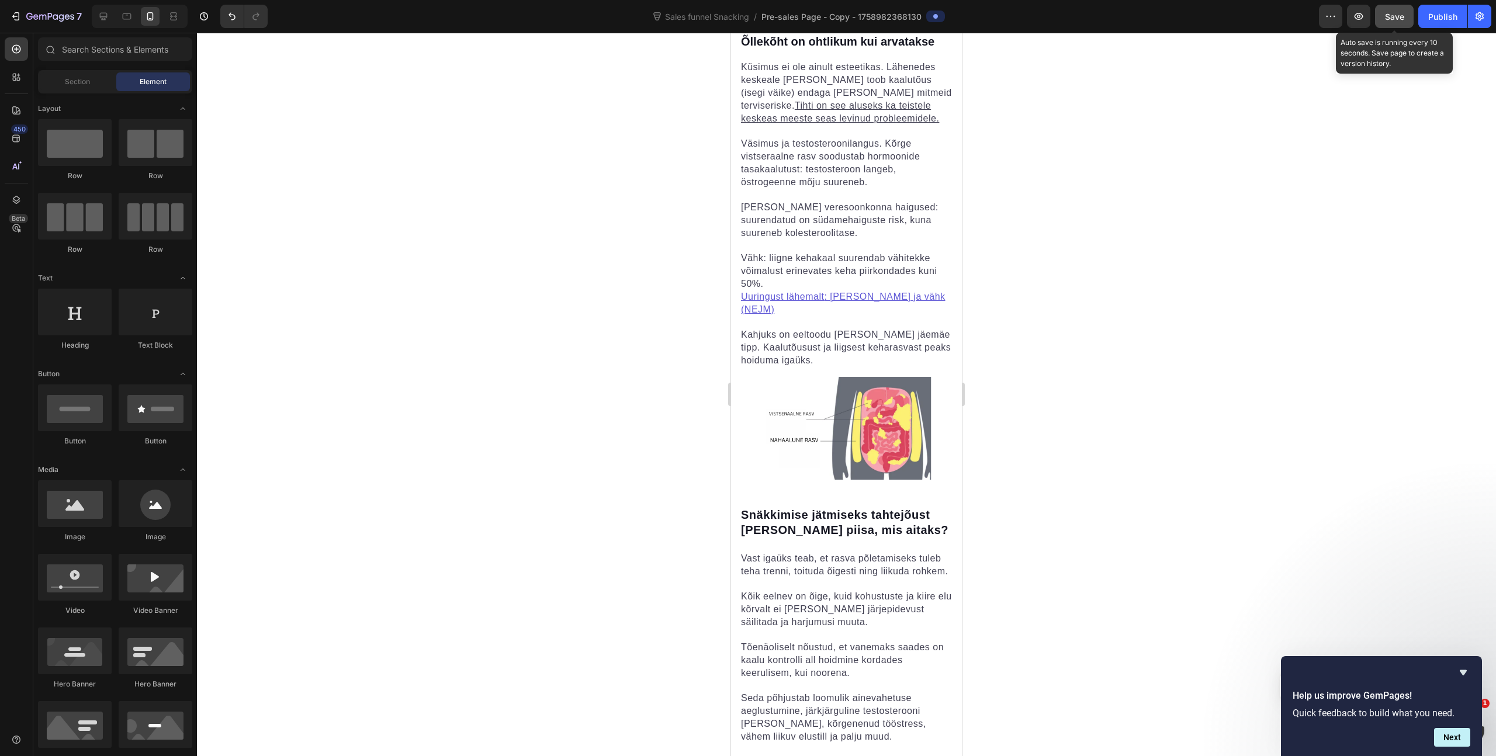
click at [1359, 20] on span "Save" at bounding box center [1394, 17] width 19 height 10
click at [1205, 91] on div at bounding box center [846, 394] width 1299 height 723
click at [872, 255] on span "Vähk: liigne kehakaal suurendab vähitekke võimalust erinevates keha piirkondade…" at bounding box center [839, 271] width 196 height 36
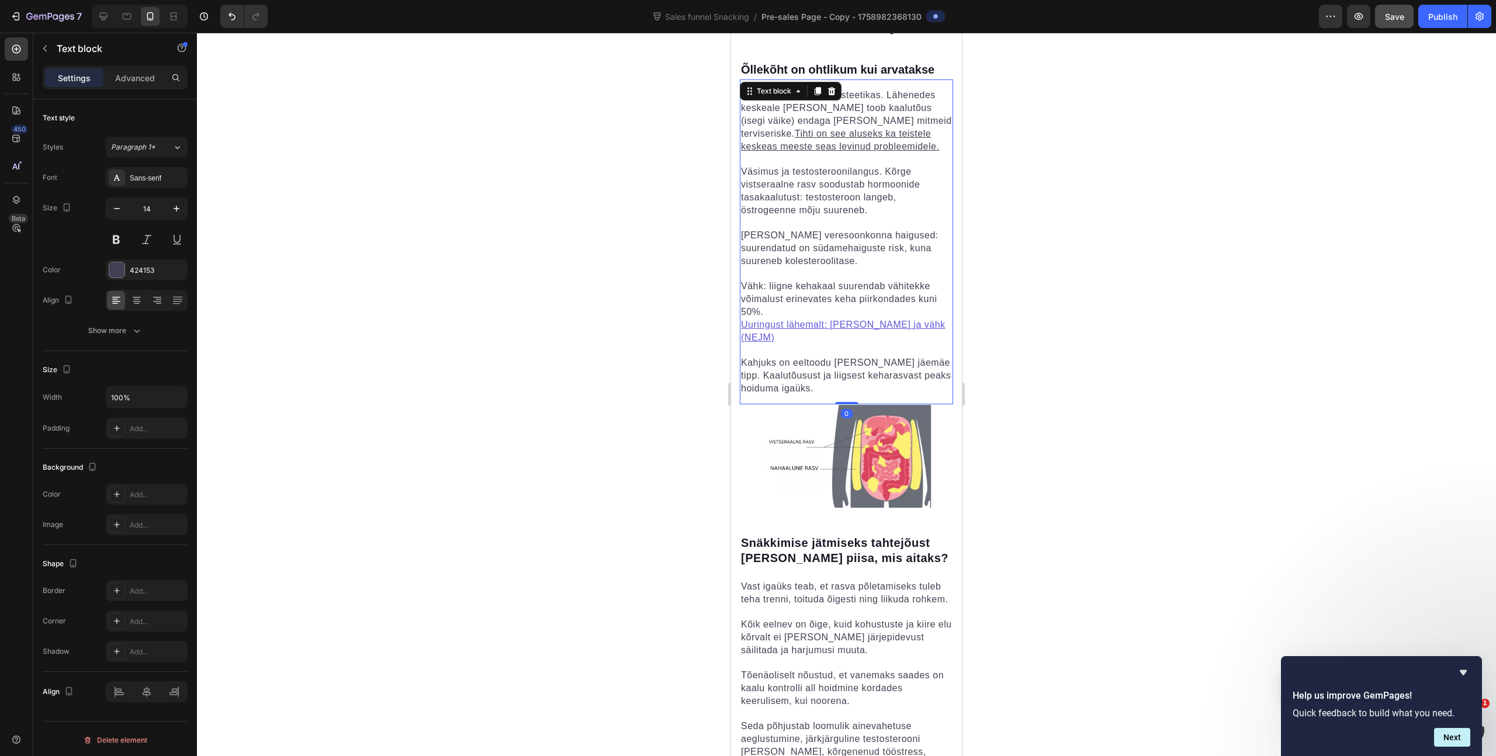
scroll to position [658, 0]
click at [1063, 221] on div at bounding box center [846, 394] width 1299 height 723
